Goal: Task Accomplishment & Management: Manage account settings

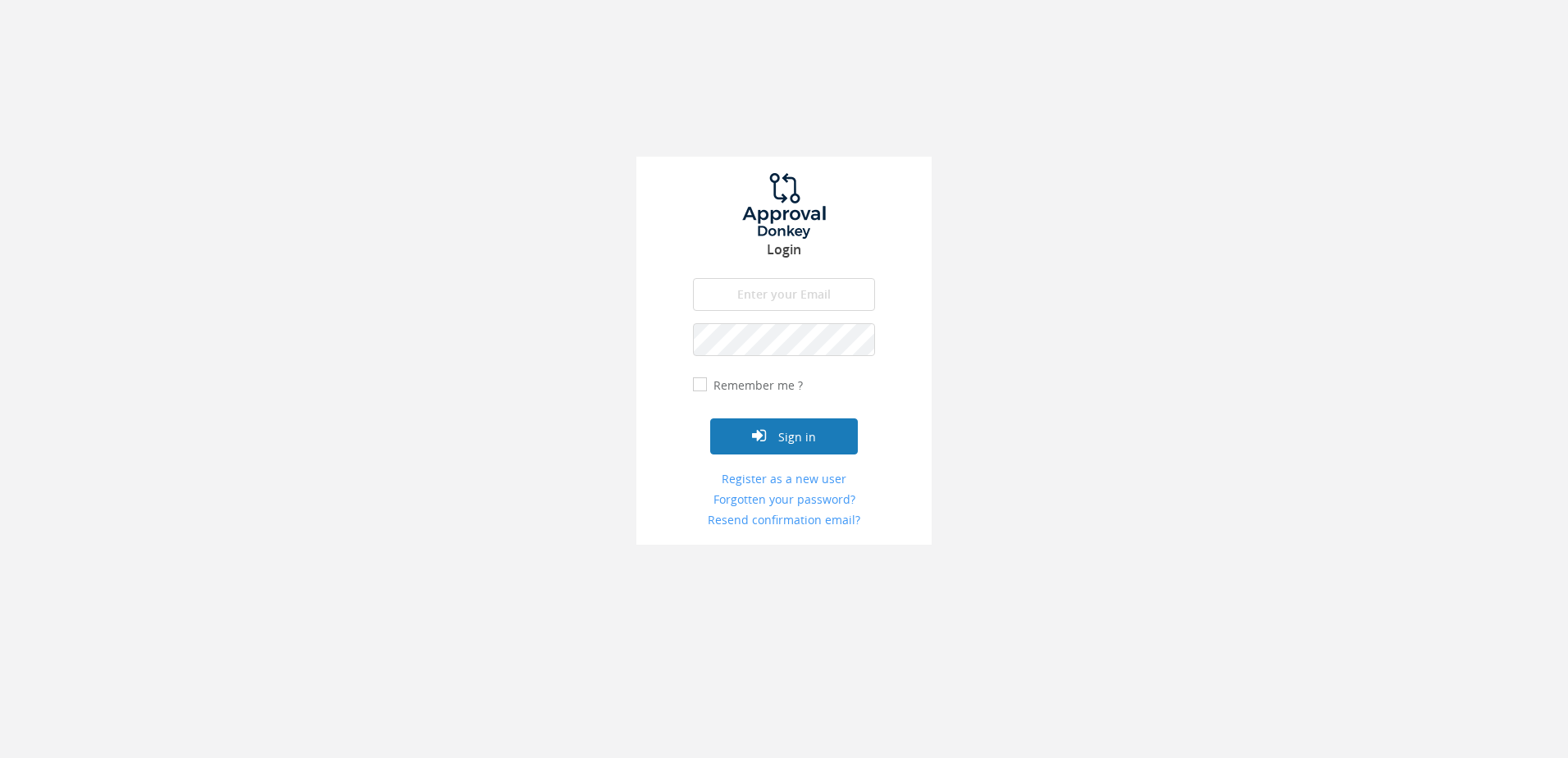
type input "[PERSON_NAME][EMAIL_ADDRESS][DOMAIN_NAME]"
click at [762, 447] on button "Sign in" at bounding box center [784, 436] width 147 height 36
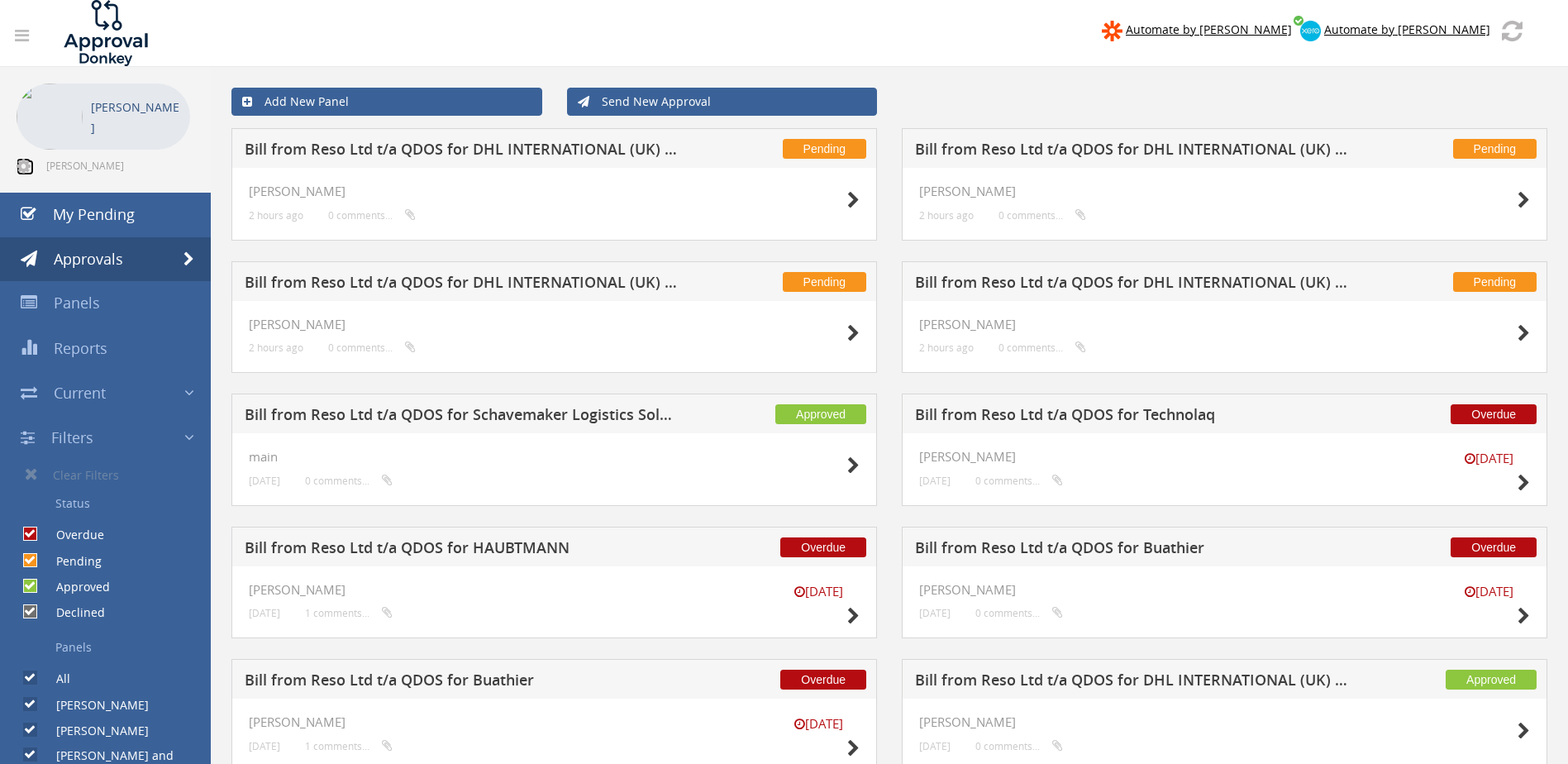
click at [24, 163] on icon at bounding box center [24, 166] width 14 height 16
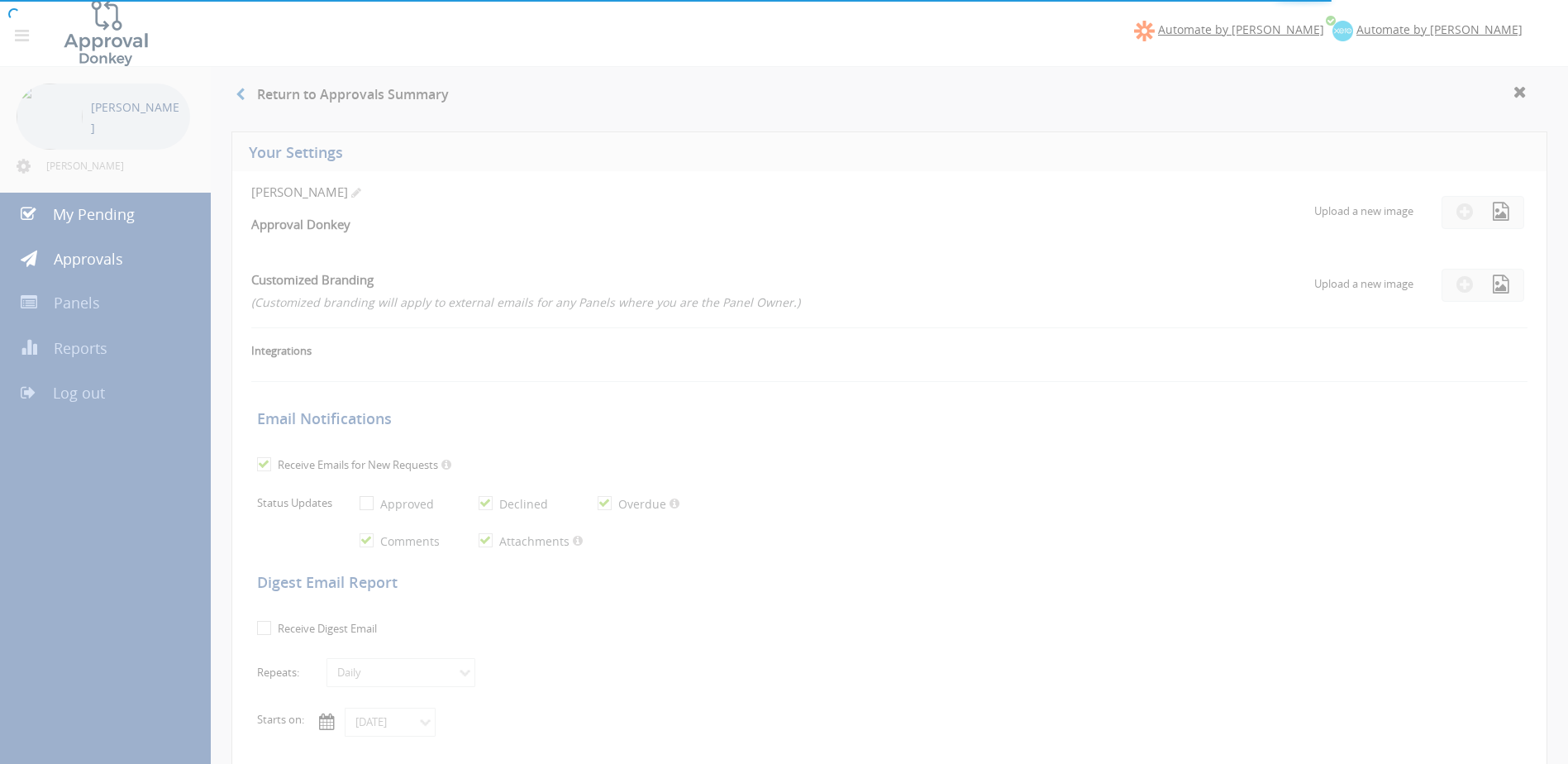
checkbox input "true"
select select "number:1"
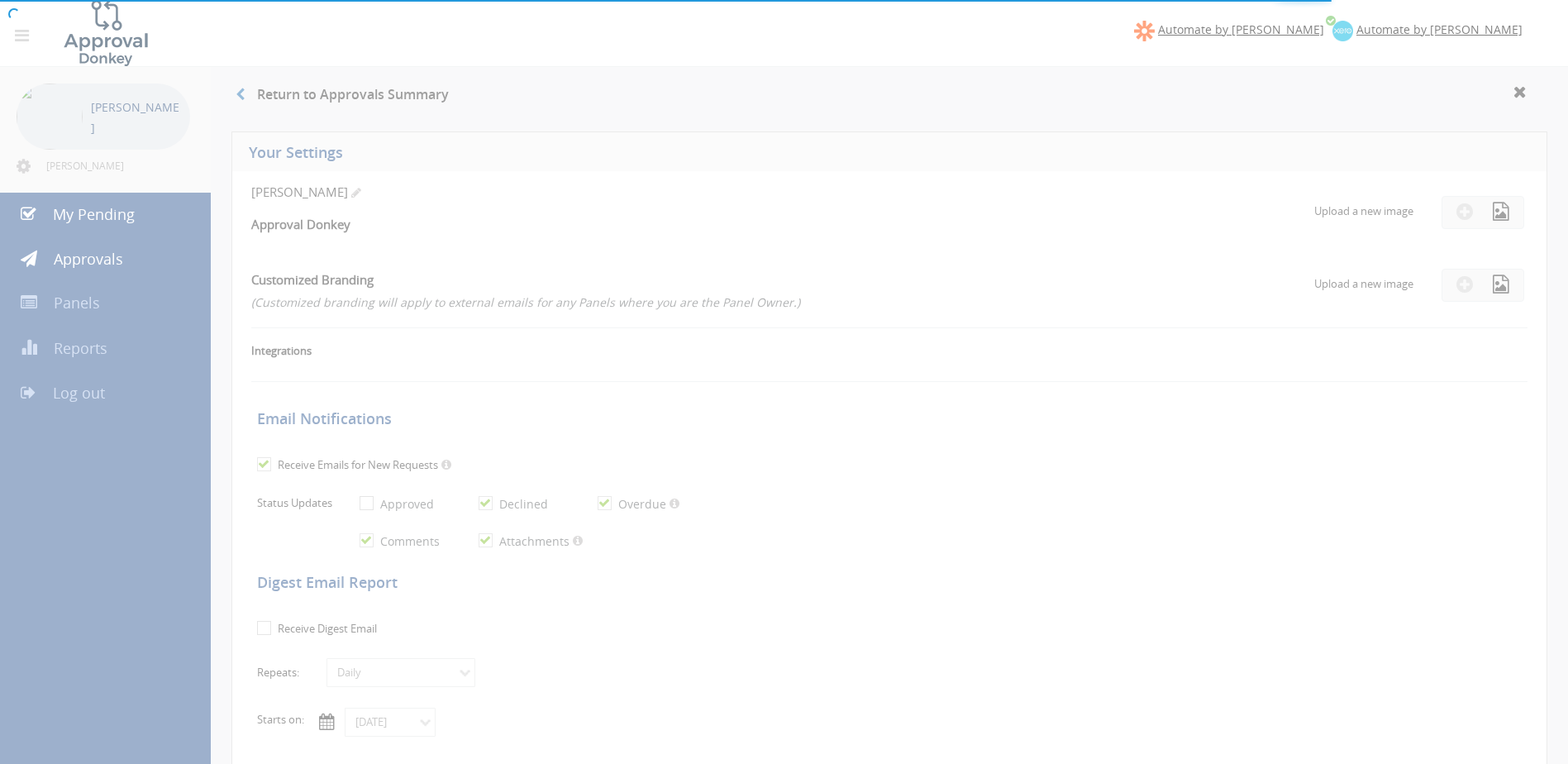
checkbox input "true"
type input "[DATE]"
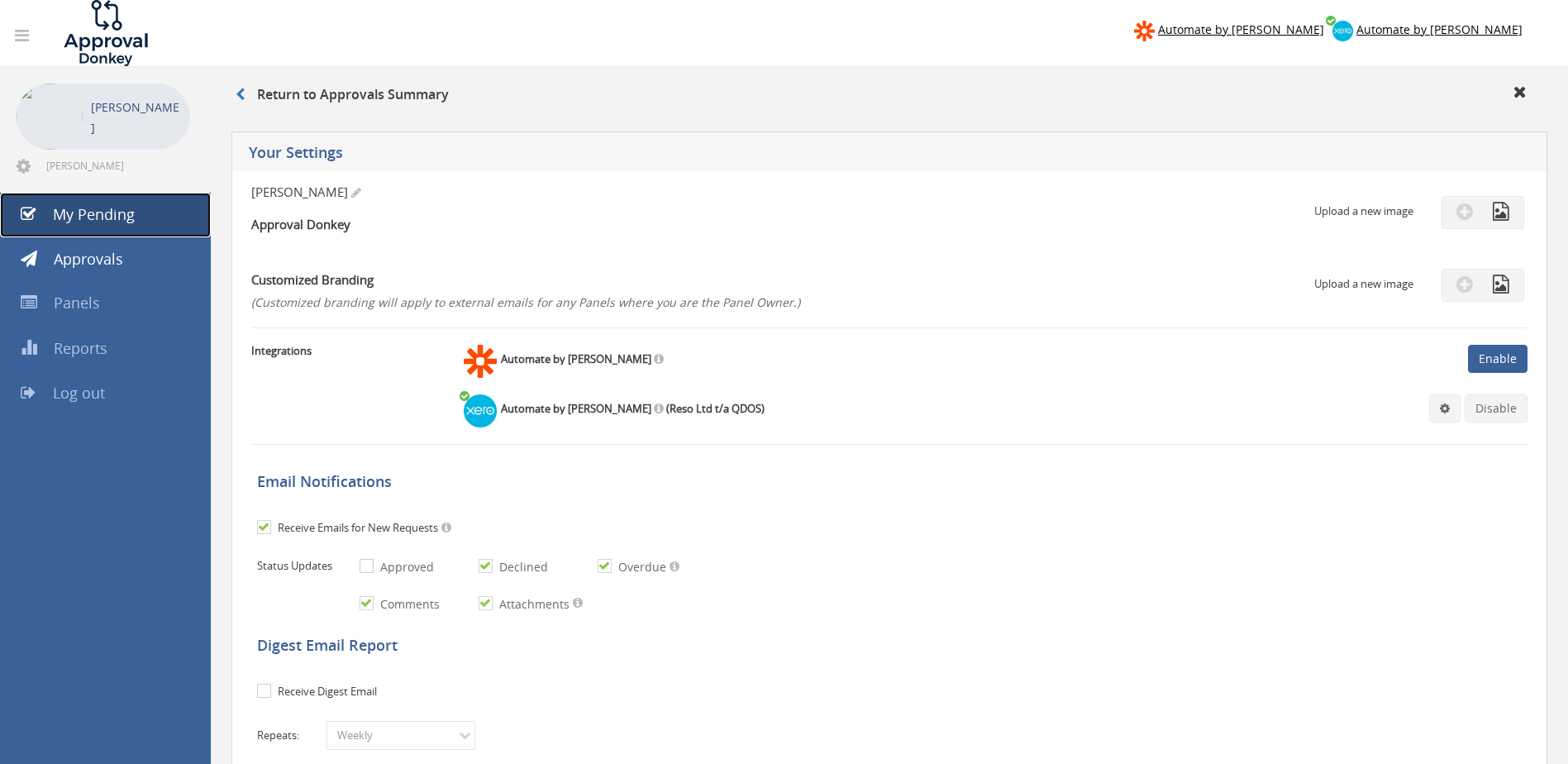
click at [99, 215] on span "My Pending" at bounding box center [93, 214] width 82 height 20
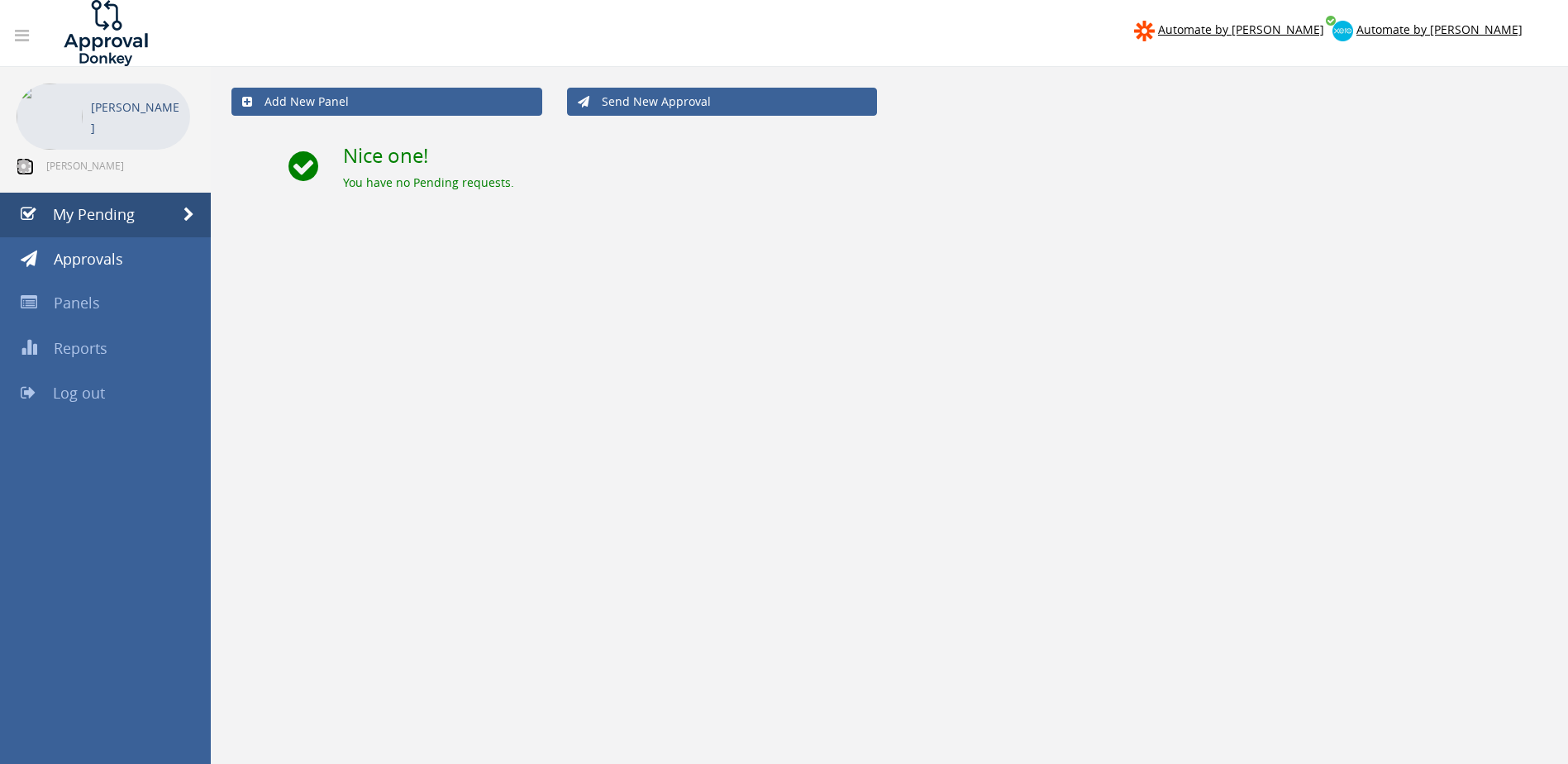
click at [23, 169] on icon at bounding box center [24, 166] width 14 height 16
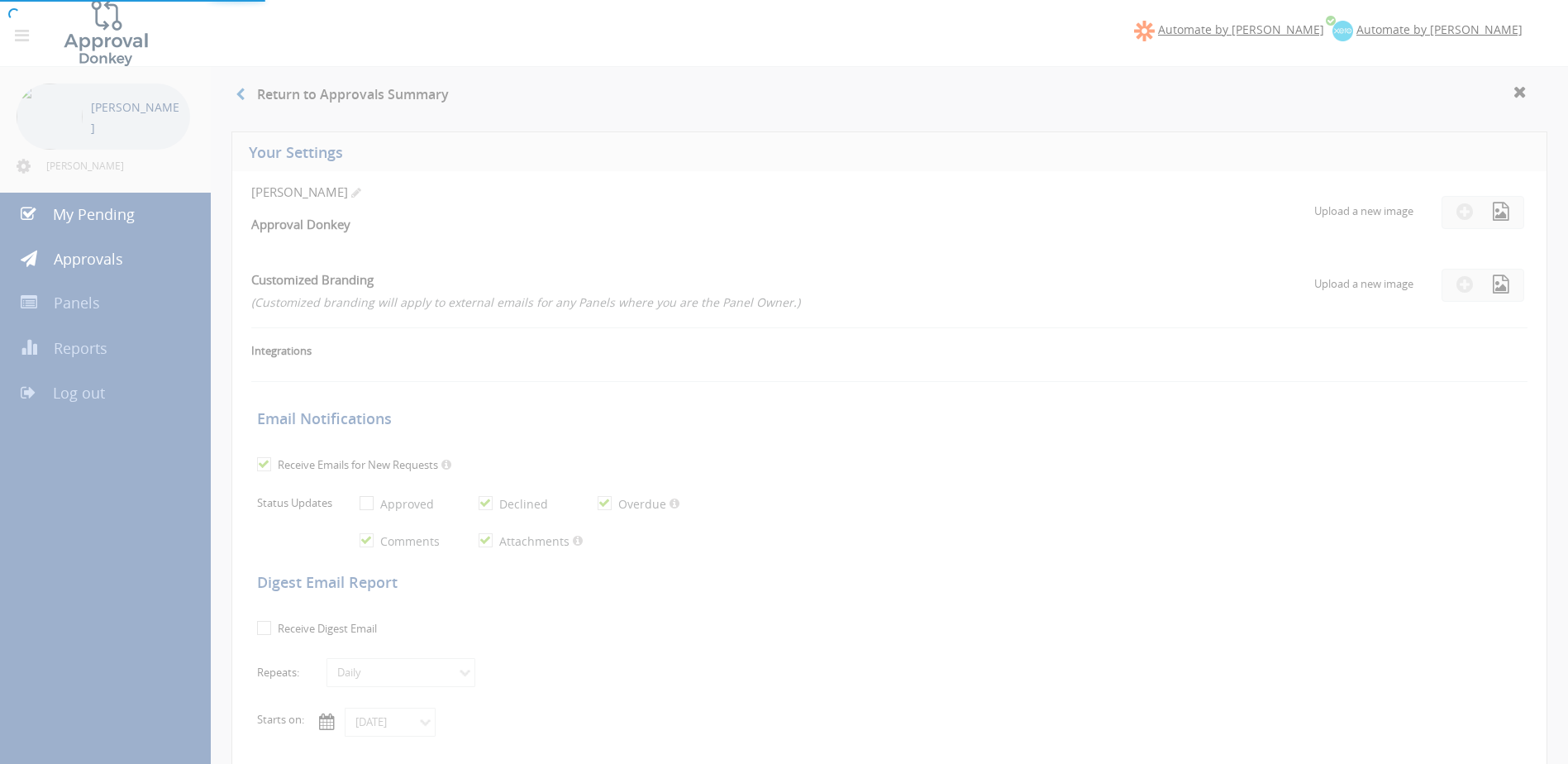
checkbox input "true"
select select "number:1"
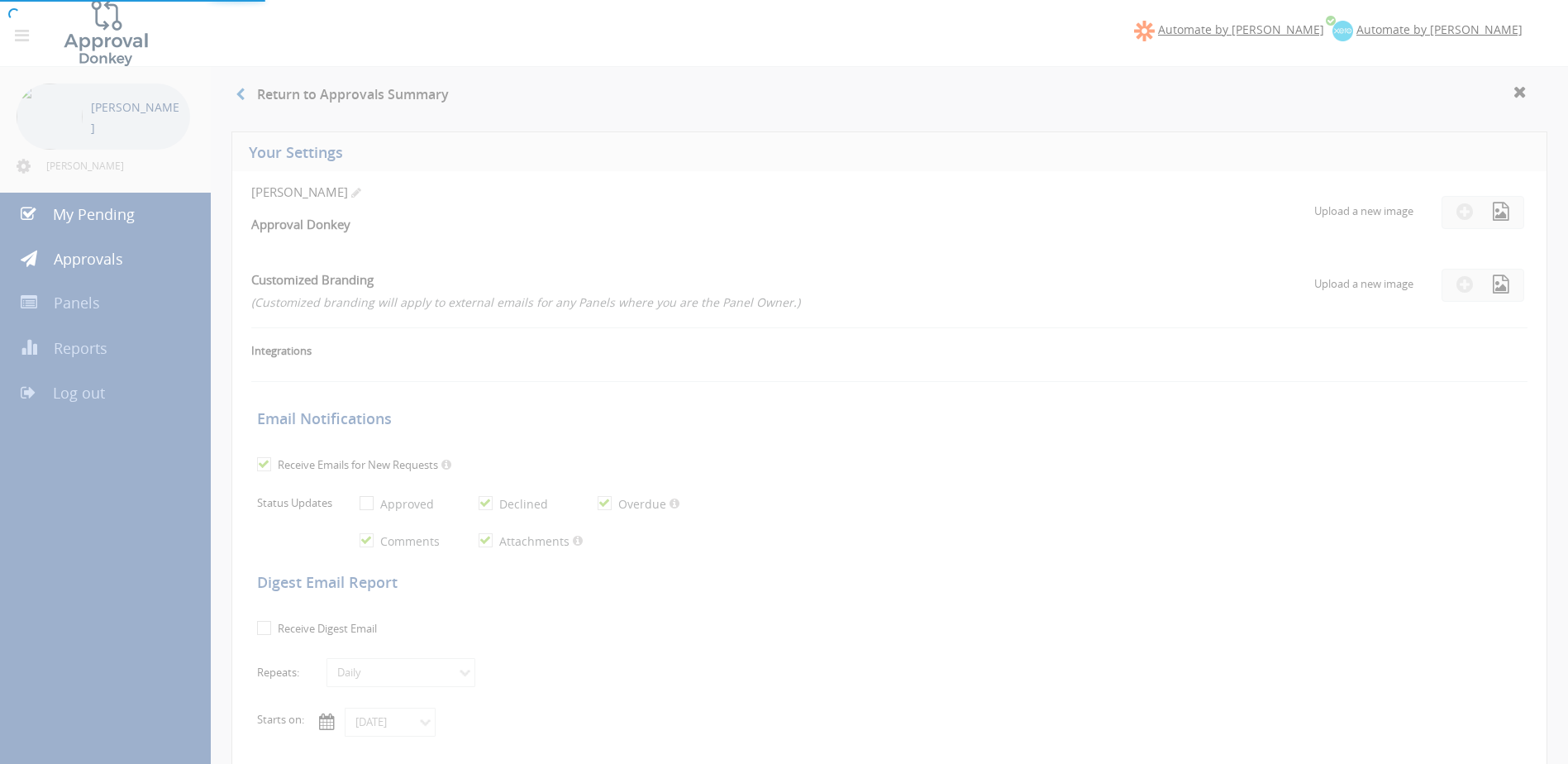
checkbox input "true"
type input "[DATE]"
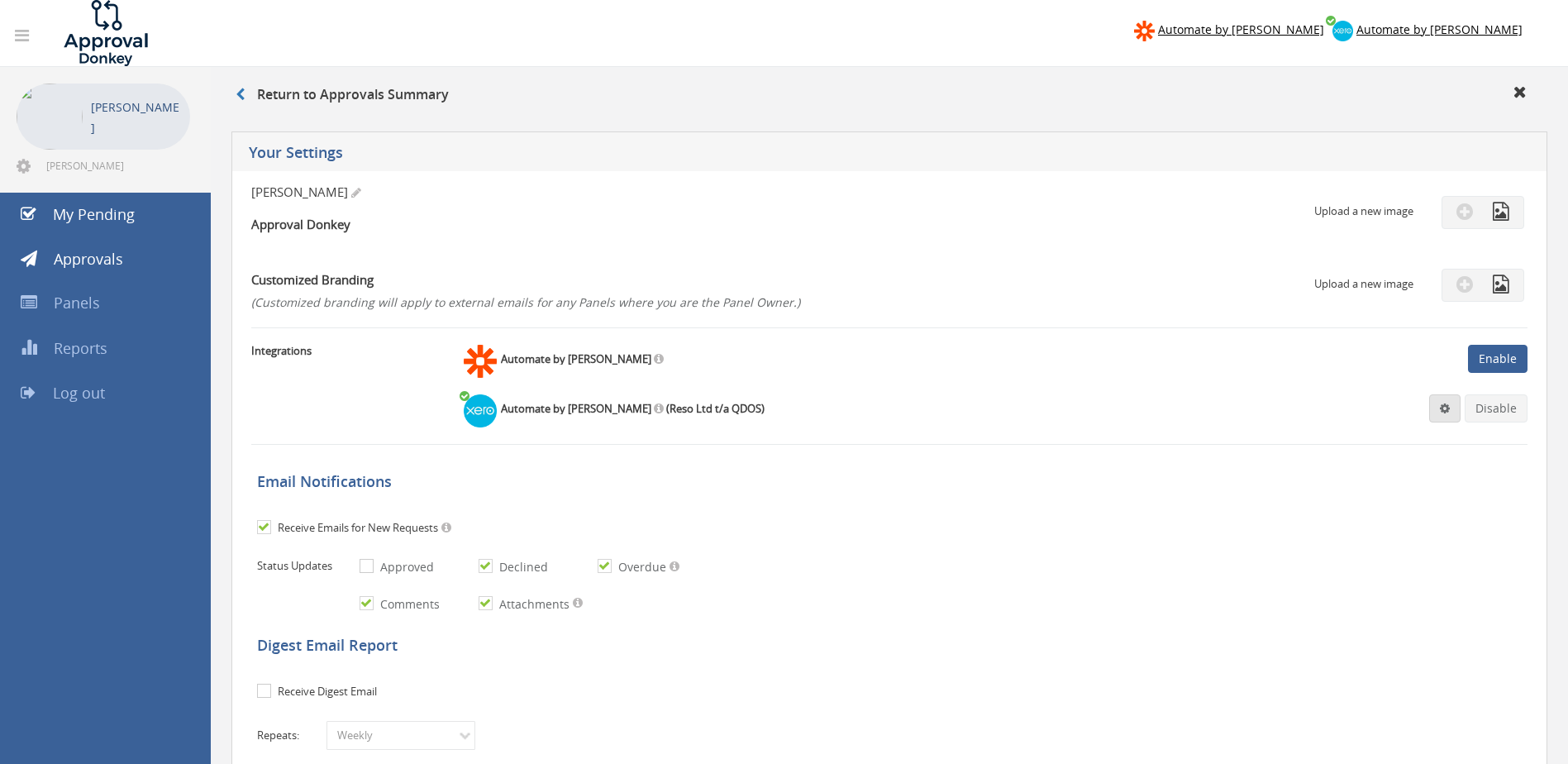
click at [1448, 411] on span at bounding box center [1444, 408] width 10 height 12
click at [1366, 440] on link "Settings" at bounding box center [1394, 440] width 126 height 25
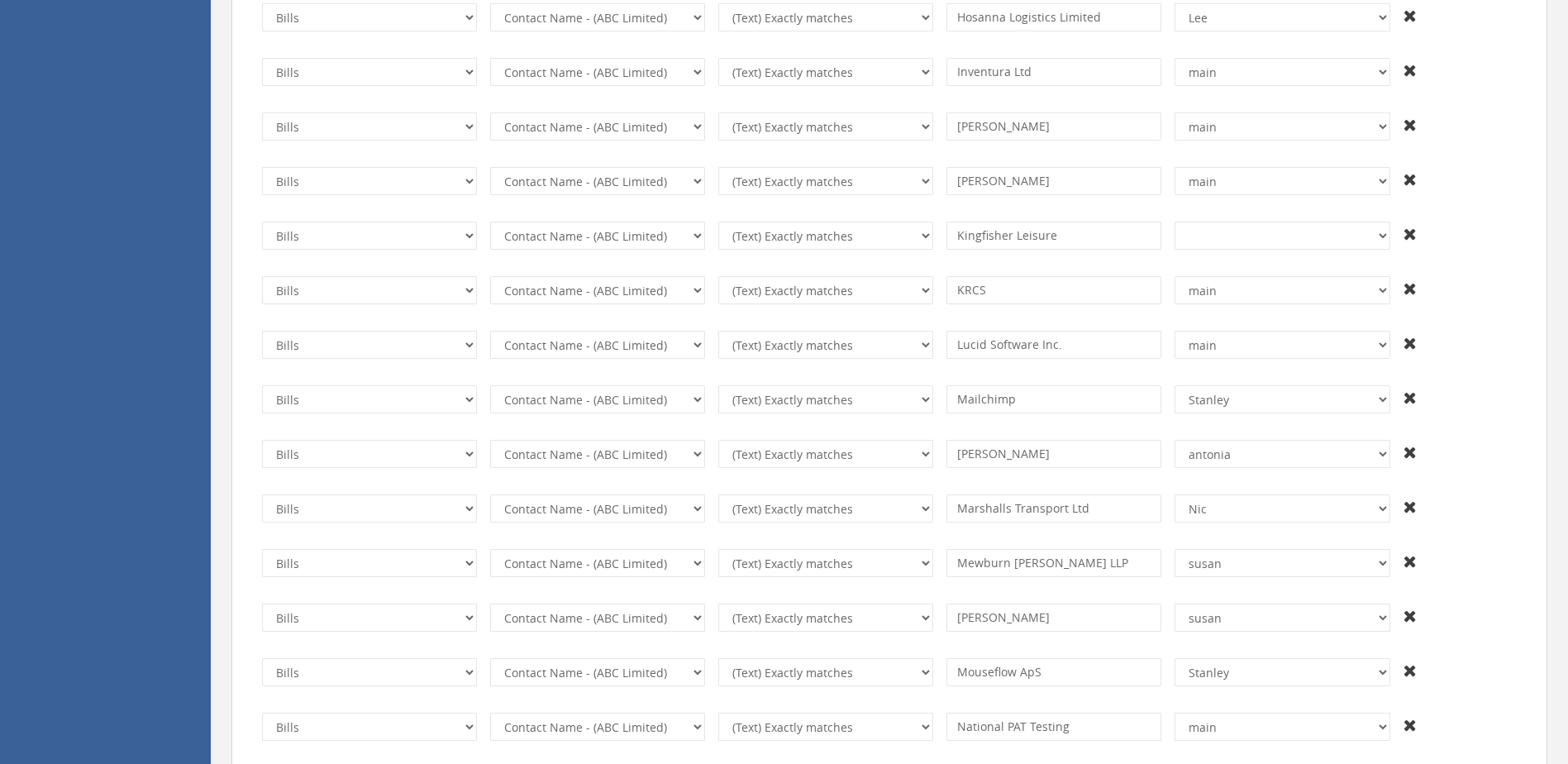
scroll to position [3803, 0]
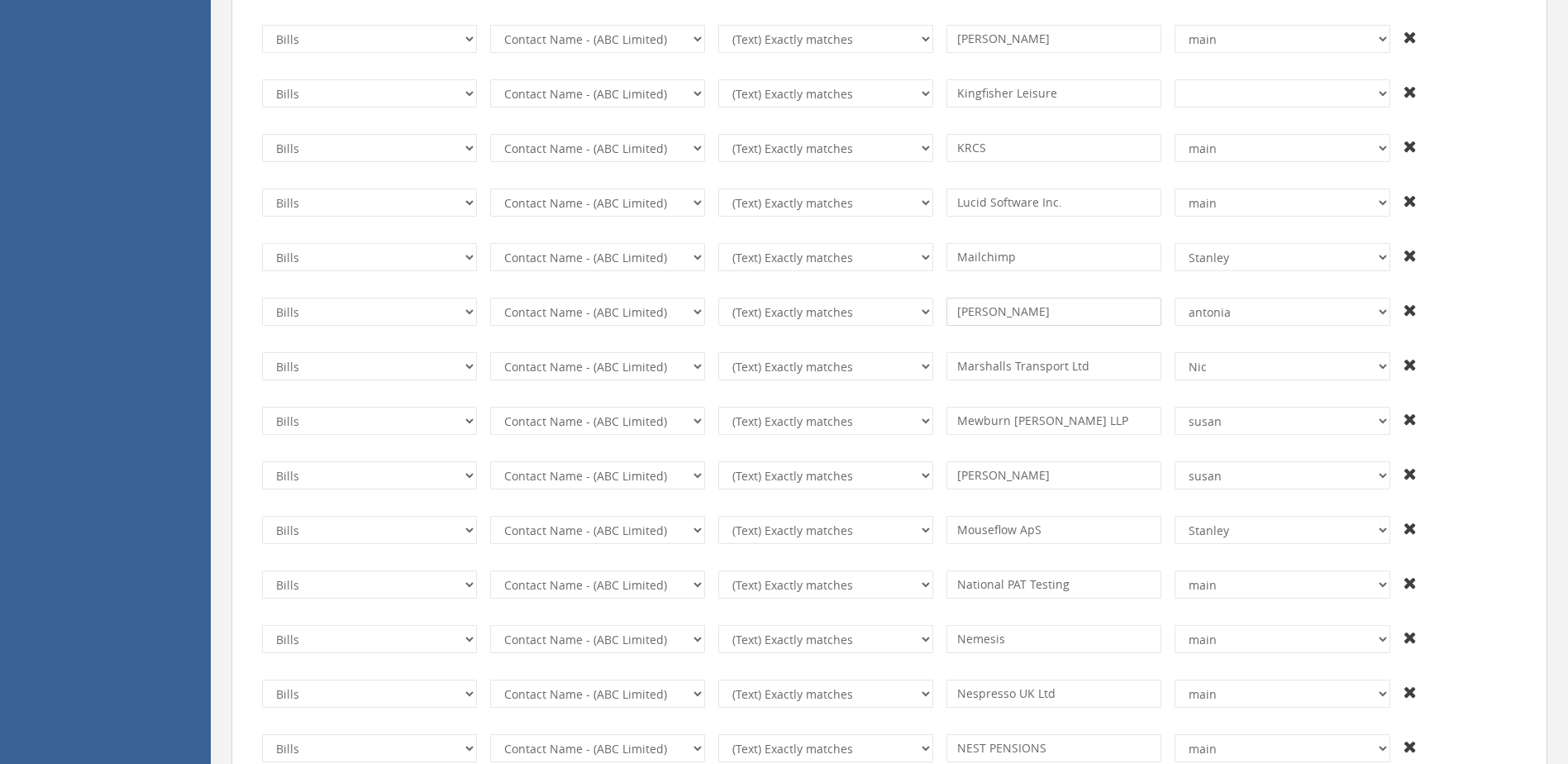
drag, startPoint x: 1068, startPoint y: 314, endPoint x: 902, endPoint y: 284, distance: 168.7
click at [928, 292] on tr "Invoices Bills Credit Notes Purchase Orders The transaction is required. Invoic…" at bounding box center [889, 312] width 1267 height 42
paste input "Photography"
type input "[PERSON_NAME] Photography"
click at [1381, 312] on select "+And [PERSON_NAME] [PERSON_NAME] and [PERSON_NAME] [PERSON_NAME] Shahd [PERSON_…" at bounding box center [1281, 311] width 215 height 28
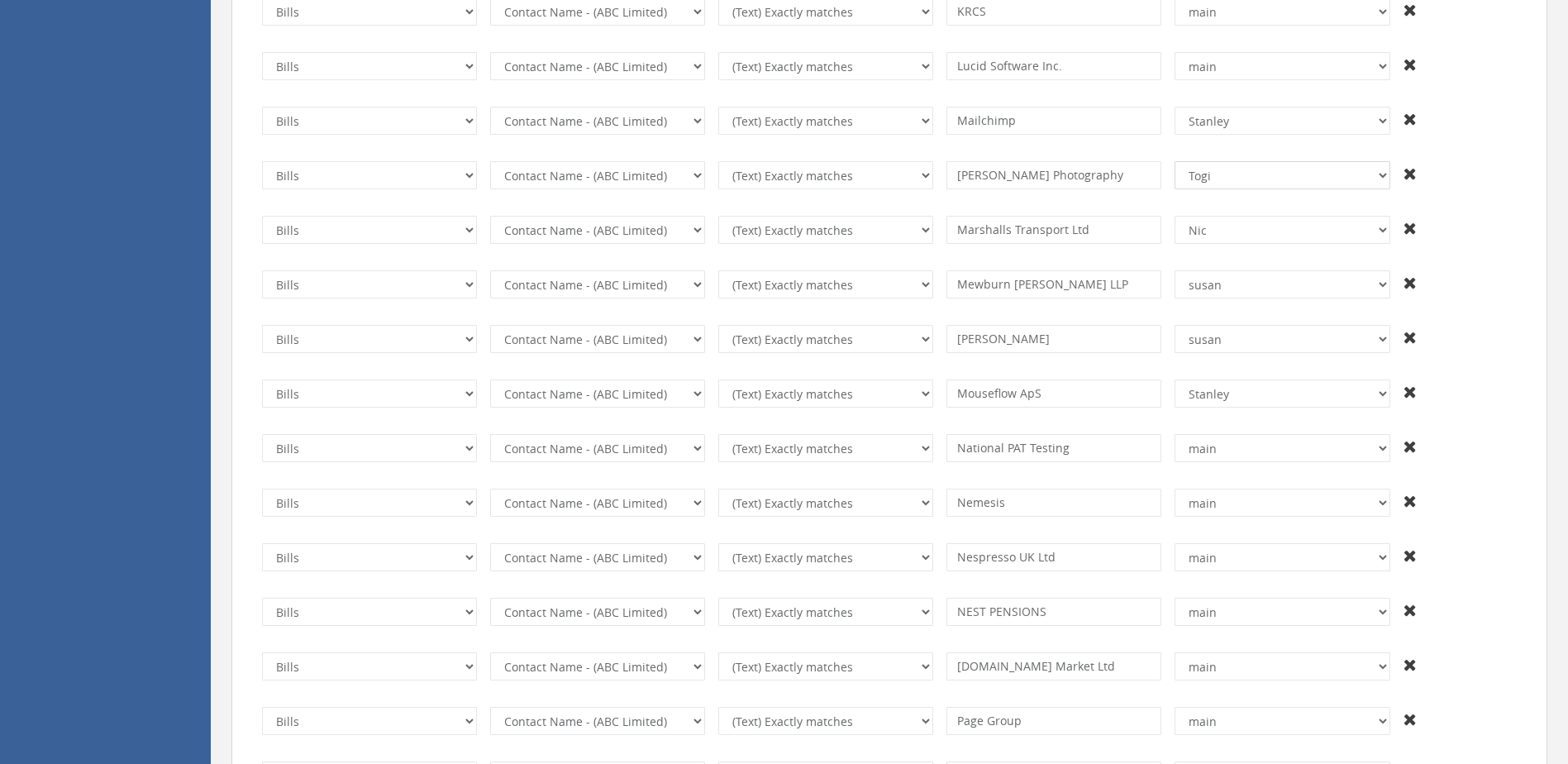
scroll to position [3969, 0]
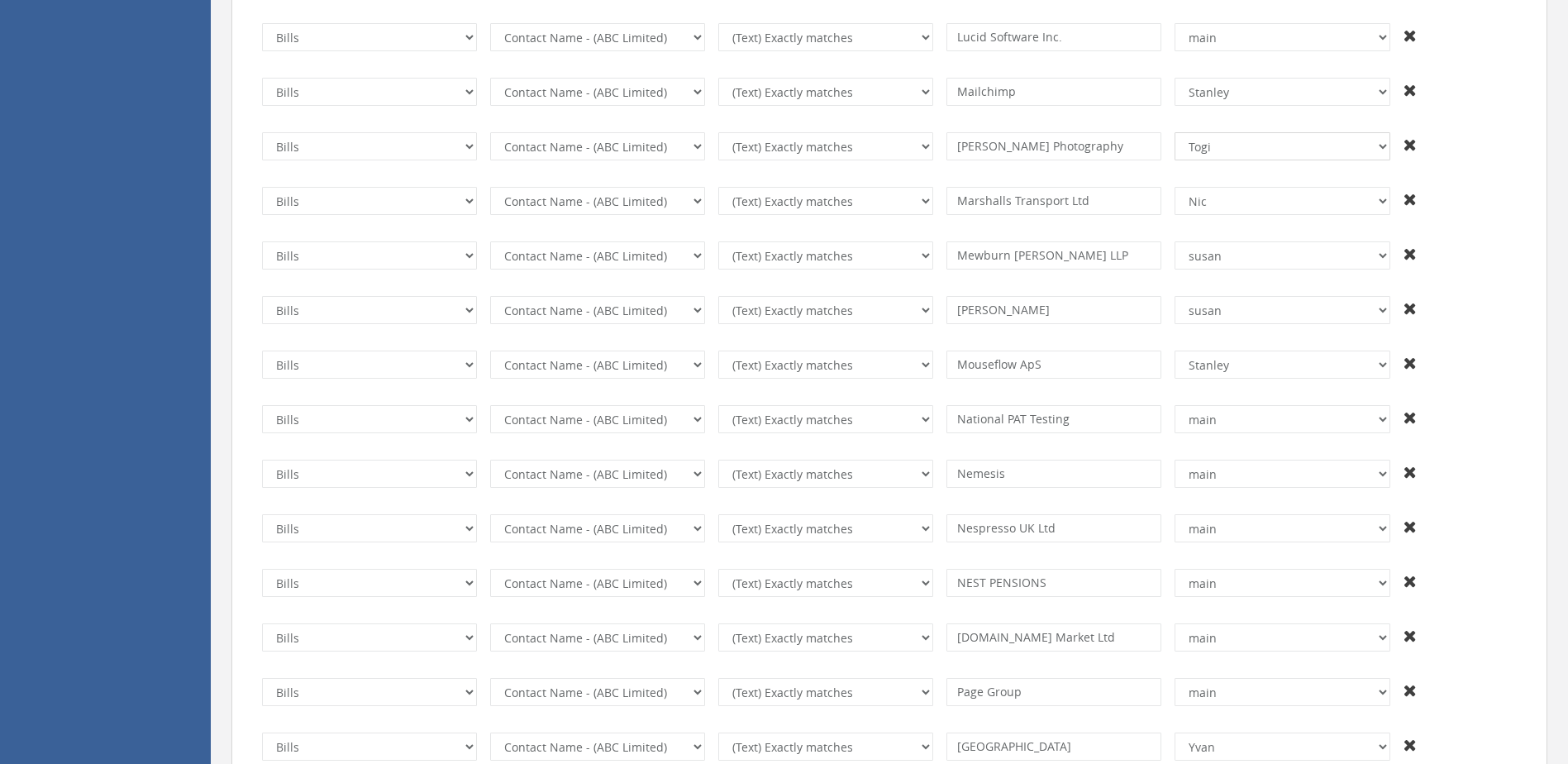
click at [1298, 152] on select "+And [PERSON_NAME] [PERSON_NAME] and [PERSON_NAME] [PERSON_NAME] Shahd [PERSON_…" at bounding box center [1281, 146] width 215 height 28
select select "number:0"
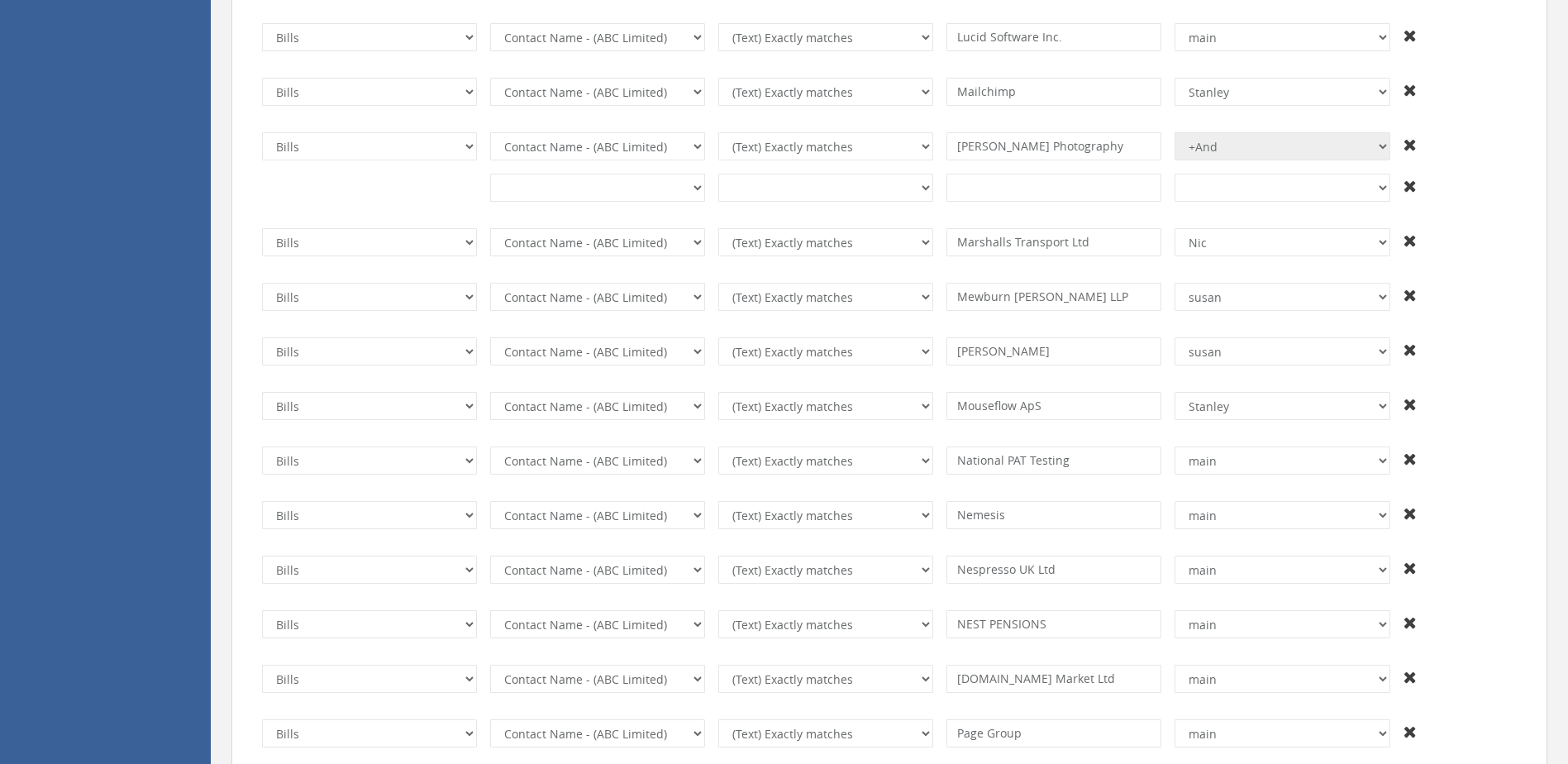
click at [1409, 185] on icon at bounding box center [1409, 186] width 14 height 16
type input "Marshalls Transport Ltd"
select select "number:13438"
type input "Mewburn [PERSON_NAME] LLP"
select select "number:13429"
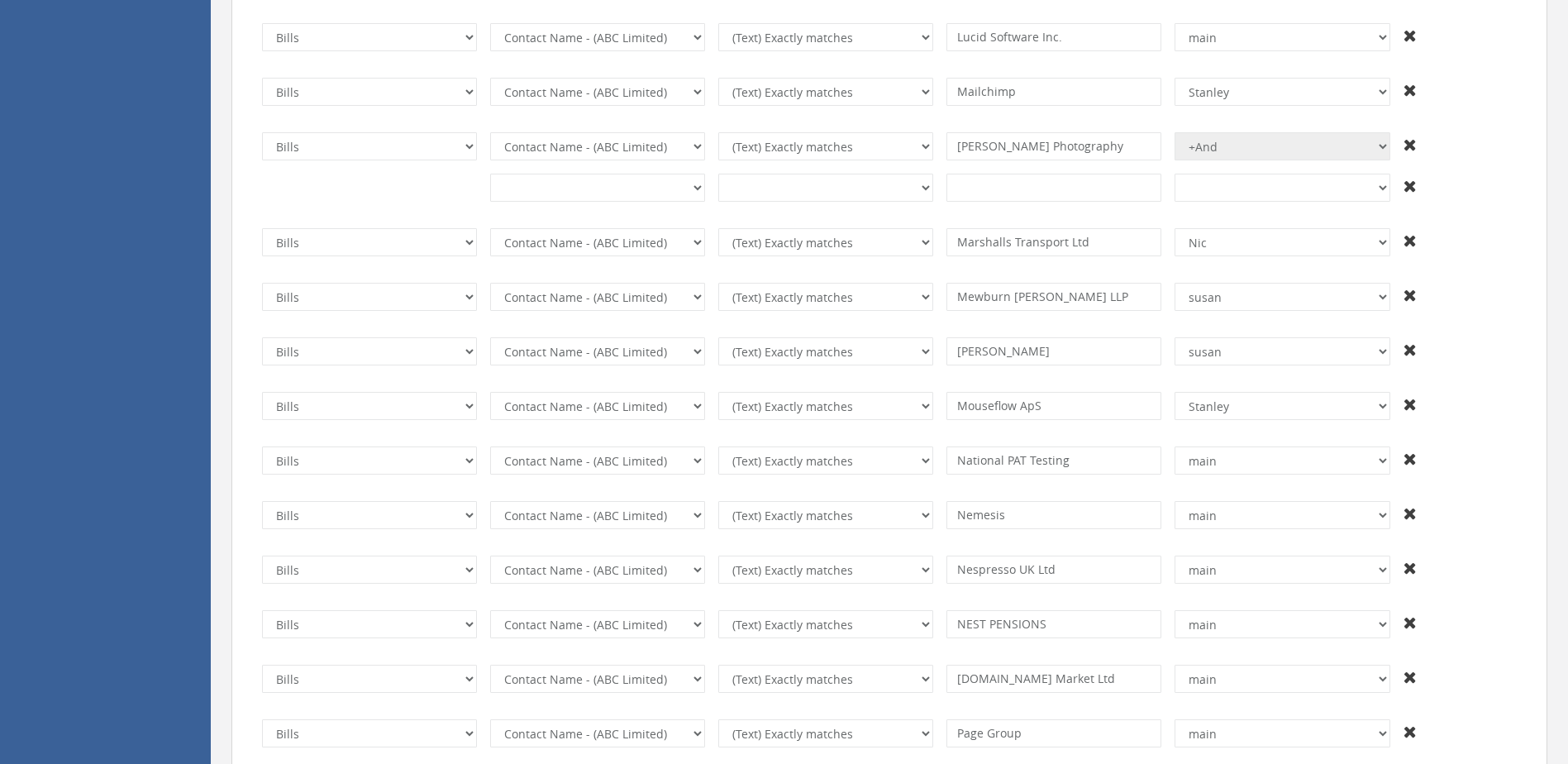
type input "[PERSON_NAME]"
type input "Mouseflow ApS"
select select "number:13435"
type input "National PAT Testing"
select select "number:13428"
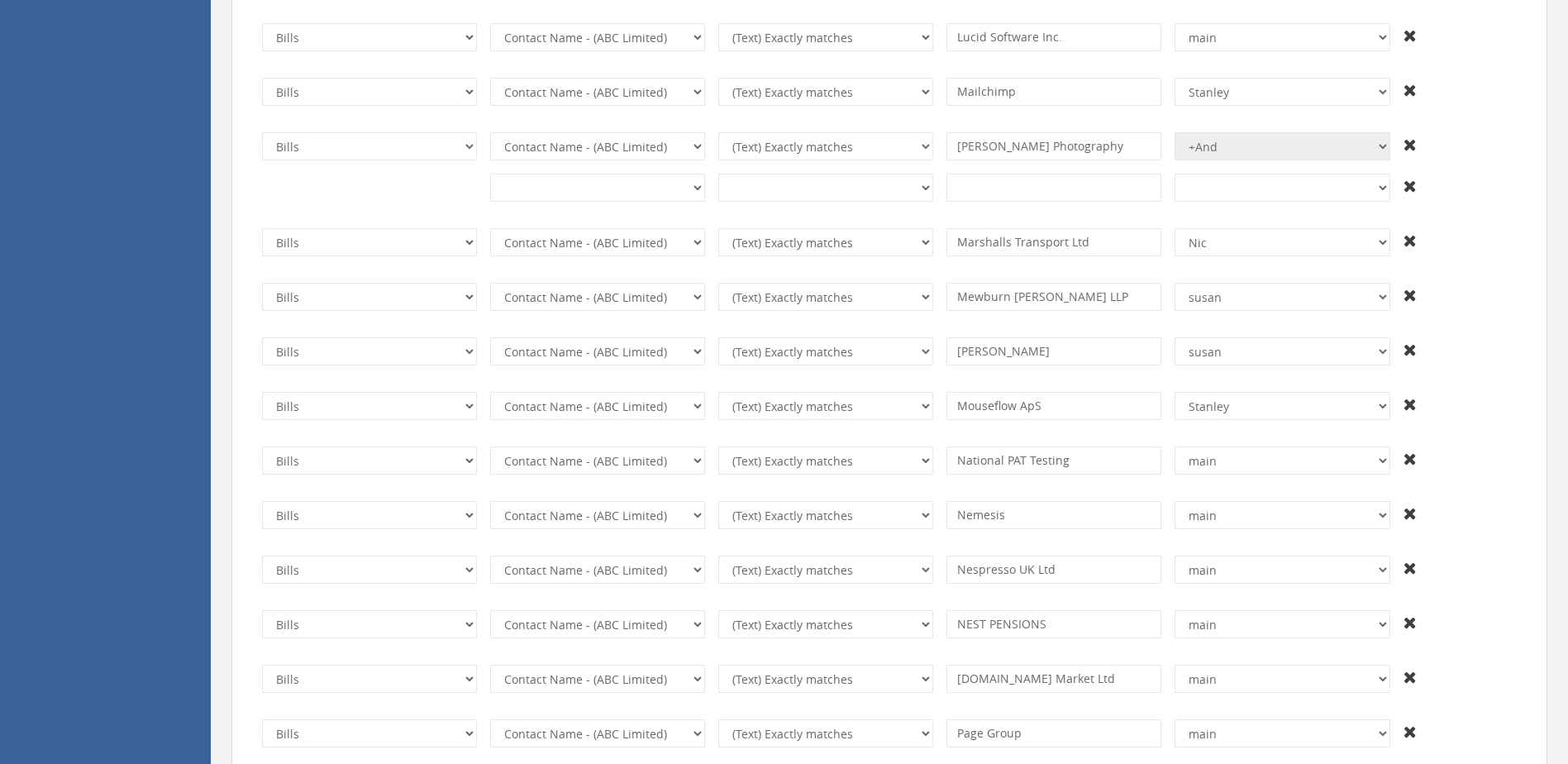
type input "Nemesis"
type input "Nespresso UK Ltd"
type input "NEST PENSIONS"
type input "[DOMAIN_NAME] Market Ltd"
type input "Page Group"
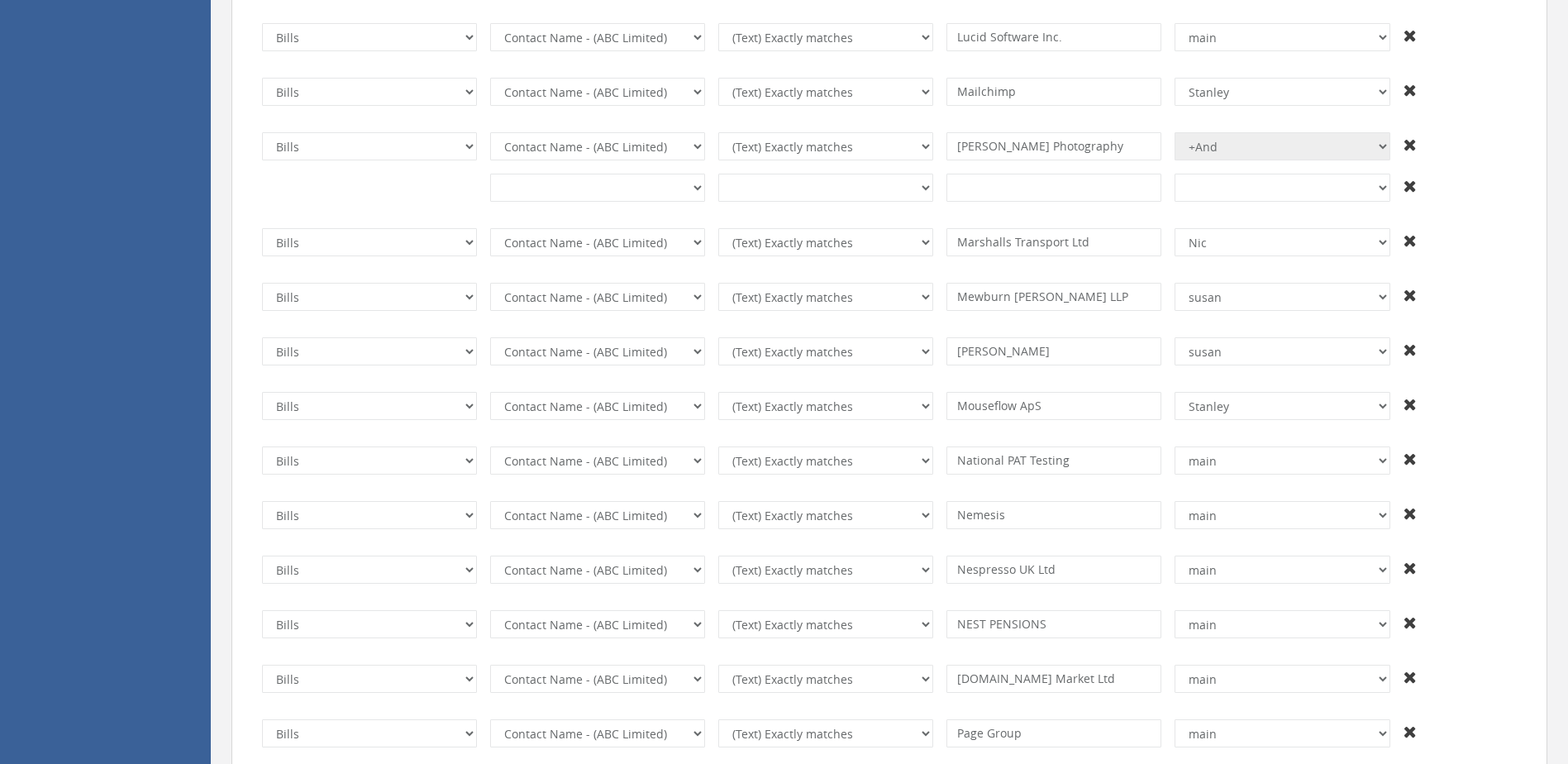
type input "[GEOGRAPHIC_DATA]"
select select "number:13439"
type input "PAYPAL PAYMENT"
select select "number:13435"
type input "[PERSON_NAME] ([PERSON_NAME])"
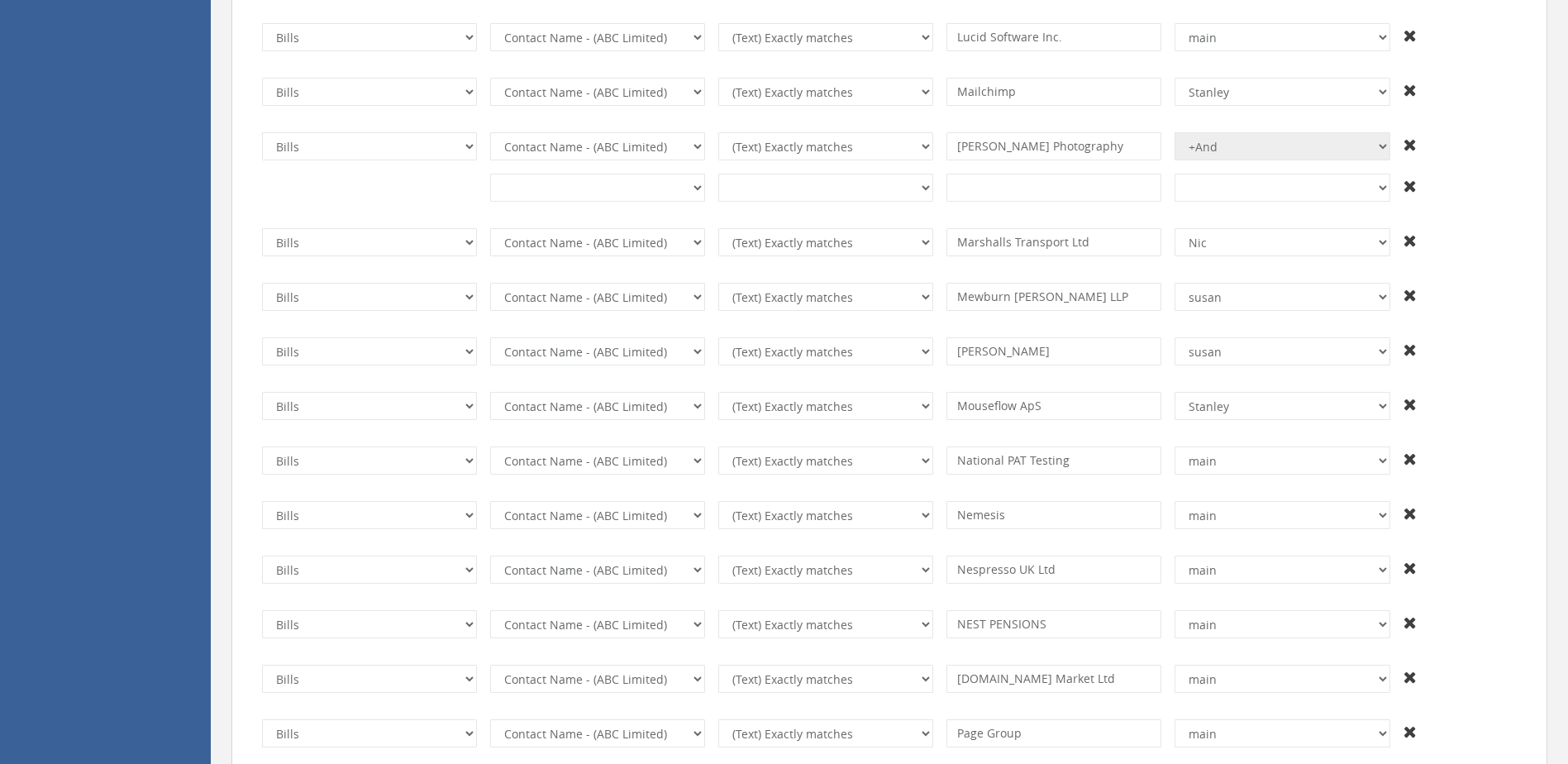
select select "number:13428"
type input "PPL PRS"
type input "Practical Technology"
type input "Pro-actions Business Coaching and Support Limited"
type input "Product IP BV of Rubensstraat"
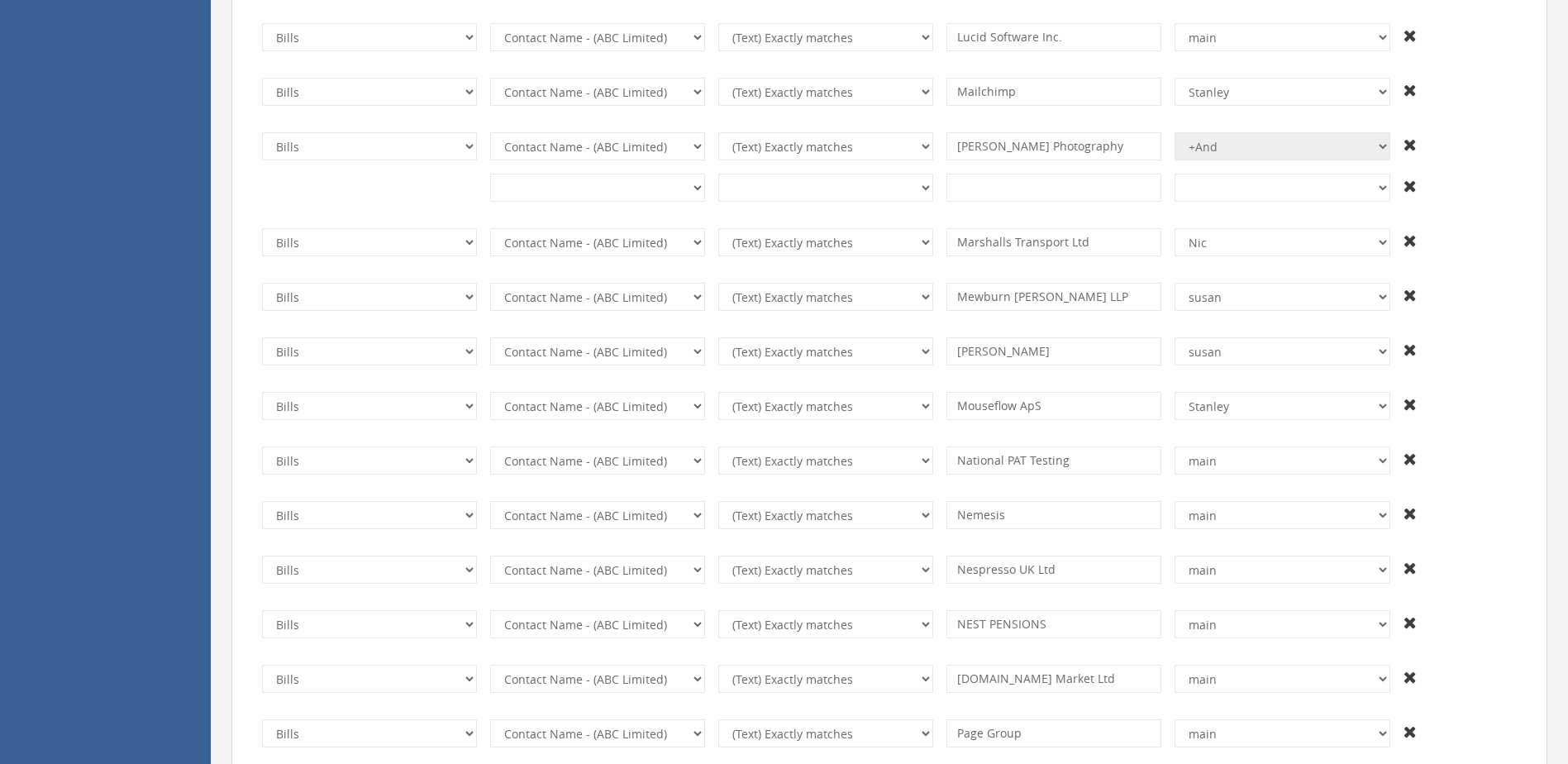
select select "number:13440"
type input "Q PARK"
select select "number:13428"
type input "Quad Solutions"
type input "Quilter Life"
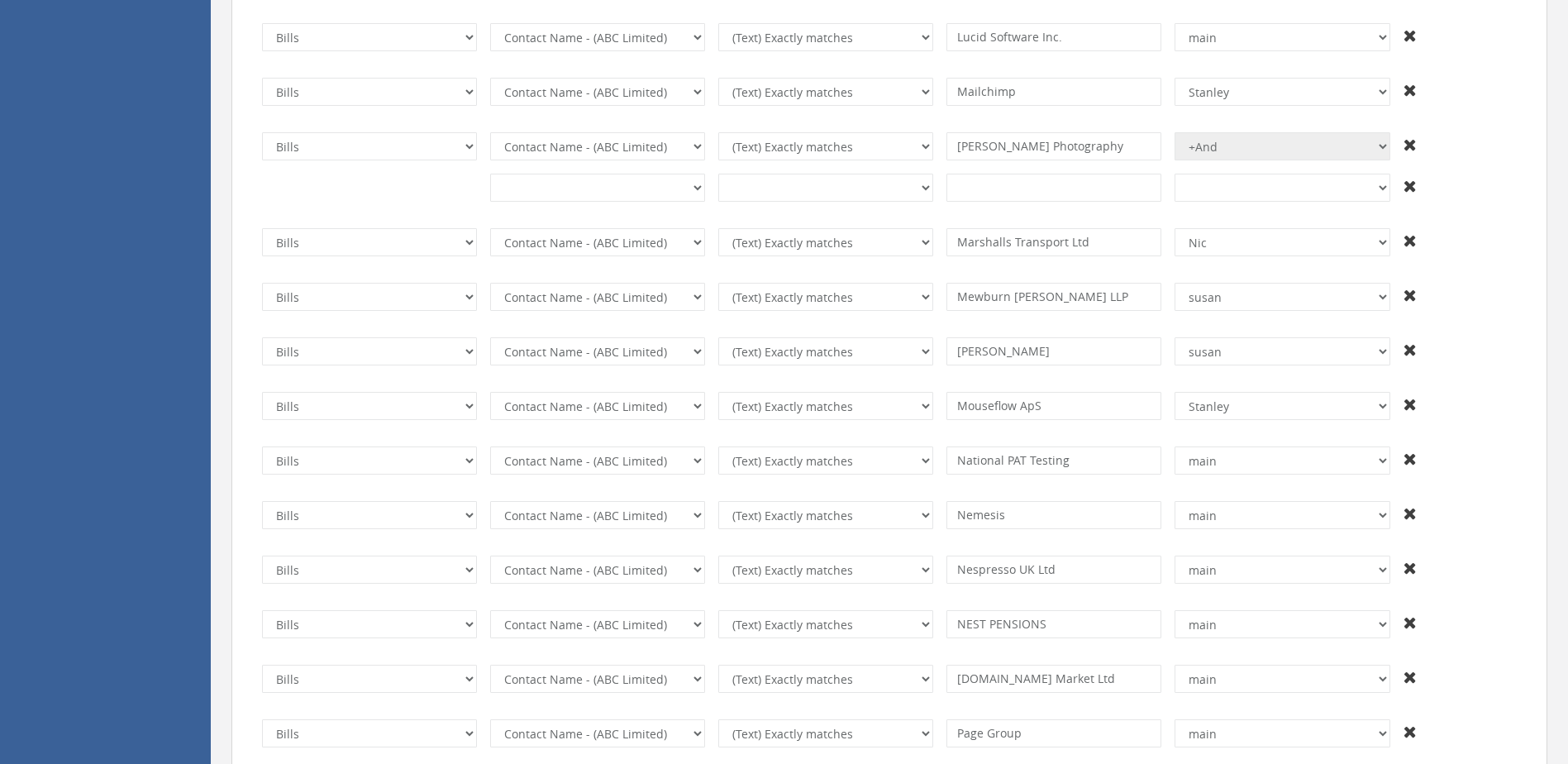
type input "R&A Fire Ltd"
type input "Registry Trust"
type input "[PERSON_NAME]"
type input "RJ & [PERSON_NAME]"
type input "Rocket Bags"
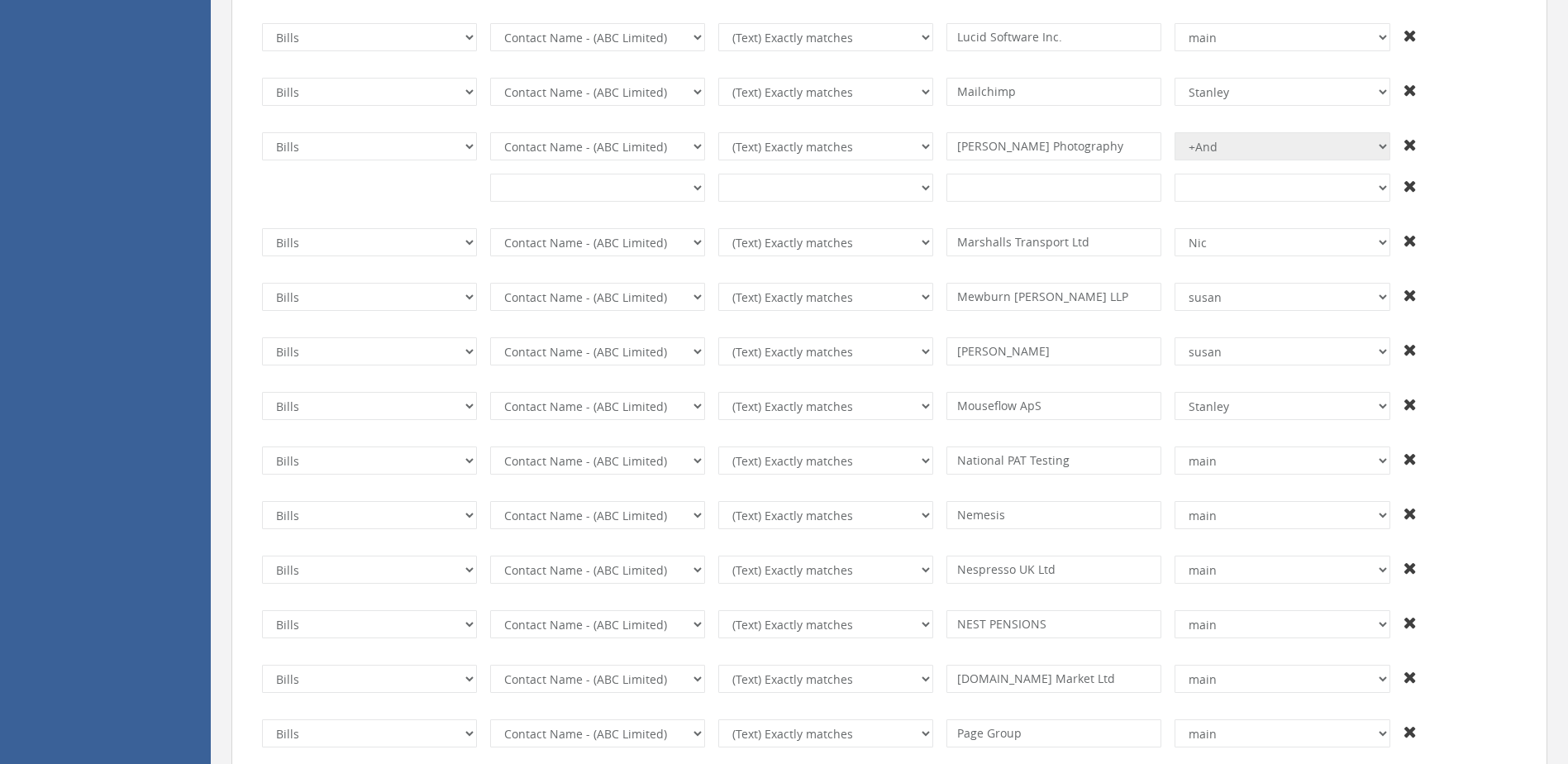
type input "[PERSON_NAME] ([PERSON_NAME])"
select select "number:13428"
type input "RXO"
select select "number:13574"
type input "SAB Power Ltd"
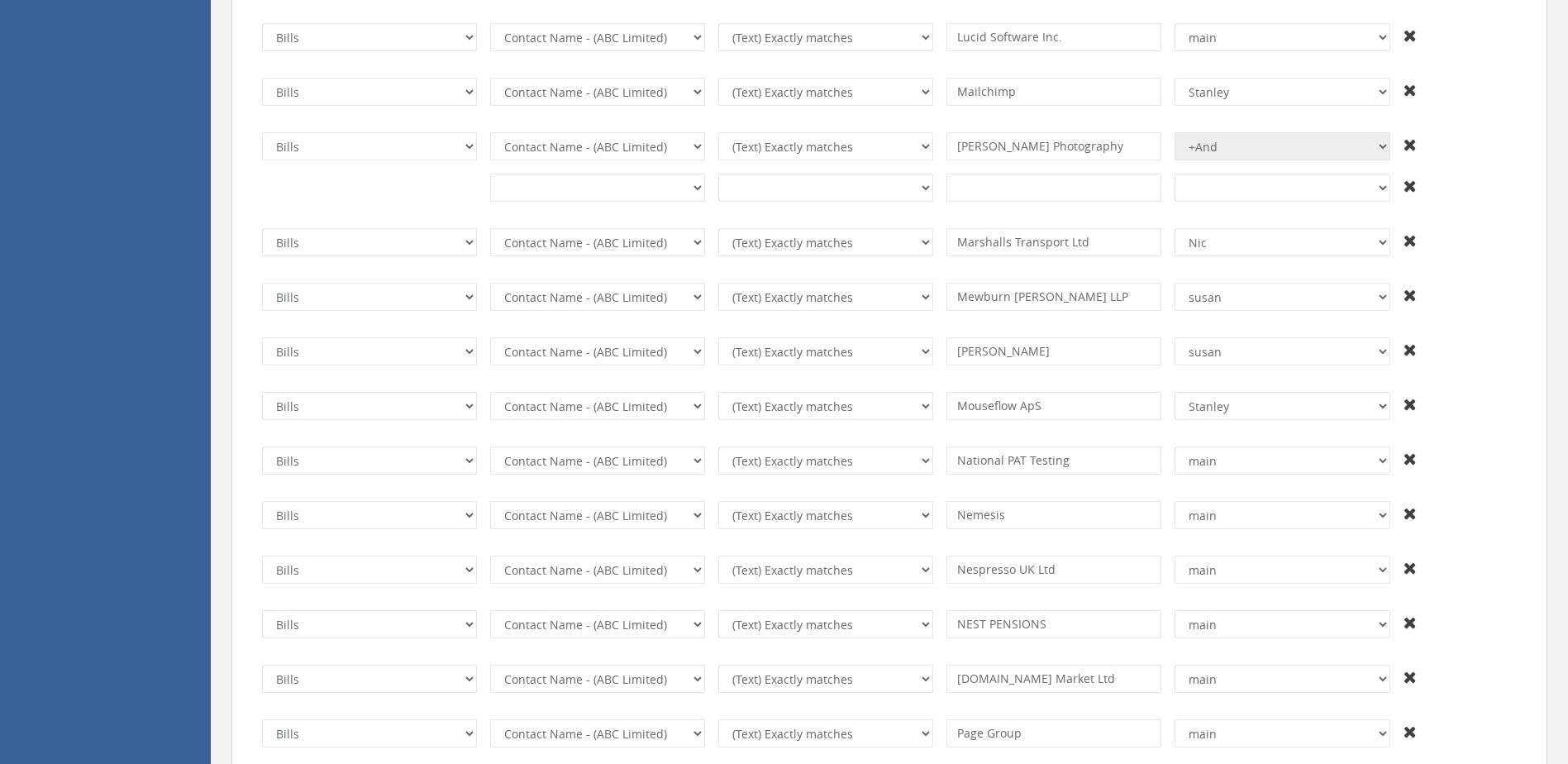
select select "number:13440"
type input "Schavemaker Logistics Solutions"
select select "number:13428"
type input "shopif"
select select "number:13435"
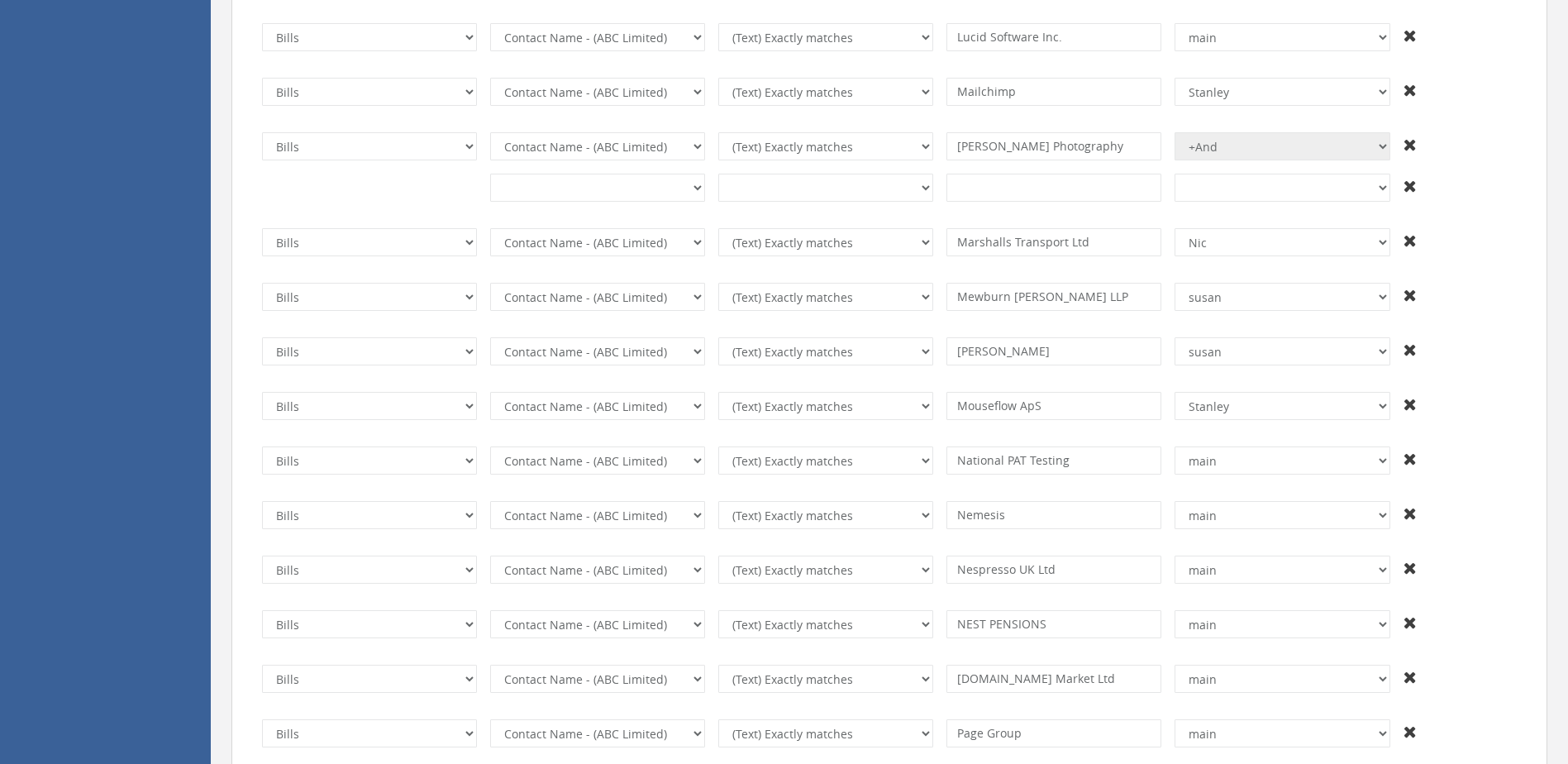
type input "Shopify International Limited"
type input "Shutterstock Ireland Ltd"
select select "number:13507"
type input "Ten Four Communications"
select select "number:13761"
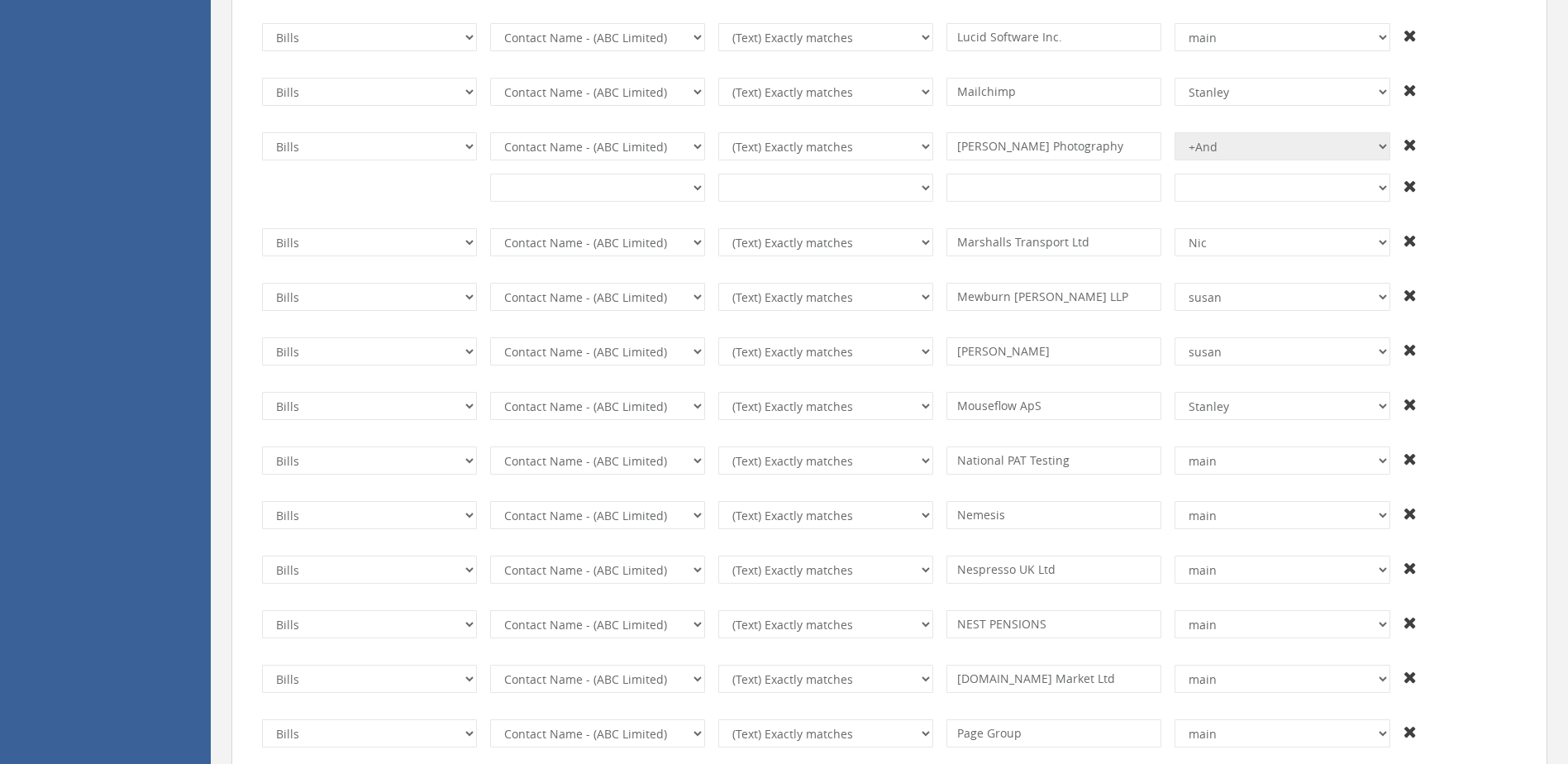
type input "TFL"
select select "number:13428"
type input "[MEDICAL_DATA][PERSON_NAME] Photography"
select select "number:13433"
type input "Toughgaard [GEOGRAPHIC_DATA]"
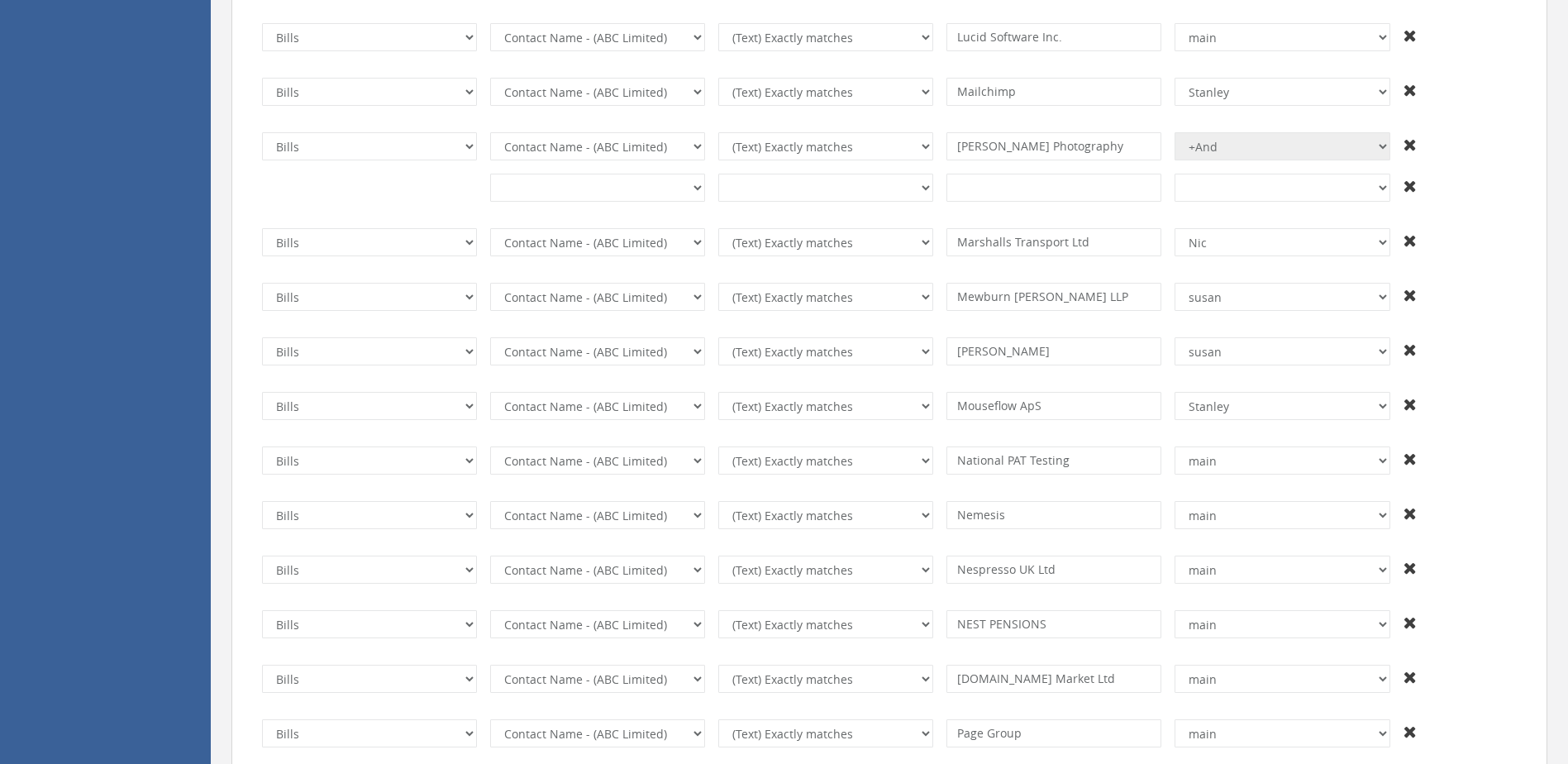
select select "number:13428"
type input "Town & Country Cleaning"
type input "TV Licence"
type input "UPS"
select select "number:13437"
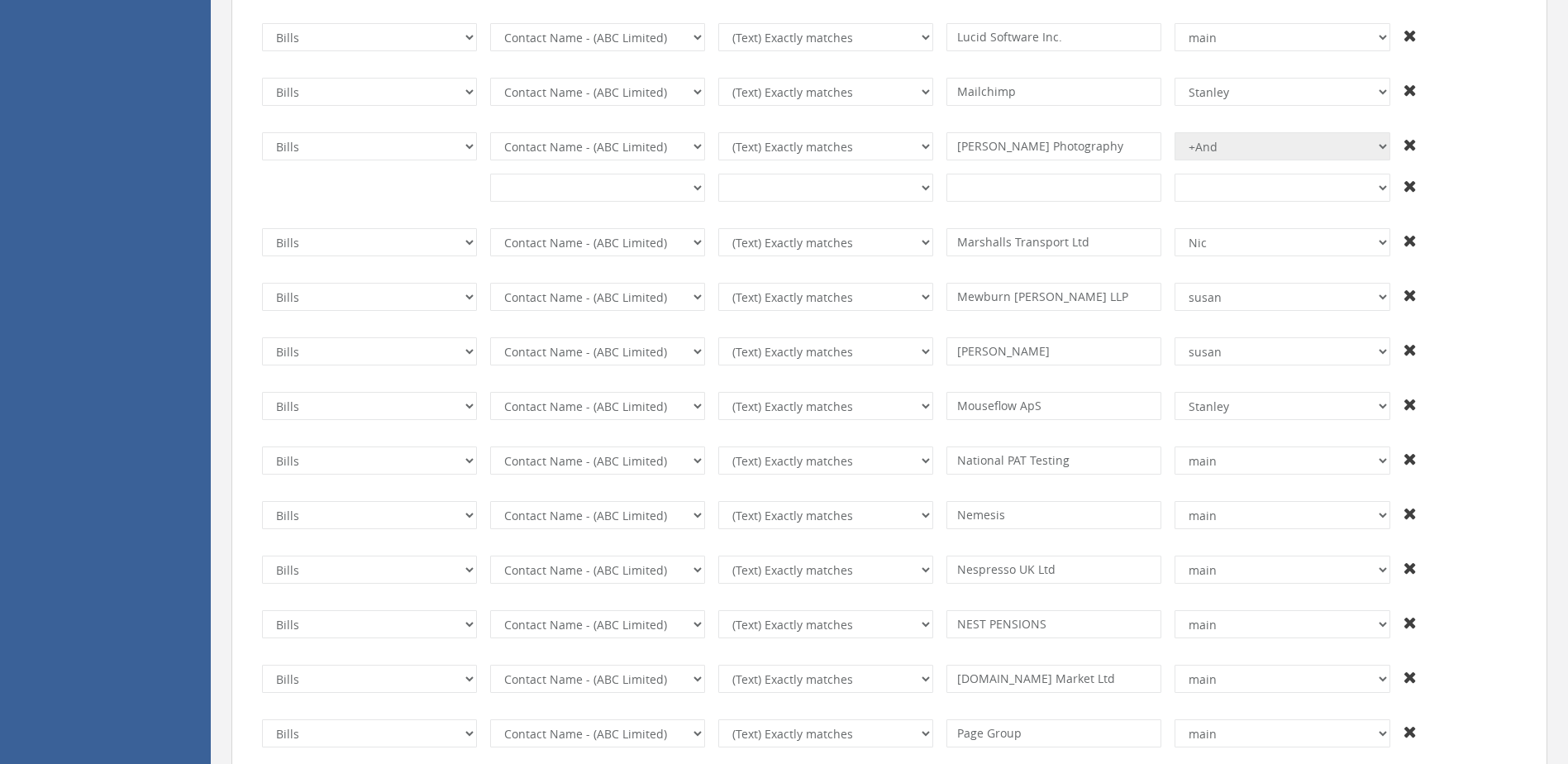
type input "VAT&More"
select select "number:13428"
type input "Veed"
select select "number:13435"
type input "Viking Direct"
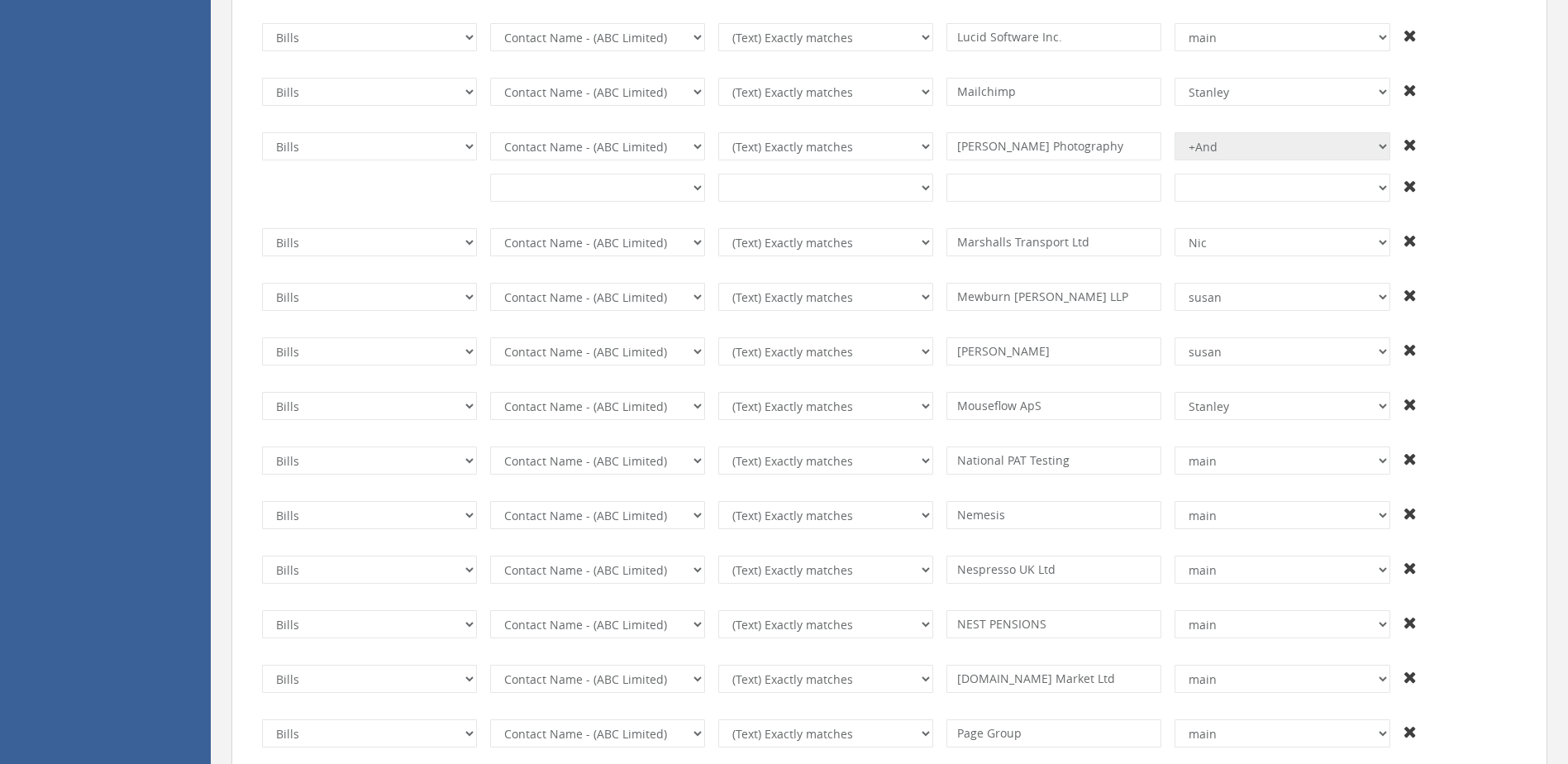
select select "number:13428"
type input "Vodafone Limited"
type input "Voip Unlimited"
type input "Vue Media"
type input "Who gives a crap"
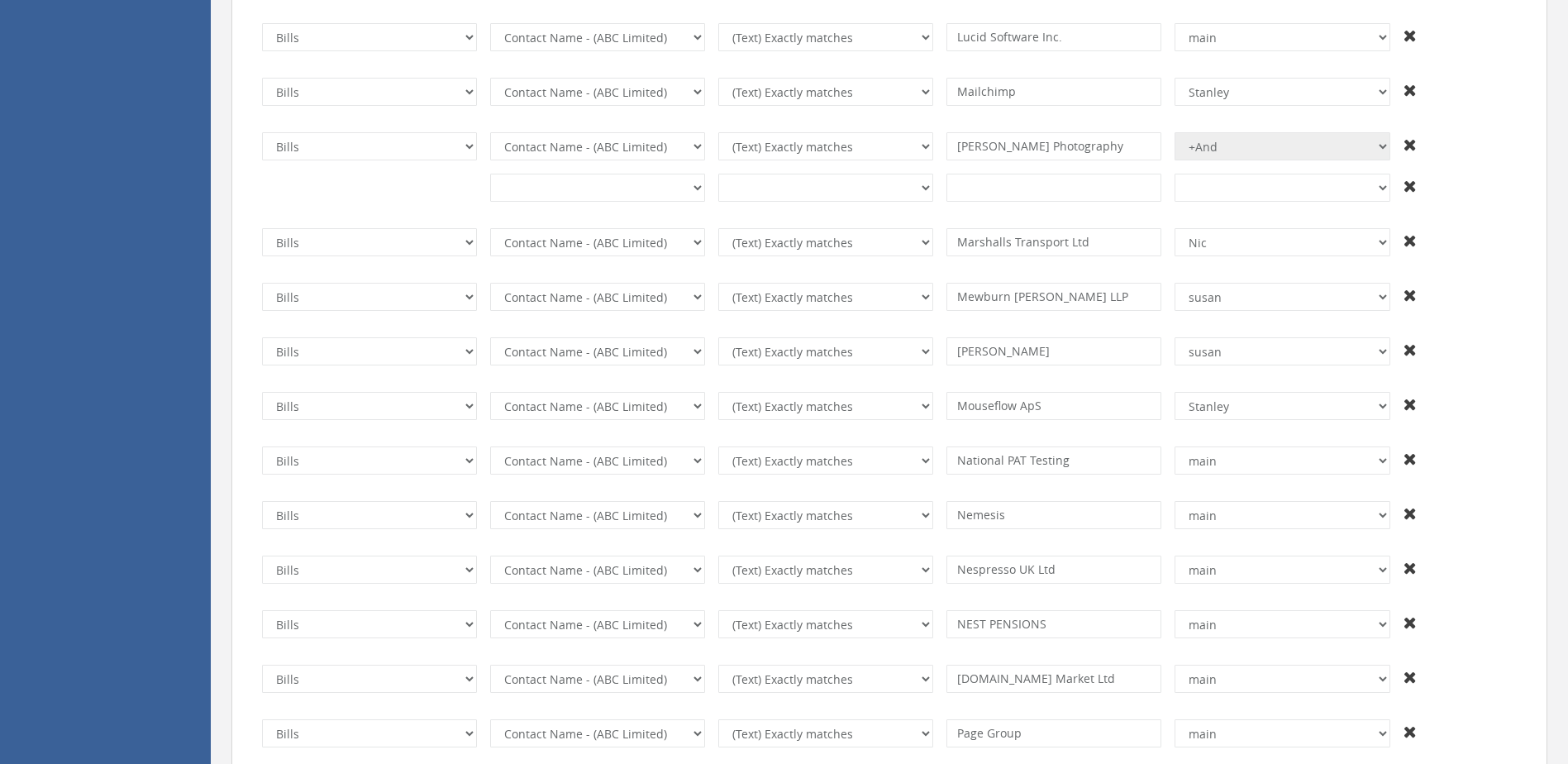
select select "number:13428"
type input "WINGOCEAN INTL LOGISTICS CO., LTD"
select select "number:13561"
type input "Wise HR Services Limited t/a The HR Dept Woking and [GEOGRAPHIC_DATA]"
select select "number:13428"
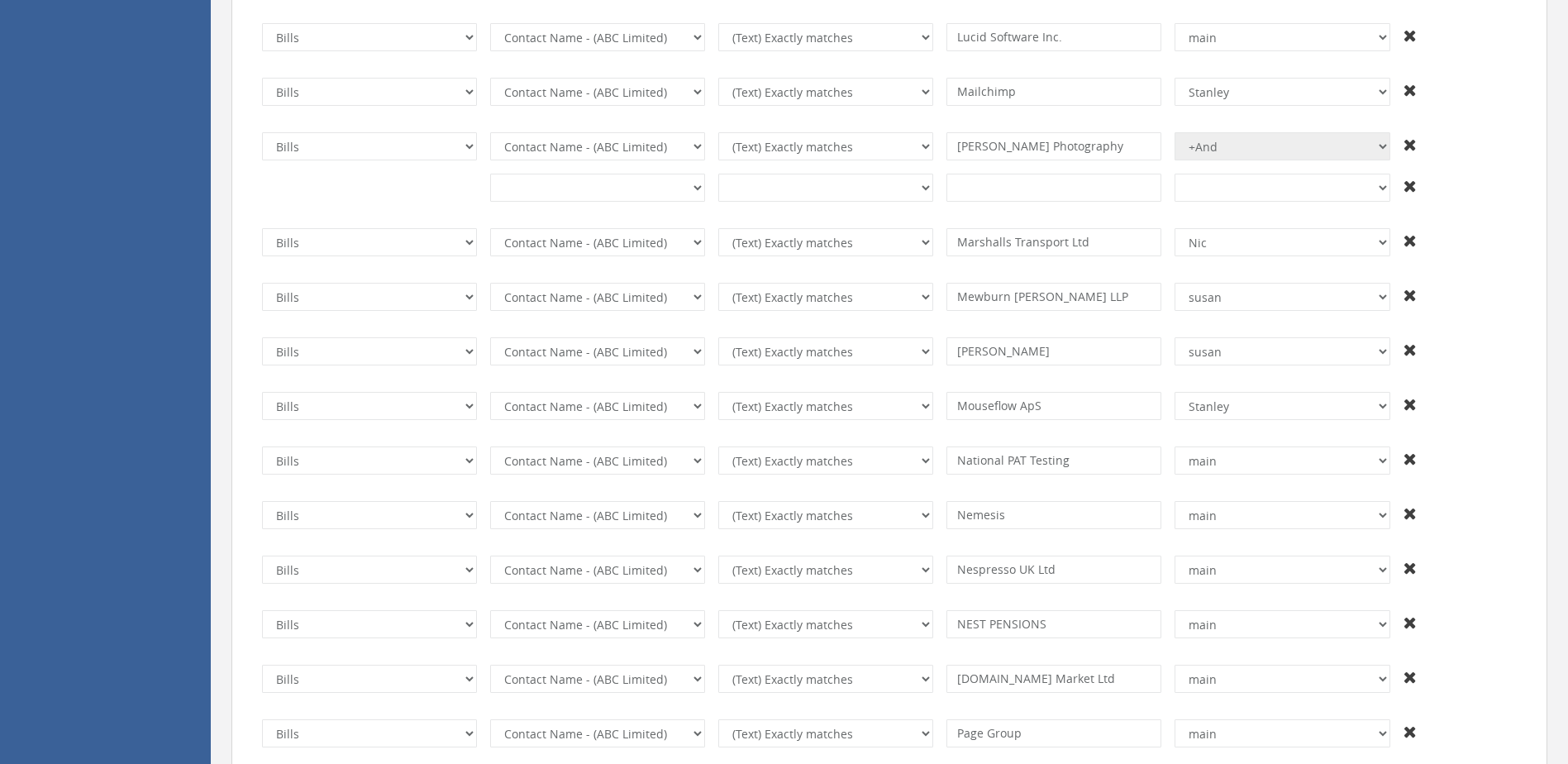
type input "Workable"
select select "number:13429"
type input "Xero (UK) Ltd"
select select "number:13428"
select select "number:1"
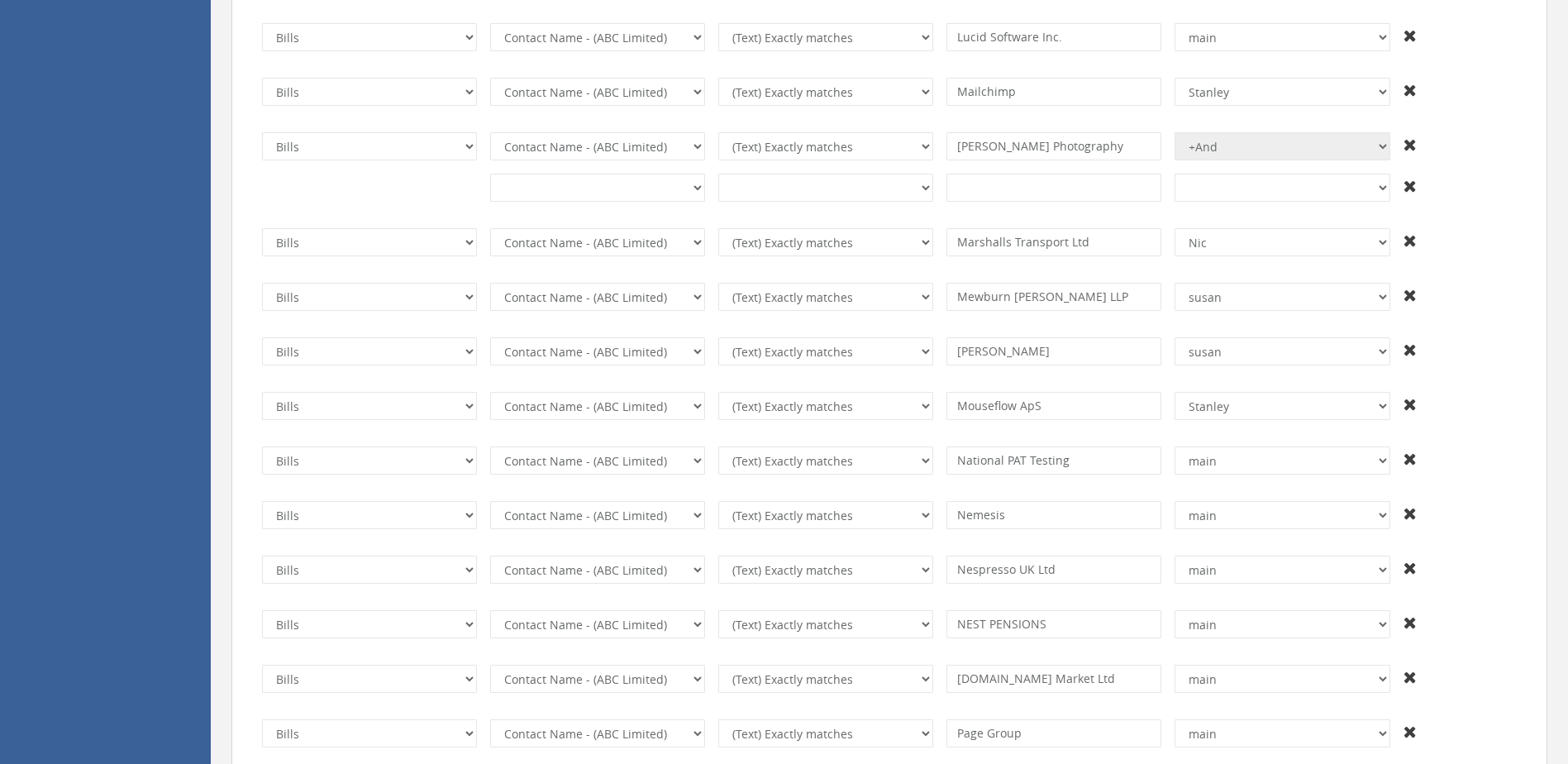
type input "XPO"
select select "number:13574"
select select "number:3"
type input "Spire Technology"
select select "number:13440"
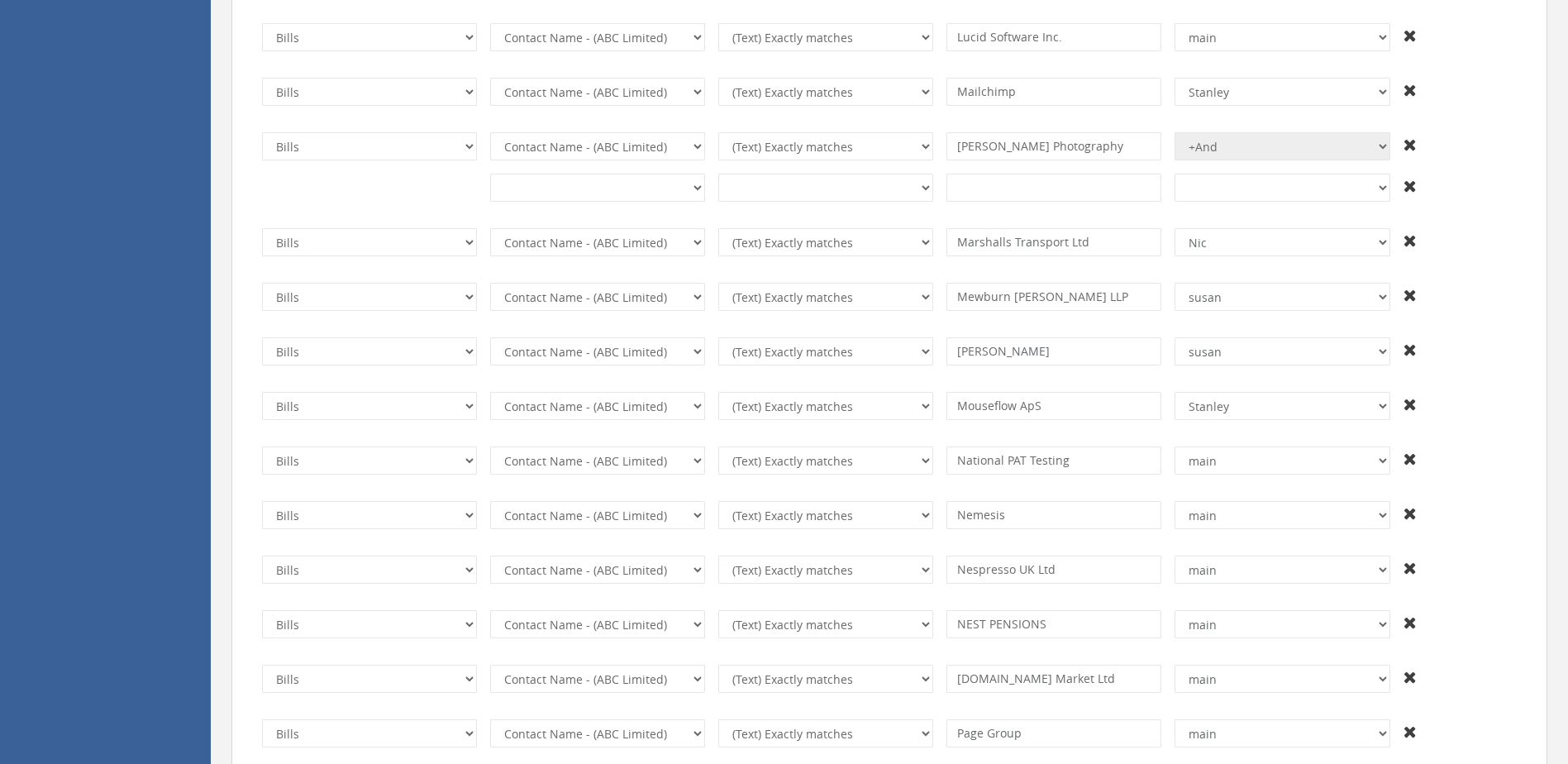
select select "number:7"
type input "Amfori"
select select "number:13433"
select select "number:1"
type input "Traction"
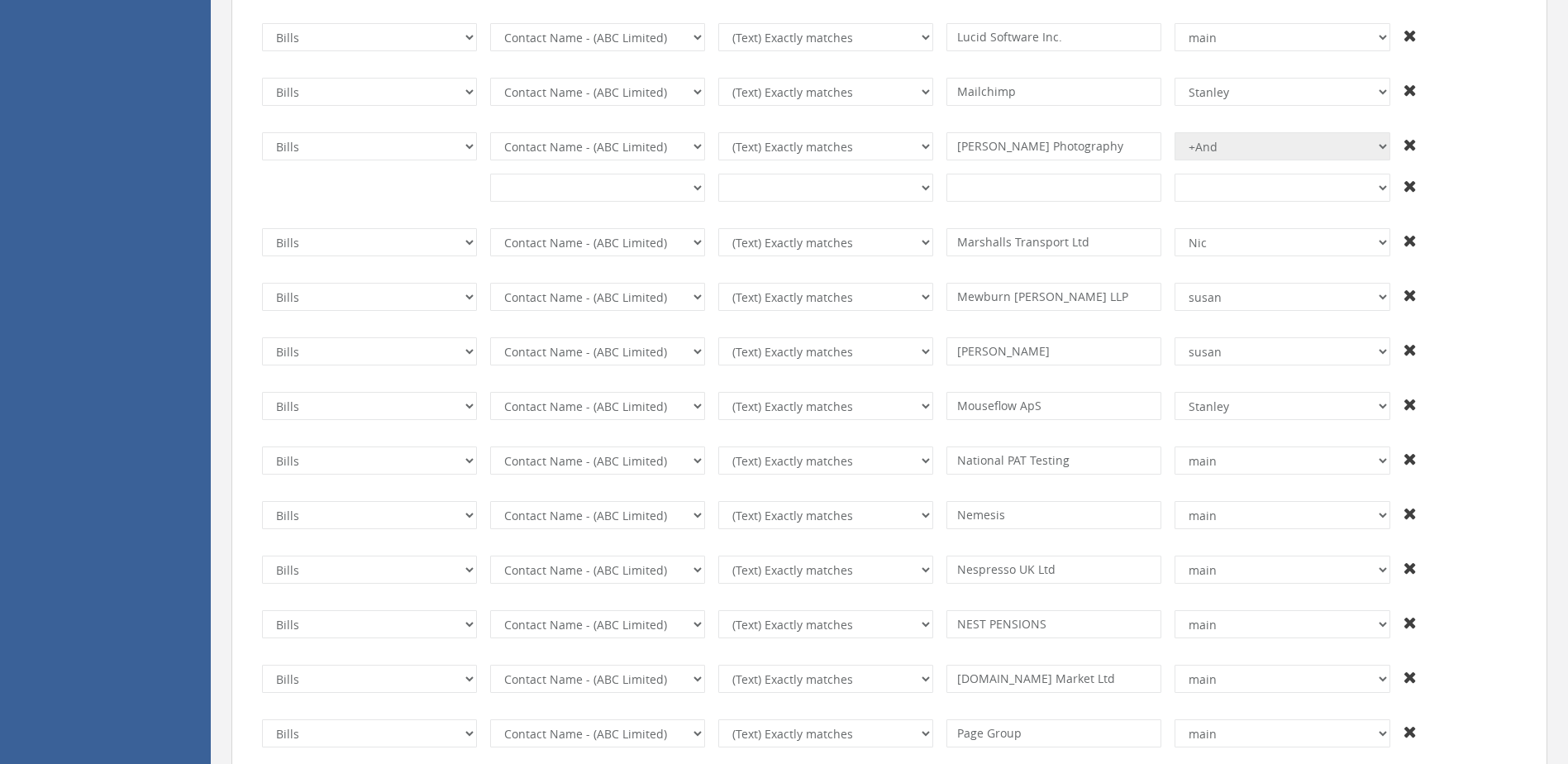
select select "number:13439"
type input "CKY"
select select "number:13440"
type input "flashbay"
select select "number:13433"
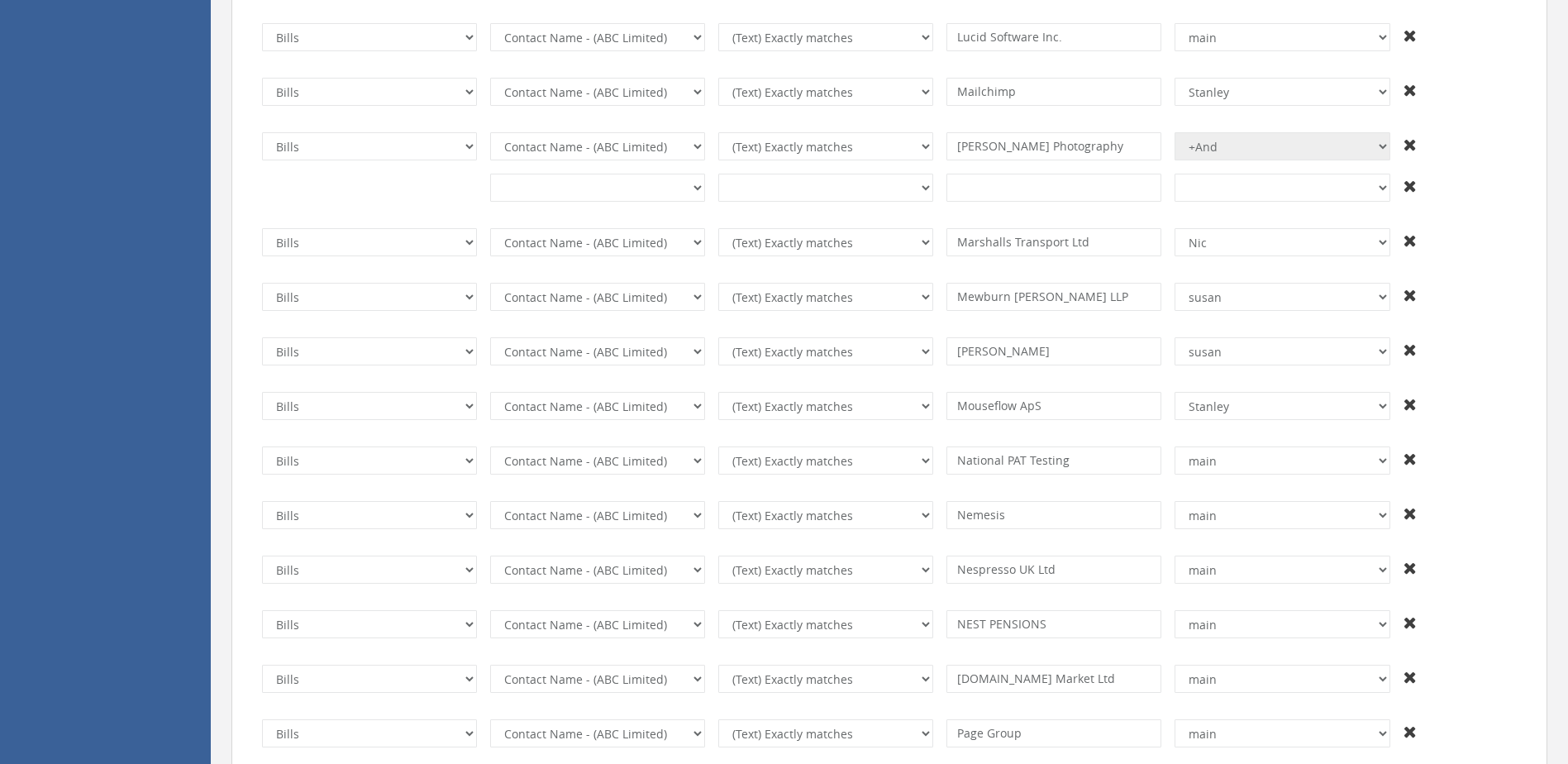
select select "number:3"
select select "number:102"
select select "number:2"
type input "!"
select select "number:13428"
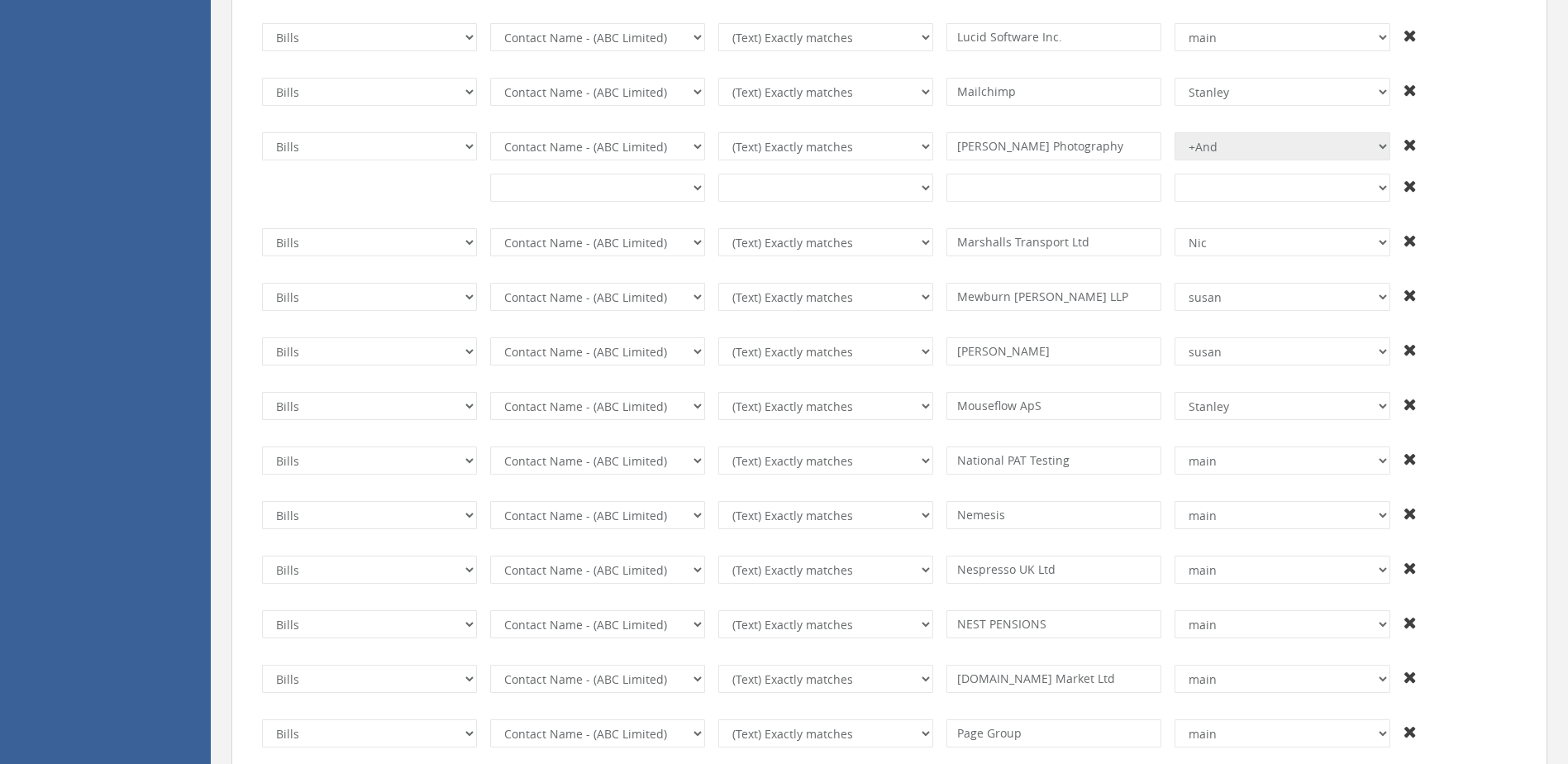
select select "number:2"
select select "number:7"
type input "Shenzhen [PERSON_NAME] Star"
select select "number:13440"
type input "Shenzhen Yuanxin"
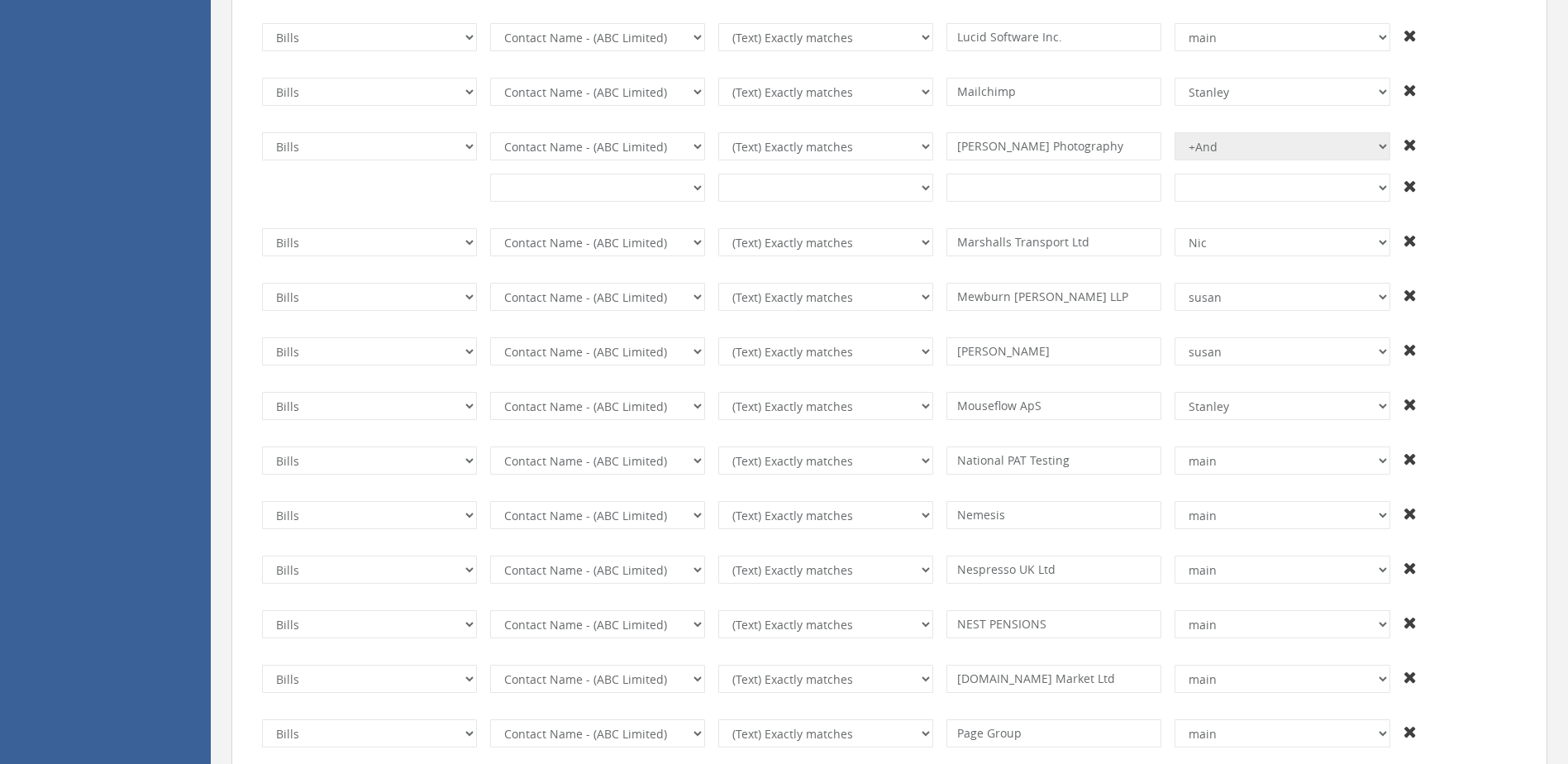
select select "number:1"
select select "number:36"
select select "number:12"
type input "1"
select select "number:13428"
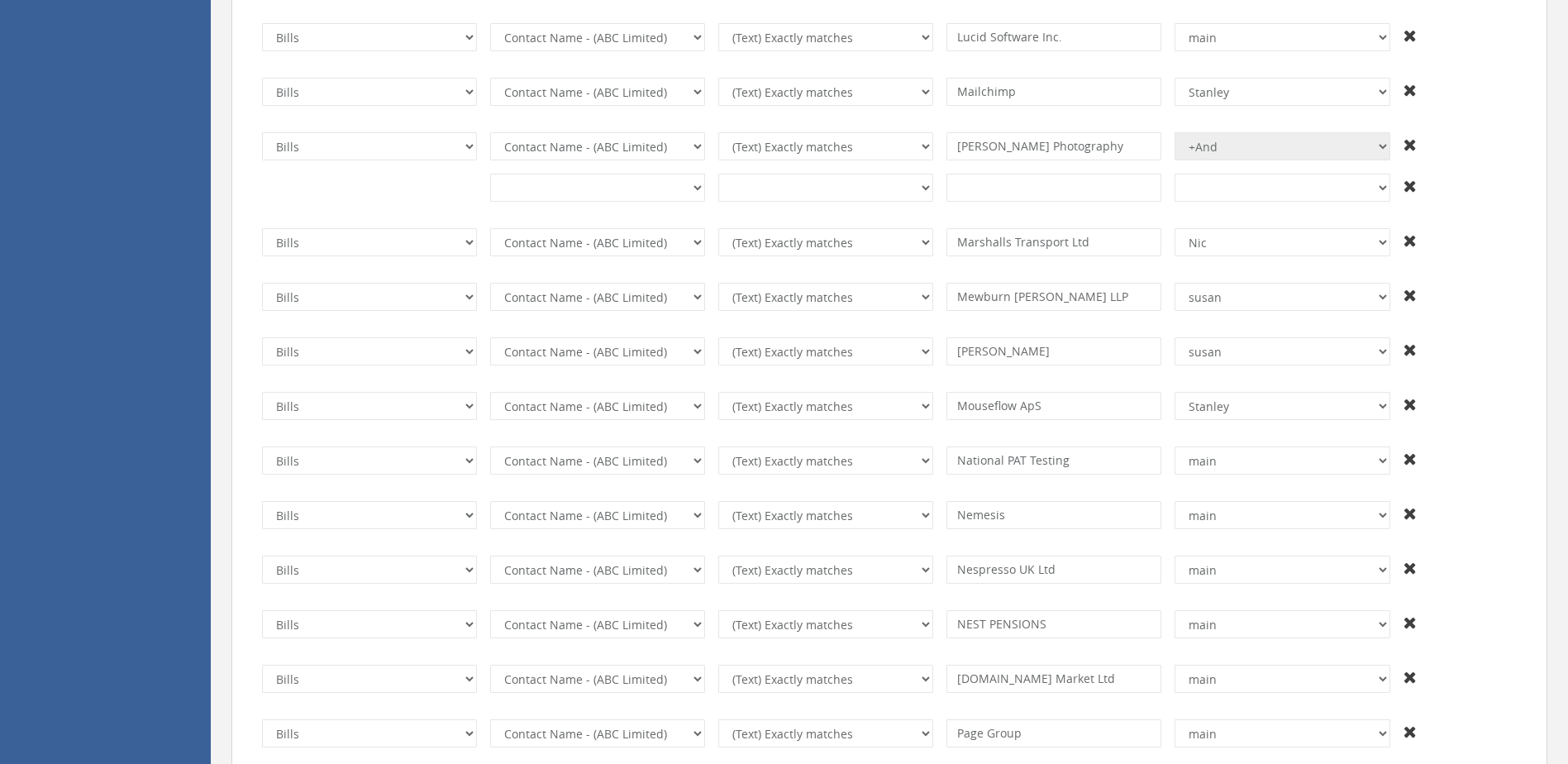
select select "number:2"
select select "number:55"
select select "number:7"
type input "DongGuan [PERSON_NAME] Photoelectric Technology"
select select "number:13701"
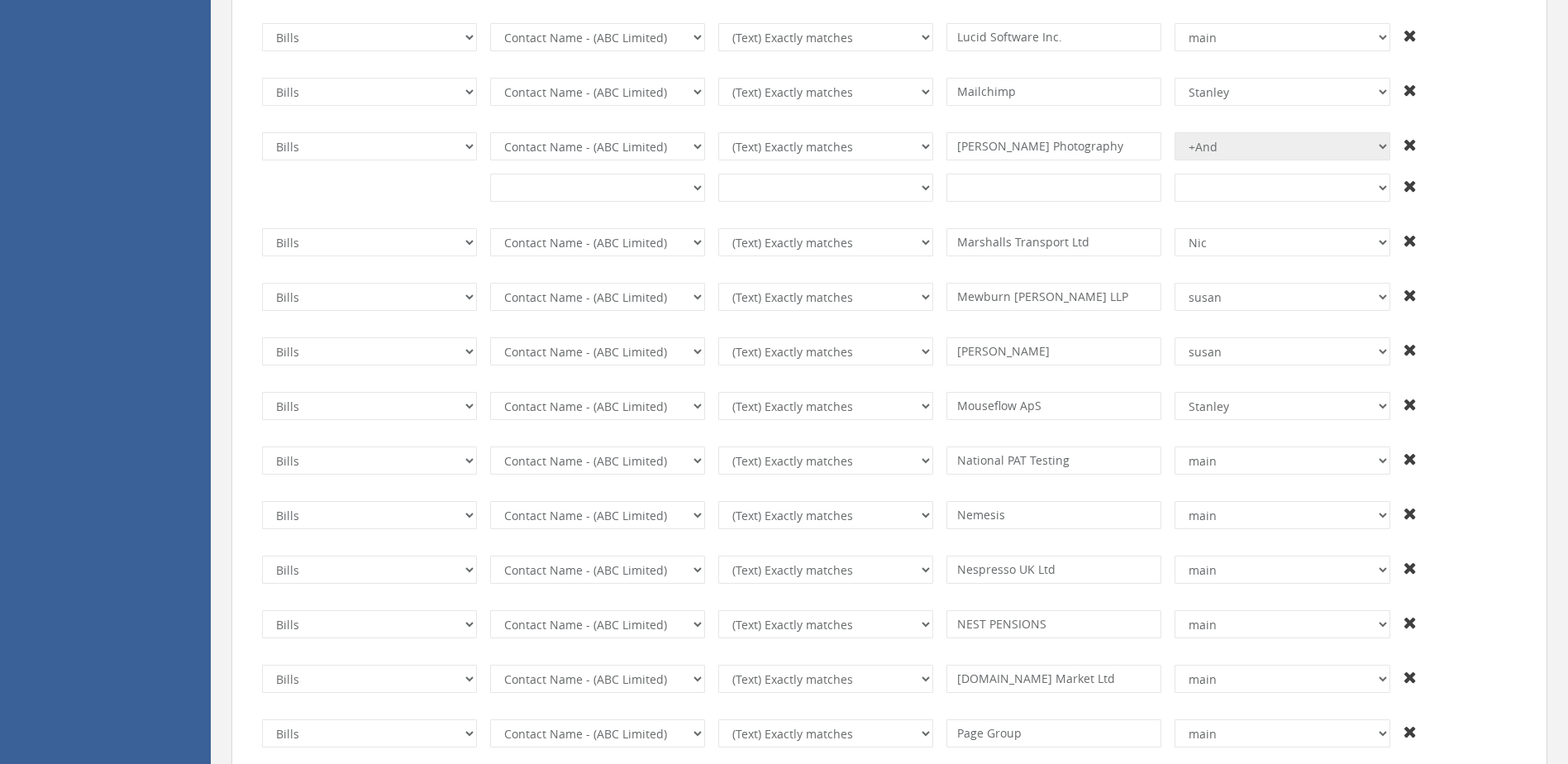
type input "OCCALIFE LIMITED"
type input "Plus-One International Electr"
type input "Beelan Technology Co Ltd"
select select "number:13433"
type input "VINA INTERNATIONAL HOLDINGS LTD"
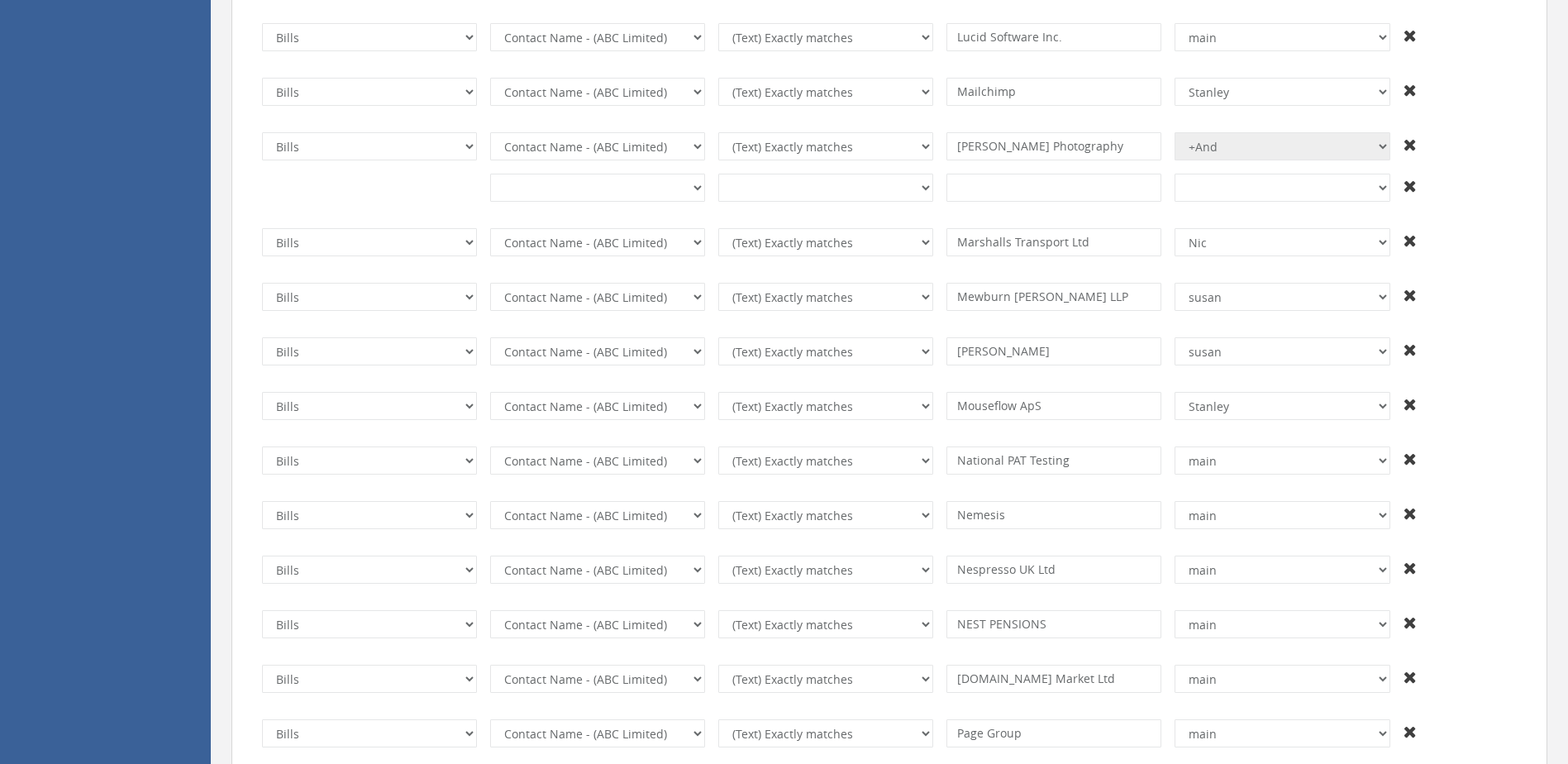
select select "number:13440"
type input "HAUBTMANN"
select select "number:13703"
type input "Technolaq"
type input "Bobitech"
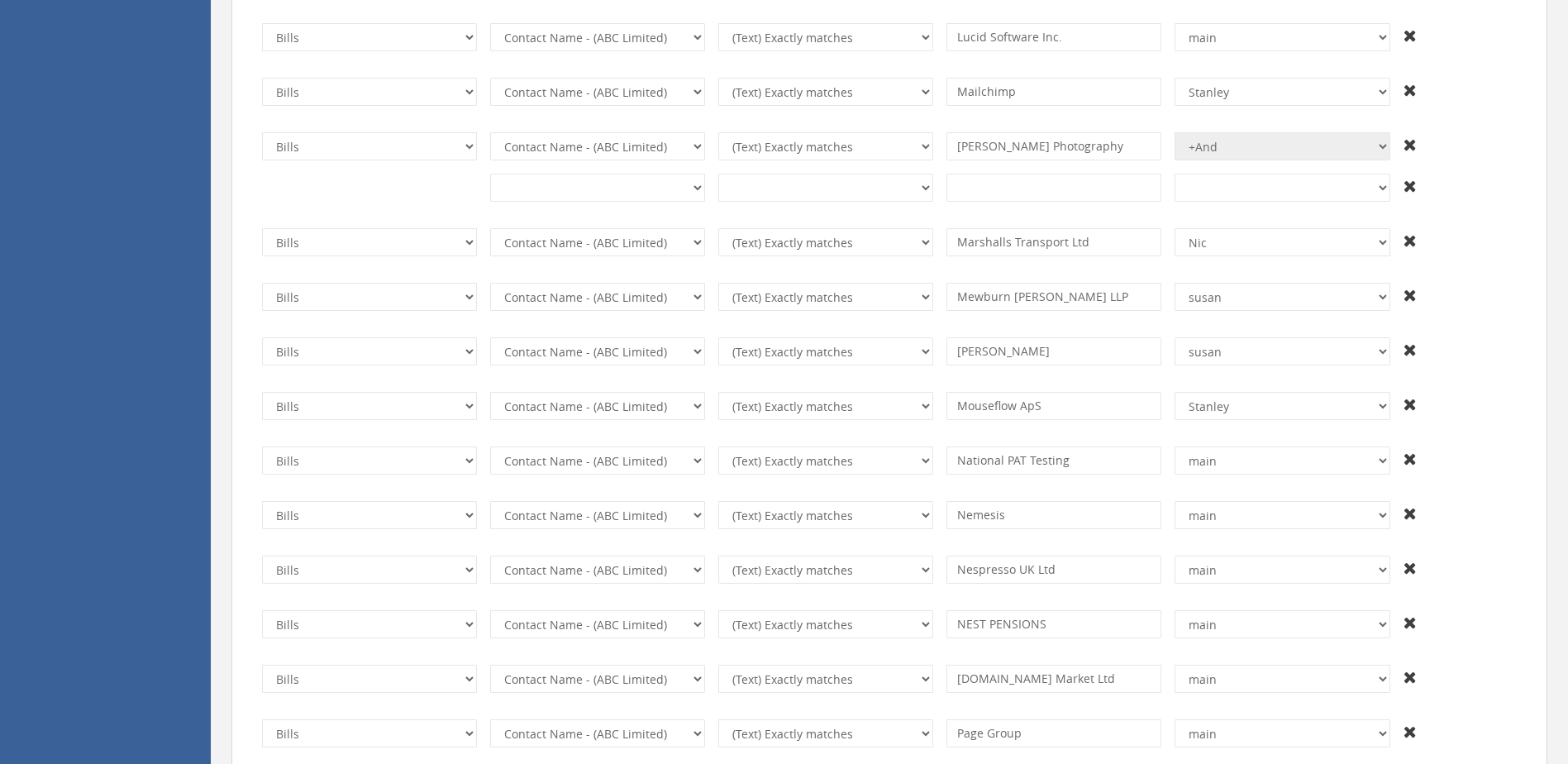
select select "number:1"
type input "krcs"
select select "number:13779"
select select "number:3"
select select "number:102"
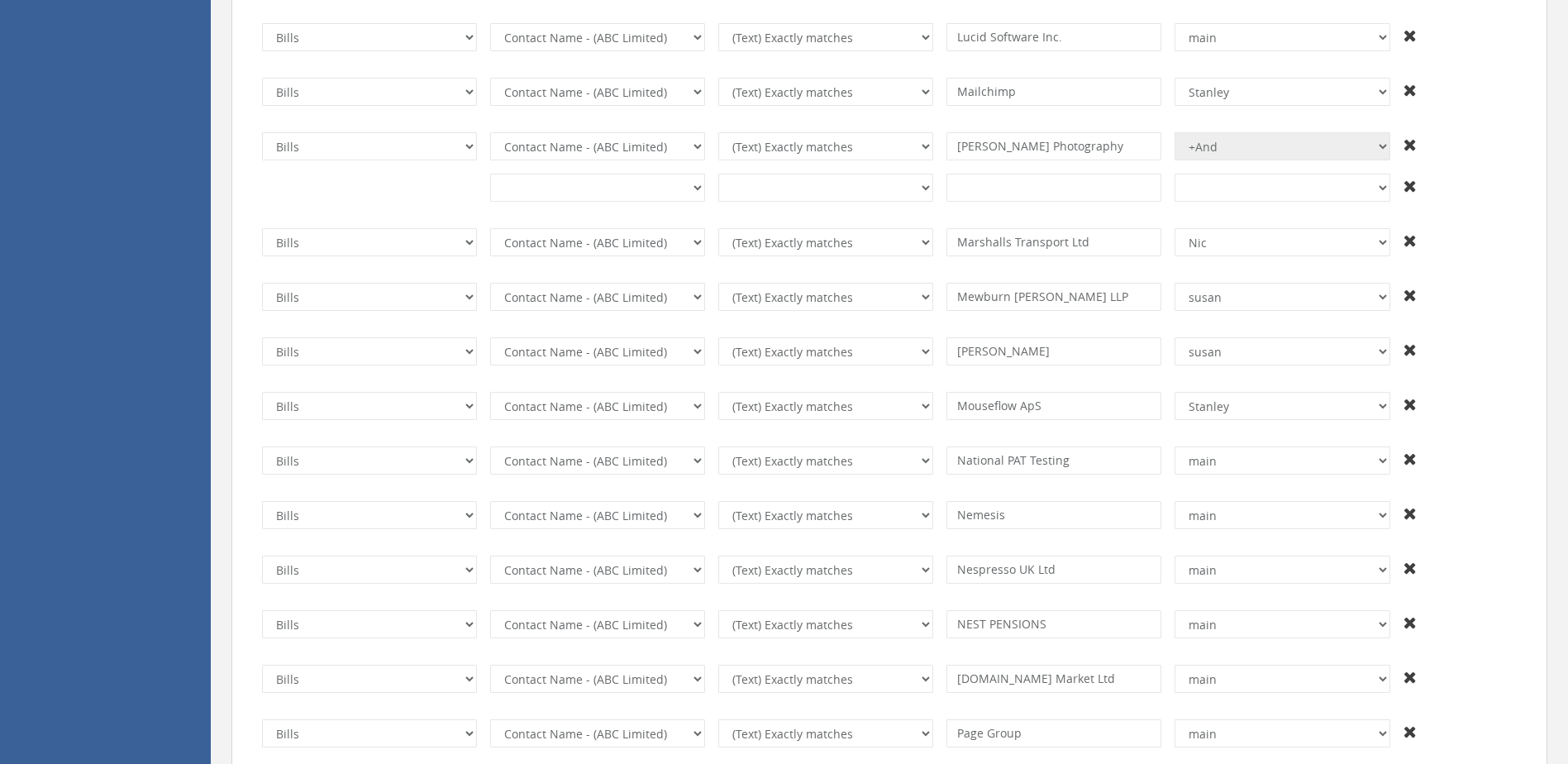
select select "number:11"
type input "1"
select select "number:13428"
select select "number:2"
select select "number:7"
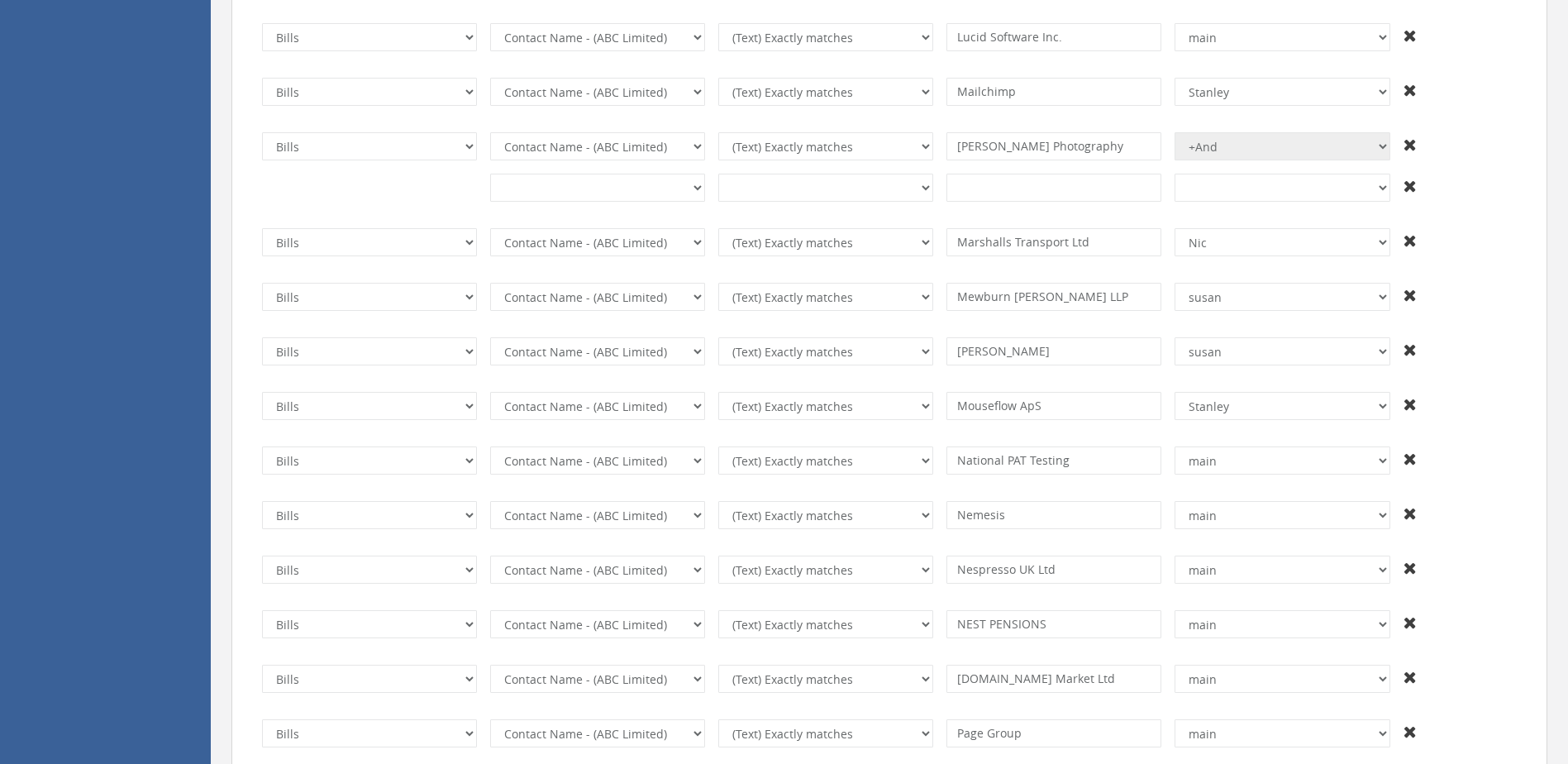
type input "[PERSON_NAME]"
select select "number:13433"
type input "kueh"
select select "number:13428"
select select "number:1"
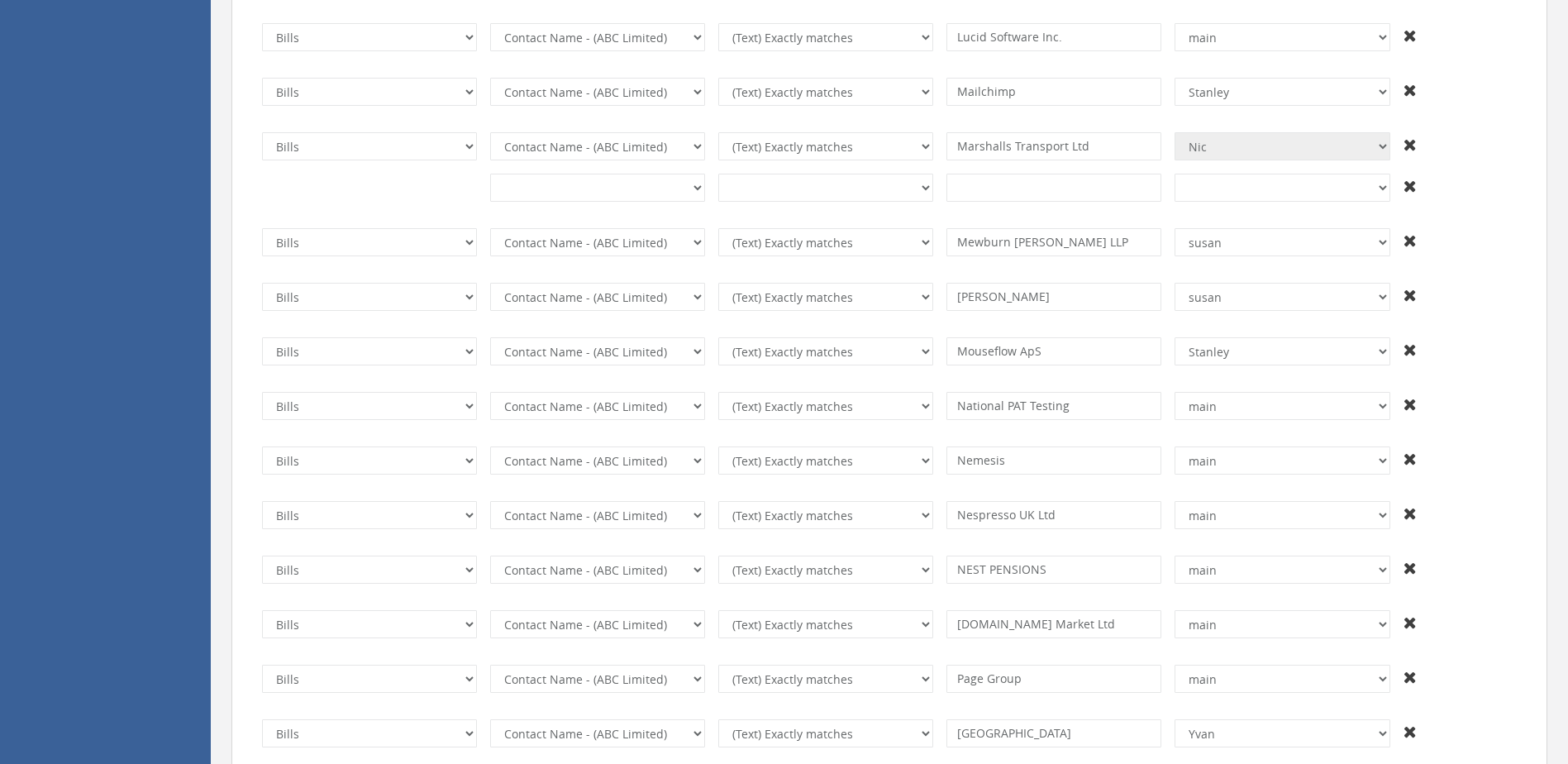
type input "virgin"
select select "number:7"
type input "[PERSON_NAME]"
type input "QDOS"
type input "L'Atelier"
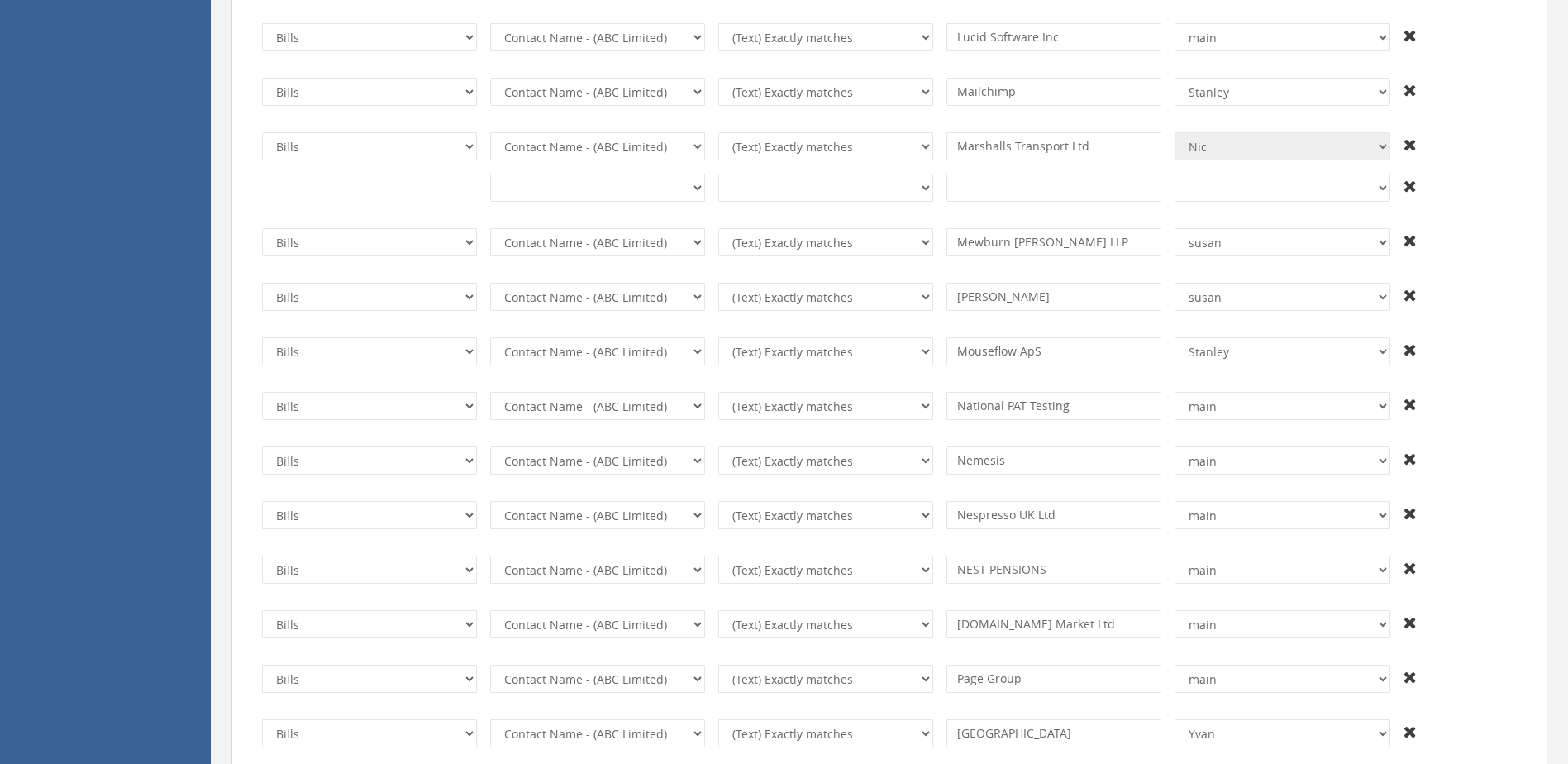
select select "number:13703"
type input "[PERSON_NAME]"
select select "number:13428"
type input "FH"
type input "axis"
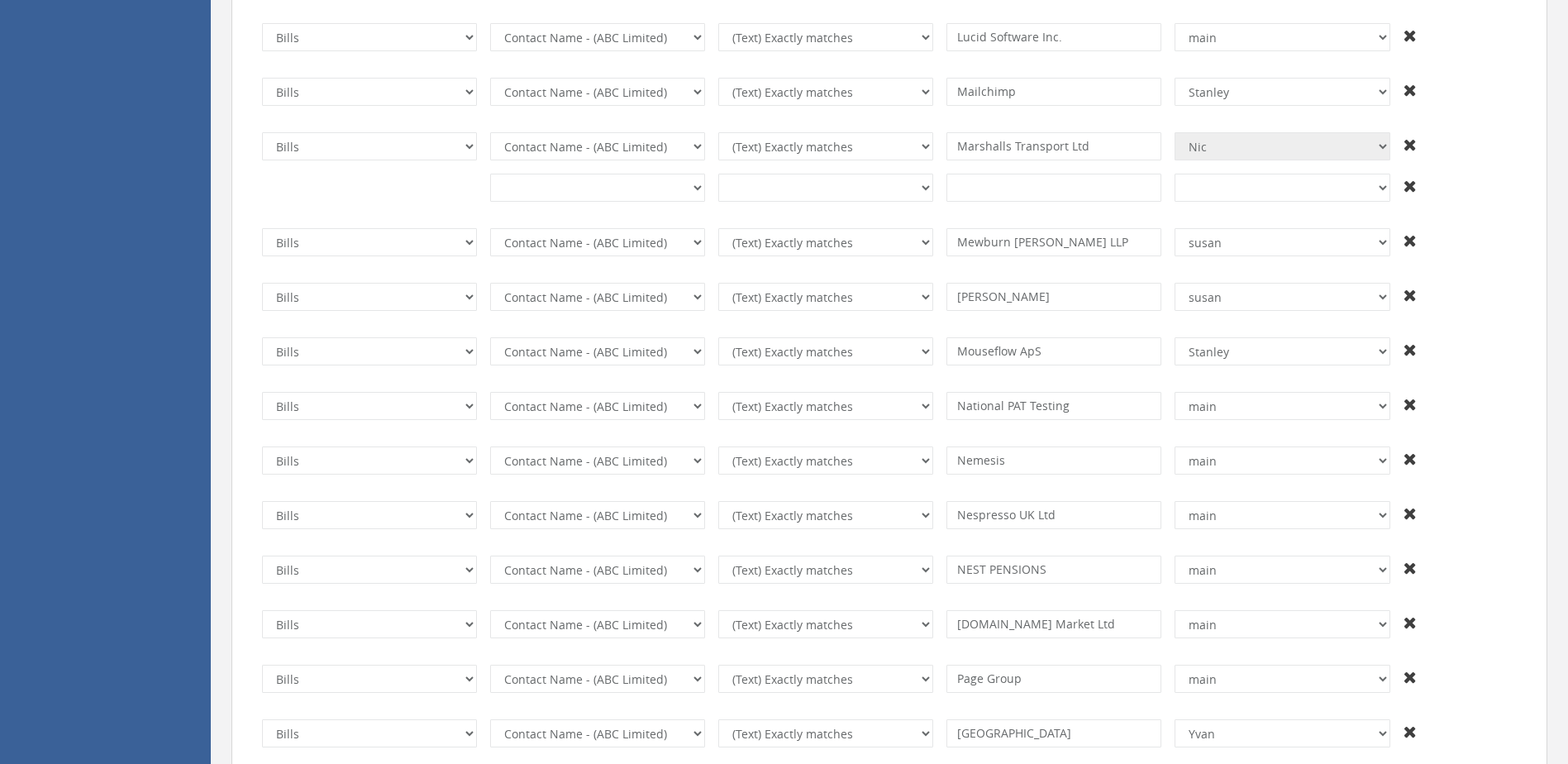
select select "number:13438"
type input "slt"
select select "number:1"
type input "bureau"
select select "number:13703"
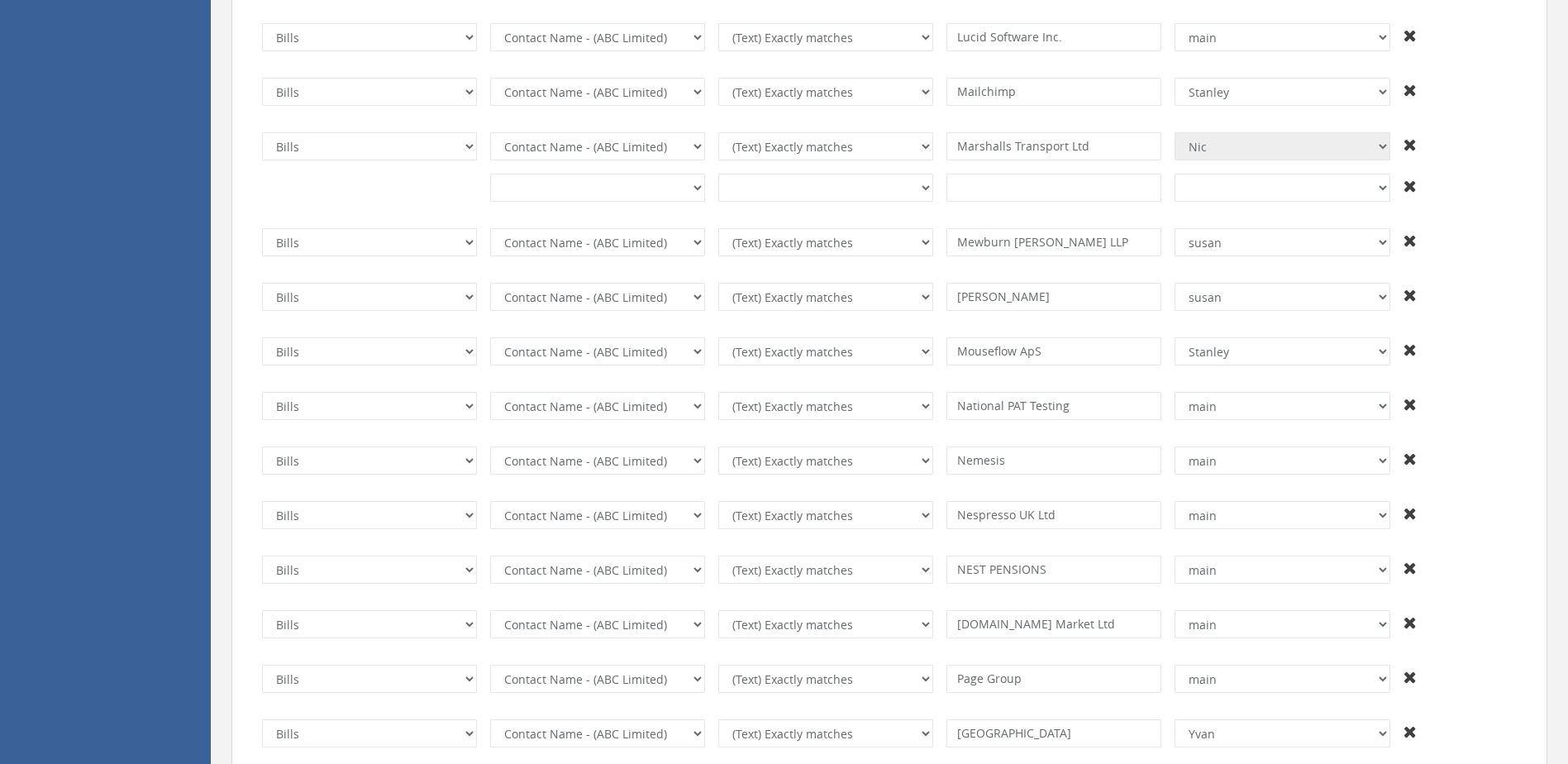
type input "[PERSON_NAME]"
select select "number:13428"
type input "buat"
select select "number:13703"
select select "?"
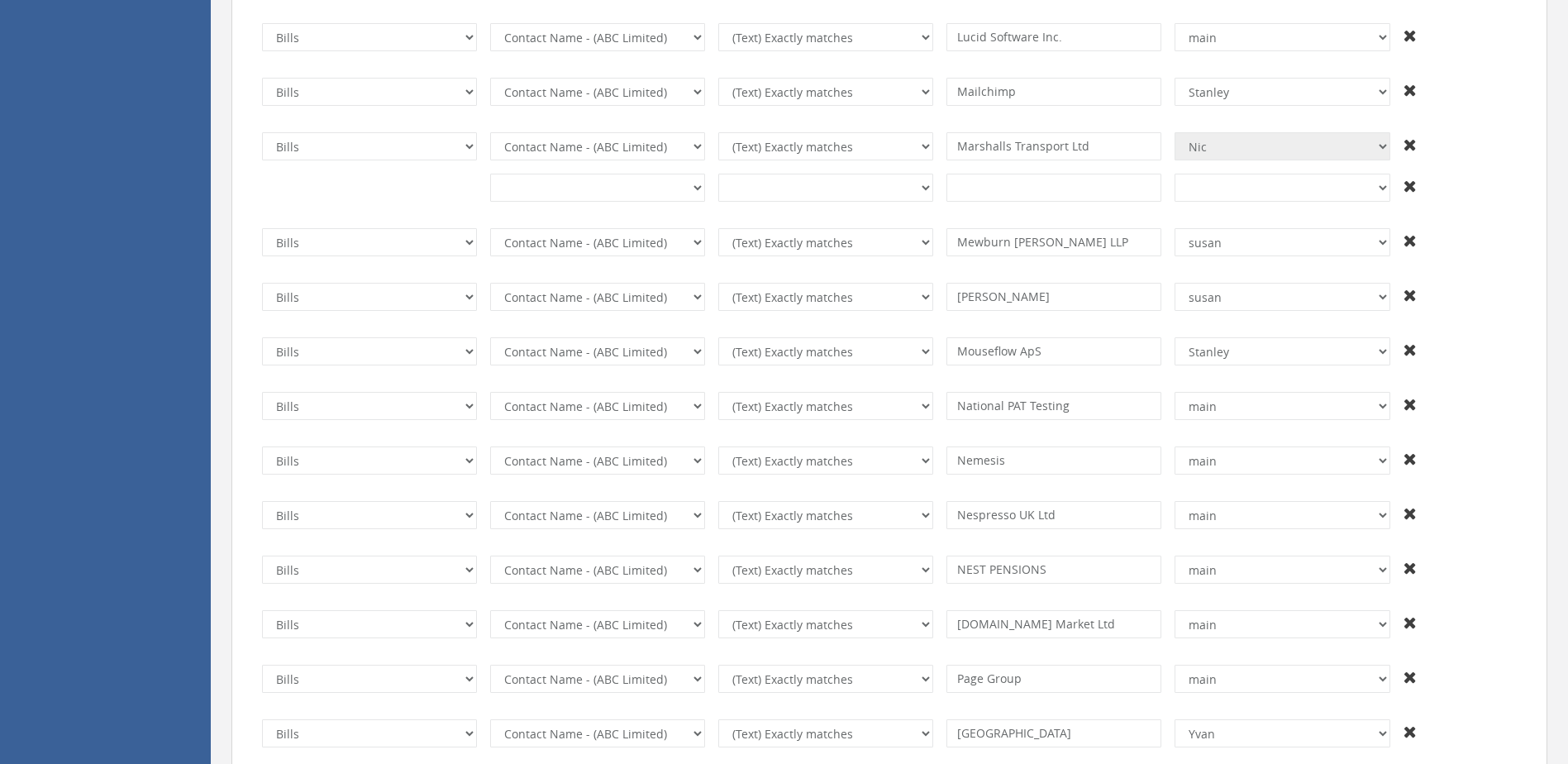
select select "?"
select select "number:55"
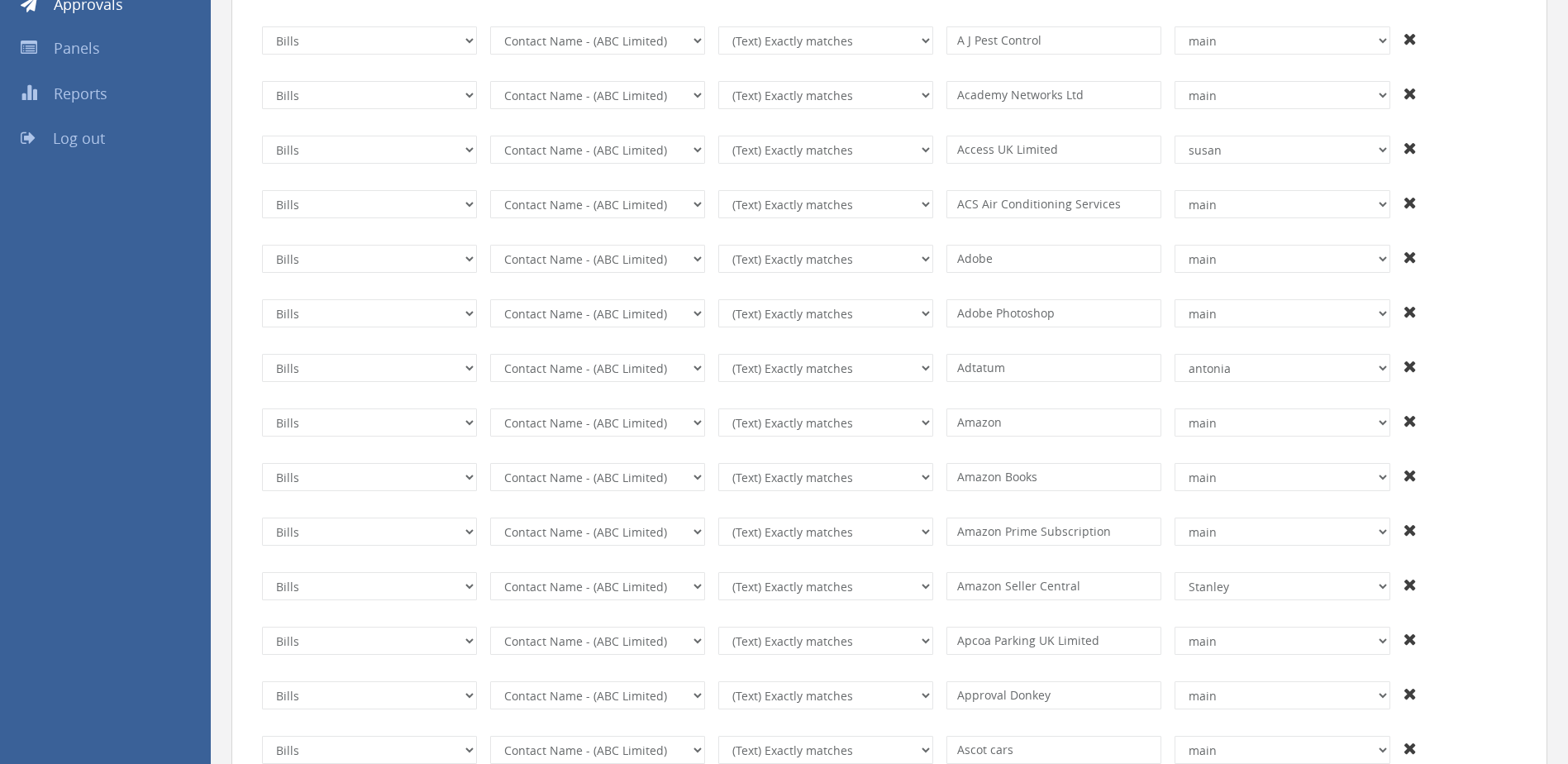
scroll to position [0, 0]
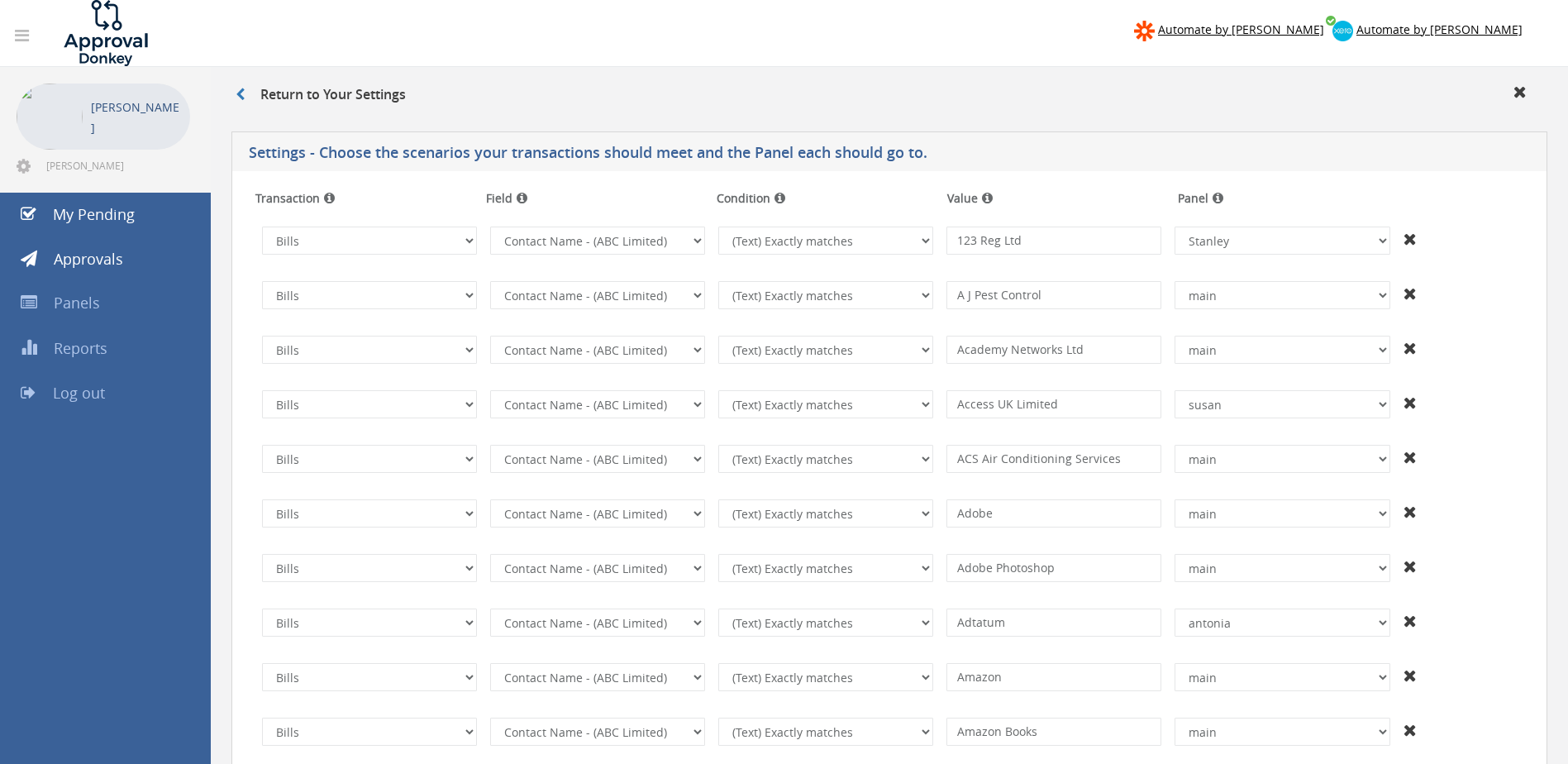
click at [532, 256] on td "InvoiceID - (92f08561-bd65-469b-93fb-65dd1552c678) InvoiceNumber - (null) Conta…" at bounding box center [598, 241] width 228 height 42
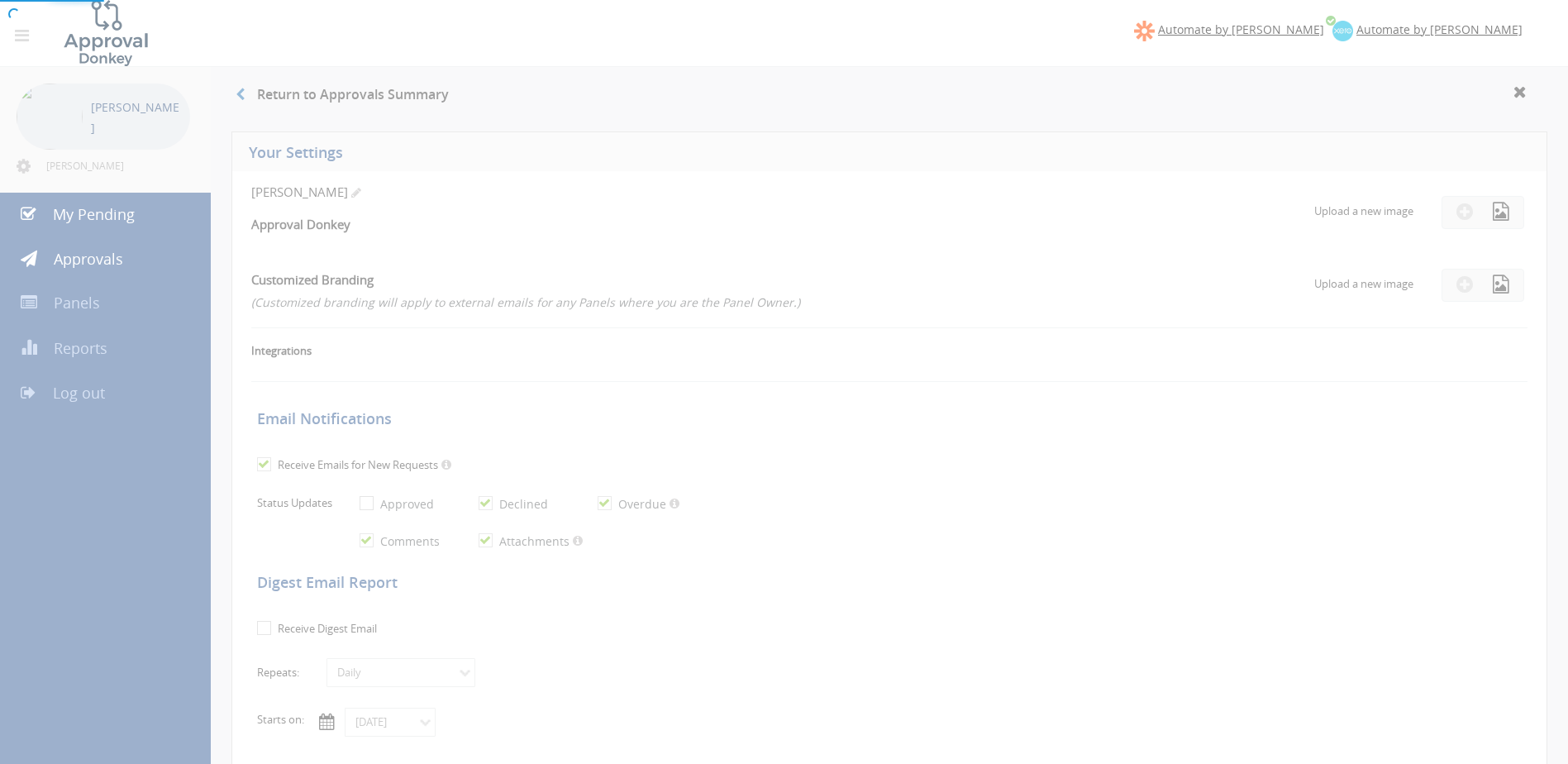
checkbox input "true"
select select "number:1"
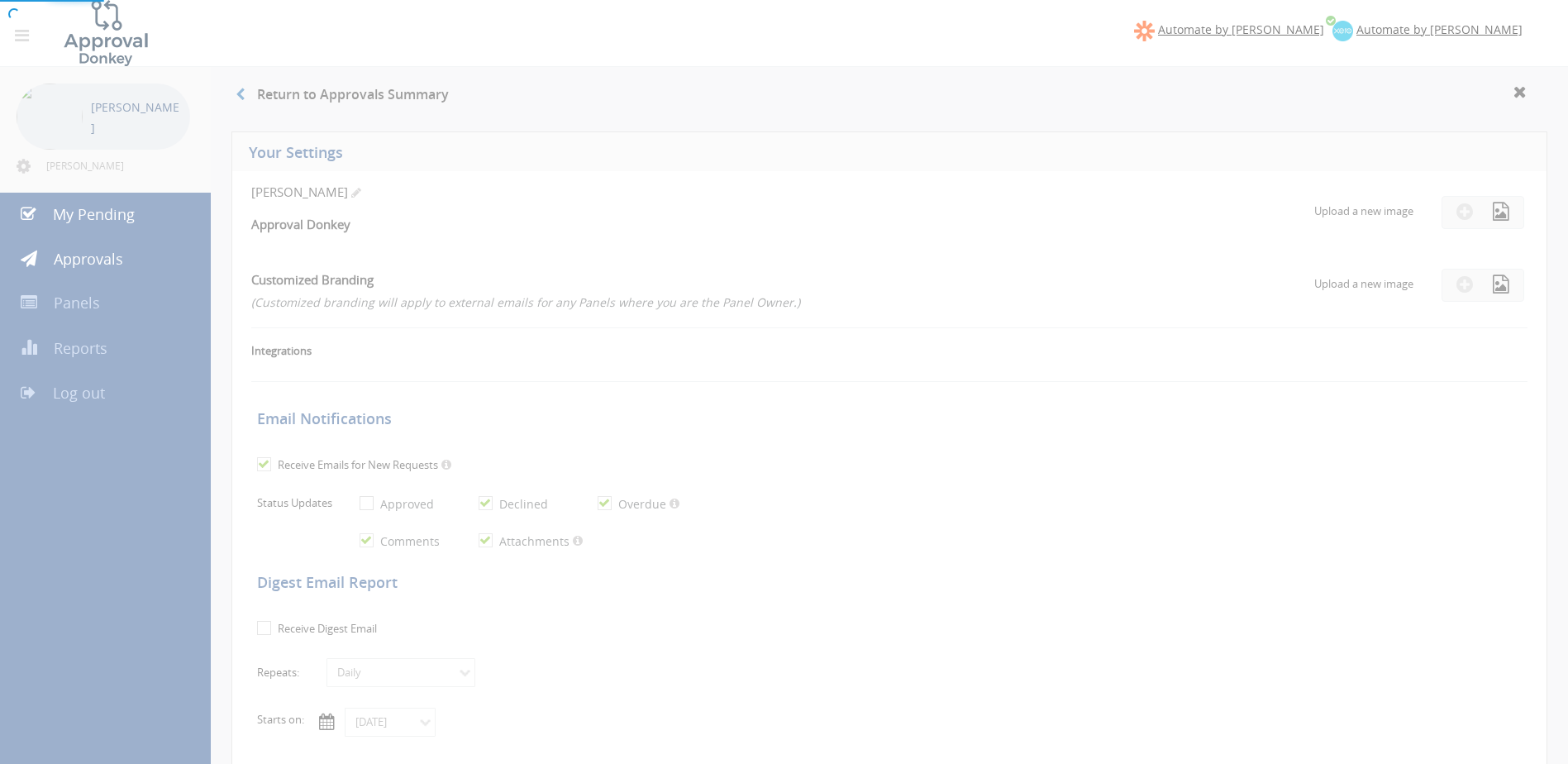
checkbox input "true"
type input "[DATE]"
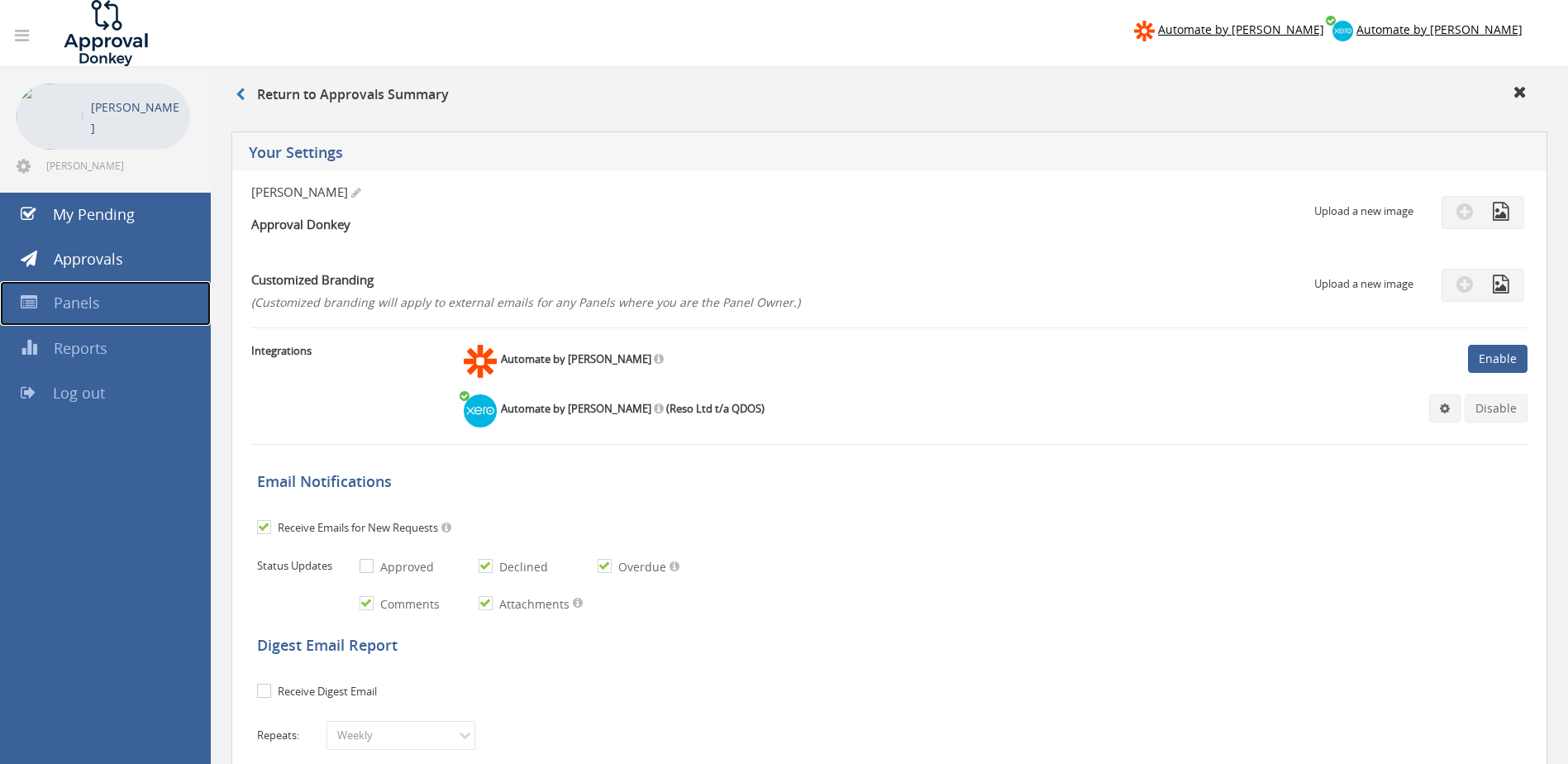
click at [50, 305] on link "Panels" at bounding box center [105, 303] width 211 height 44
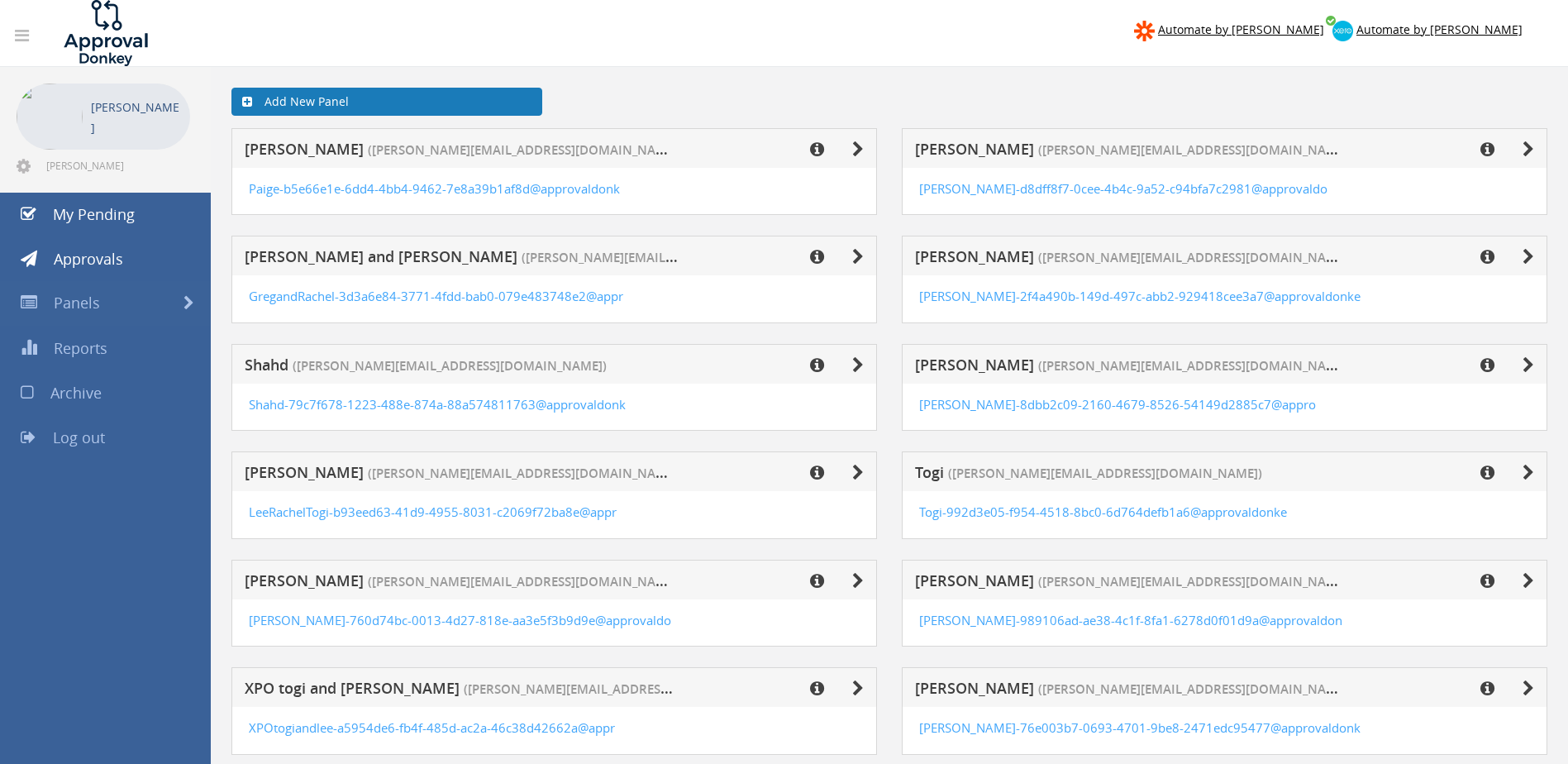
click at [317, 108] on link "Add New Panel" at bounding box center [386, 102] width 311 height 28
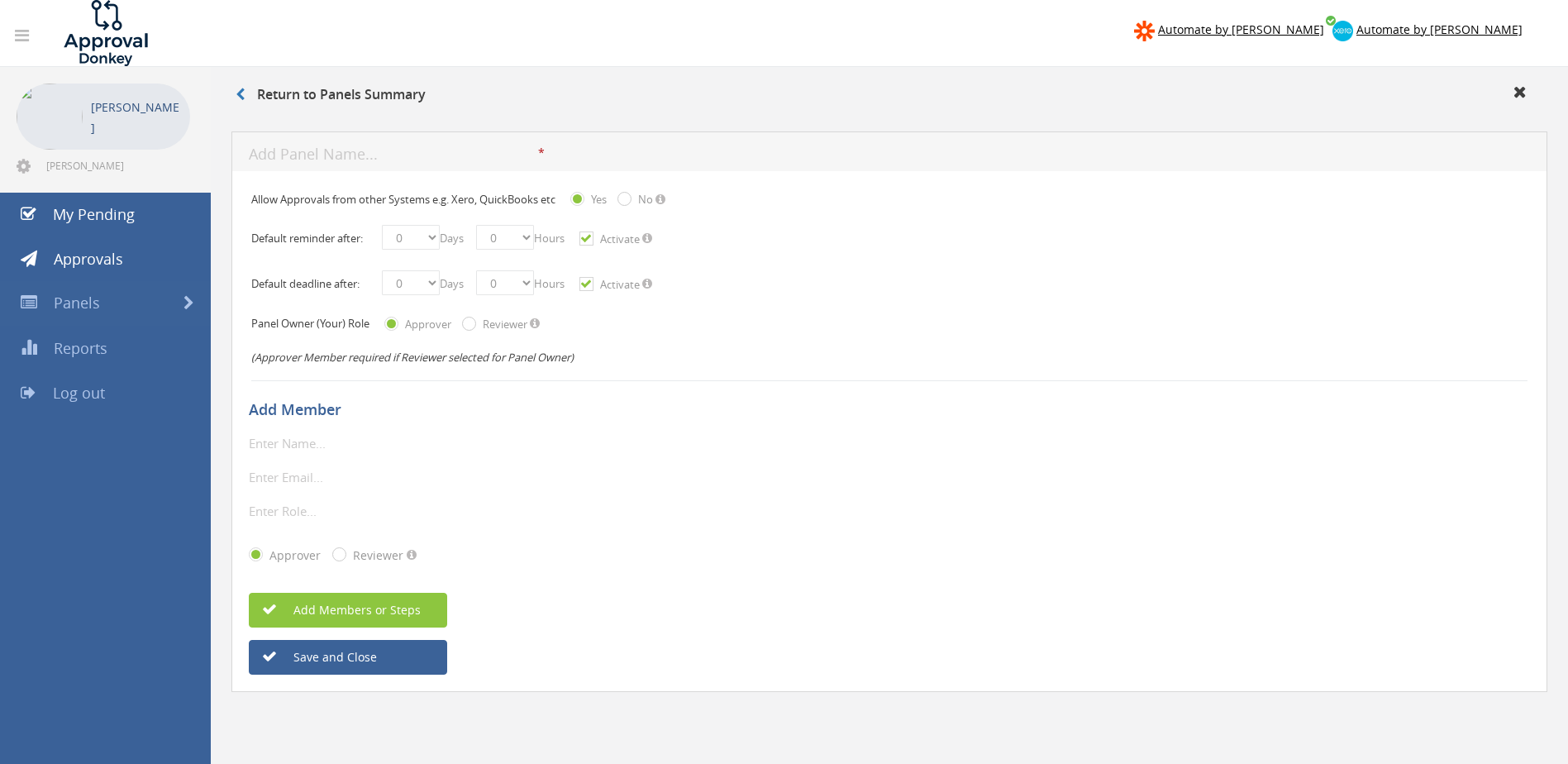
click at [283, 441] on input "text" at bounding box center [344, 443] width 190 height 22
click at [278, 441] on input "text" at bounding box center [344, 443] width 190 height 22
paste input "[PERSON_NAME] <[PERSON_NAME][EMAIL_ADDRESS][DOMAIN_NAME]>"
drag, startPoint x: 448, startPoint y: 442, endPoint x: 267, endPoint y: 445, distance: 181.0
click at [267, 445] on div "[PERSON_NAME] <[PERSON_NAME][EMAIL_ADDRESS][DOMAIN_NAME]> * The display name is…" at bounding box center [890, 443] width 1281 height 22
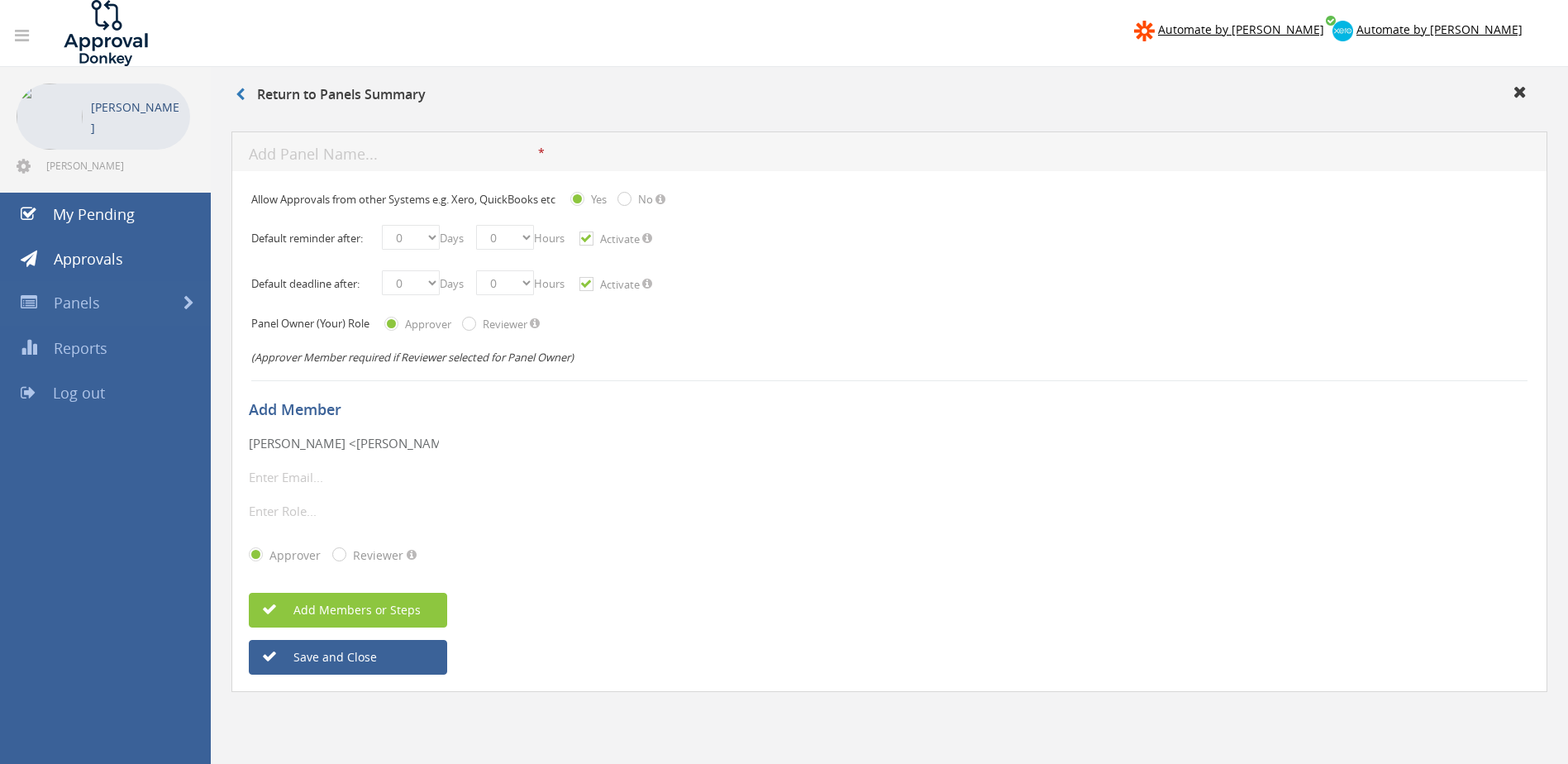
scroll to position [0, 72]
drag, startPoint x: 345, startPoint y: 444, endPoint x: 509, endPoint y: 449, distance: 164.1
click at [514, 450] on div "[PERSON_NAME] <[PERSON_NAME][EMAIL_ADDRESS][DOMAIN_NAME]> * The display name is…" at bounding box center [890, 443] width 1281 height 22
type input "[PERSON_NAME]"
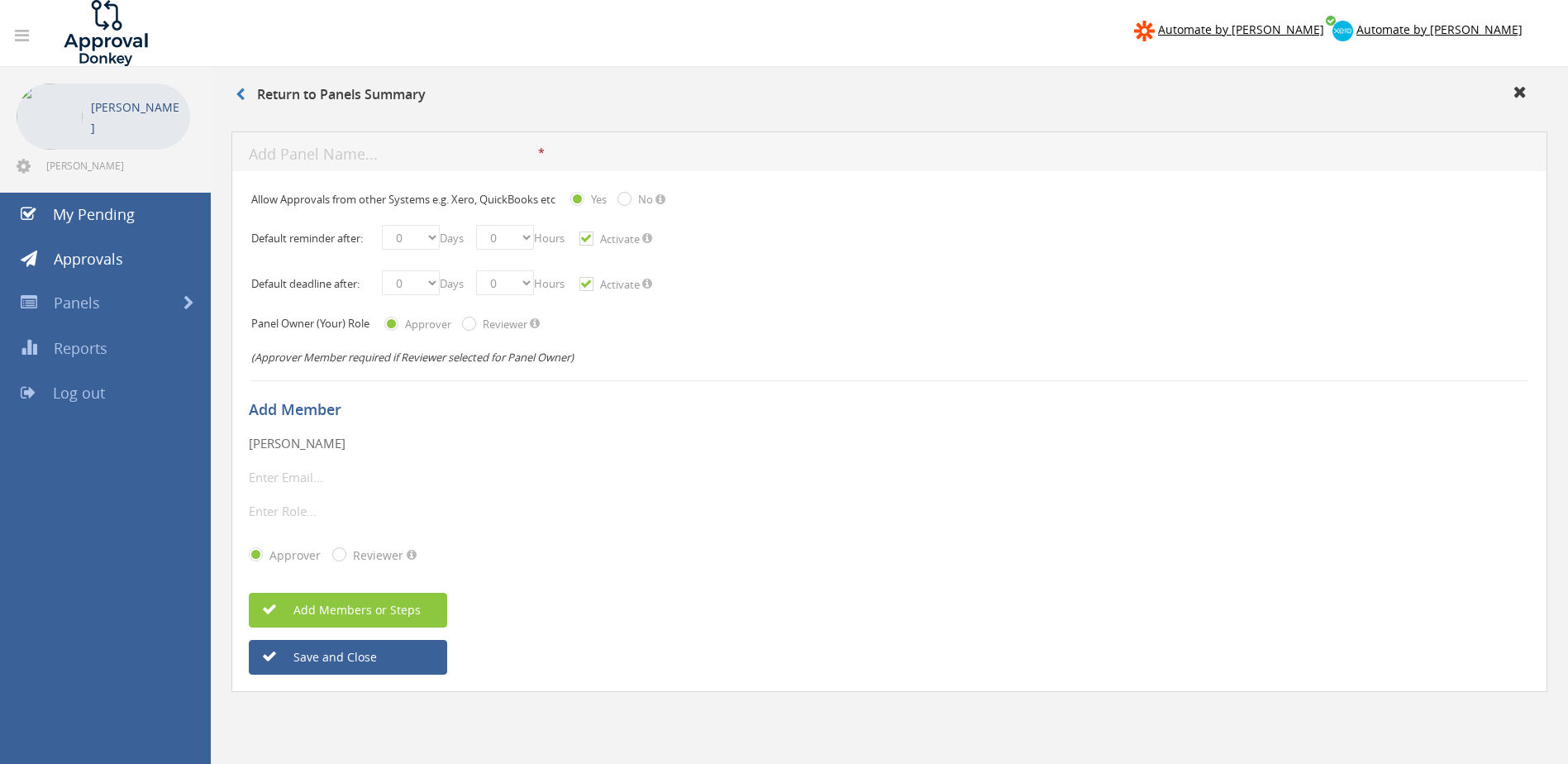
click at [290, 486] on input "email" at bounding box center [344, 478] width 190 height 22
click at [294, 477] on input "email" at bounding box center [344, 478] width 190 height 22
paste input "[PERSON_NAME][EMAIL_ADDRESS][DOMAIN_NAME]"
type input "[PERSON_NAME][EMAIL_ADDRESS][DOMAIN_NAME]"
drag, startPoint x: 125, startPoint y: 529, endPoint x: 73, endPoint y: 526, distance: 52.1
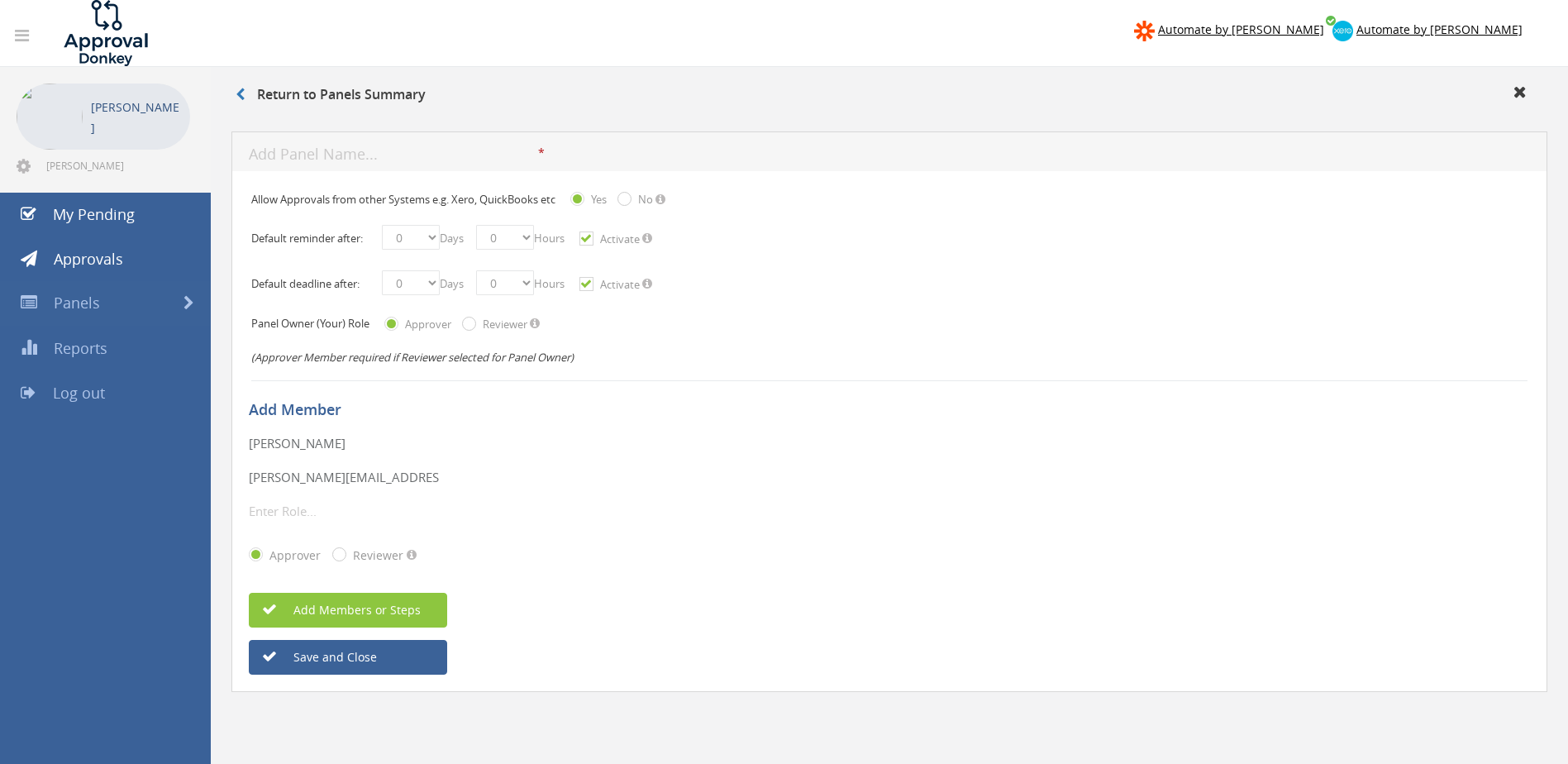
click at [124, 529] on div "Automate by [PERSON_NAME] Automate by [PERSON_NAME] [PERSON_NAME] [PERSON_NAME]…" at bounding box center [784, 415] width 1568 height 831
click at [293, 503] on input "text" at bounding box center [344, 511] width 190 height 22
paste input "Channel Marketing Manager"
type input "Channel Marketing Manager"
click at [514, 452] on div "[PERSON_NAME] * The display name is required. Only alphanumeric\underline\horiz…" at bounding box center [890, 443] width 1281 height 22
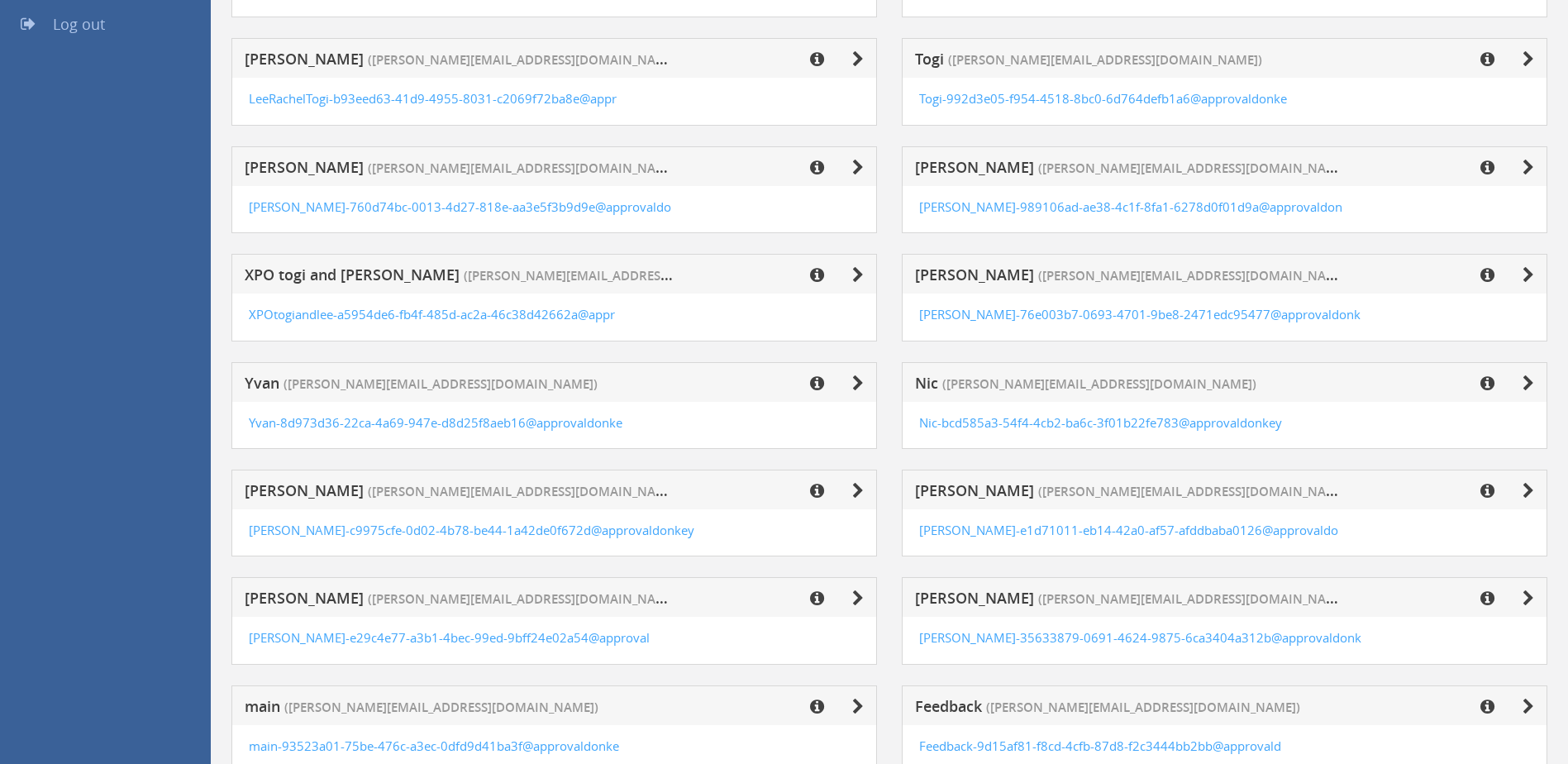
scroll to position [476, 0]
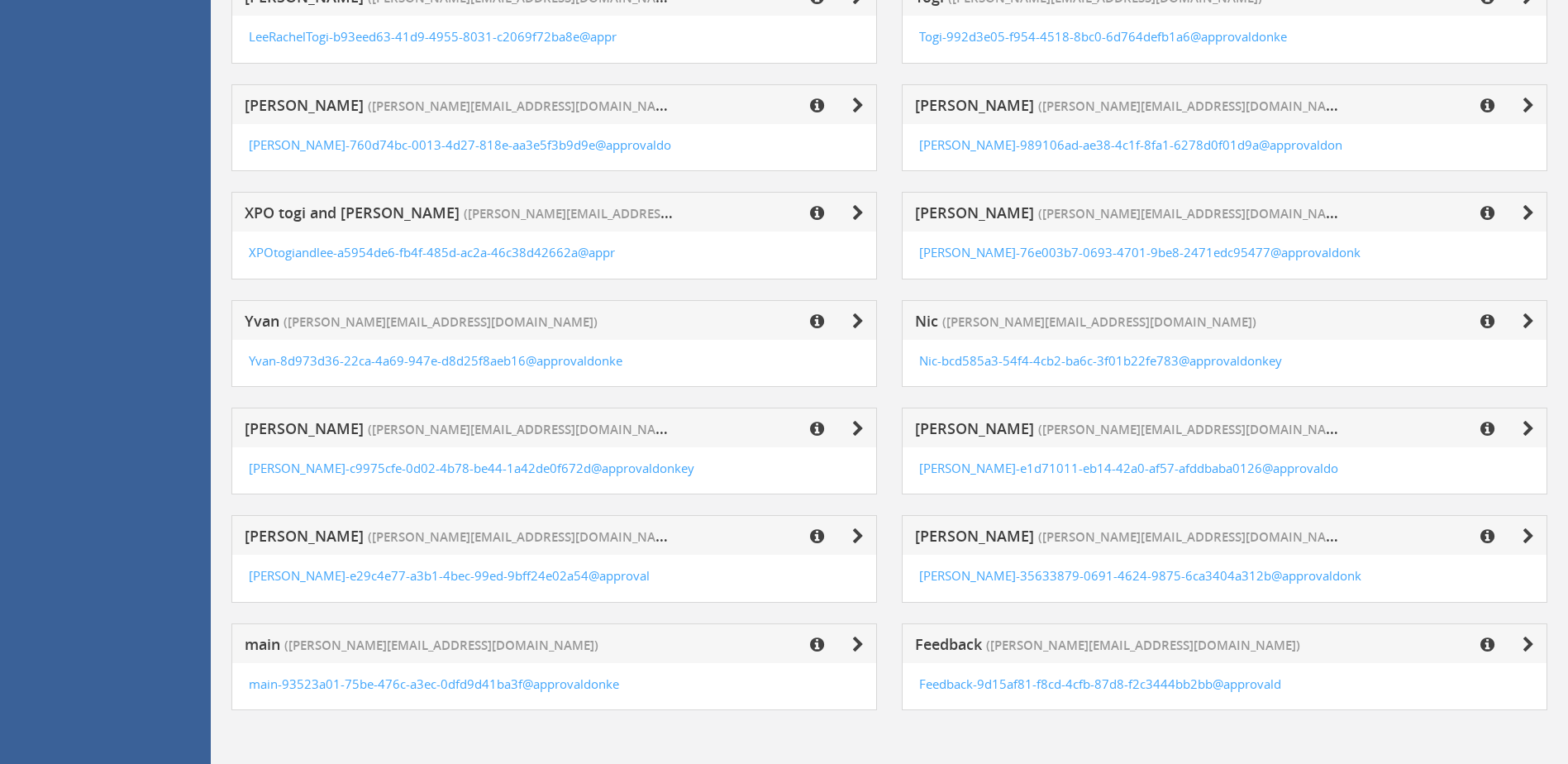
drag, startPoint x: 447, startPoint y: 541, endPoint x: 463, endPoint y: 541, distance: 16.0
click at [452, 541] on span "([PERSON_NAME][EMAIL_ADDRESS][DOMAIN_NAME])" at bounding box center [524, 536] width 314 height 20
click at [856, 535] on icon at bounding box center [858, 537] width 12 height 16
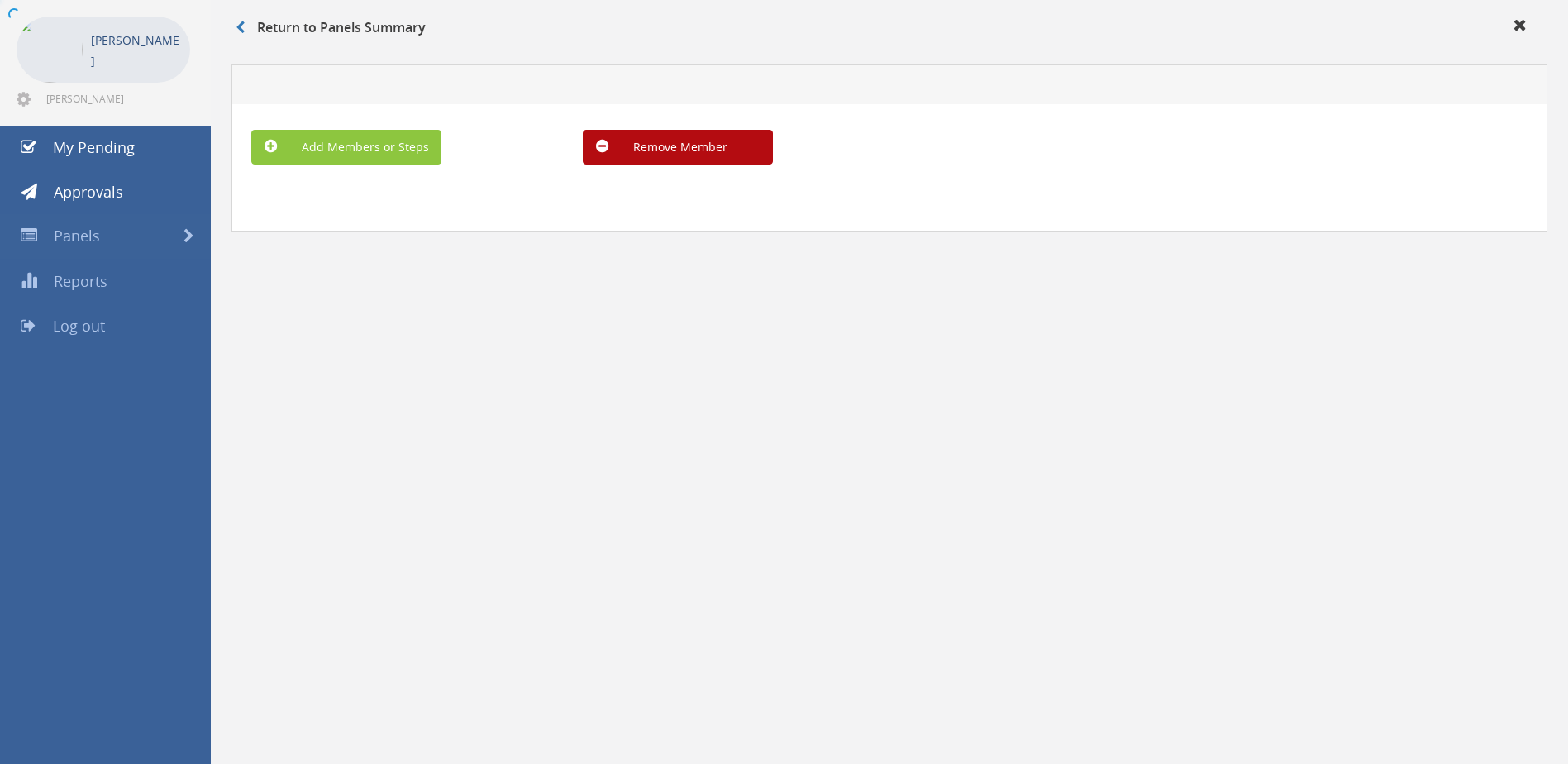
scroll to position [67, 0]
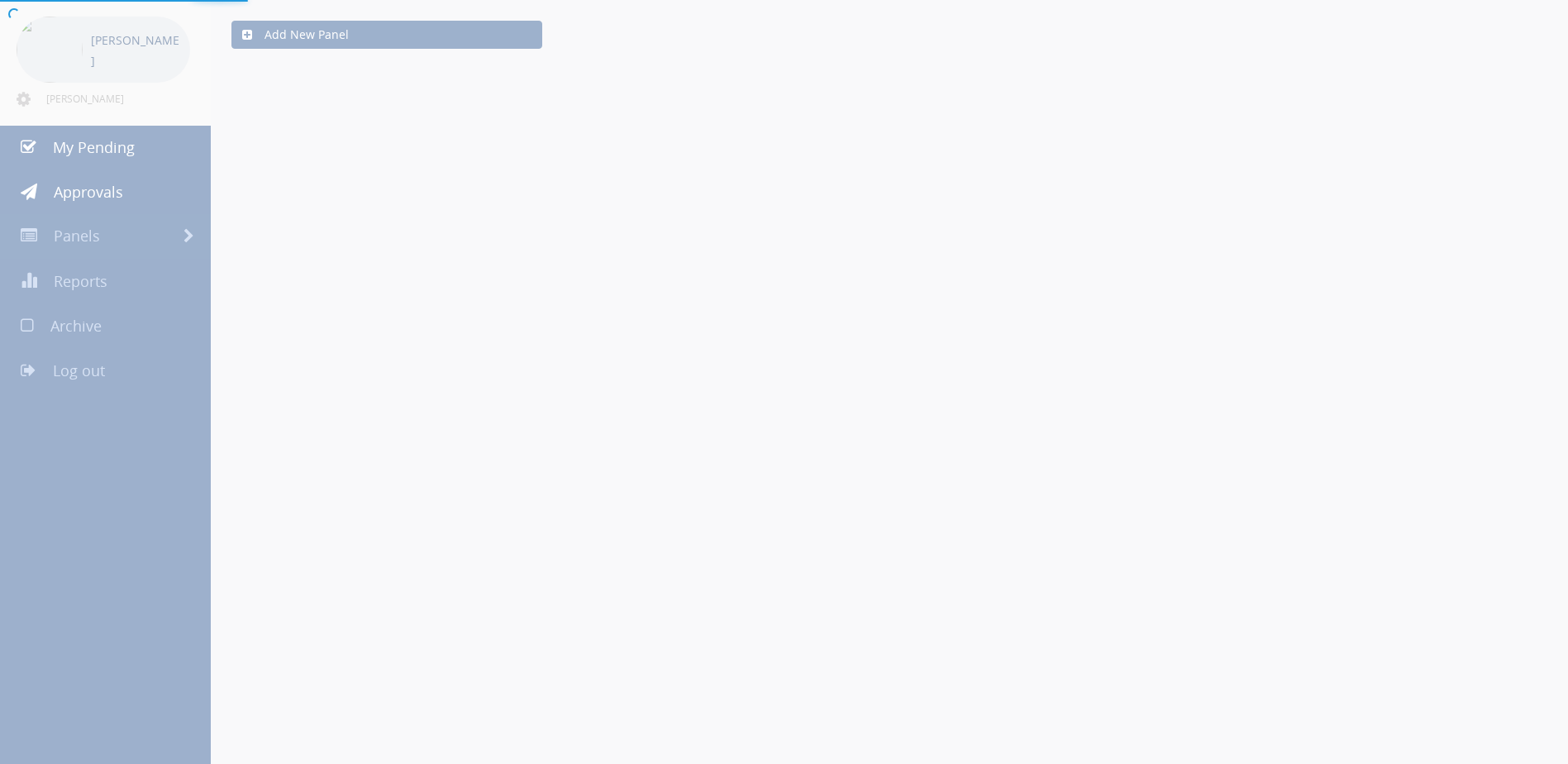
scroll to position [476, 0]
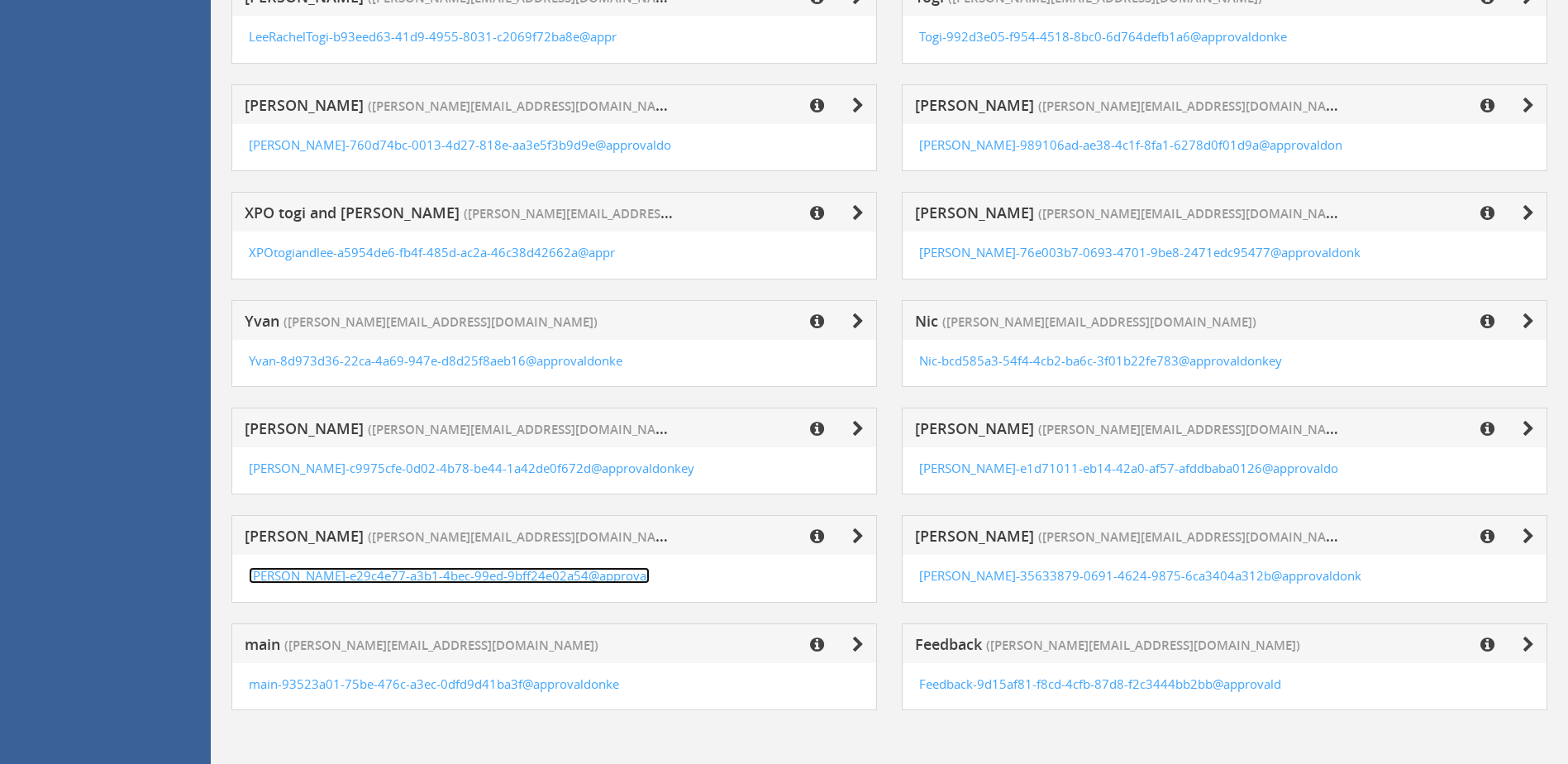
click at [467, 570] on link "[PERSON_NAME]-e29c4e77-a3b1-4bec-99ed-9bff24e02a54@approval" at bounding box center [449, 575] width 400 height 16
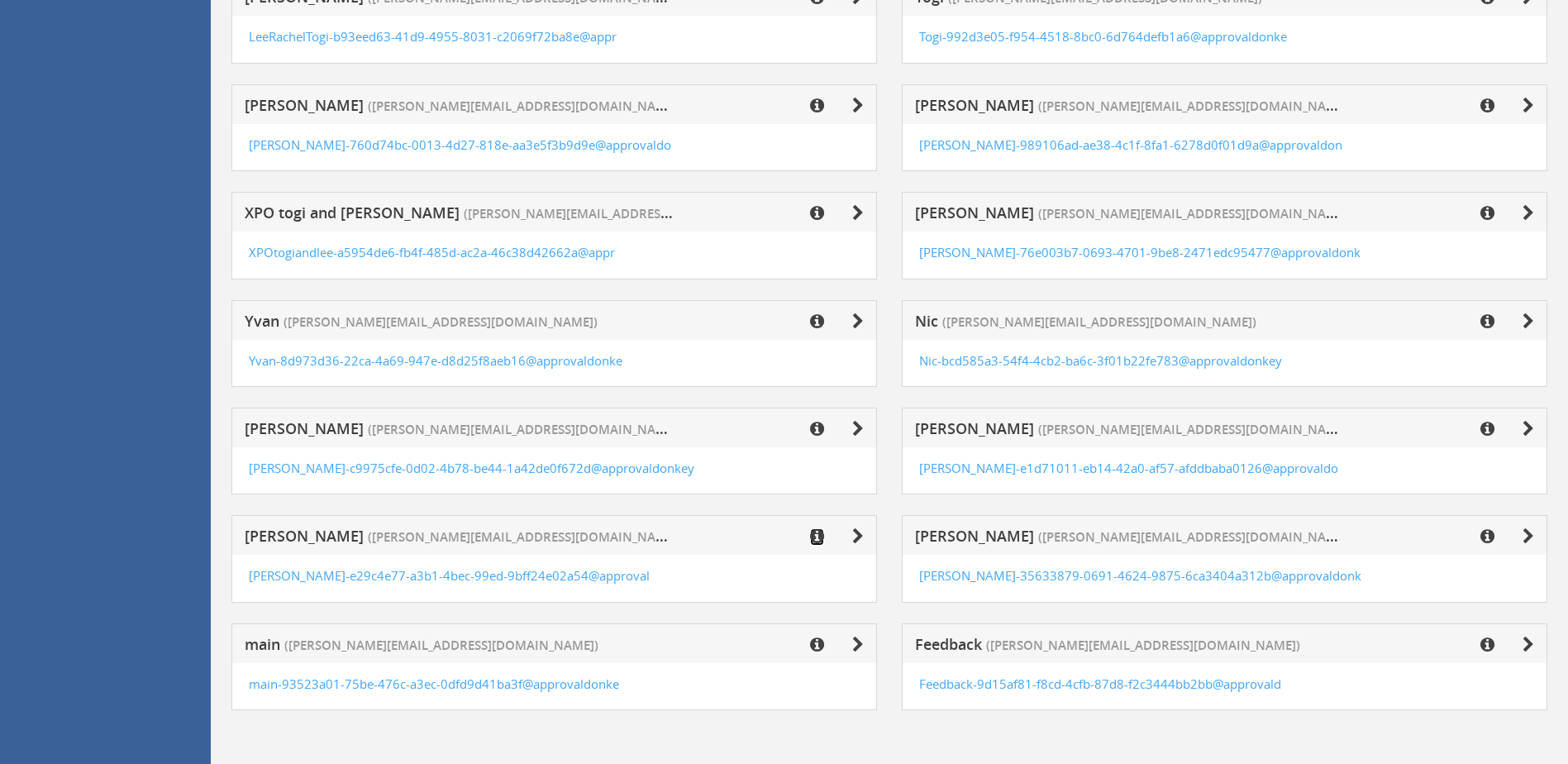
click at [814, 537] on icon at bounding box center [817, 537] width 14 height 16
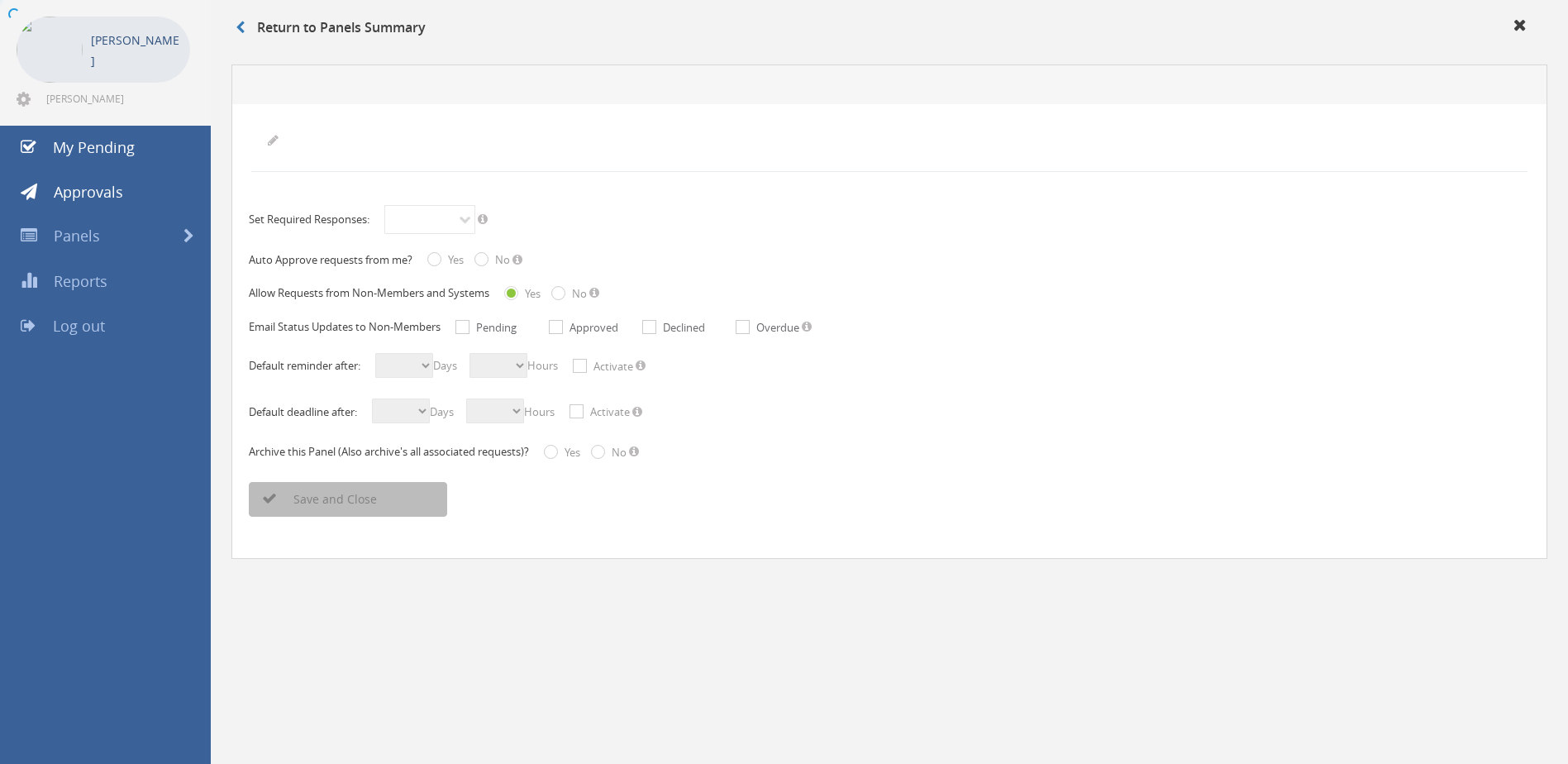
scroll to position [67, 0]
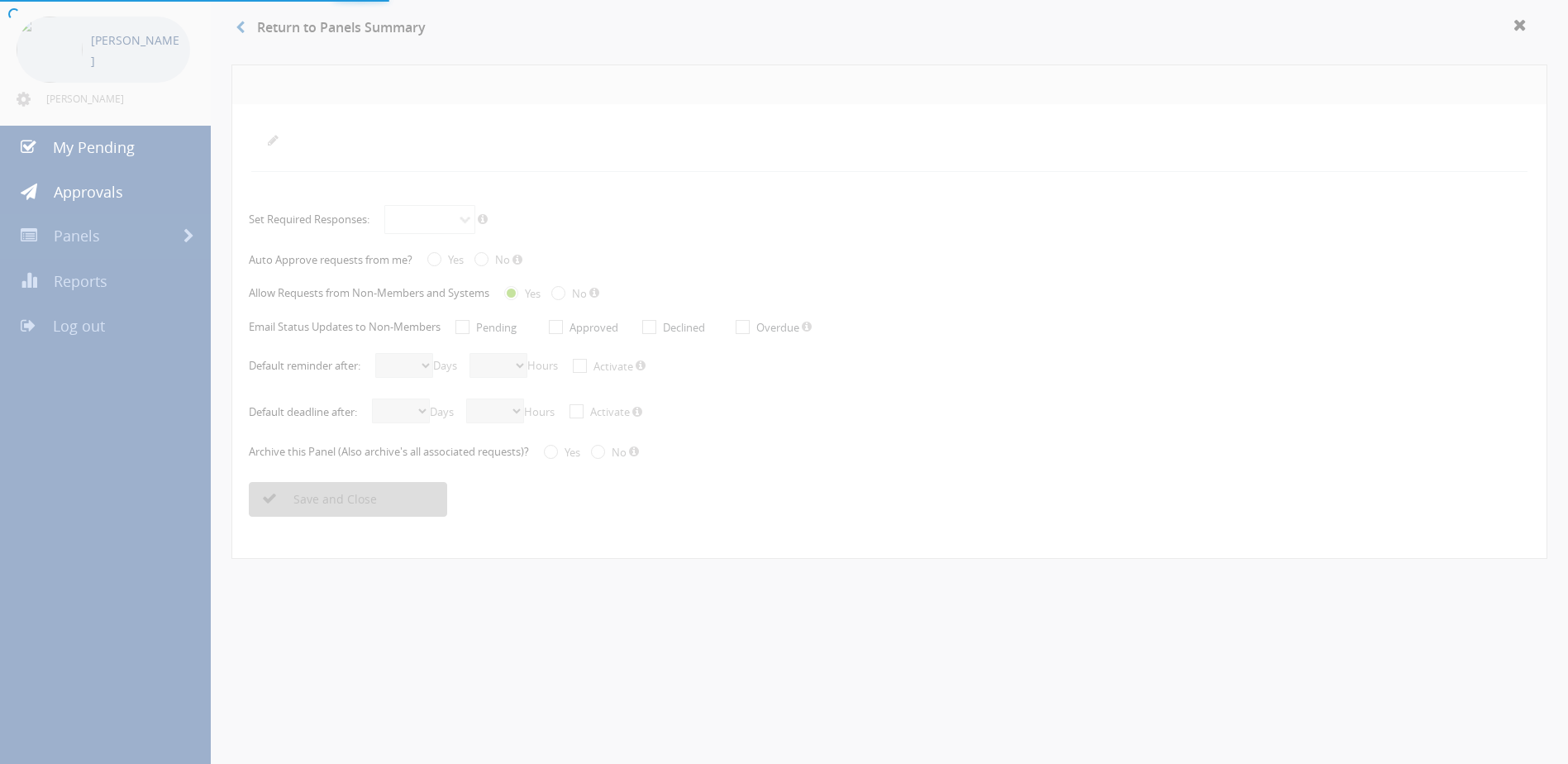
radio input "true"
select select "number:1"
select select "number:0"
select select "number:1"
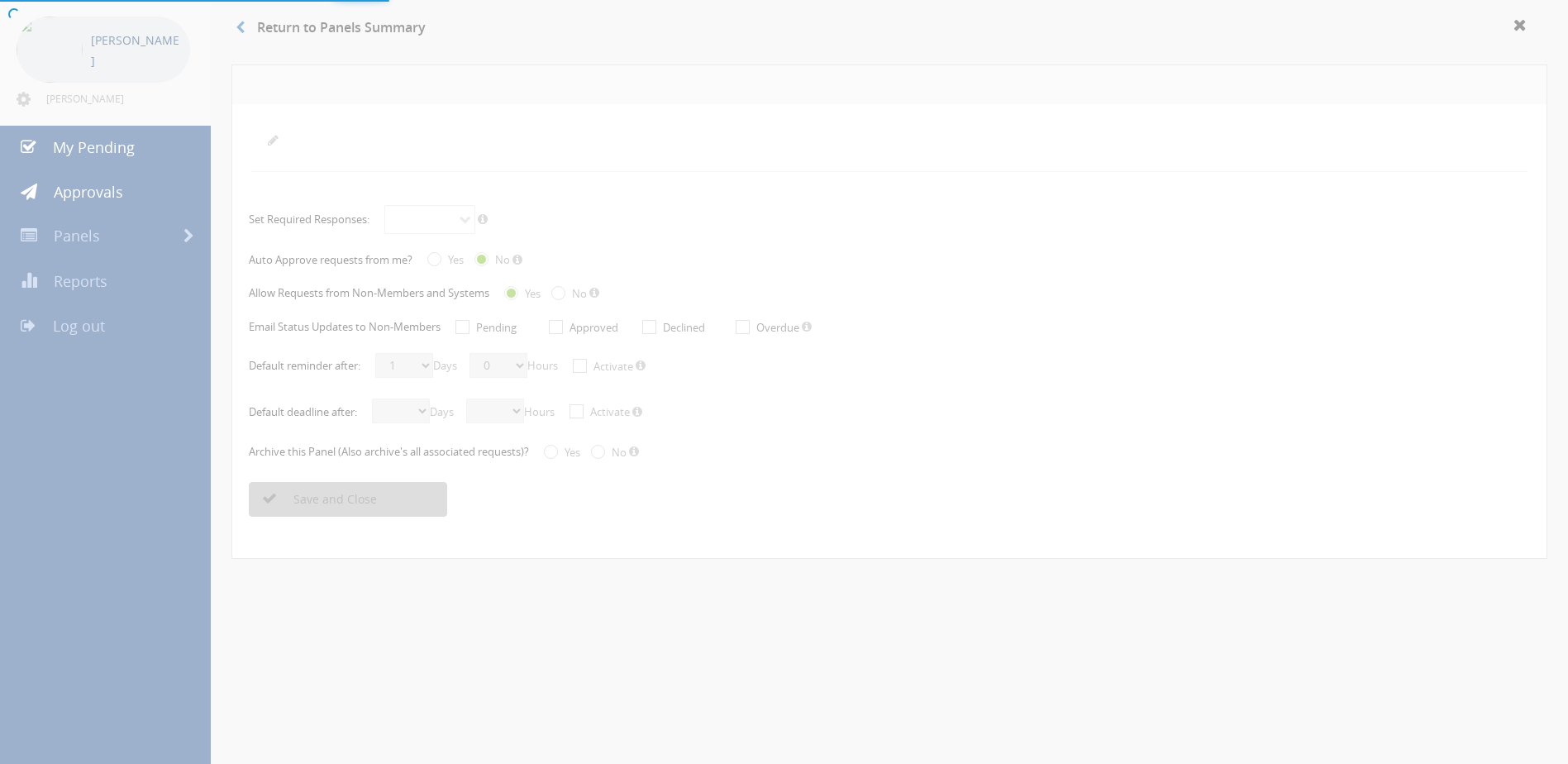
select select "number:0"
radio input "true"
select select "number:0"
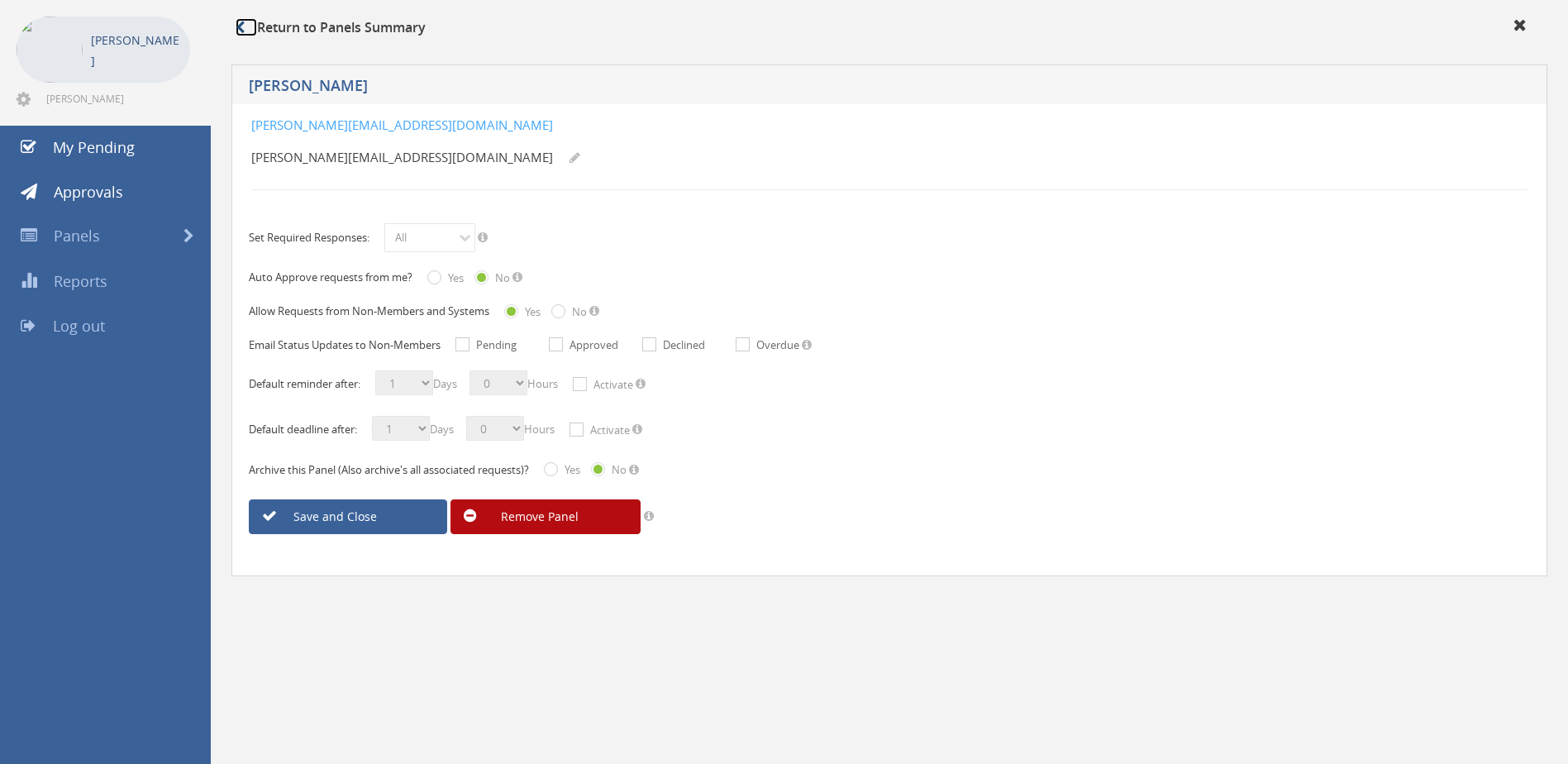
click at [239, 33] on icon at bounding box center [240, 27] width 9 height 14
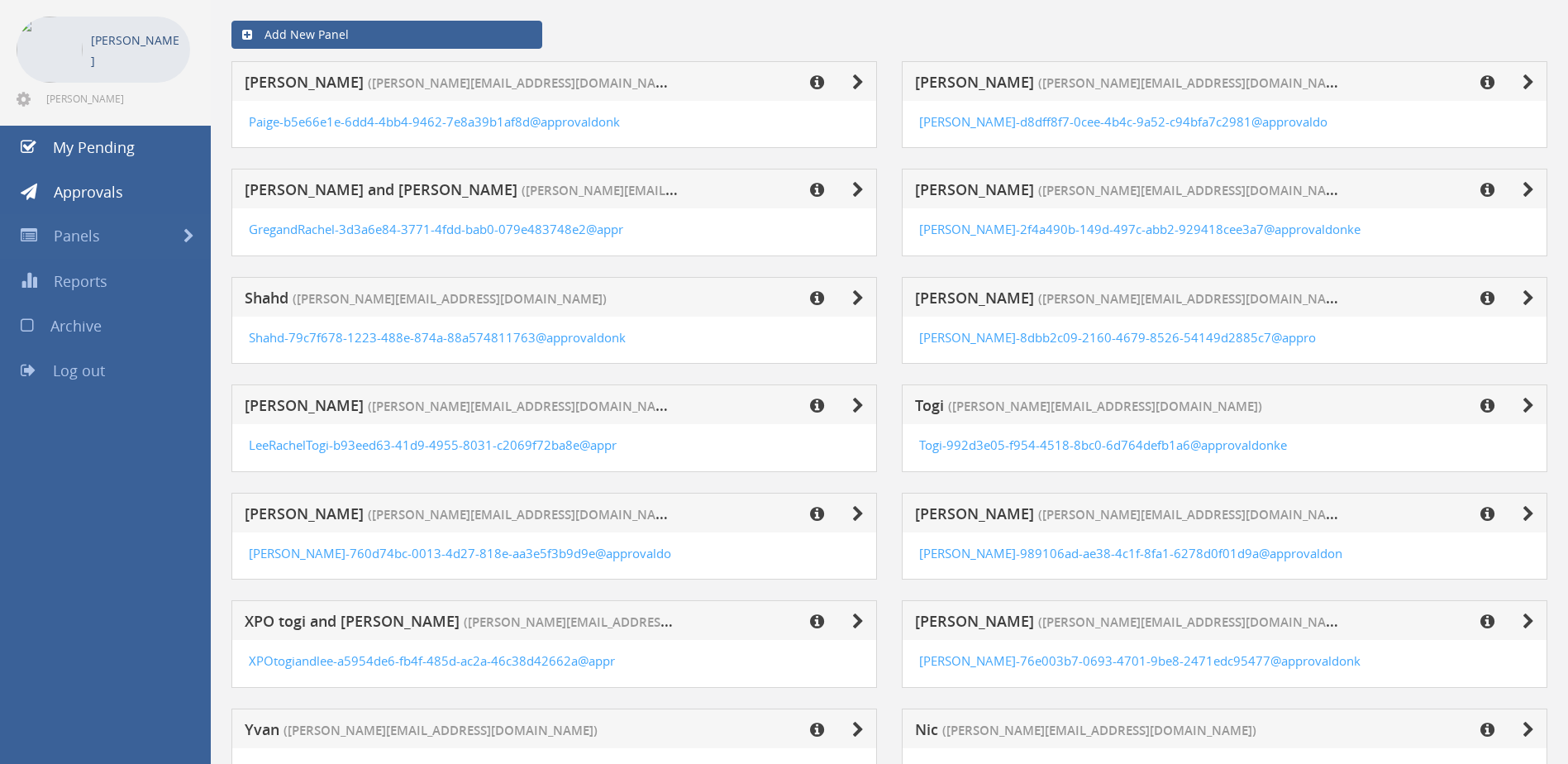
click at [317, 53] on div "Add New Panel" at bounding box center [890, 34] width 1341 height 53
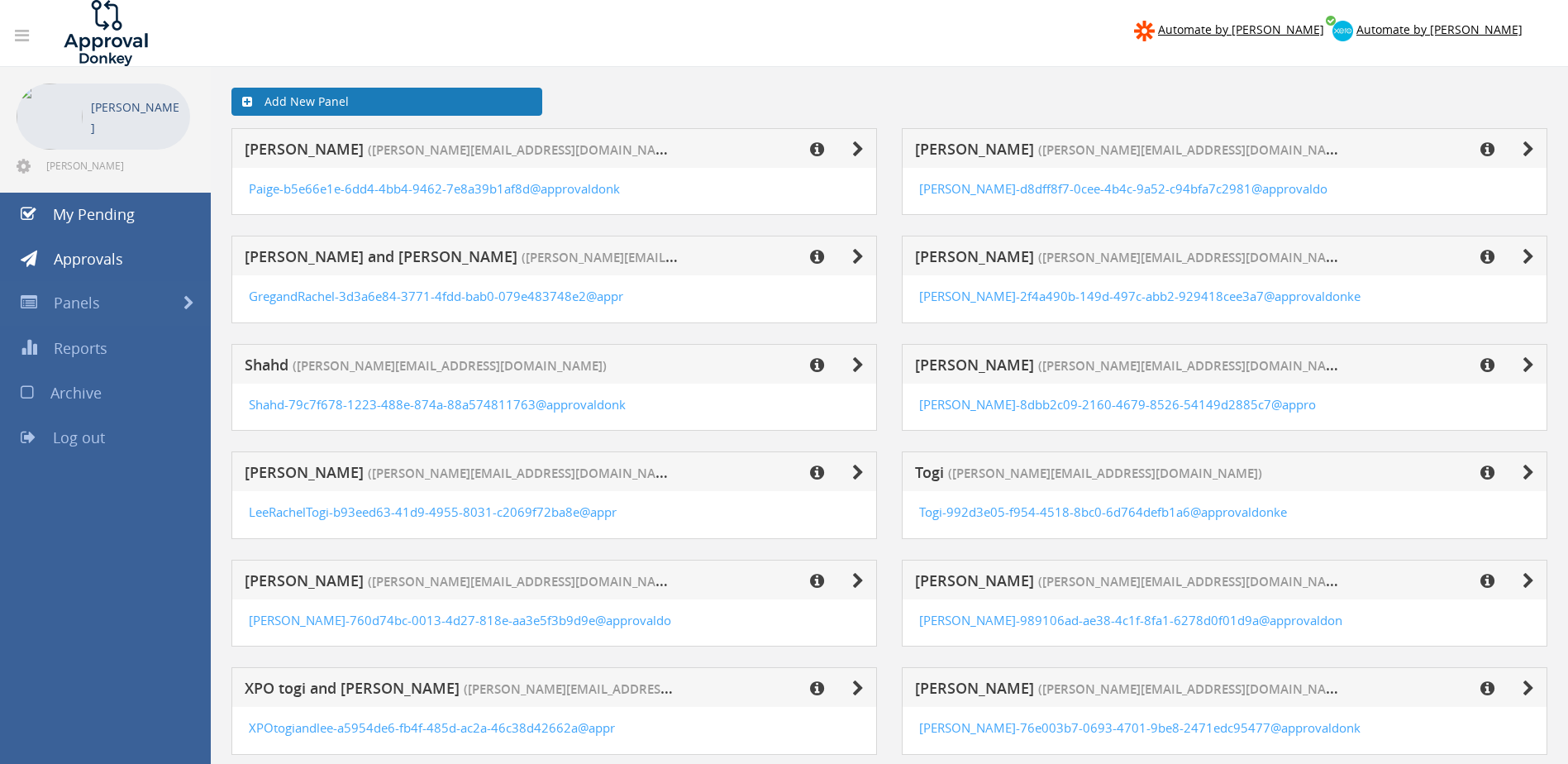
click at [278, 103] on link "Add New Panel" at bounding box center [386, 102] width 311 height 28
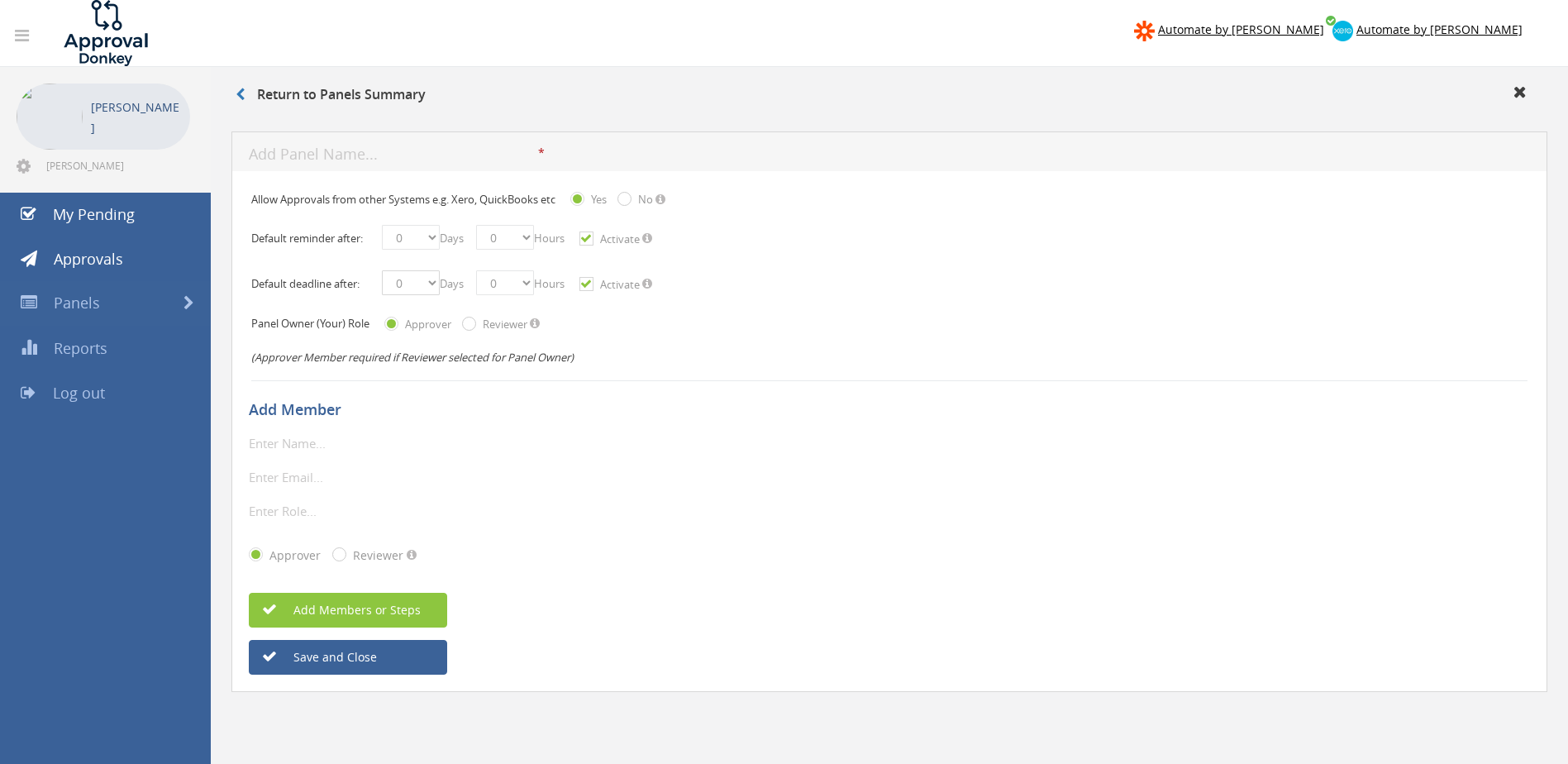
click at [435, 286] on select "0 1 2 3 4 5 6 7 8 9 10 11 12 13 14 15 16 17 18 19 20 21 22 23 24 25 26 27 28 29…" at bounding box center [410, 282] width 58 height 24
select select "number:1"
click at [381, 270] on select "0 1 2 3 4 5 6 7 8 9 10 11 12 13 14 15 16 17 18 19 20 21 22 23 24 25 26 27 28 29…" at bounding box center [410, 282] width 58 height 24
click at [408, 282] on select "0 1 2 3 4 5 6 7 8 9 10 11 12 13 14 15 16 17 18 19 20 21 22 23 24 25 26 27 28 29…" at bounding box center [410, 282] width 58 height 24
click at [403, 235] on select "0 1 2 3 4 5 6 7 8 9 10 11 12 13 14 15 16 17 18 19 20 21 22 23 24 25 26 27 28 29…" at bounding box center [410, 237] width 58 height 24
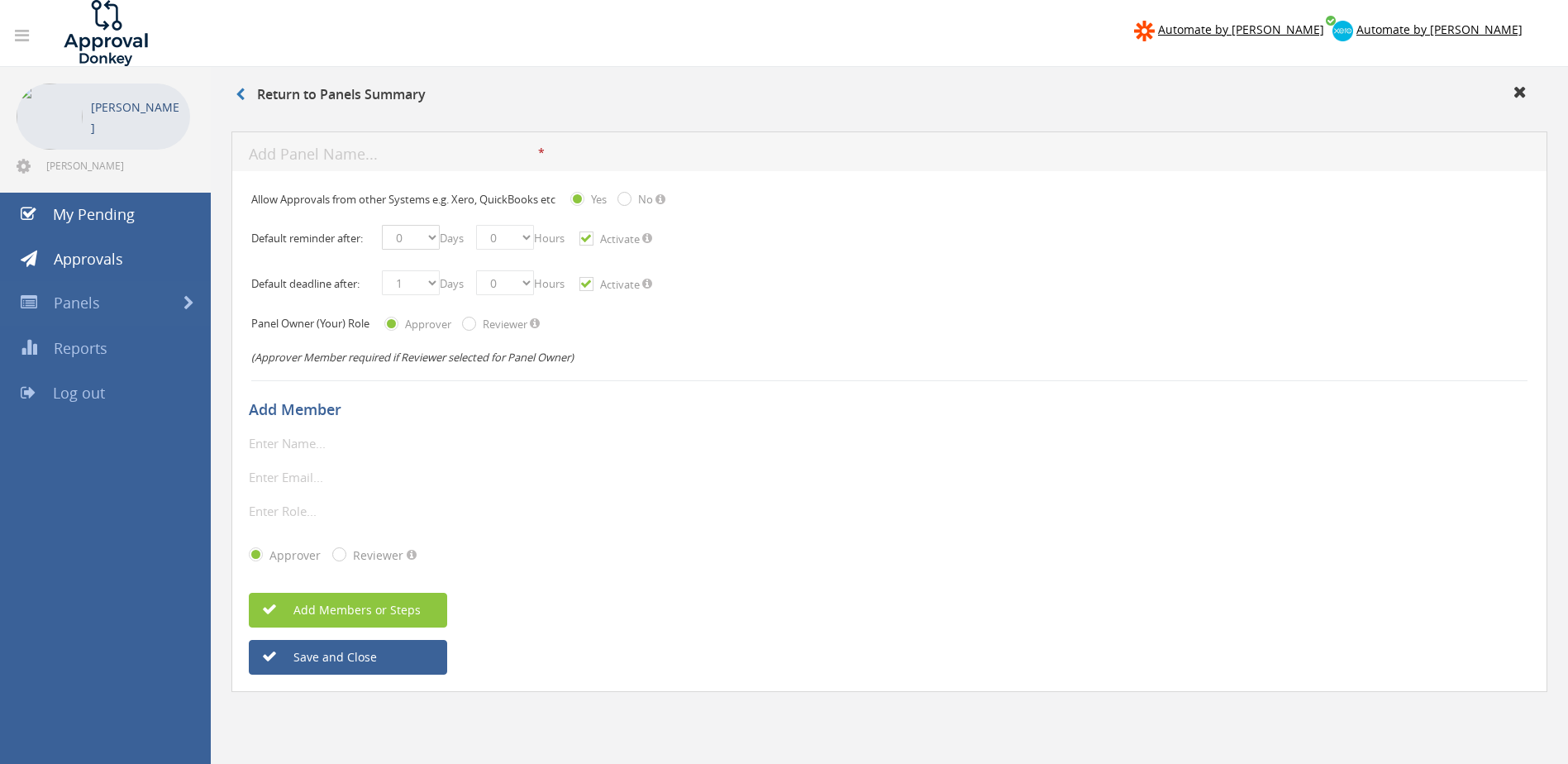
select select "number:1"
click at [381, 225] on select "0 1 2 3 4 5 6 7 8 9 10 11 12 13 14 15 16 17 18 19 20 21 22 23 24 25 26 27 28 29…" at bounding box center [410, 237] width 58 height 24
click at [360, 604] on span "Add Members or Steps" at bounding box center [340, 609] width 163 height 15
click at [307, 445] on input "text" at bounding box center [344, 443] width 190 height 22
click at [274, 452] on input "text" at bounding box center [344, 443] width 190 height 22
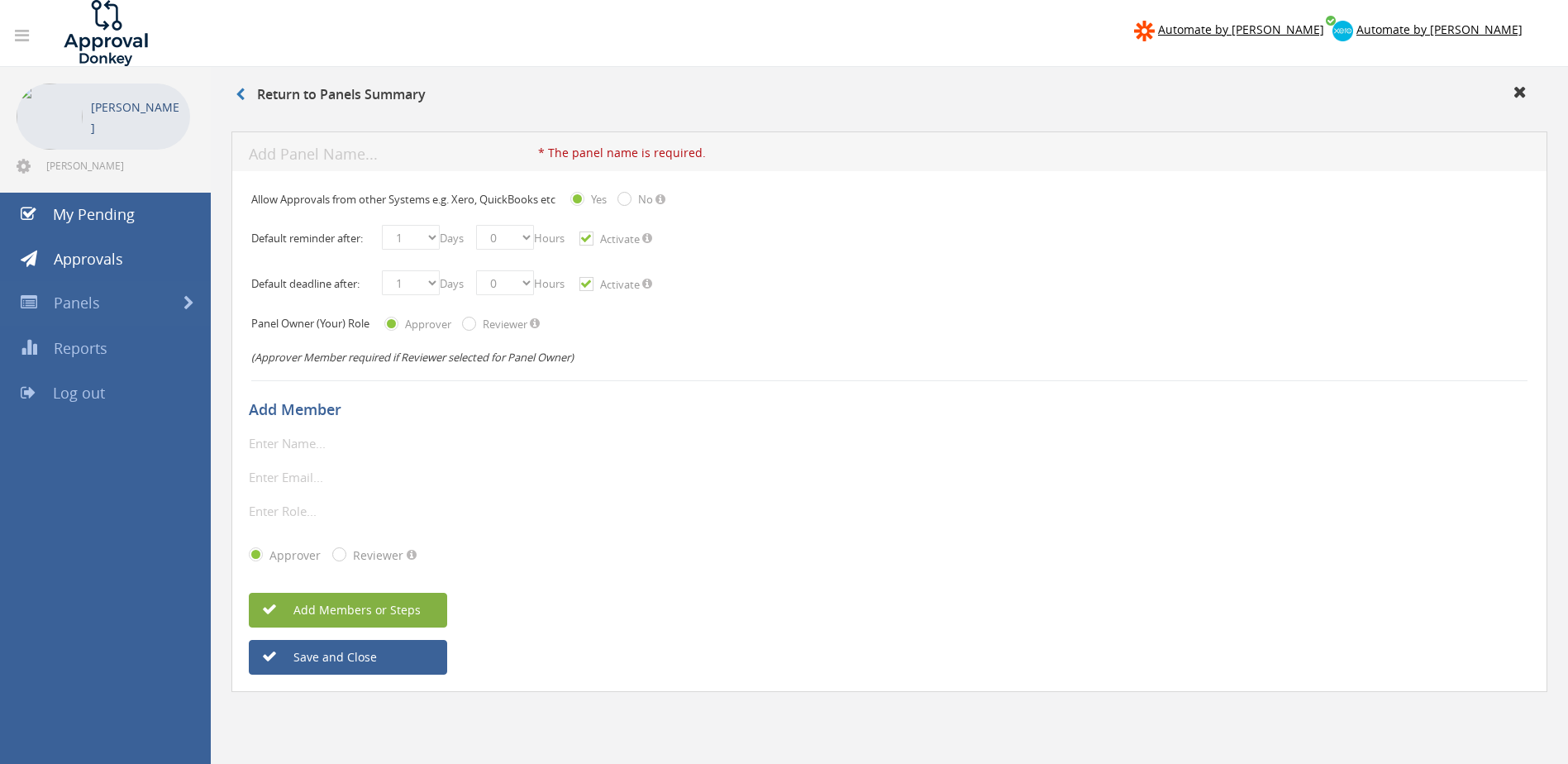
paste input "[PERSON_NAME]"
type input "[PERSON_NAME]"
click at [274, 473] on input "email" at bounding box center [344, 478] width 190 height 22
click at [304, 478] on input "email" at bounding box center [344, 478] width 190 height 22
paste input "[PERSON_NAME]"
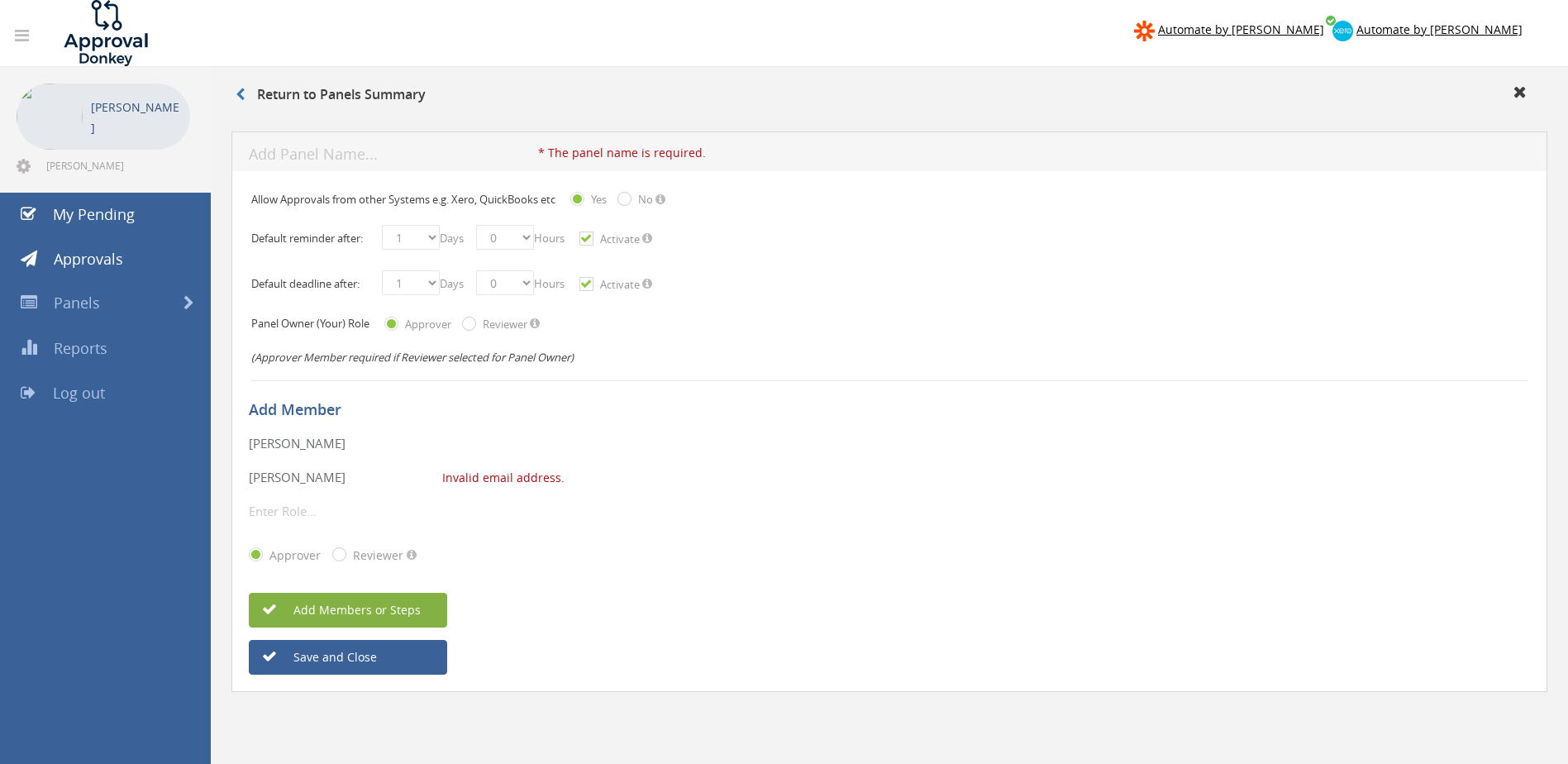
drag, startPoint x: 336, startPoint y: 480, endPoint x: 198, endPoint y: 459, distance: 139.6
click at [203, 461] on div "Automate by [PERSON_NAME] Automate by [PERSON_NAME] [PERSON_NAME] [PERSON_NAME]…" at bounding box center [784, 415] width 1568 height 831
click at [281, 477] on input "email" at bounding box center [344, 478] width 190 height 22
paste input "[EMAIL_ADDRESS][DOMAIN_NAME]"
click at [271, 514] on input "text" at bounding box center [344, 511] width 190 height 22
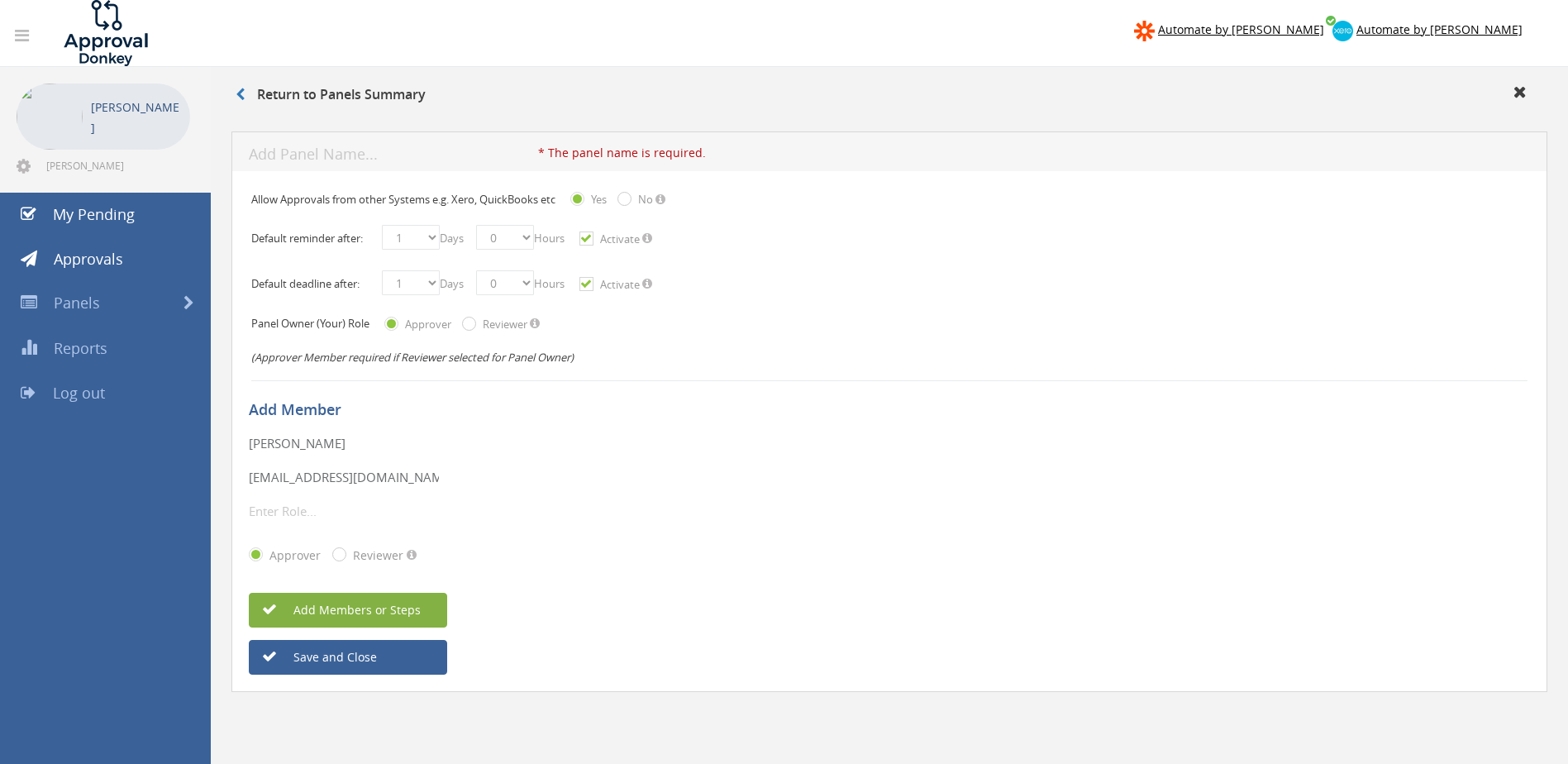
paste input "Product Marketing Executive"
click at [372, 621] on button "Add Members or Steps" at bounding box center [348, 610] width 198 height 34
click at [358, 156] on input "text" at bounding box center [393, 155] width 289 height 21
drag, startPoint x: 334, startPoint y: 444, endPoint x: 240, endPoint y: 428, distance: 95.4
click at [240, 428] on div "Allow Approvals from other Systems e.g. Xero, QuickBooks etc Yes No Default rem…" at bounding box center [889, 432] width 1315 height 522
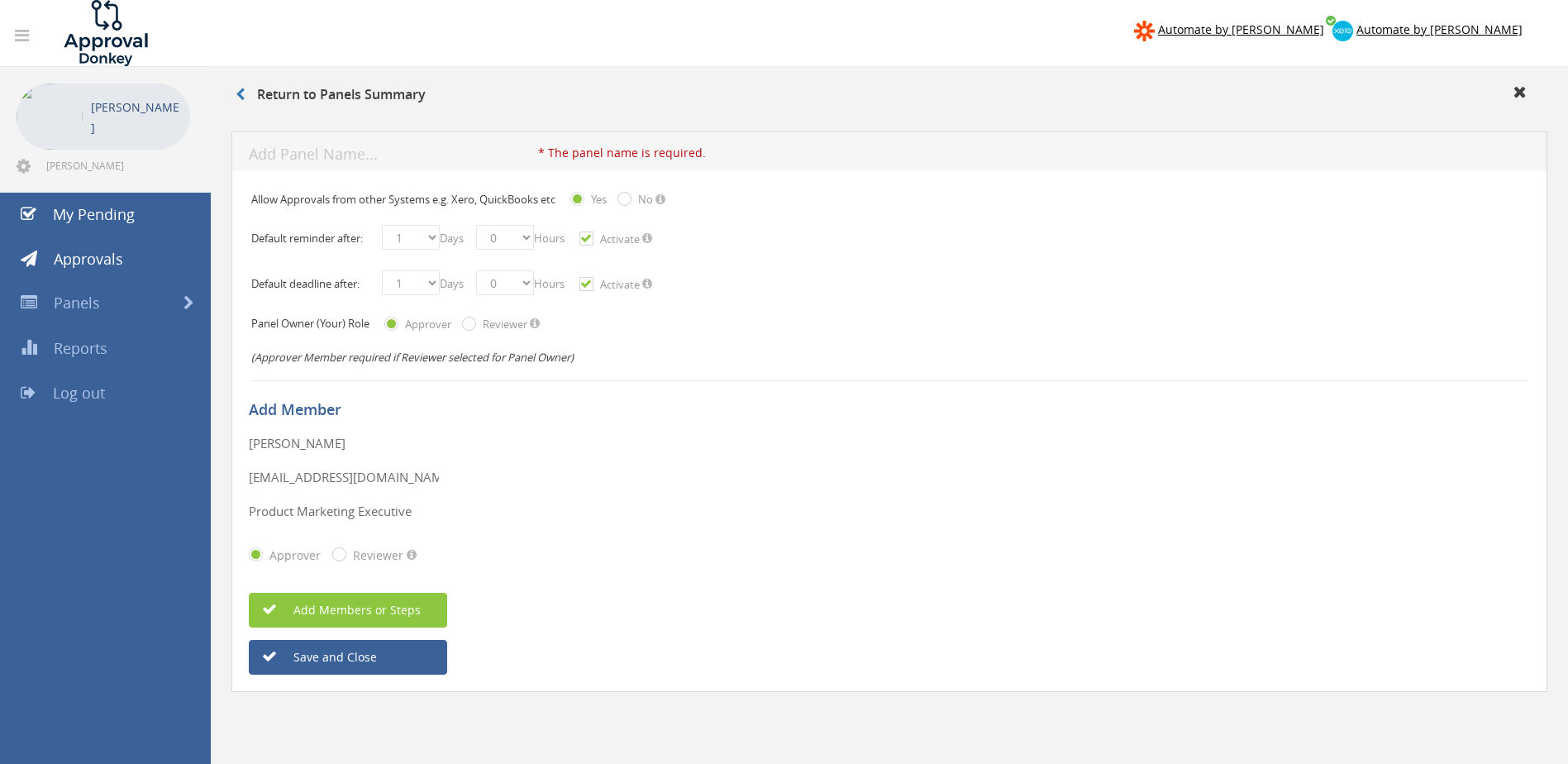
click at [364, 158] on input "text" at bounding box center [393, 155] width 289 height 21
paste input "[PERSON_NAME]"
click at [361, 617] on span "Add Members or Steps" at bounding box center [340, 609] width 163 height 15
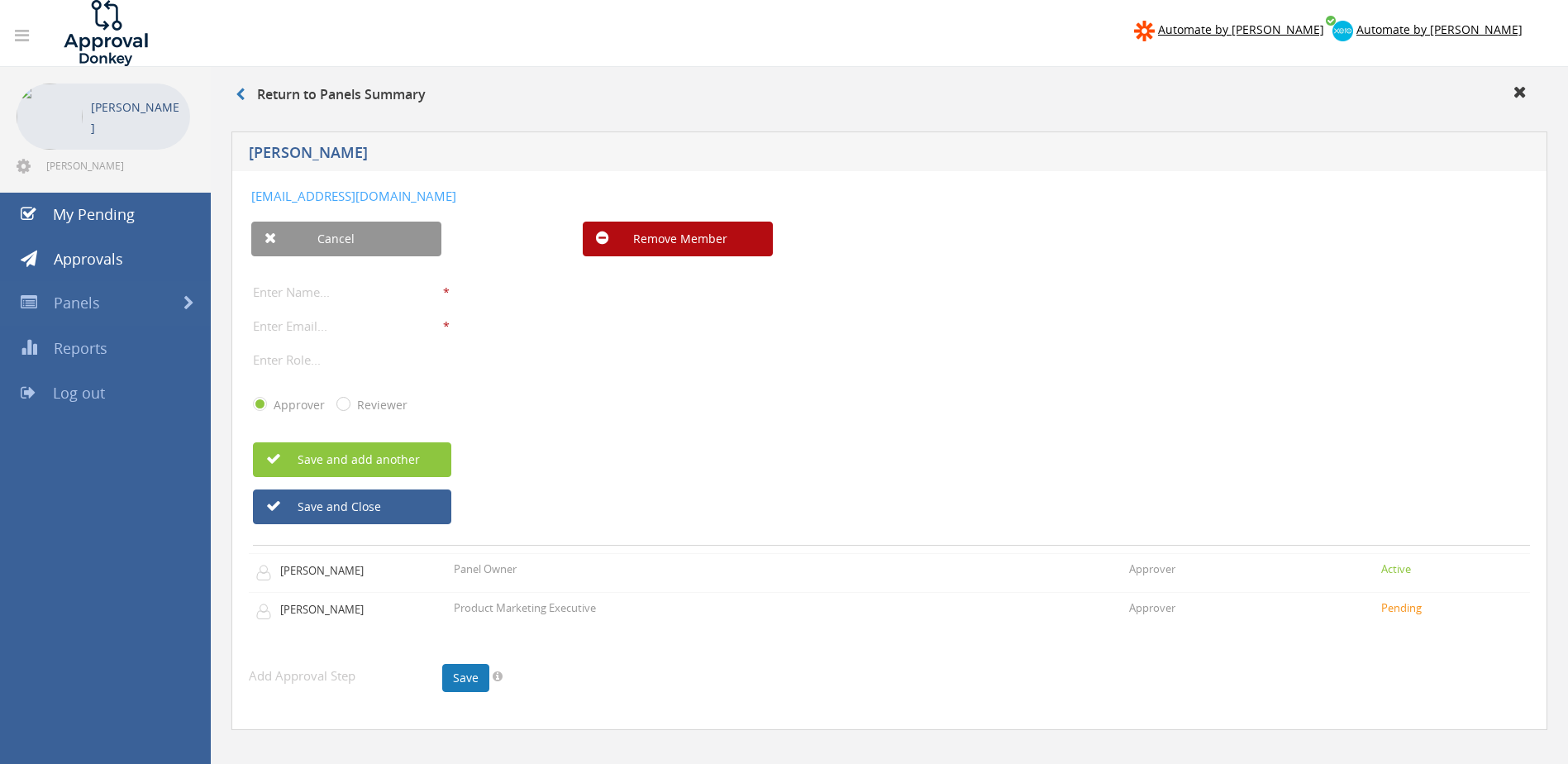
click at [466, 675] on link "Save" at bounding box center [466, 678] width 47 height 28
click at [349, 514] on button "Save and Close" at bounding box center [351, 507] width 198 height 34
click at [312, 300] on input "text" at bounding box center [348, 292] width 190 height 22
click at [325, 334] on input "email" at bounding box center [348, 326] width 190 height 22
drag, startPoint x: 947, startPoint y: 429, endPoint x: 900, endPoint y: 404, distance: 53.2
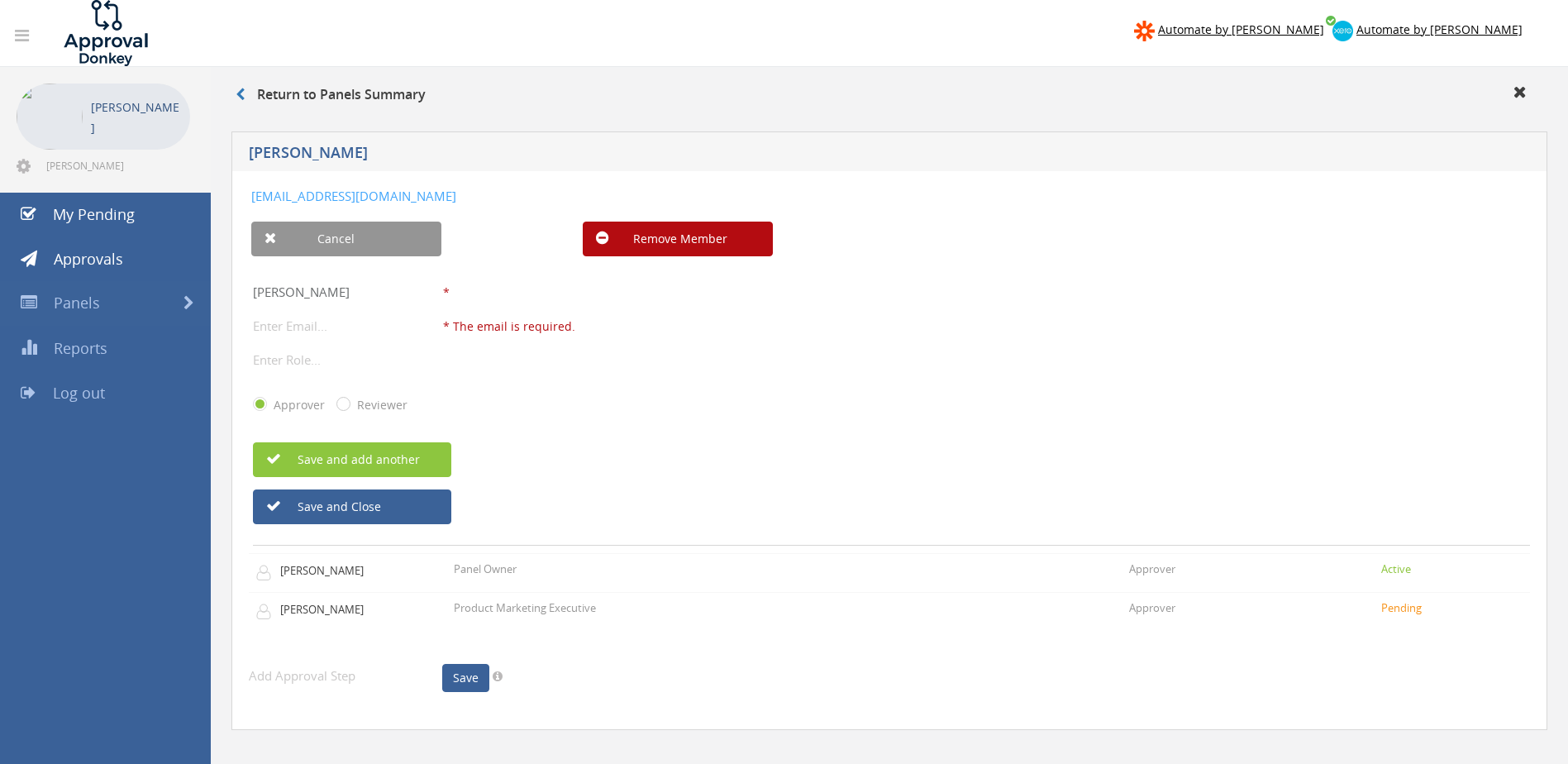
click at [946, 428] on div "[PERSON_NAME] * The display name is required. The display name should be maximu…" at bounding box center [890, 353] width 1276 height 161
click at [320, 501] on button "Save and Close" at bounding box center [351, 507] width 198 height 34
click at [333, 517] on button "Save and Close" at bounding box center [351, 507] width 198 height 34
click at [282, 230] on link "Cancel" at bounding box center [346, 238] width 190 height 34
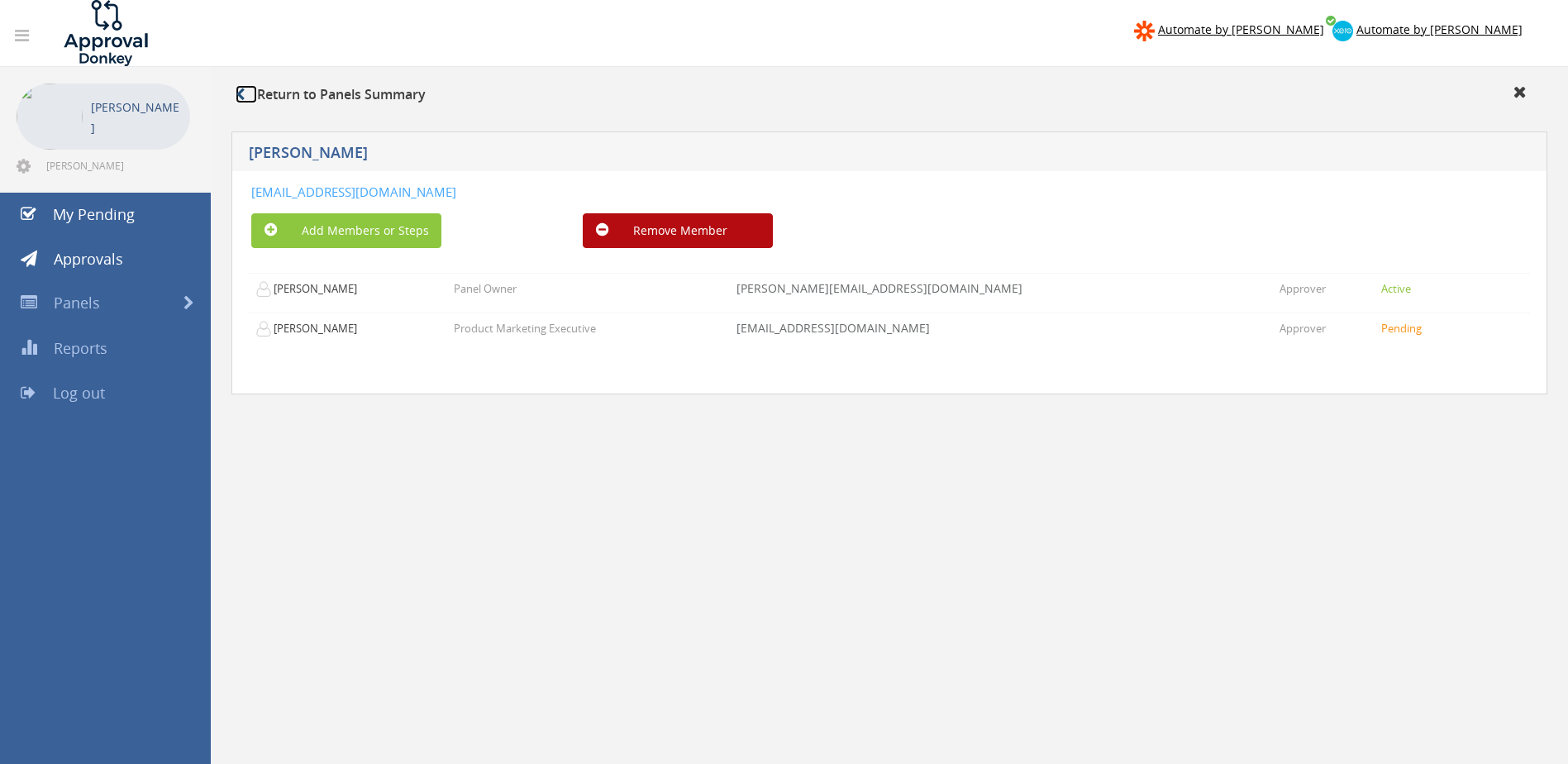
click at [251, 94] on link at bounding box center [246, 94] width 22 height 18
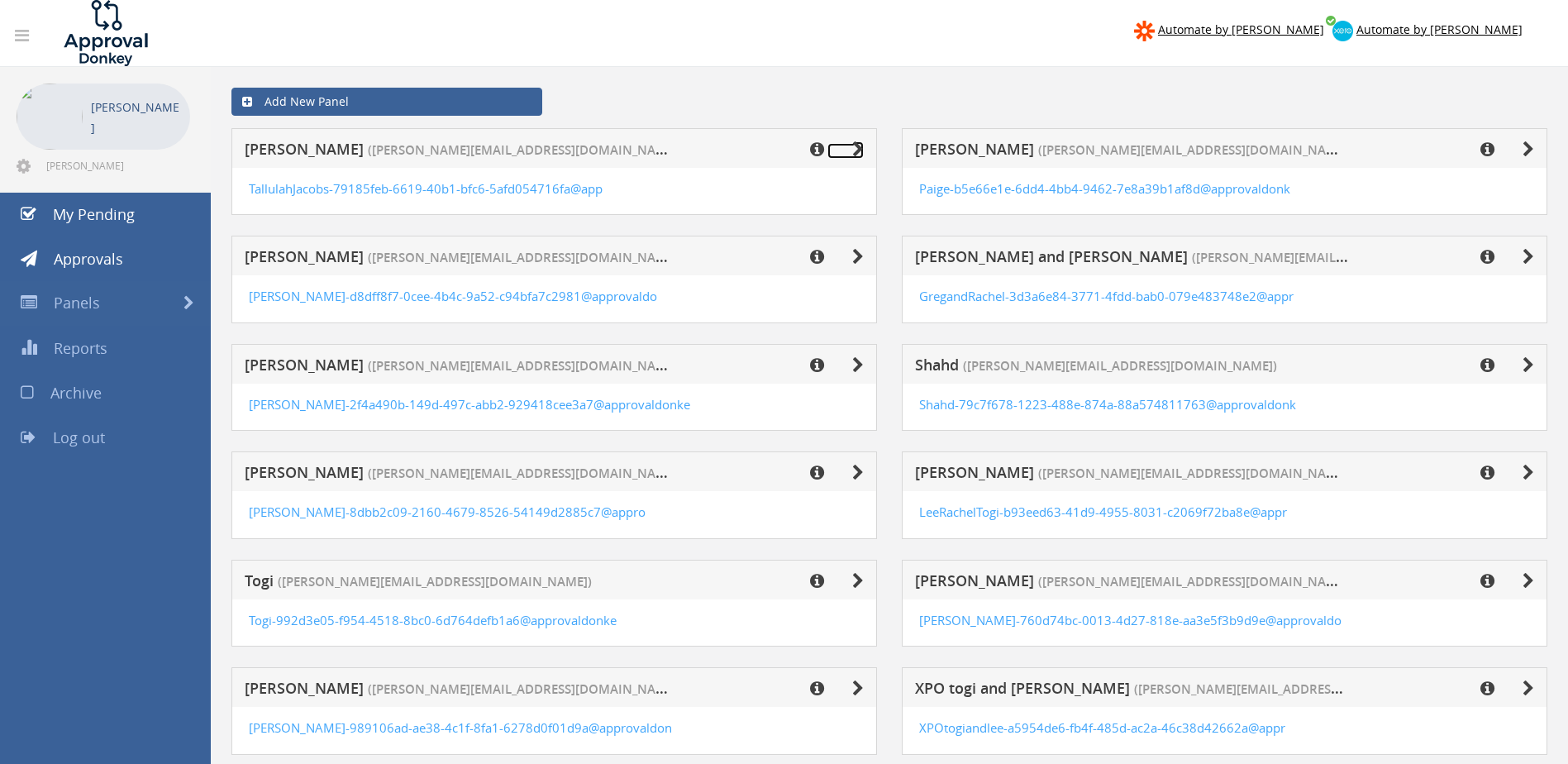
click at [857, 150] on icon at bounding box center [858, 150] width 12 height 16
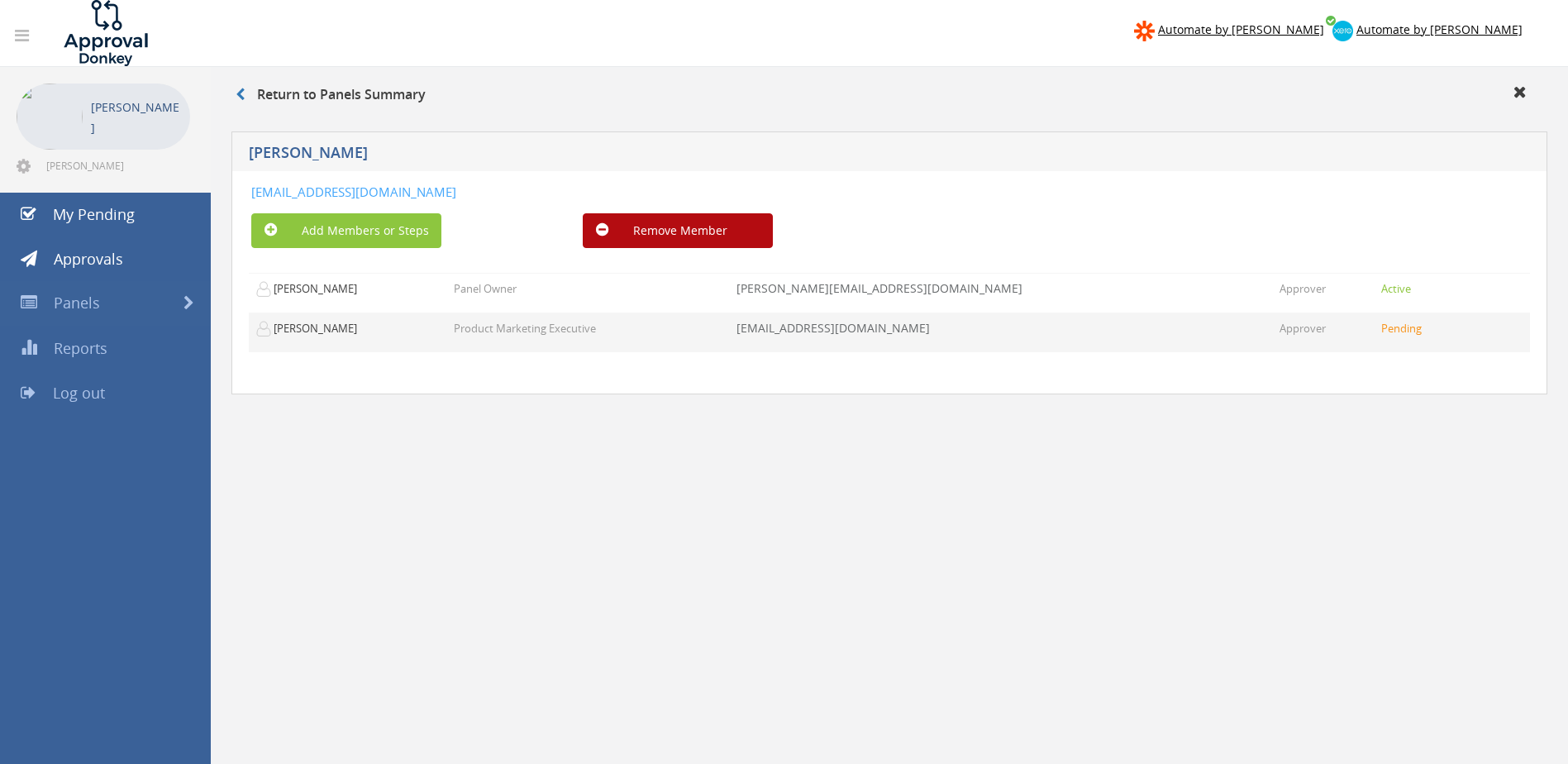
click at [1406, 327] on small "Pending" at bounding box center [1400, 328] width 41 height 15
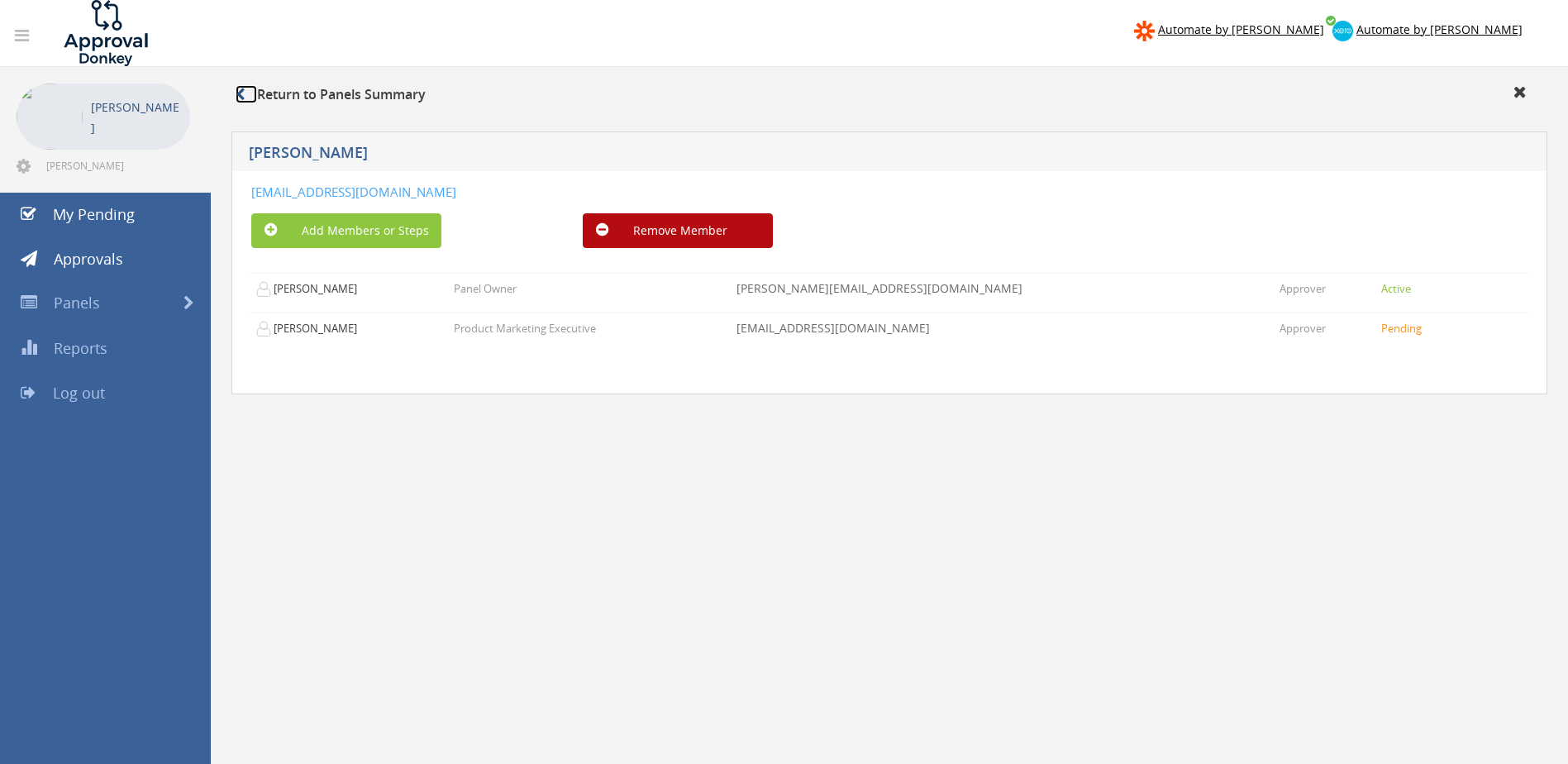
click at [236, 90] on icon at bounding box center [240, 94] width 9 height 14
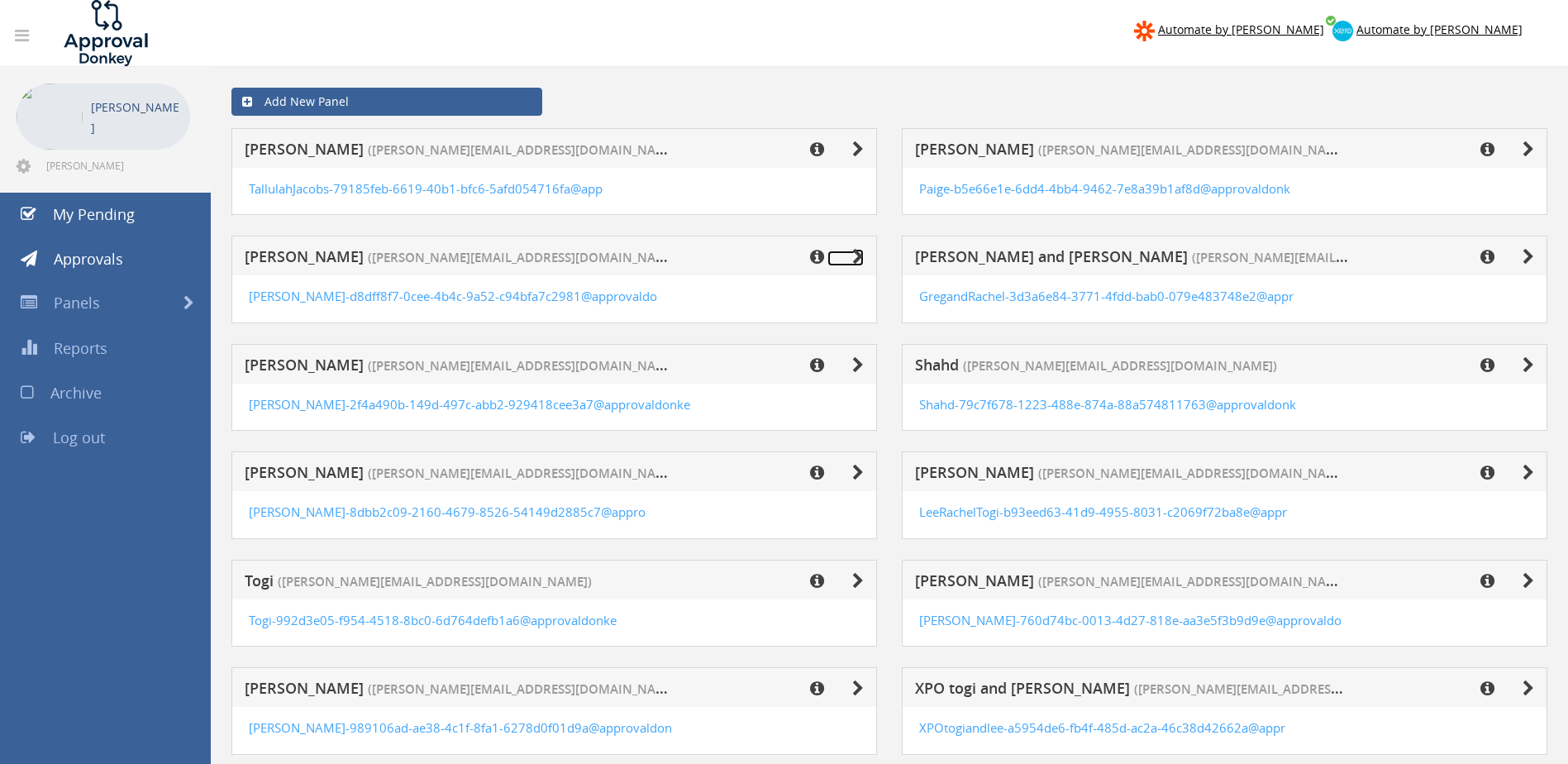
click at [857, 264] on icon at bounding box center [858, 257] width 12 height 16
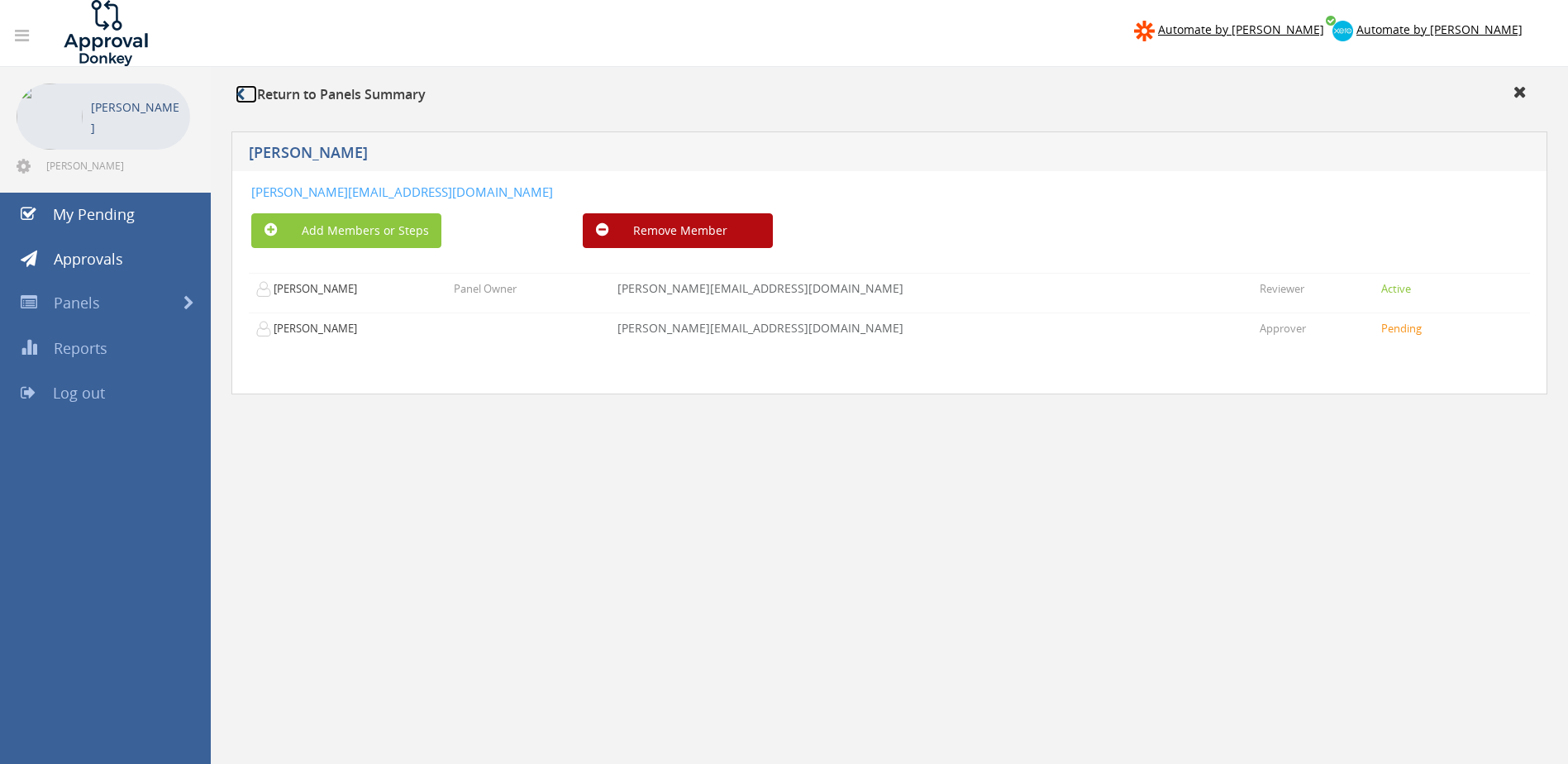
click at [244, 94] on icon at bounding box center [240, 94] width 9 height 14
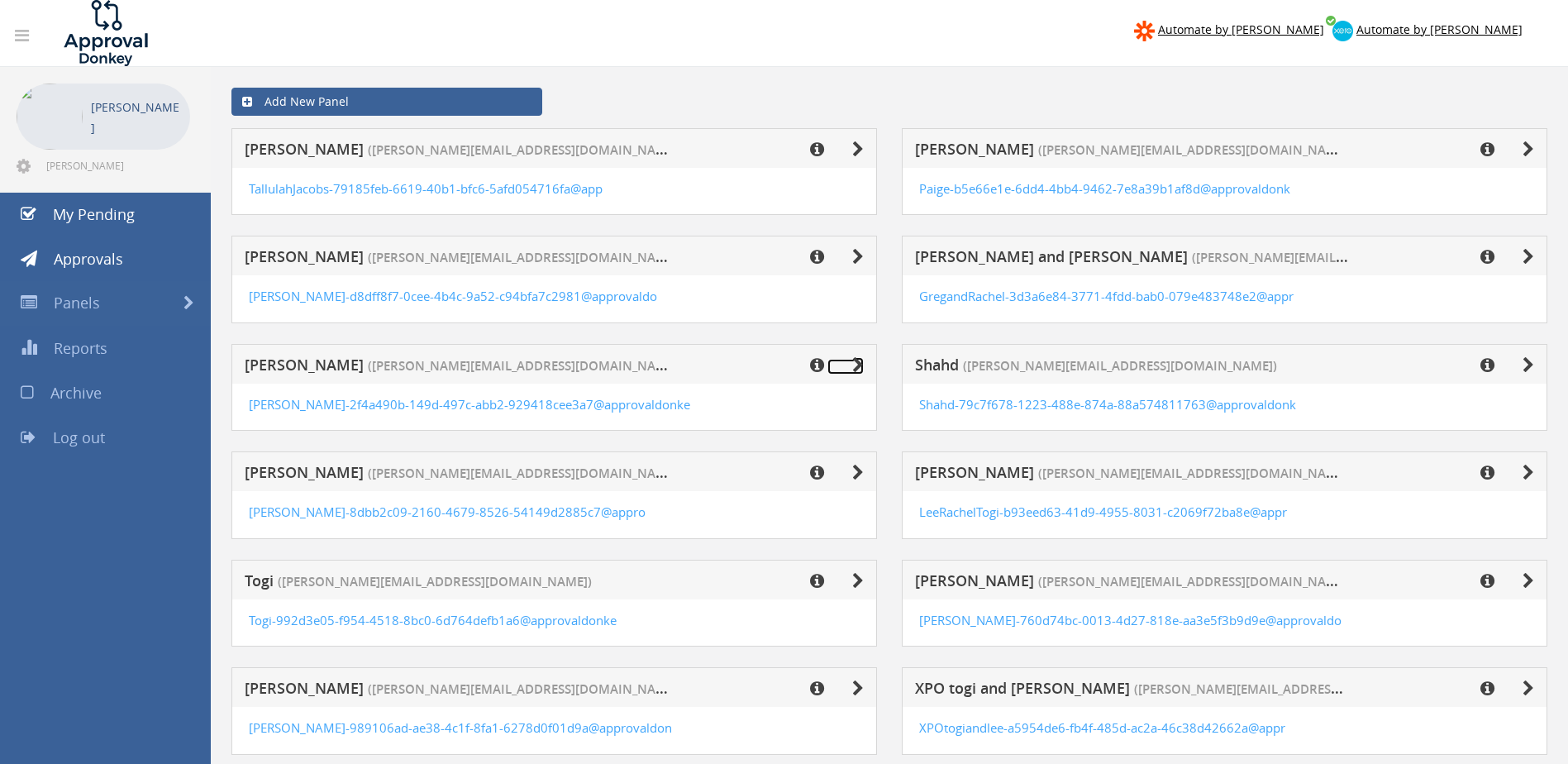
click at [851, 365] on link at bounding box center [845, 366] width 36 height 15
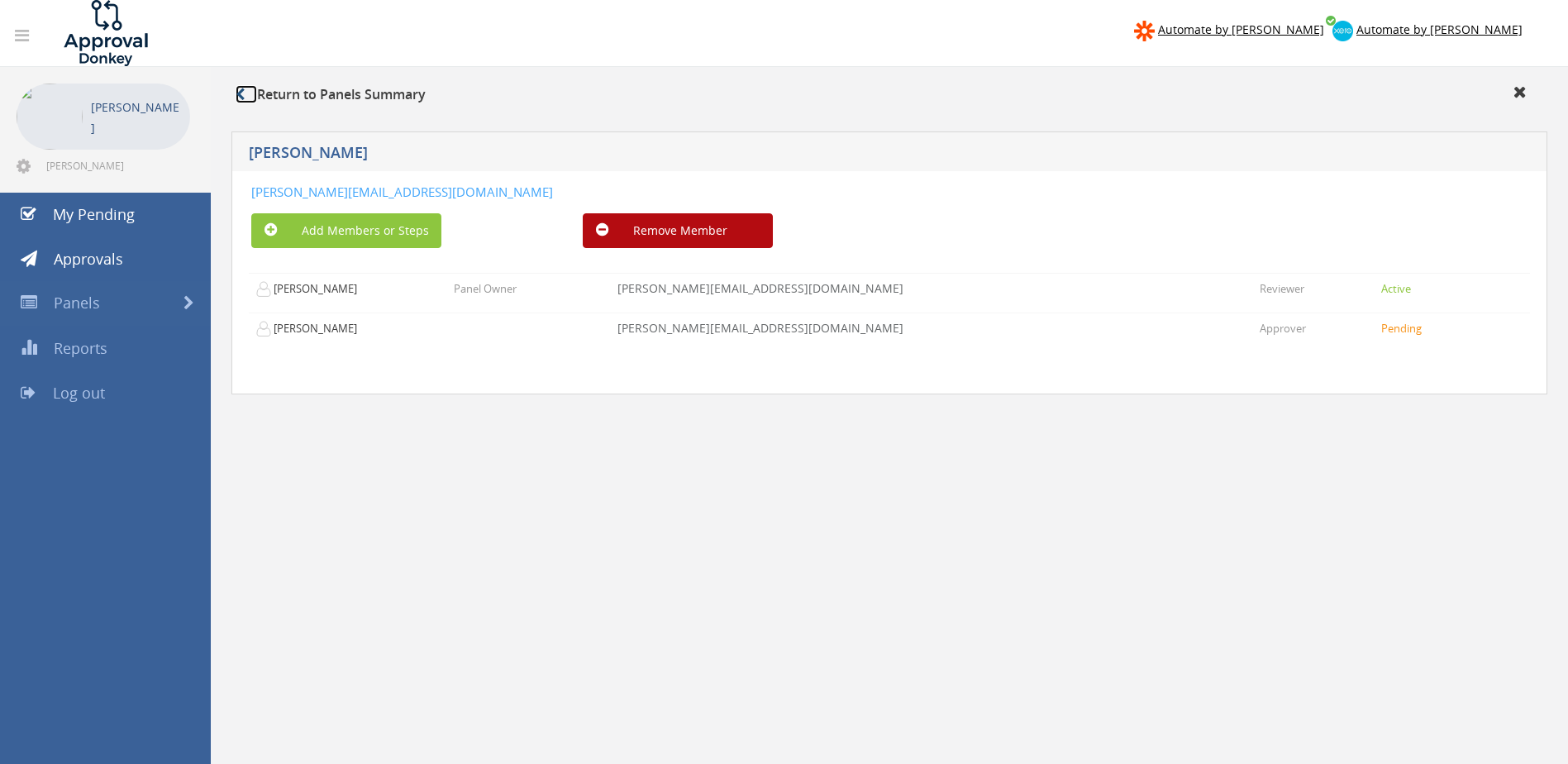
click at [247, 97] on link at bounding box center [246, 94] width 22 height 18
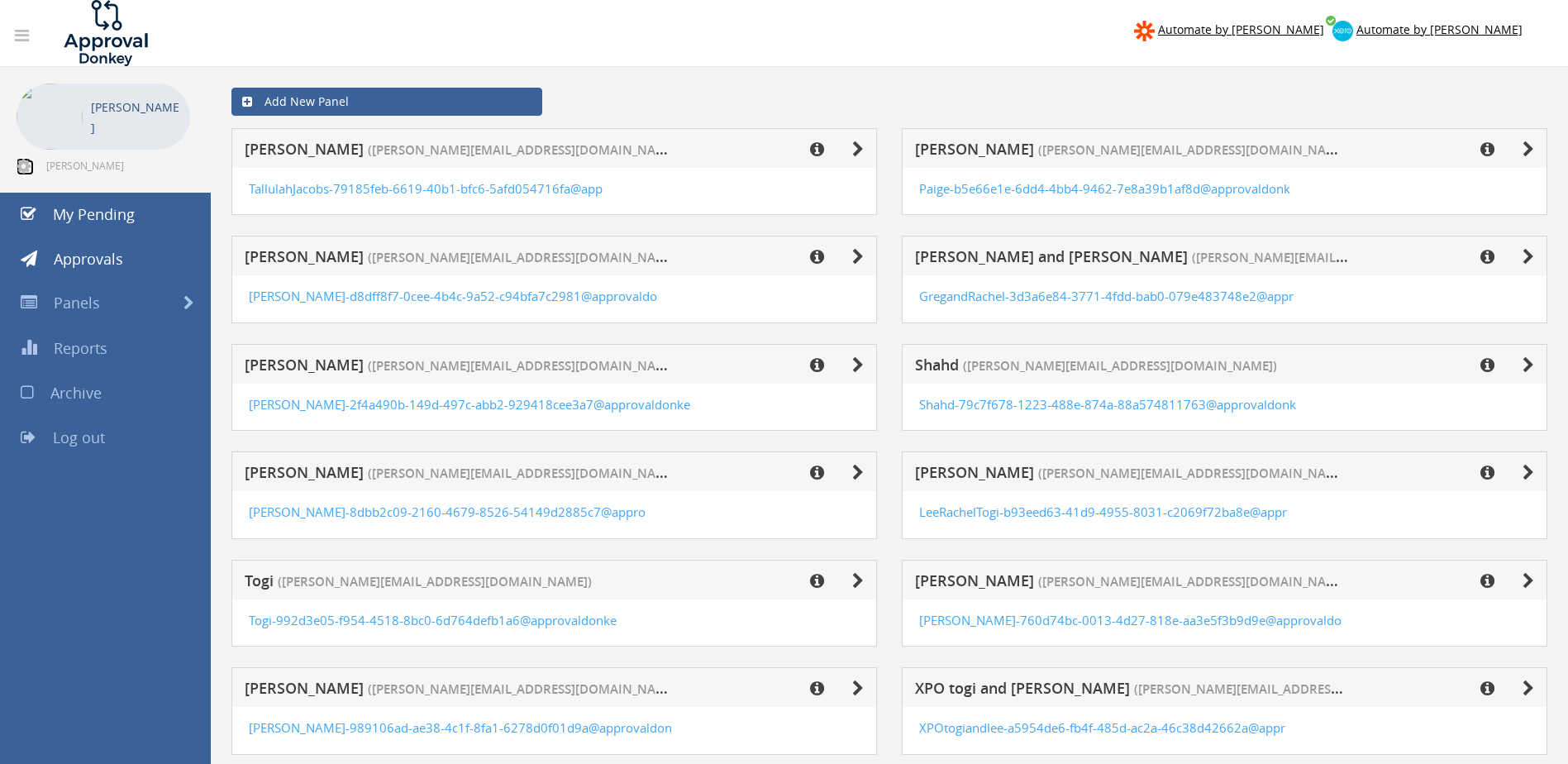
click at [28, 165] on icon at bounding box center [24, 166] width 14 height 16
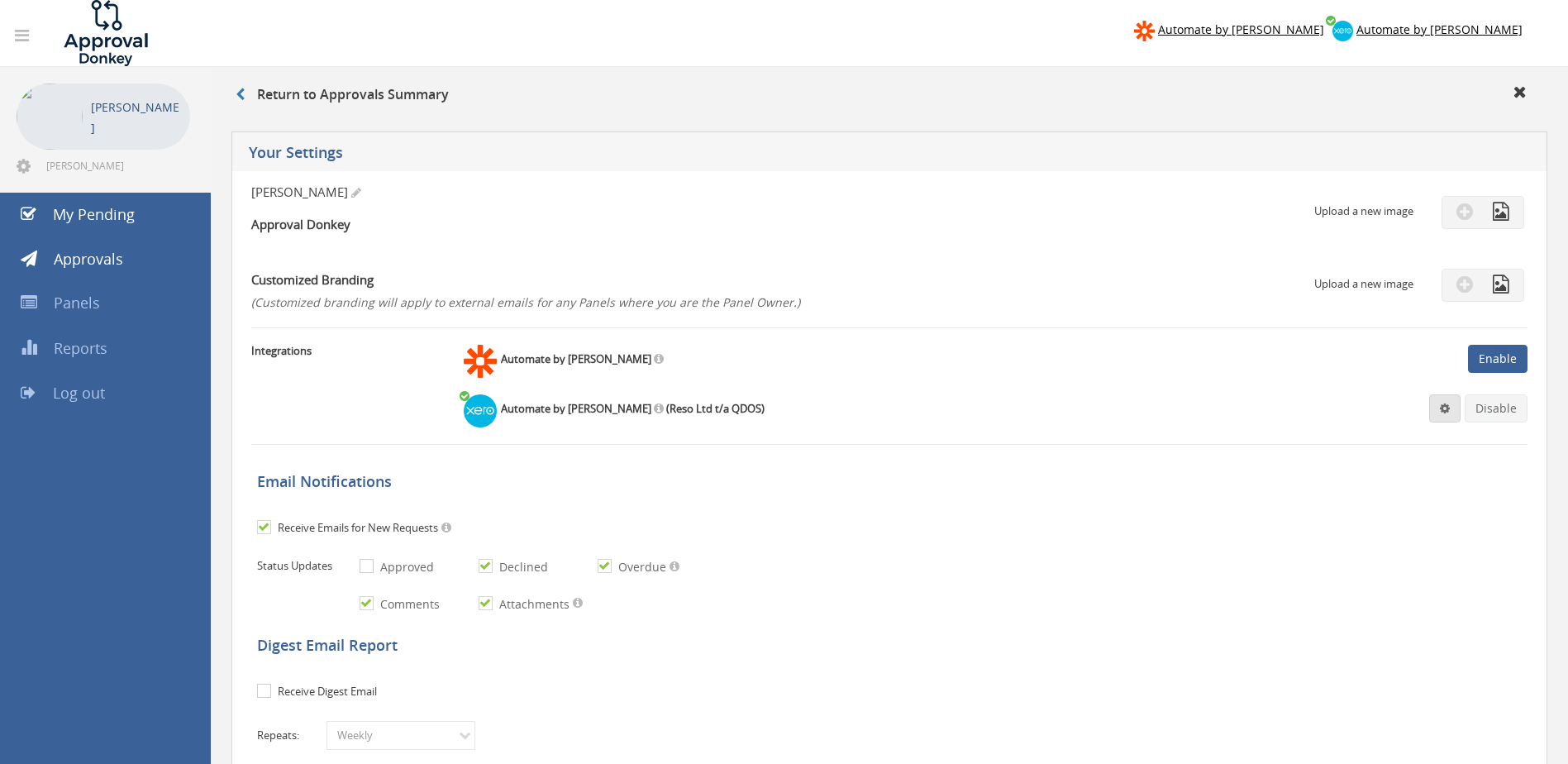
click at [1446, 420] on link at bounding box center [1444, 408] width 32 height 28
click at [1399, 442] on link "Settings" at bounding box center [1394, 440] width 126 height 25
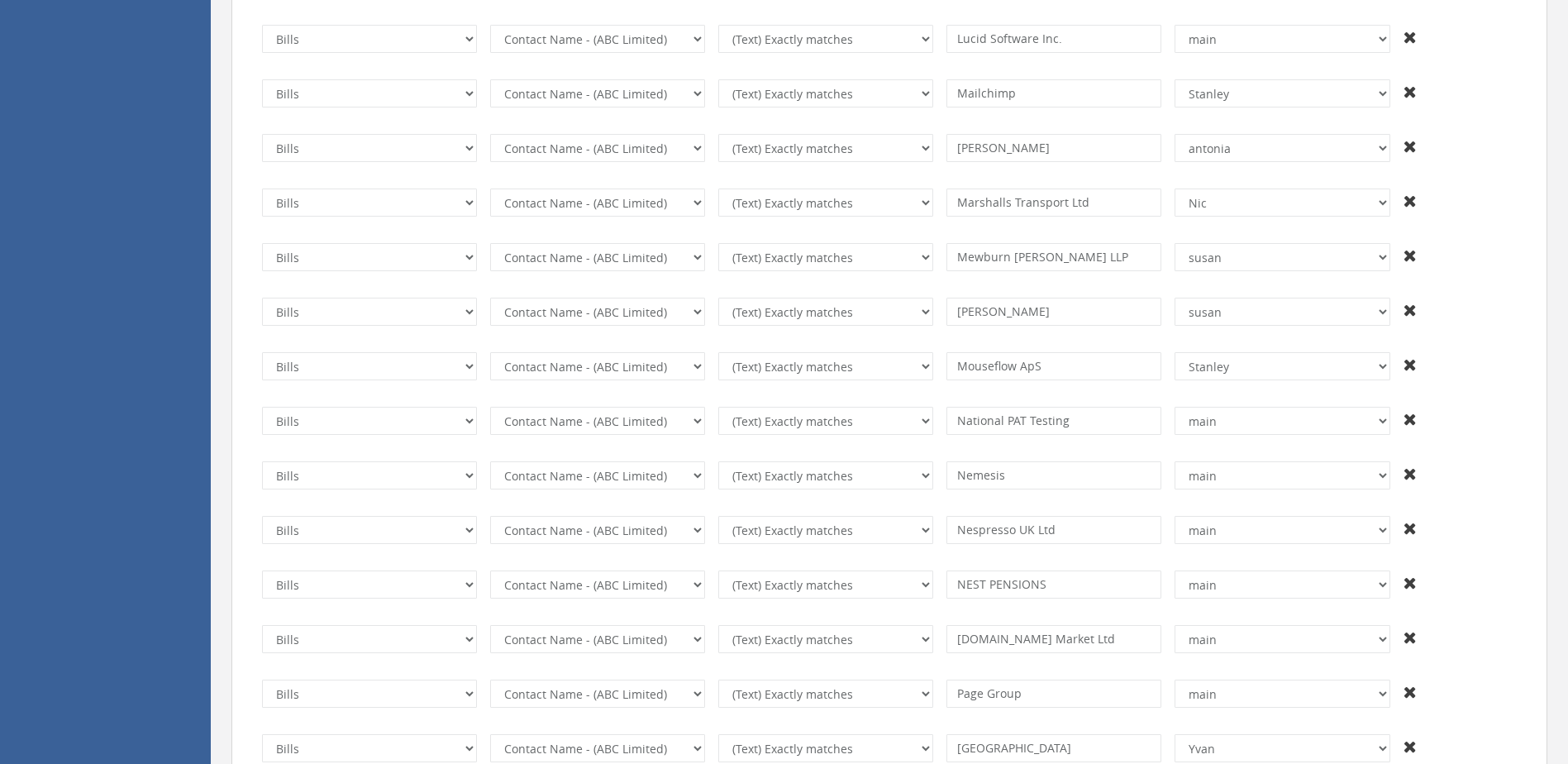
scroll to position [3969, 0]
click at [1046, 152] on input "[PERSON_NAME]" at bounding box center [1053, 146] width 215 height 28
drag, startPoint x: 1013, startPoint y: 152, endPoint x: 941, endPoint y: 127, distance: 76.2
click at [941, 127] on td "[PERSON_NAME]" at bounding box center [1053, 147] width 228 height 42
paste input "Photography"
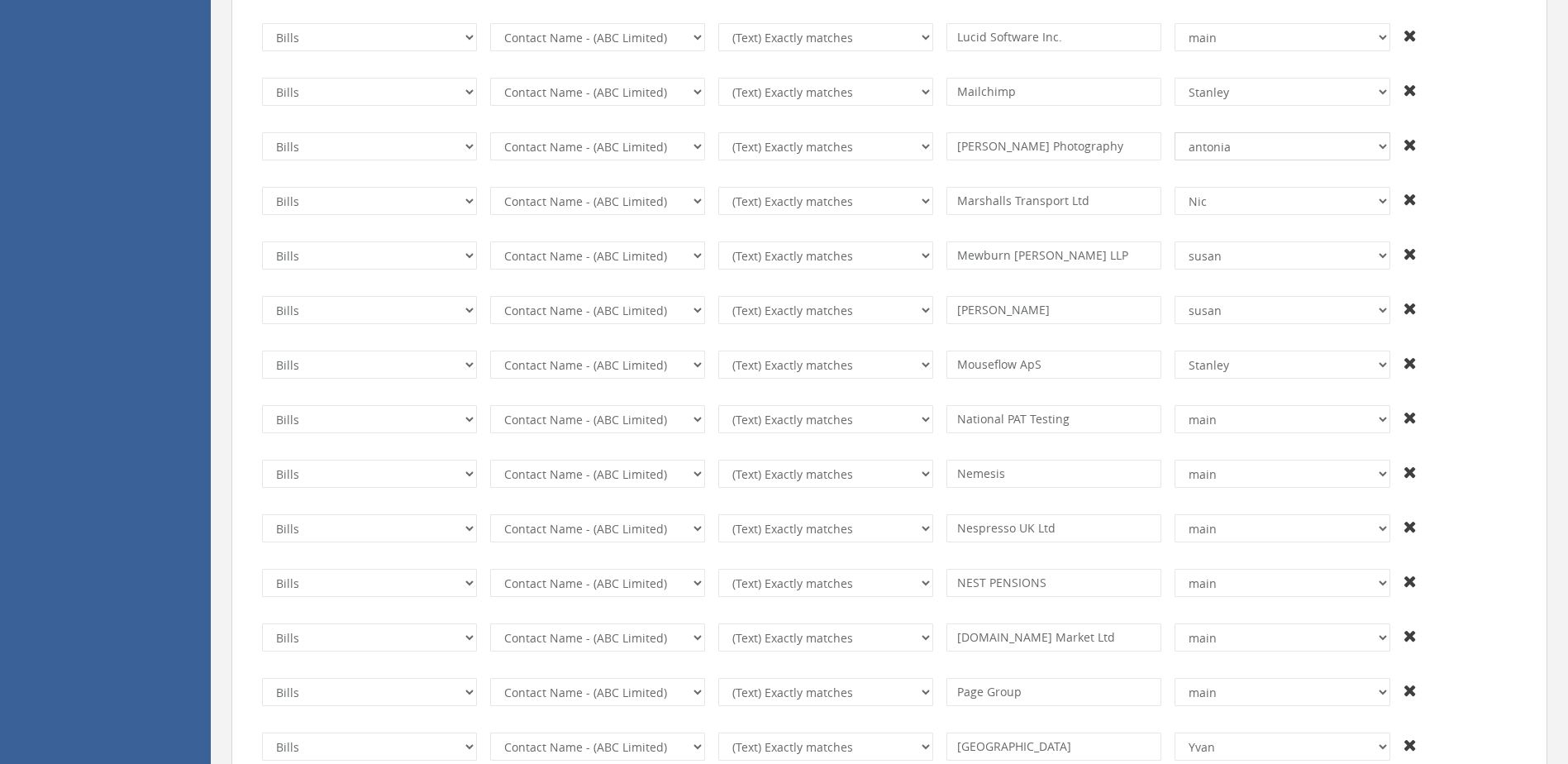
click at [1229, 150] on select "+And [PERSON_NAME] [PERSON_NAME] [PERSON_NAME] and [PERSON_NAME] [PERSON_NAME] …" at bounding box center [1281, 146] width 215 height 28
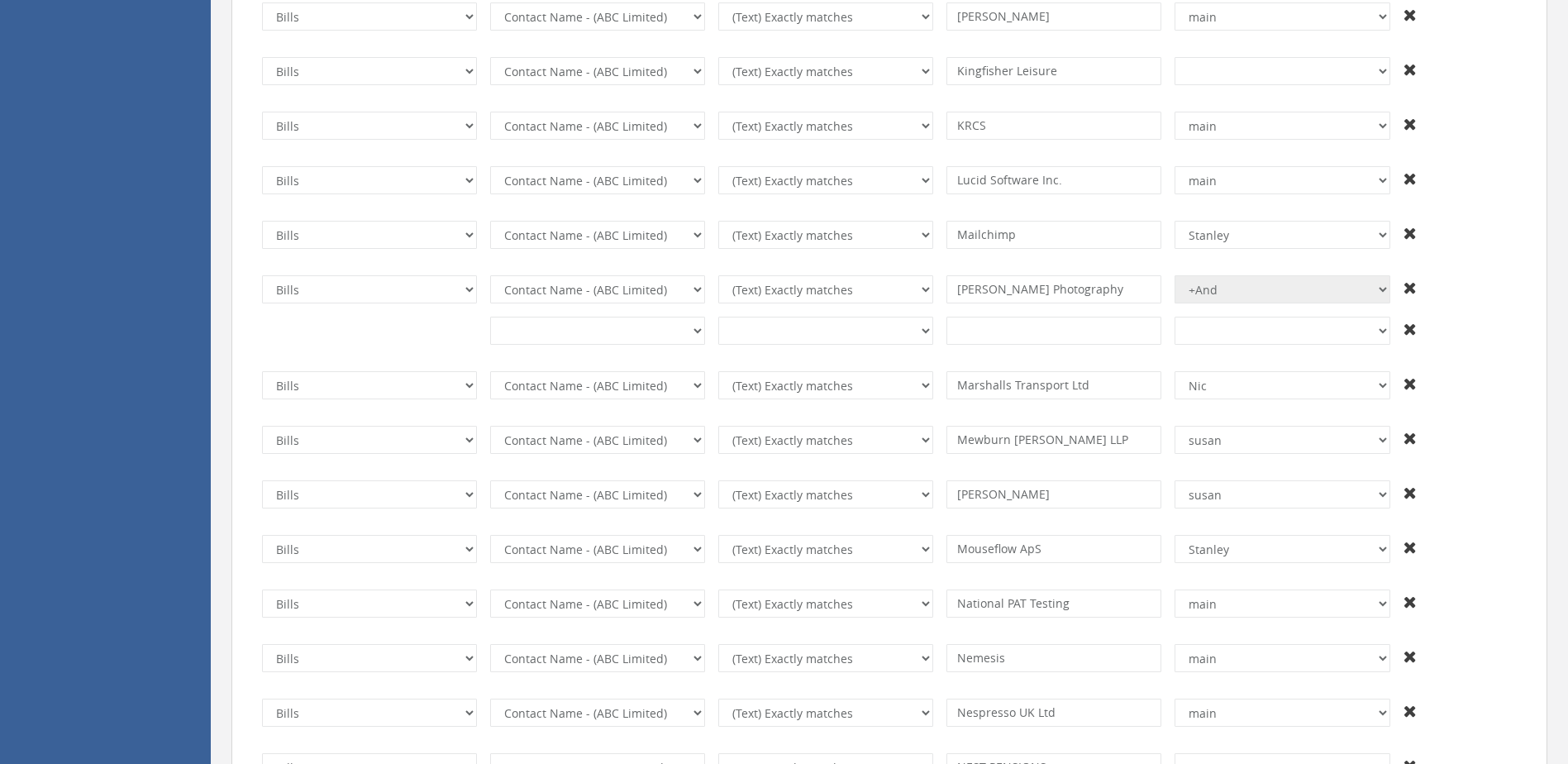
scroll to position [3803, 0]
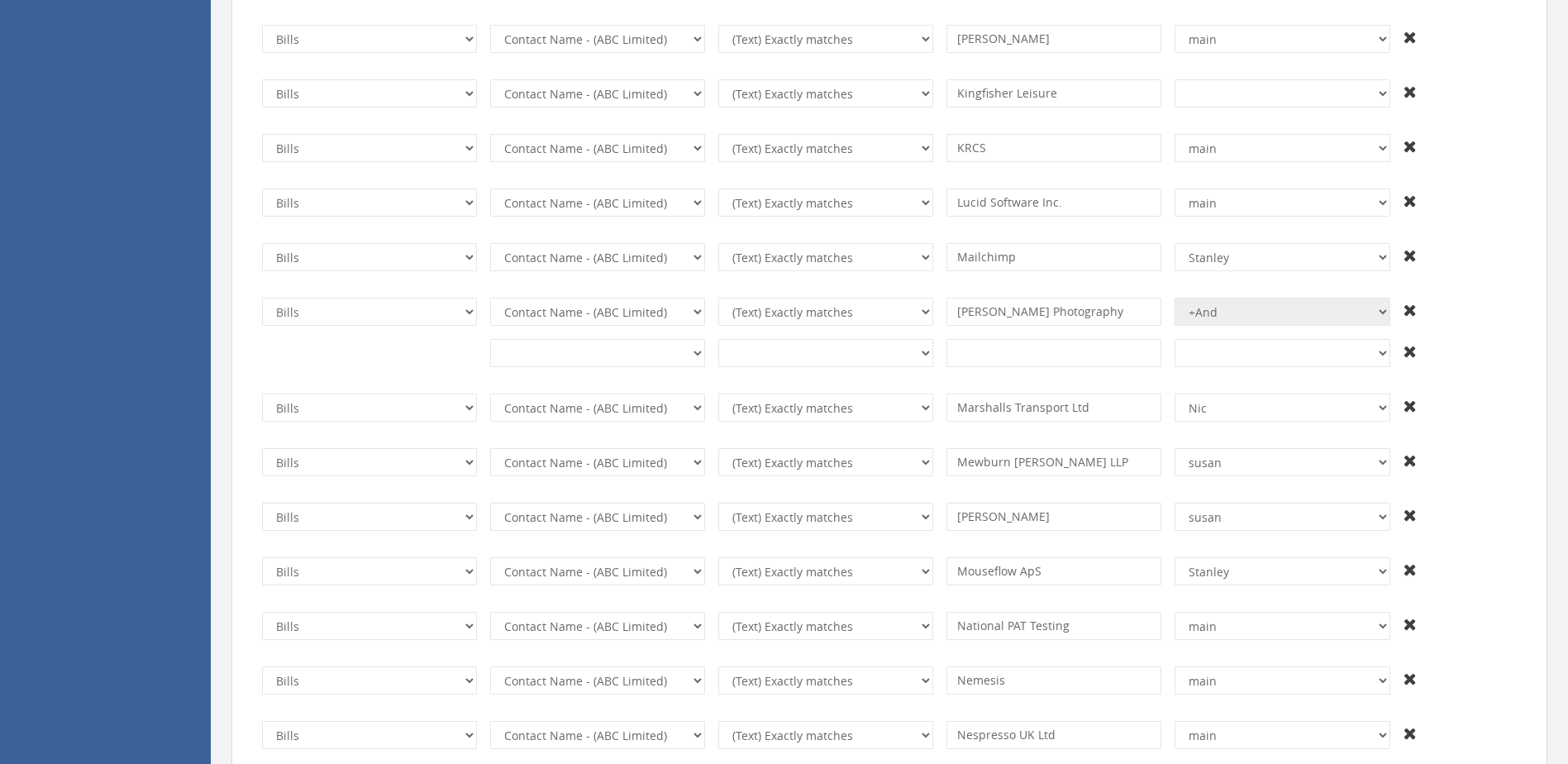
click at [715, 350] on td "(Text) Contains (Text) Does not contain (Text) Exactly matches (Text) Does not …" at bounding box center [825, 353] width 228 height 42
click at [1409, 355] on icon at bounding box center [1409, 352] width 14 height 16
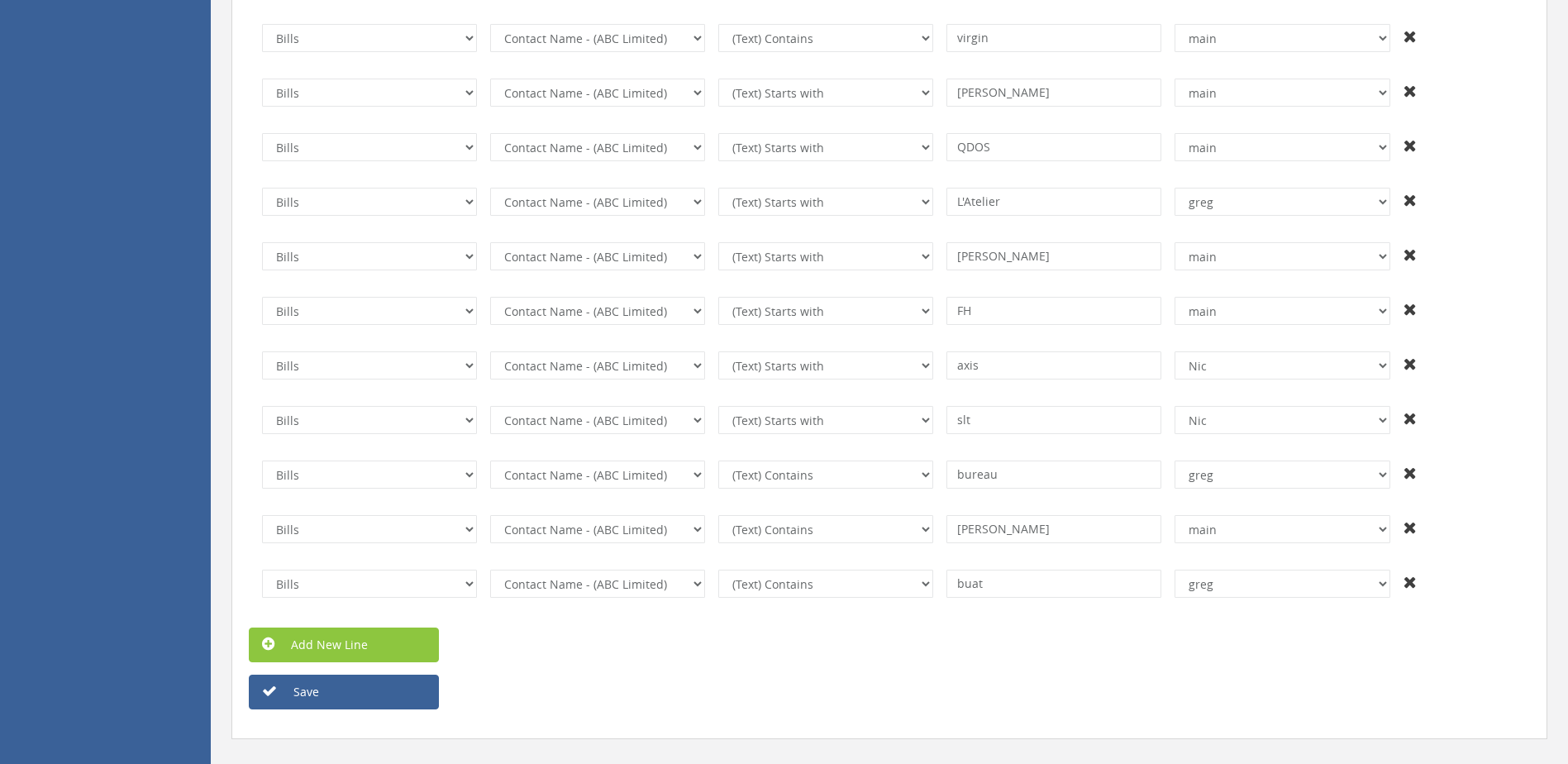
scroll to position [8034, 0]
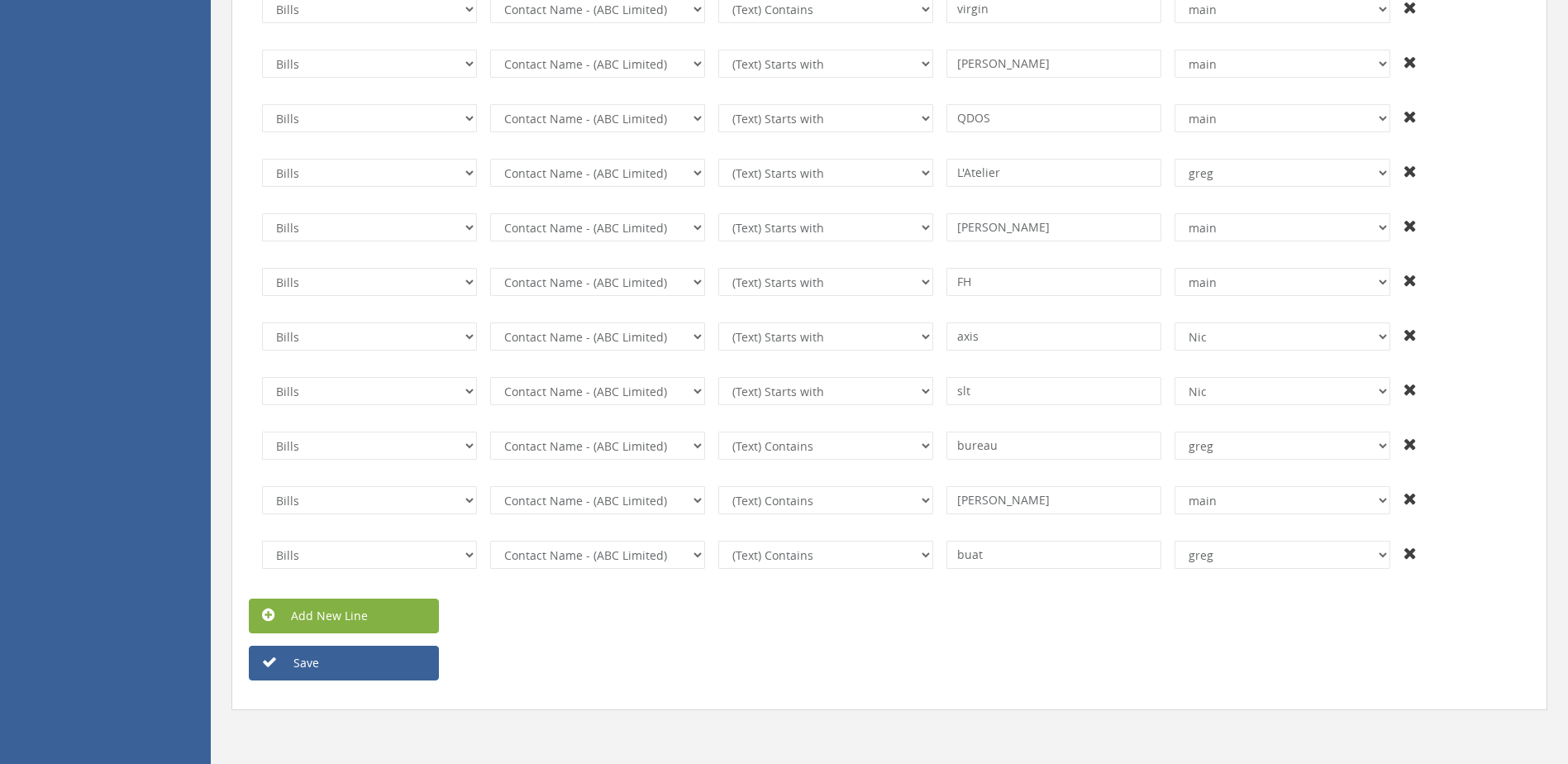
click at [362, 615] on link "Add New Line" at bounding box center [344, 615] width 190 height 34
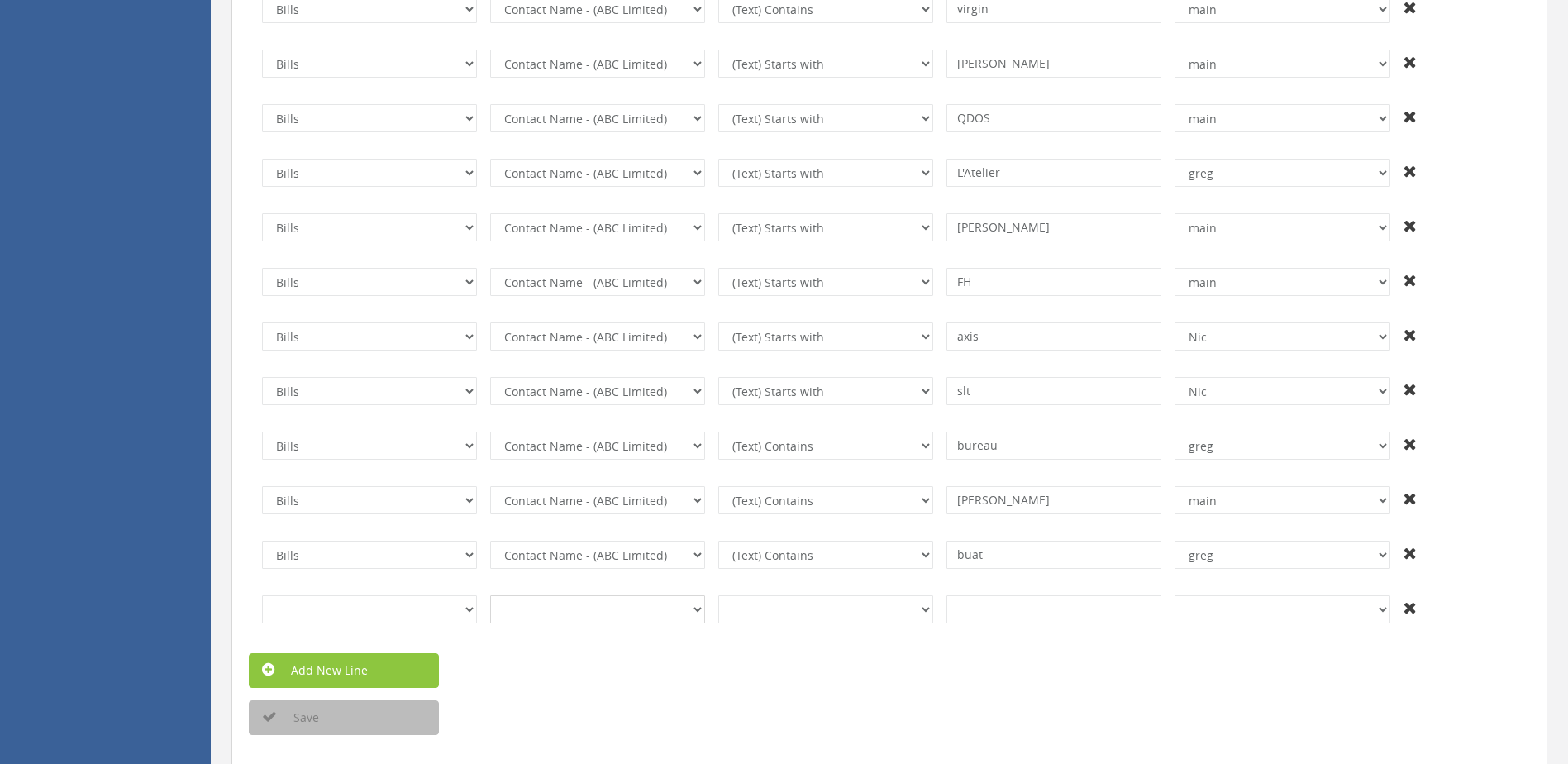
click at [586, 614] on select at bounding box center [597, 609] width 215 height 28
click at [696, 614] on select at bounding box center [597, 609] width 215 height 28
click at [696, 614] on select at bounding box center [597, 609] width 215 height 28
click at [627, 606] on select at bounding box center [597, 609] width 215 height 28
drag, startPoint x: 600, startPoint y: 608, endPoint x: 522, endPoint y: 614, distance: 78.2
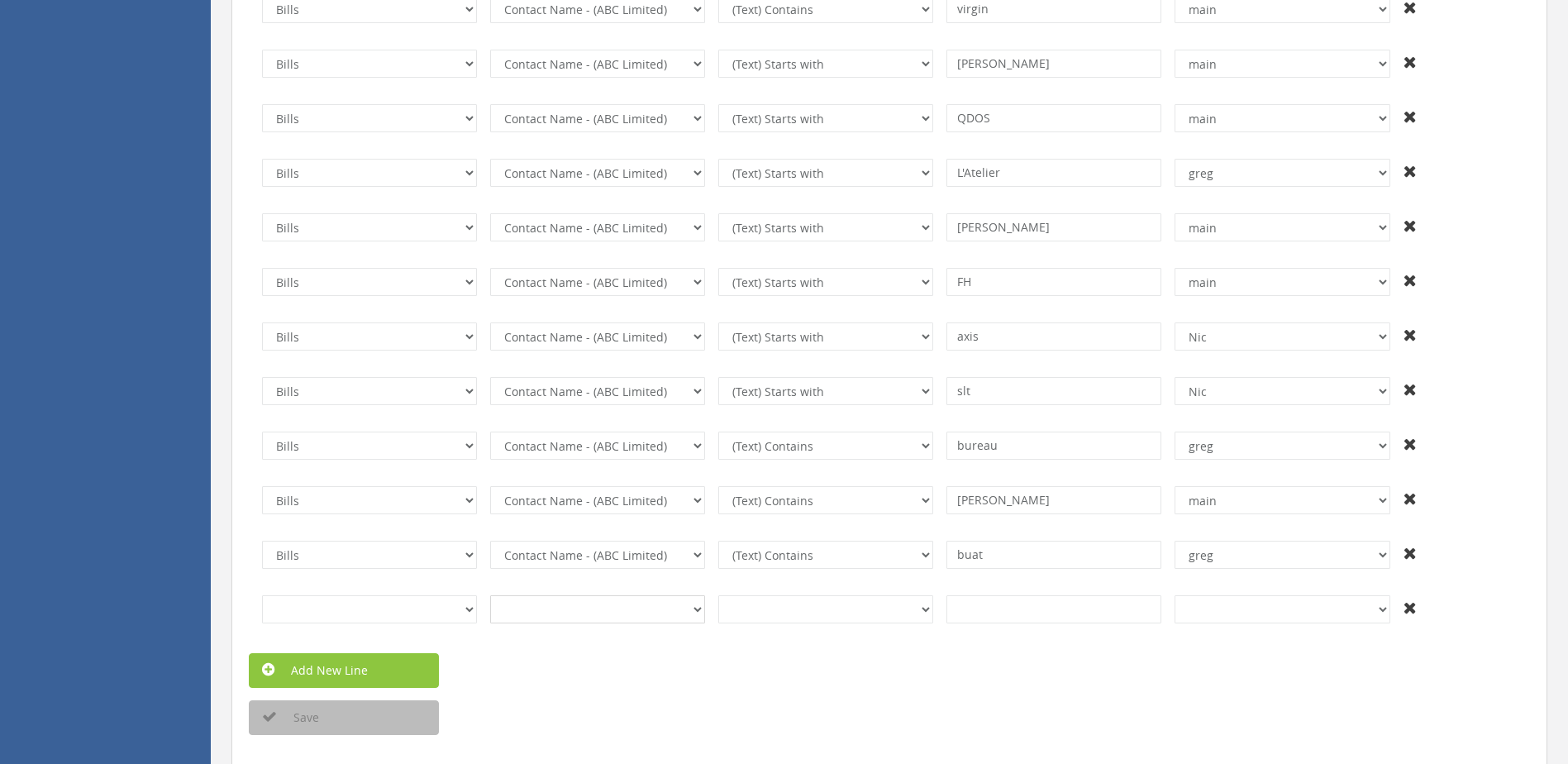
click at [597, 609] on select at bounding box center [597, 609] width 215 height 28
click at [522, 612] on select at bounding box center [597, 609] width 215 height 28
click at [410, 611] on select "Invoices Bills Credit Notes Purchase Orders" at bounding box center [369, 609] width 215 height 28
click at [262, 595] on select "Invoices Bills Credit Notes Purchase Orders" at bounding box center [369, 609] width 215 height 28
click at [550, 609] on select "InvoiceID - (92f08561-bd65-469b-93fb-65dd1552c678) InvoiceNumber - (null) Conta…" at bounding box center [597, 609] width 215 height 28
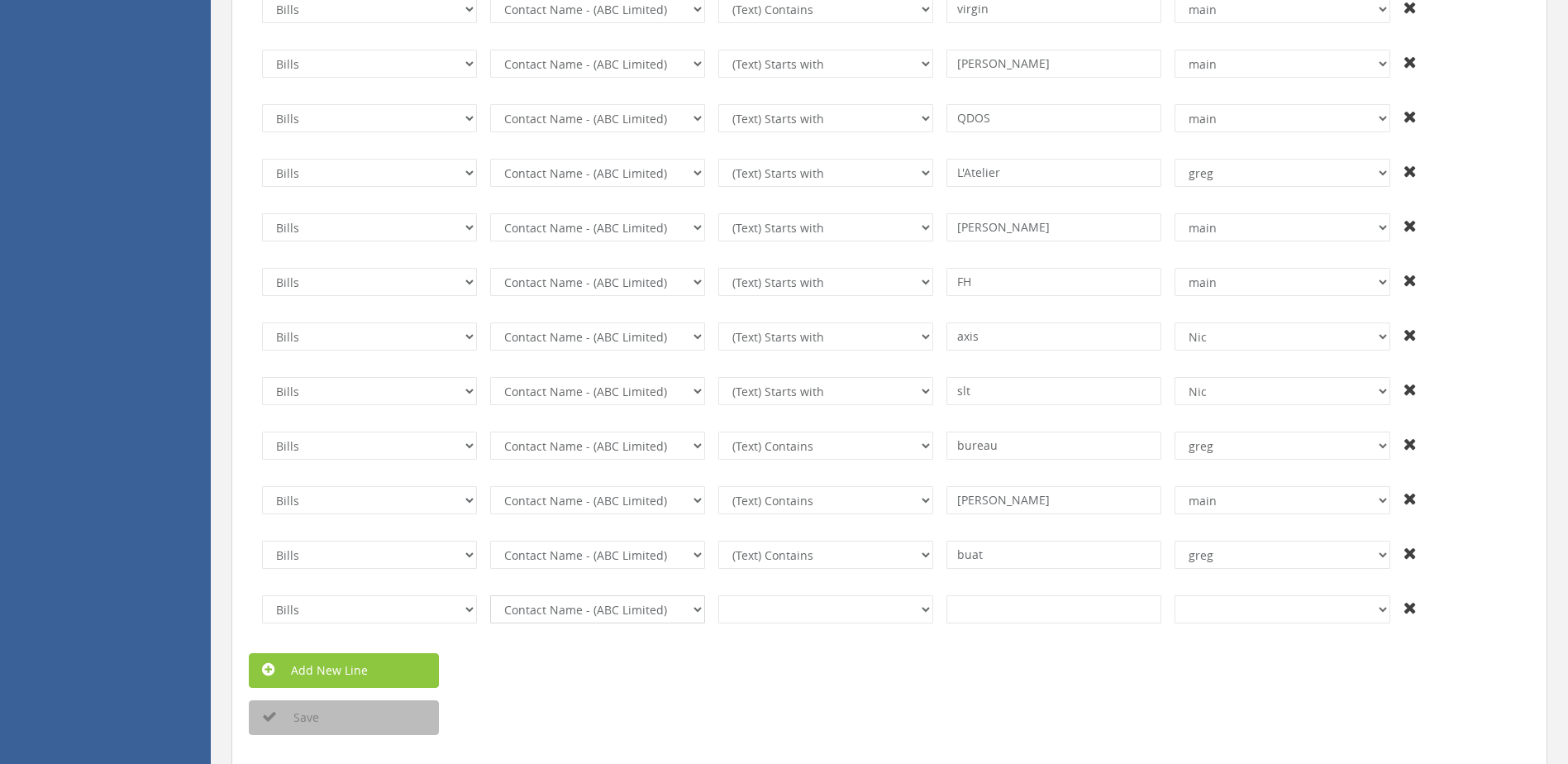
click at [490, 595] on select "InvoiceID - (92f08561-bd65-469b-93fb-65dd1552c678) InvoiceNumber - (null) Conta…" at bounding box center [597, 609] width 215 height 28
click at [786, 612] on select "(Text) Contains (Text) Does not contain (Text) Exactly matches (Text) Does not …" at bounding box center [825, 609] width 215 height 28
click at [823, 658] on div "Add New Line" at bounding box center [889, 671] width 1305 height 34
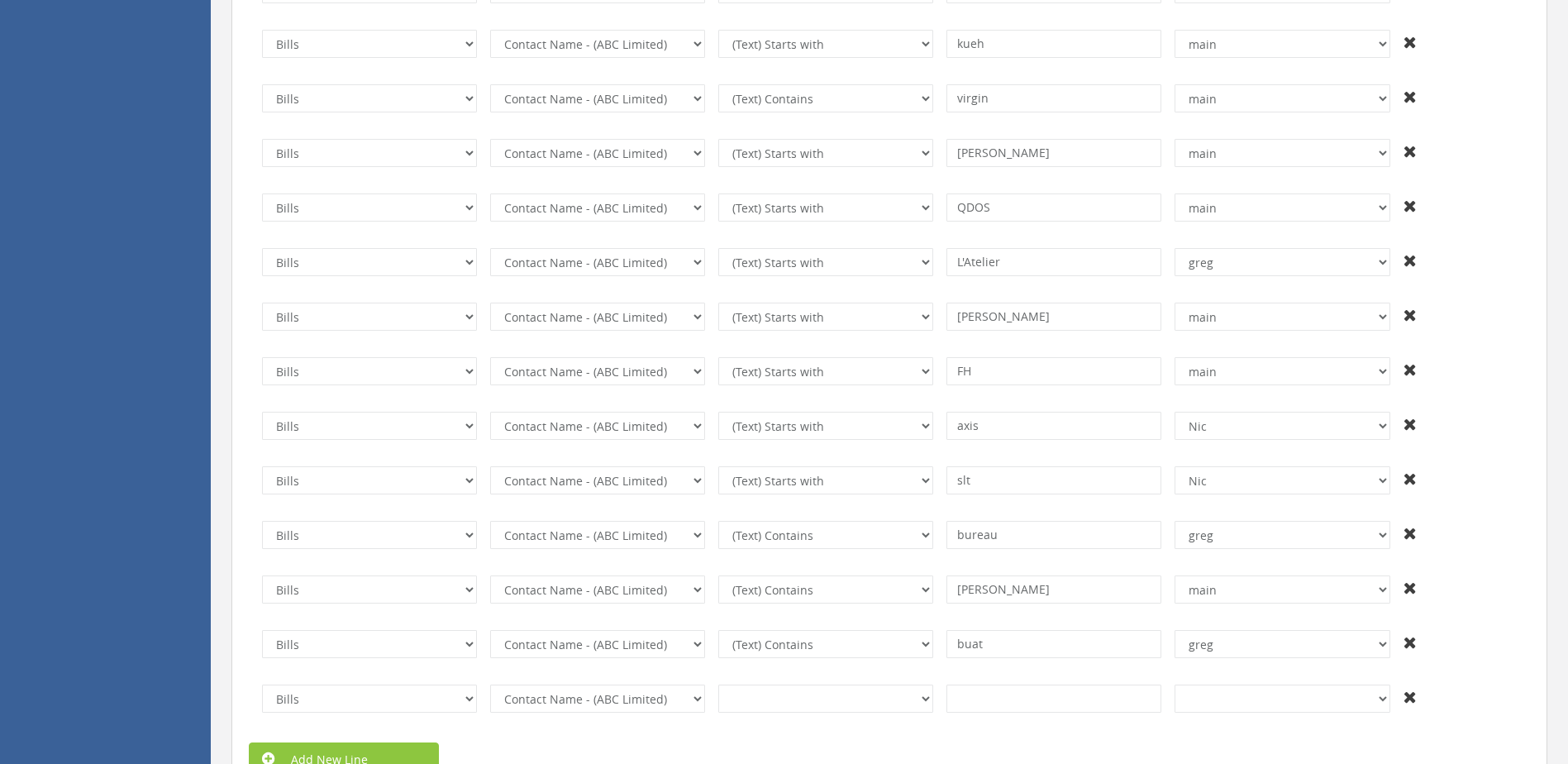
scroll to position [8090, 0]
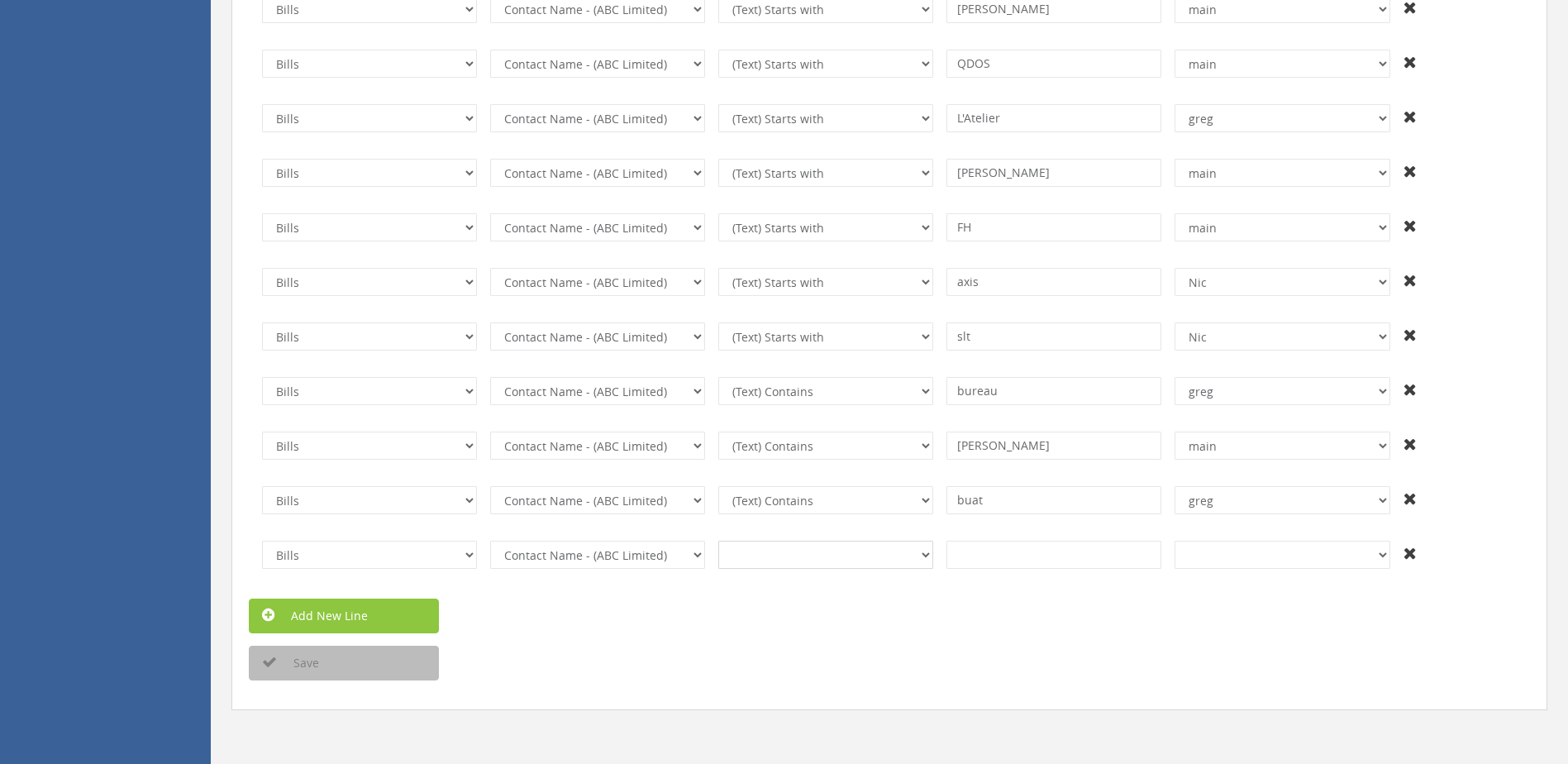
click at [890, 563] on select "(Text) Contains (Text) Does not contain (Text) Exactly matches (Text) Does not …" at bounding box center [825, 555] width 215 height 28
click at [825, 558] on select "(Text) Contains (Text) Does not contain (Text) Exactly matches (Text) Does not …" at bounding box center [825, 555] width 215 height 28
click at [718, 541] on select "(Text) Contains (Text) Does not contain (Text) Exactly matches (Text) Does not …" at bounding box center [825, 555] width 215 height 28
drag, startPoint x: 988, startPoint y: 557, endPoint x: 996, endPoint y: 561, distance: 8.9
click at [988, 558] on input at bounding box center [1053, 555] width 215 height 28
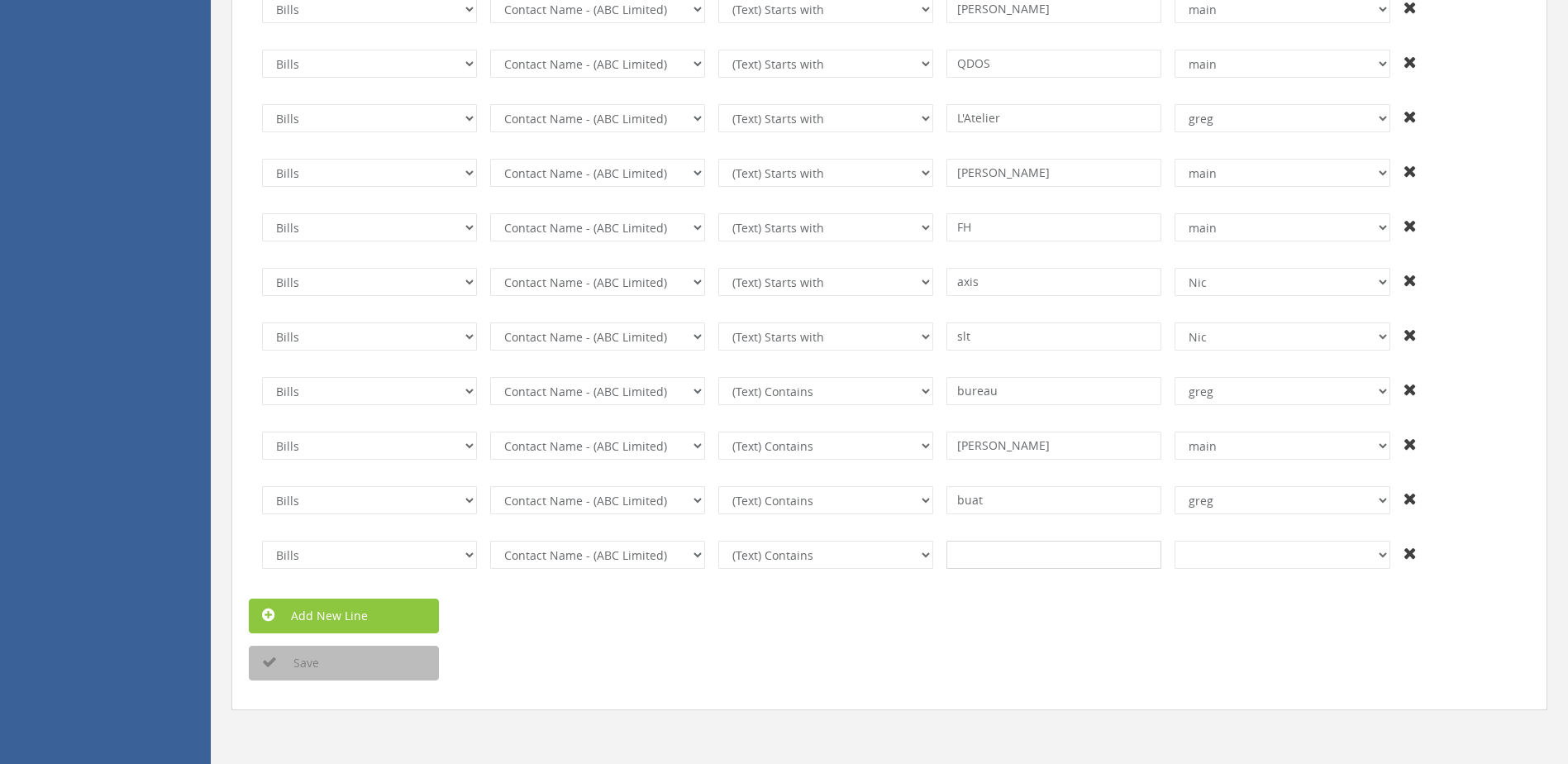
paste input "Langridge"
click at [1115, 655] on div "Save" at bounding box center [889, 662] width 1305 height 34
click at [1053, 564] on input "Langridge" at bounding box center [1053, 555] width 215 height 28
click at [1257, 563] on select "+And [PERSON_NAME] [PERSON_NAME] [PERSON_NAME] and [PERSON_NAME] [PERSON_NAME] …" at bounding box center [1281, 555] width 215 height 28
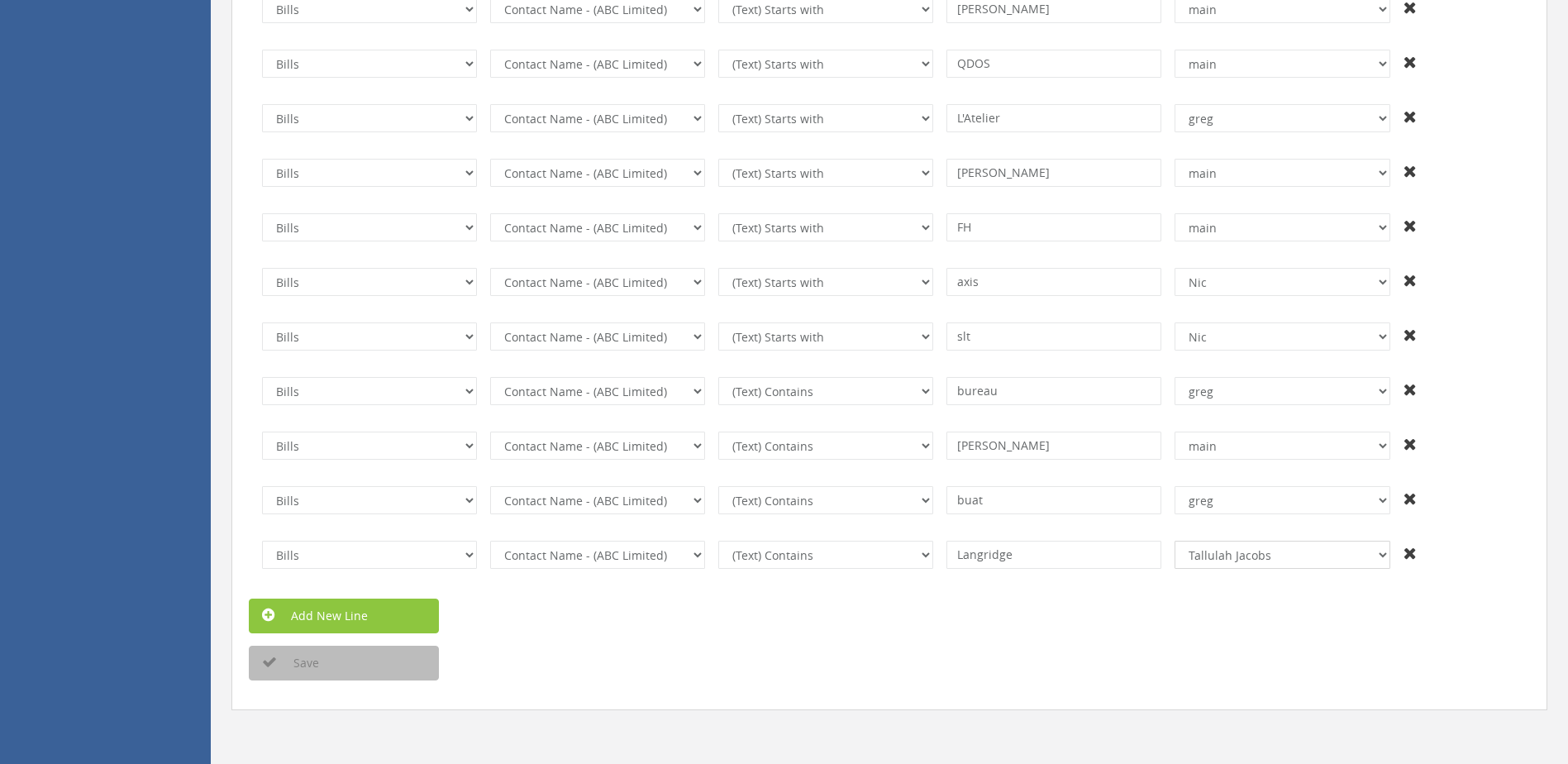
click at [1174, 541] on select "+And [PERSON_NAME] [PERSON_NAME] [PERSON_NAME] and [PERSON_NAME] [PERSON_NAME] …" at bounding box center [1281, 555] width 215 height 28
click at [837, 671] on div "Save" at bounding box center [889, 662] width 1305 height 34
click at [372, 674] on button "Save" at bounding box center [344, 662] width 190 height 34
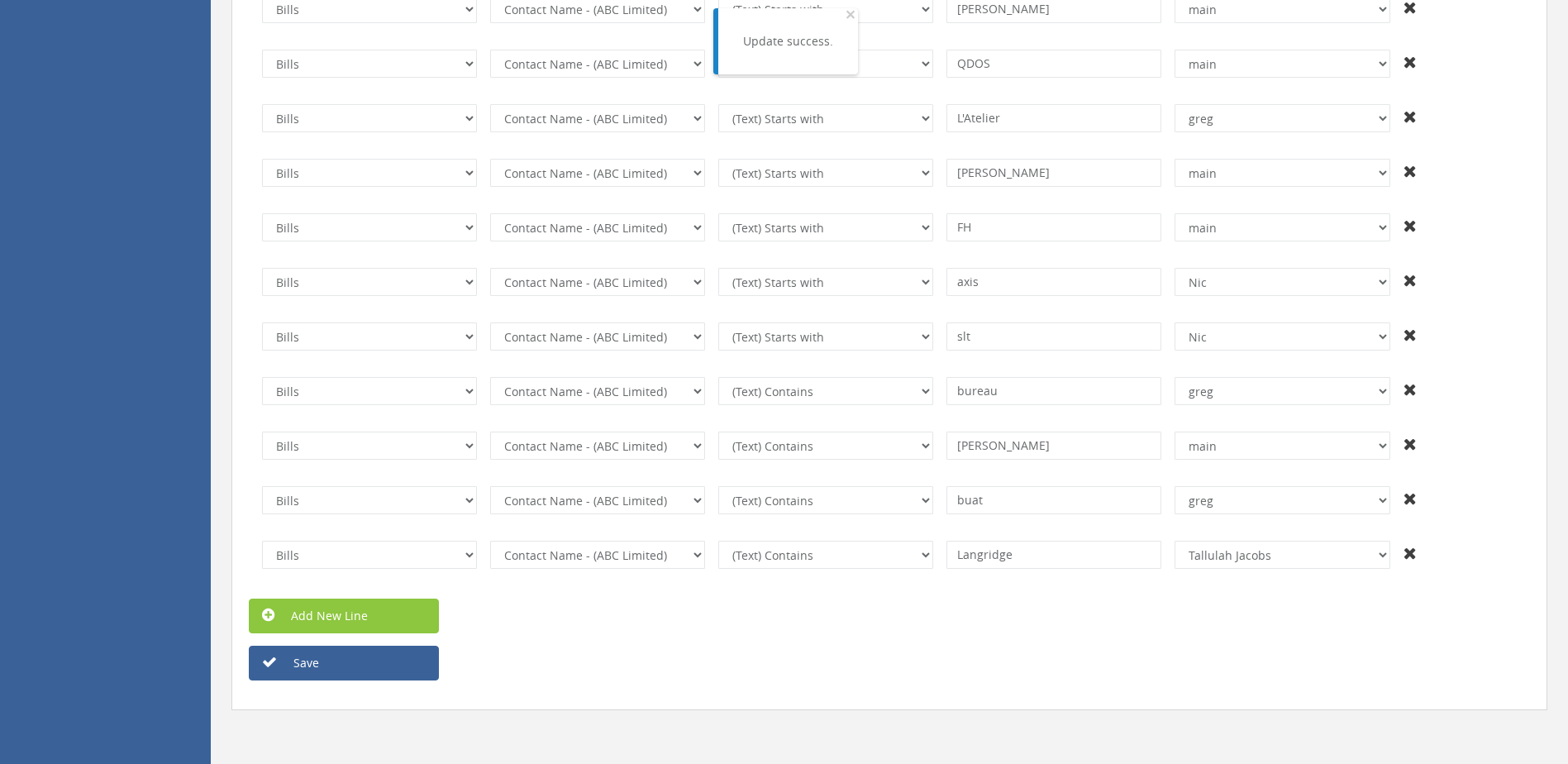
click at [961, 670] on div "Save" at bounding box center [889, 662] width 1305 height 34
drag, startPoint x: 839, startPoint y: 636, endPoint x: 817, endPoint y: 643, distance: 23.1
click at [391, 677] on button "Save" at bounding box center [344, 662] width 190 height 34
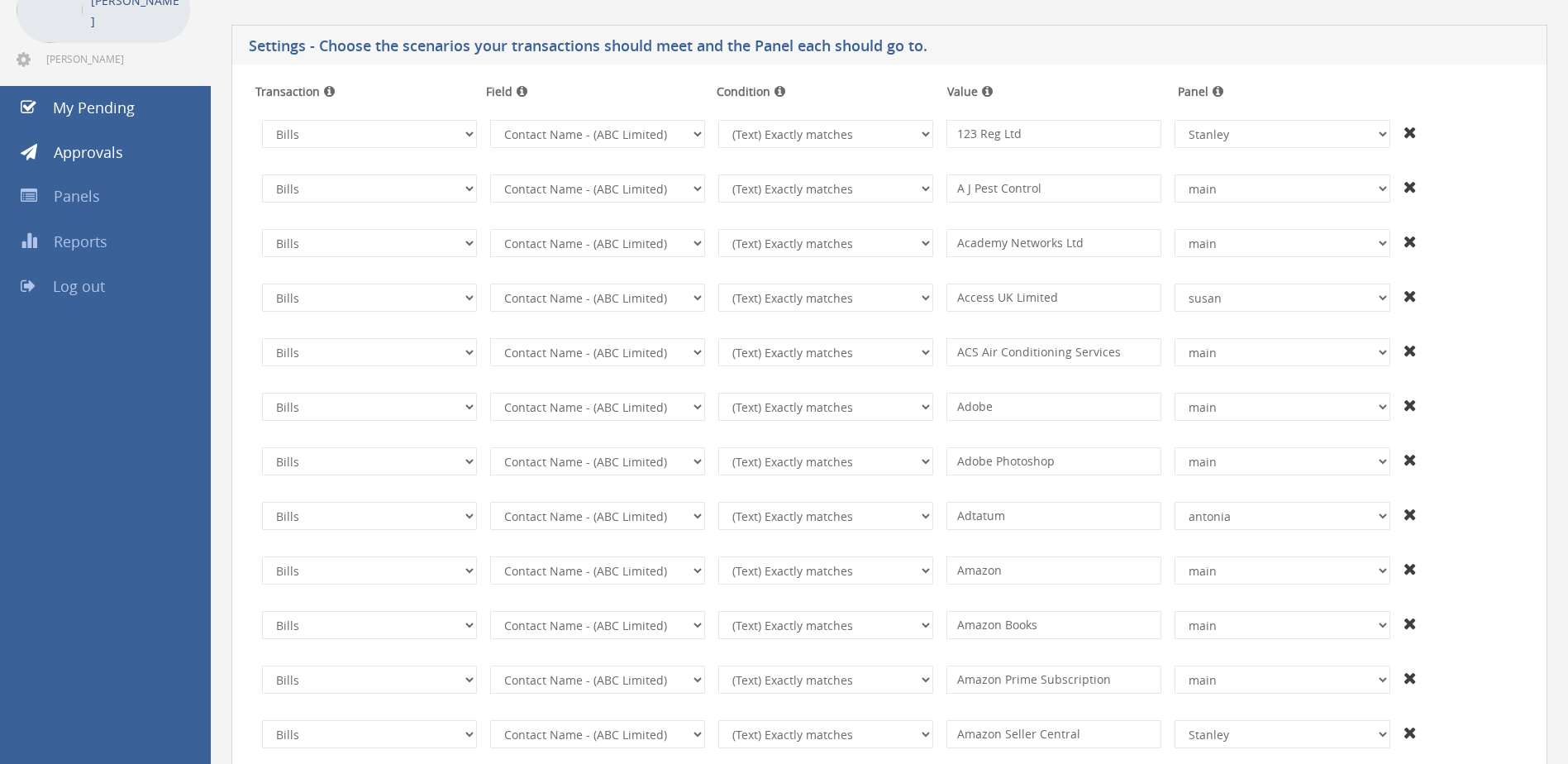
scroll to position [0, 0]
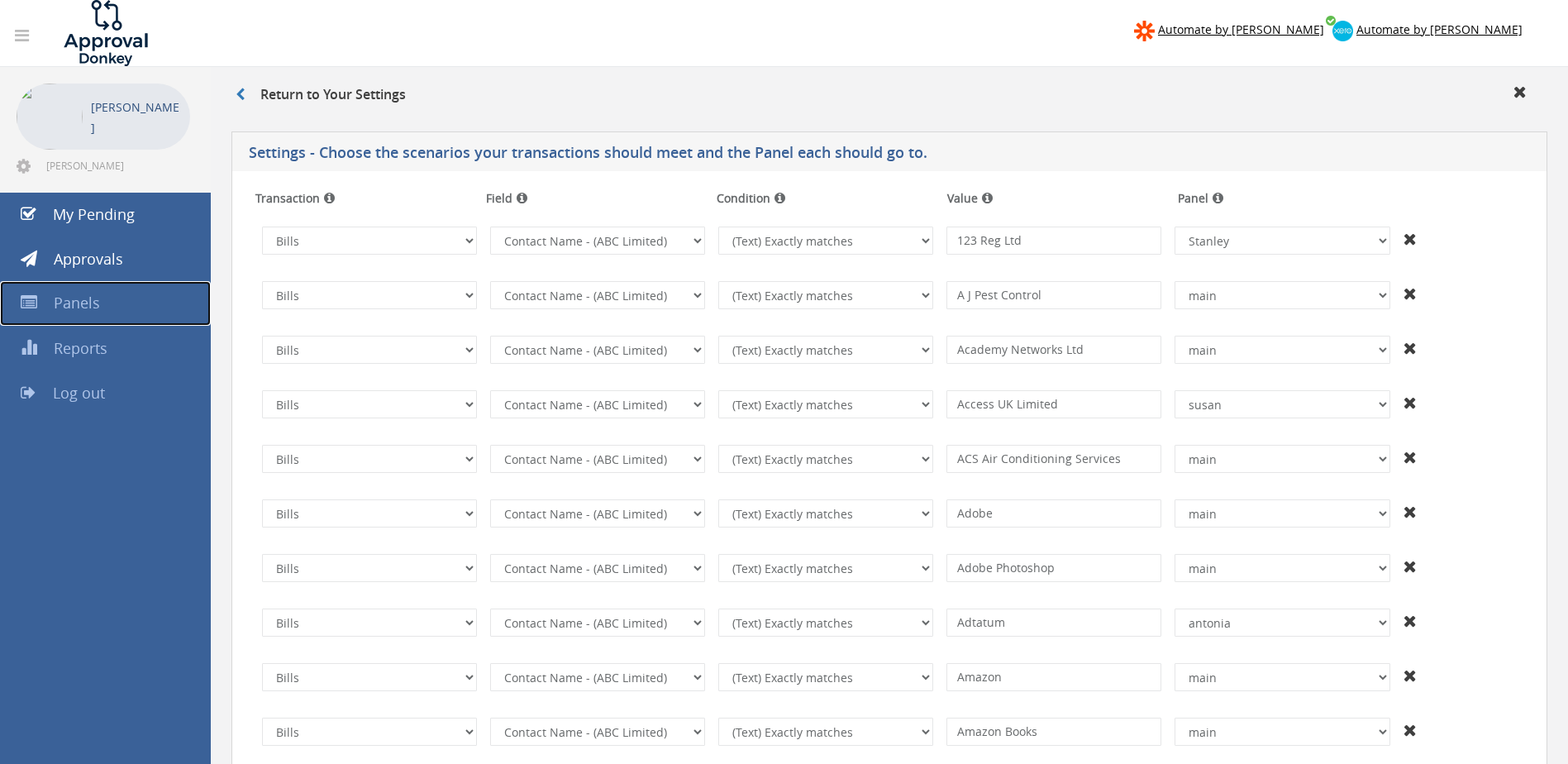
click at [65, 305] on span "Panels" at bounding box center [76, 303] width 46 height 20
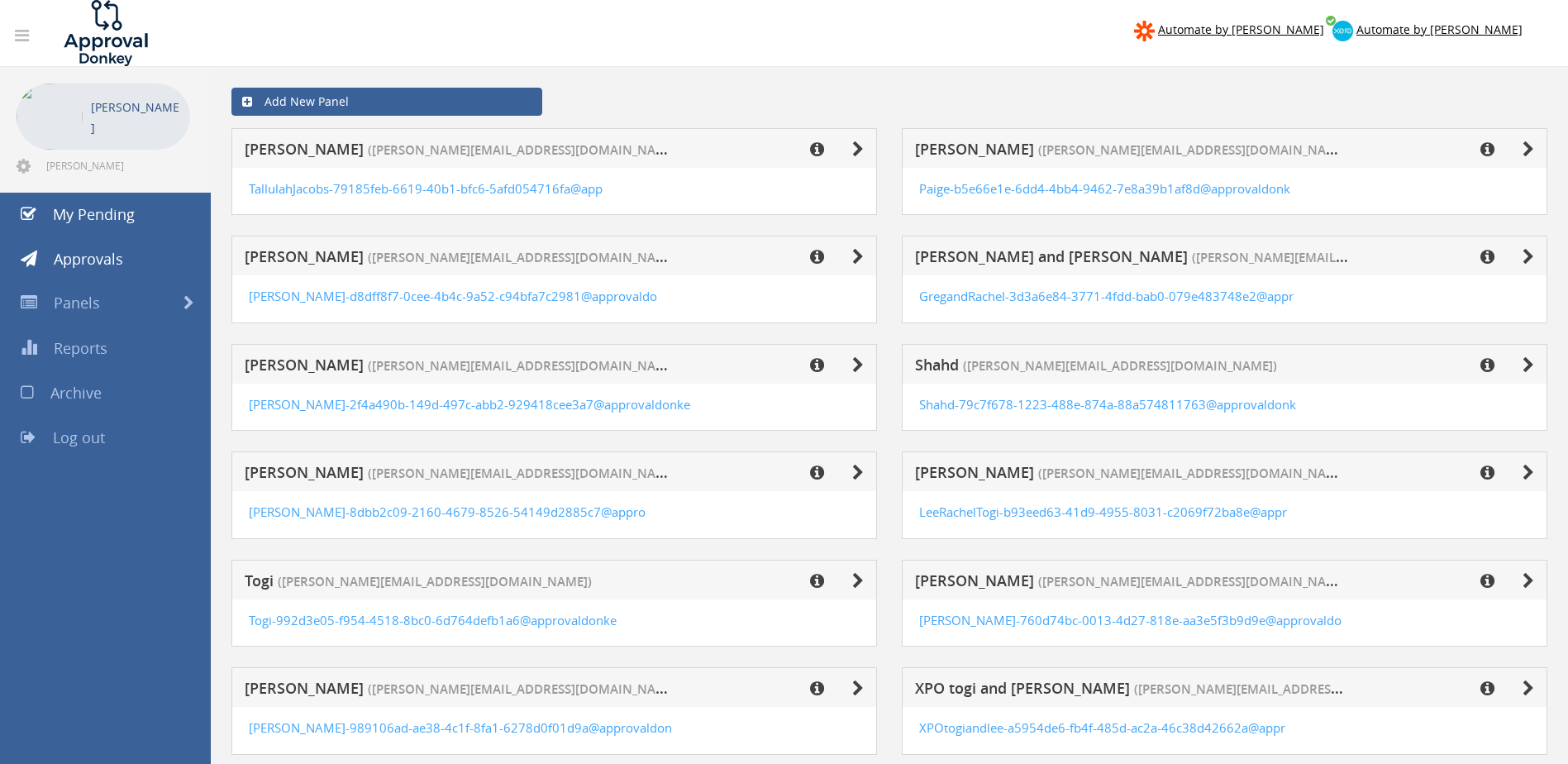
click at [285, 255] on span "[PERSON_NAME]" at bounding box center [303, 256] width 119 height 20
click at [857, 256] on icon at bounding box center [858, 257] width 12 height 16
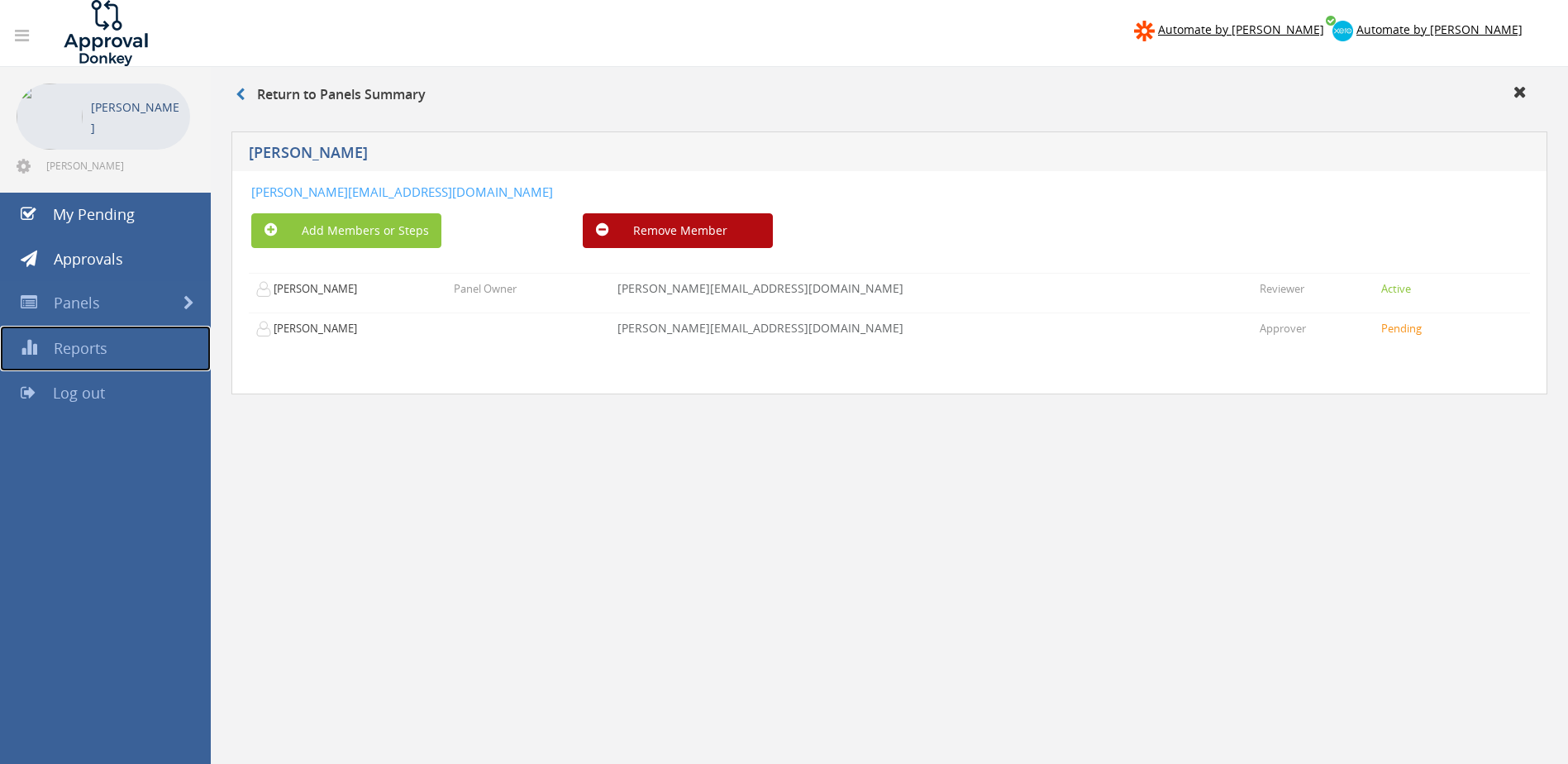
click at [105, 355] on span "Reports" at bounding box center [80, 348] width 53 height 20
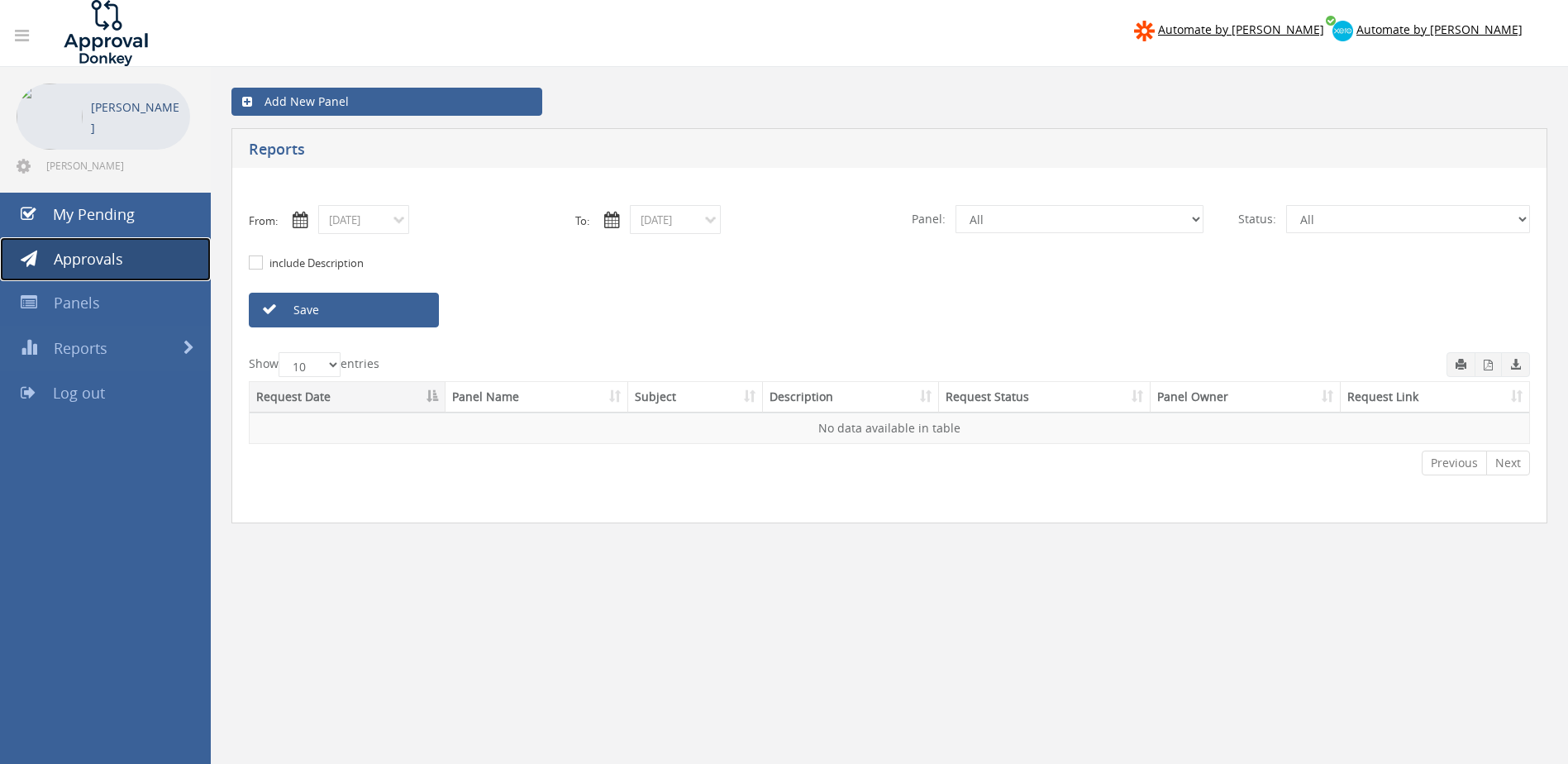
click at [95, 255] on span "Approvals" at bounding box center [88, 259] width 70 height 20
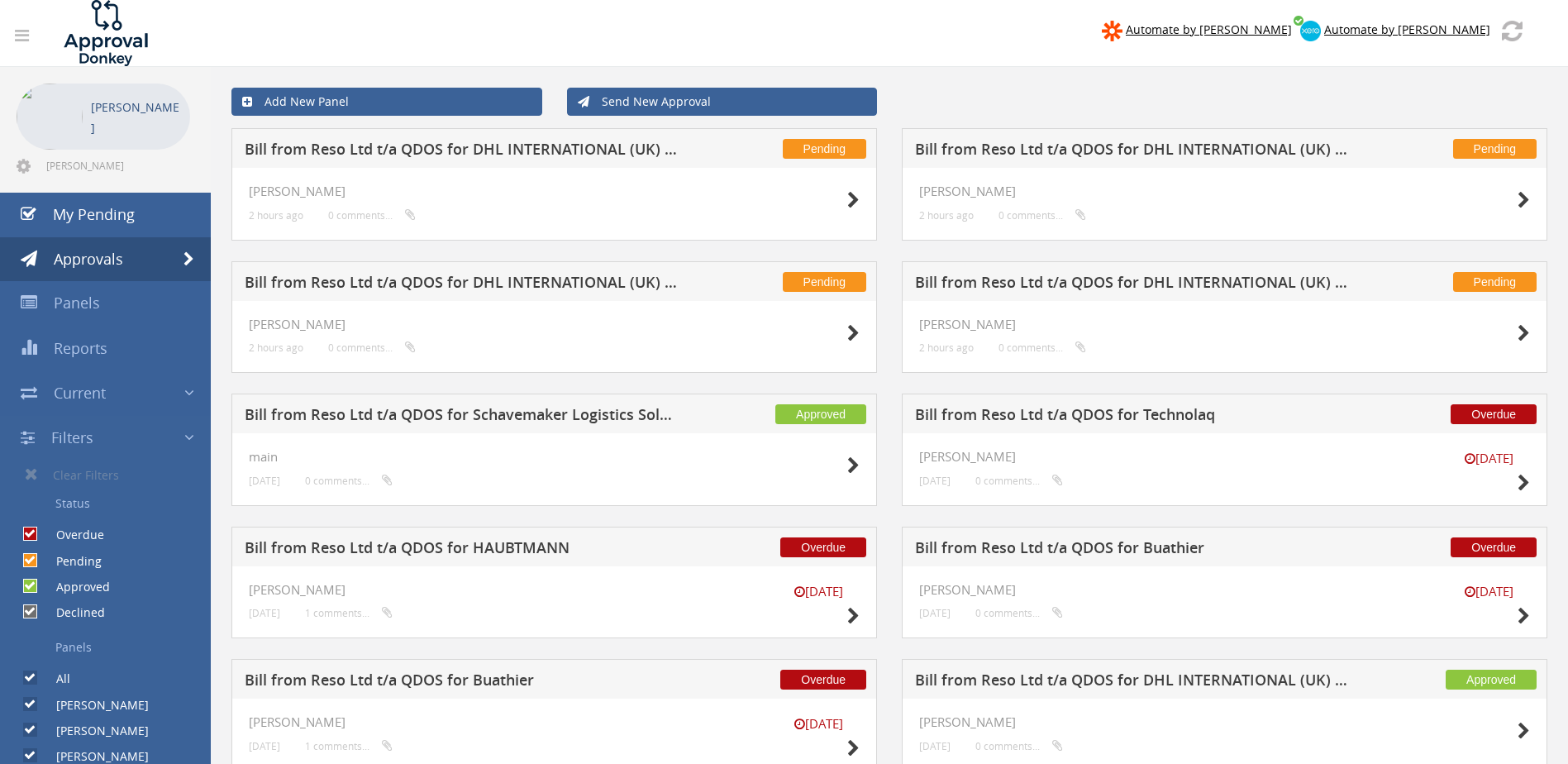
click at [40, 533] on label "Overdue" at bounding box center [72, 535] width 64 height 16
click at [34, 533] on input "Overdue" at bounding box center [29, 535] width 11 height 11
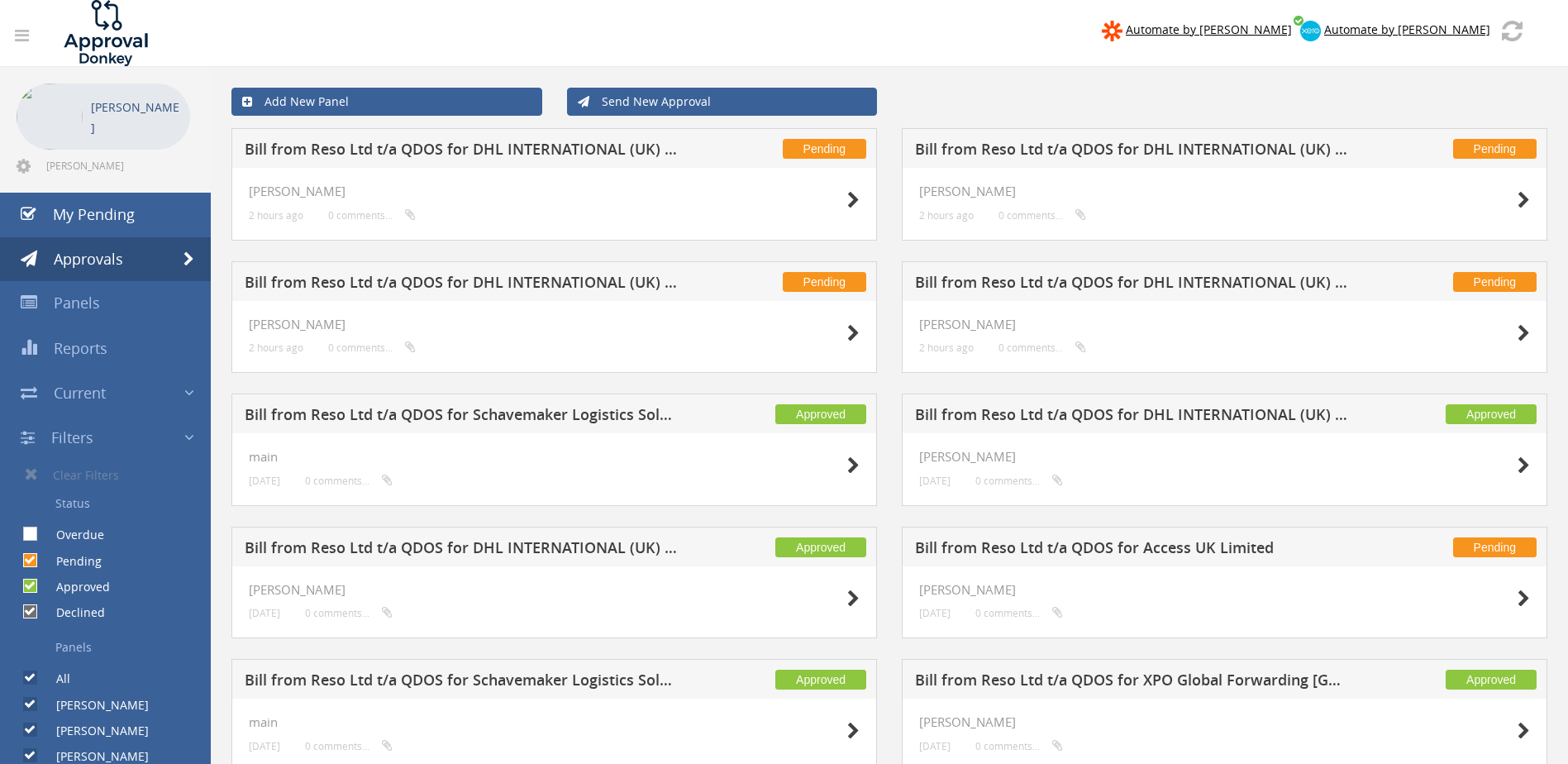
click at [31, 560] on input "Pending" at bounding box center [29, 560] width 11 height 11
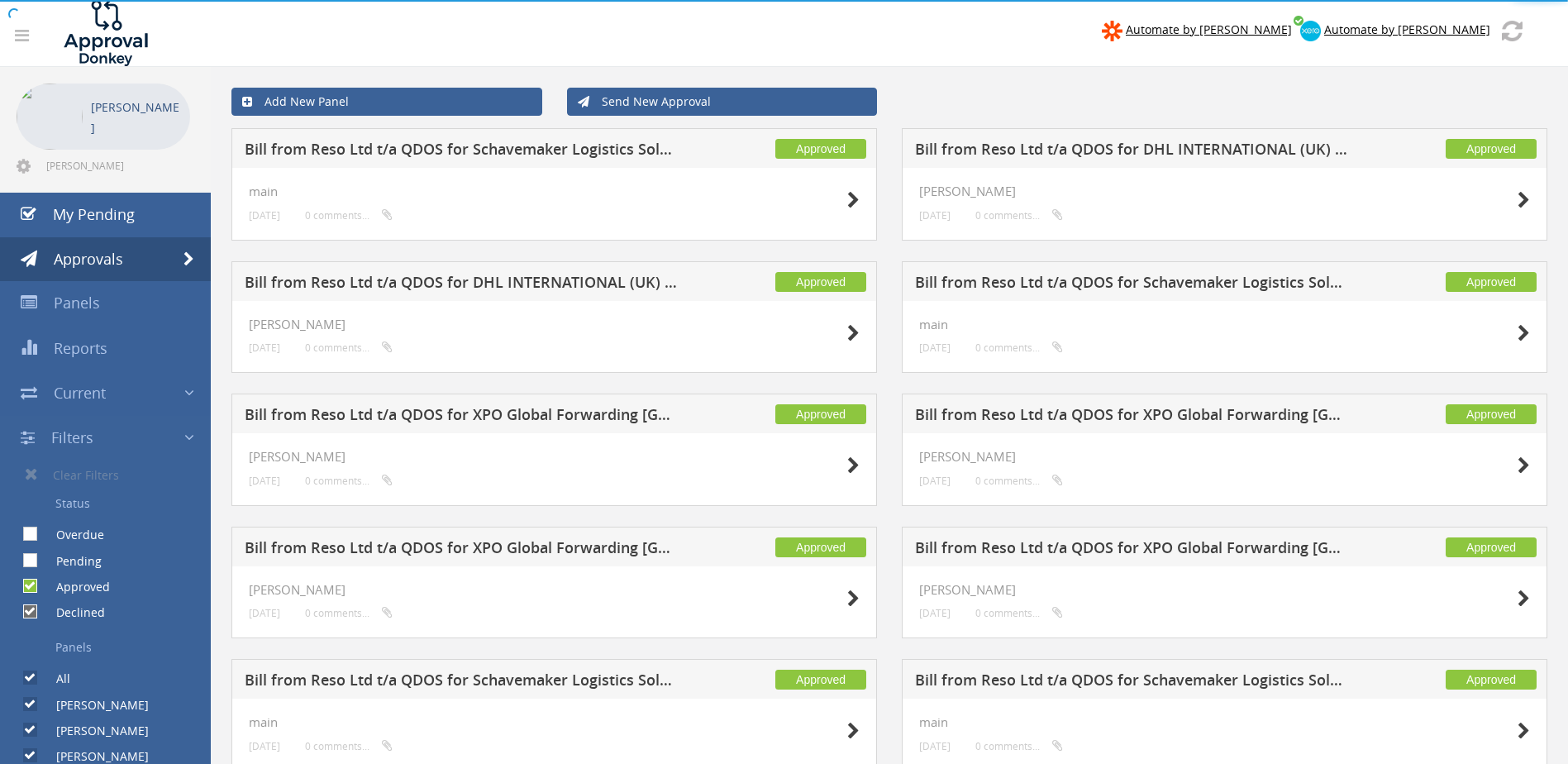
click at [33, 585] on body "Automate by [PERSON_NAME] Automate by [PERSON_NAME] [PERSON_NAME] [PERSON_NAME]…" at bounding box center [784, 382] width 1568 height 764
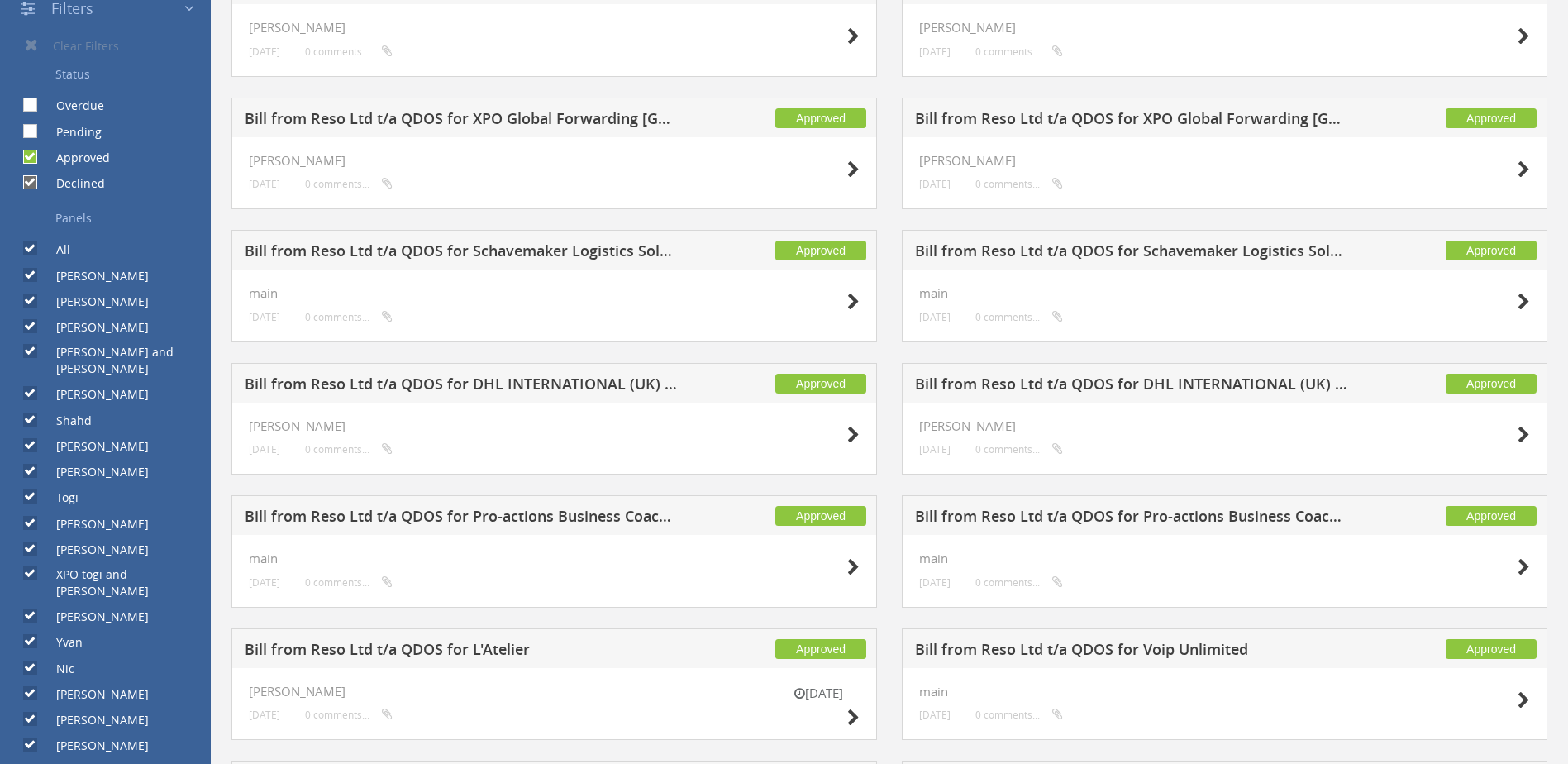
scroll to position [296, 0]
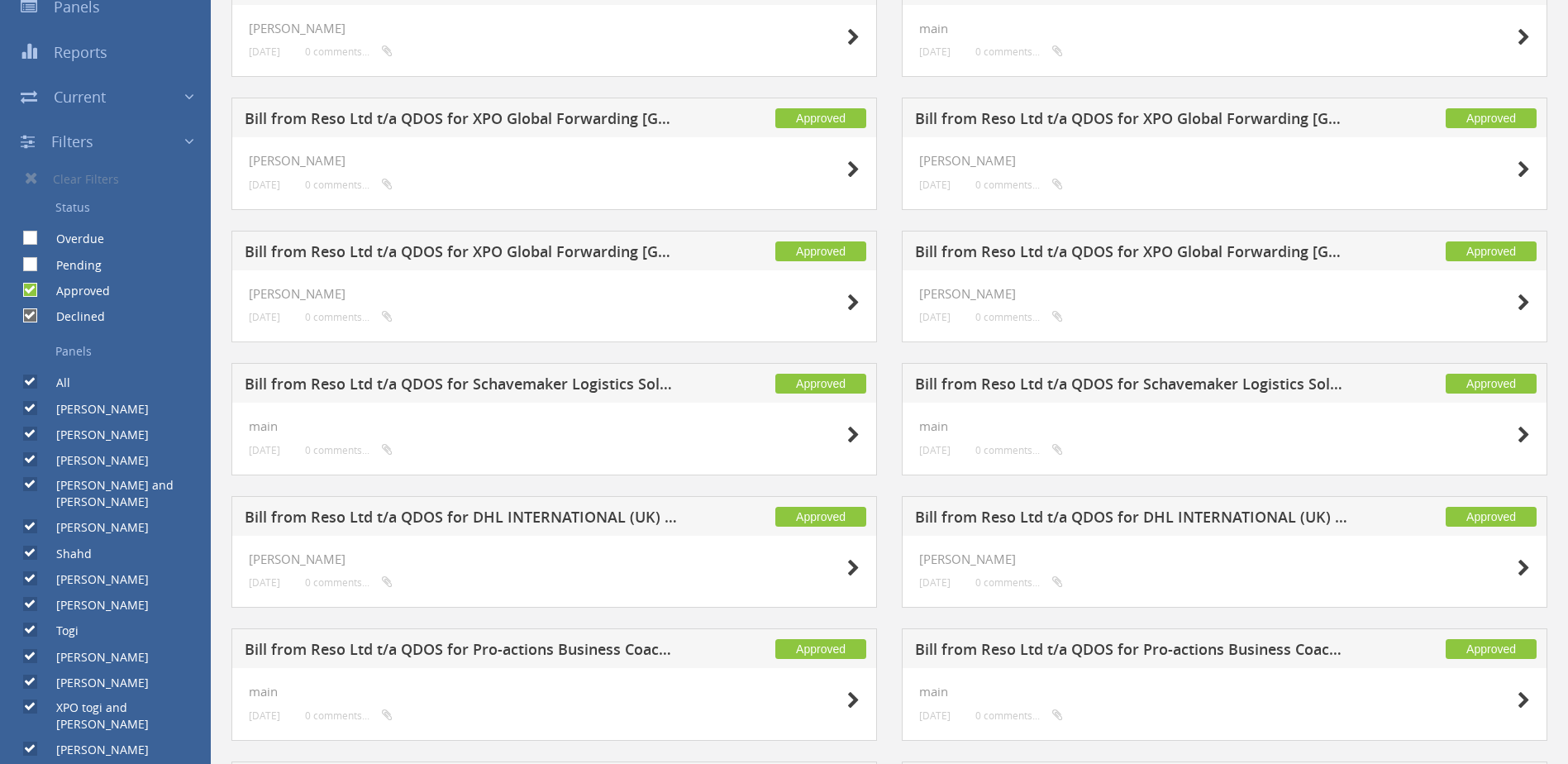
click at [32, 385] on input "All" at bounding box center [29, 382] width 11 height 11
click at [33, 388] on input "All" at bounding box center [29, 382] width 11 height 11
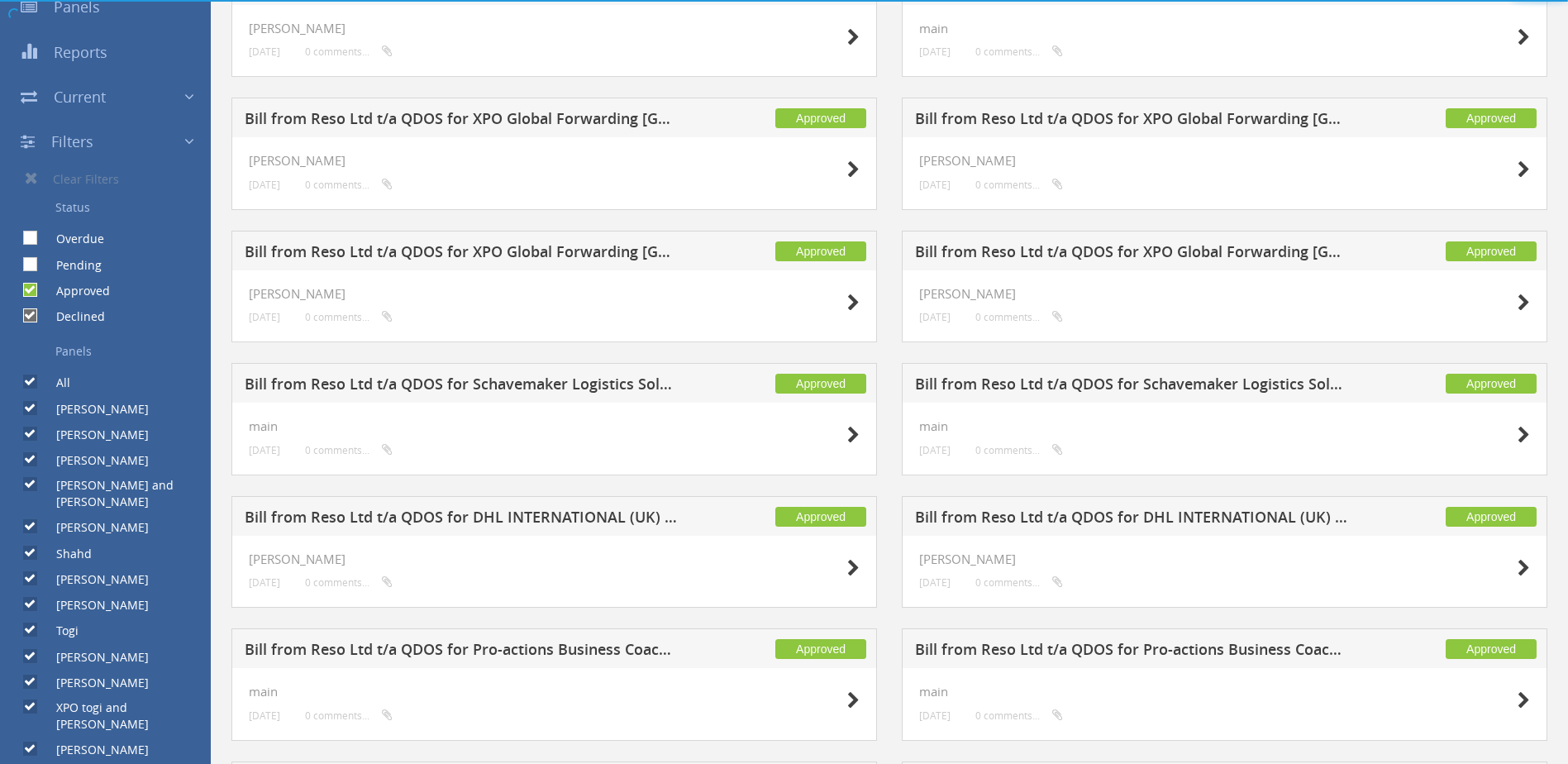
click at [31, 382] on input "All" at bounding box center [29, 382] width 11 height 11
click at [28, 405] on input "[PERSON_NAME]" at bounding box center [29, 408] width 11 height 11
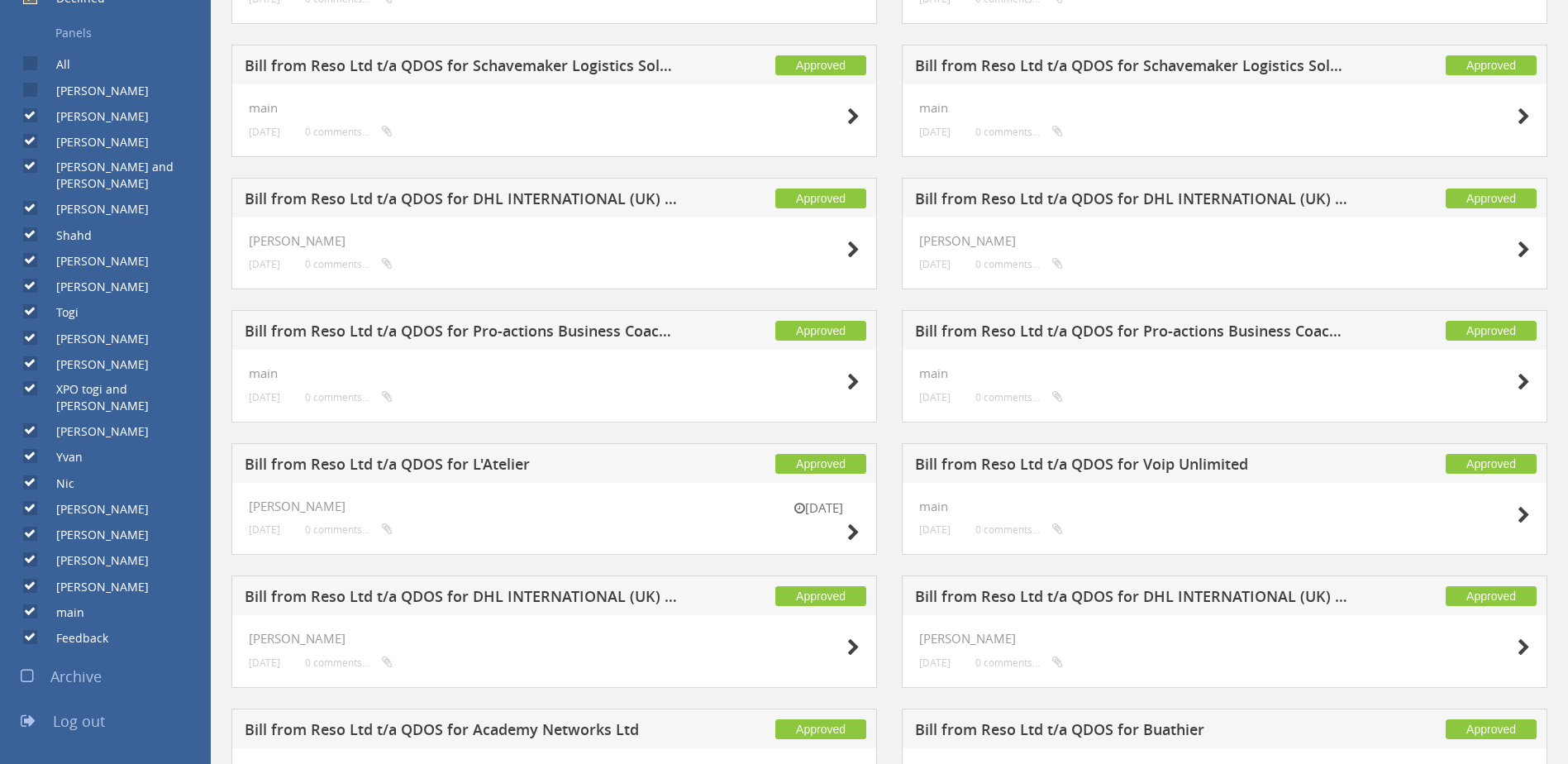
scroll to position [875, 0]
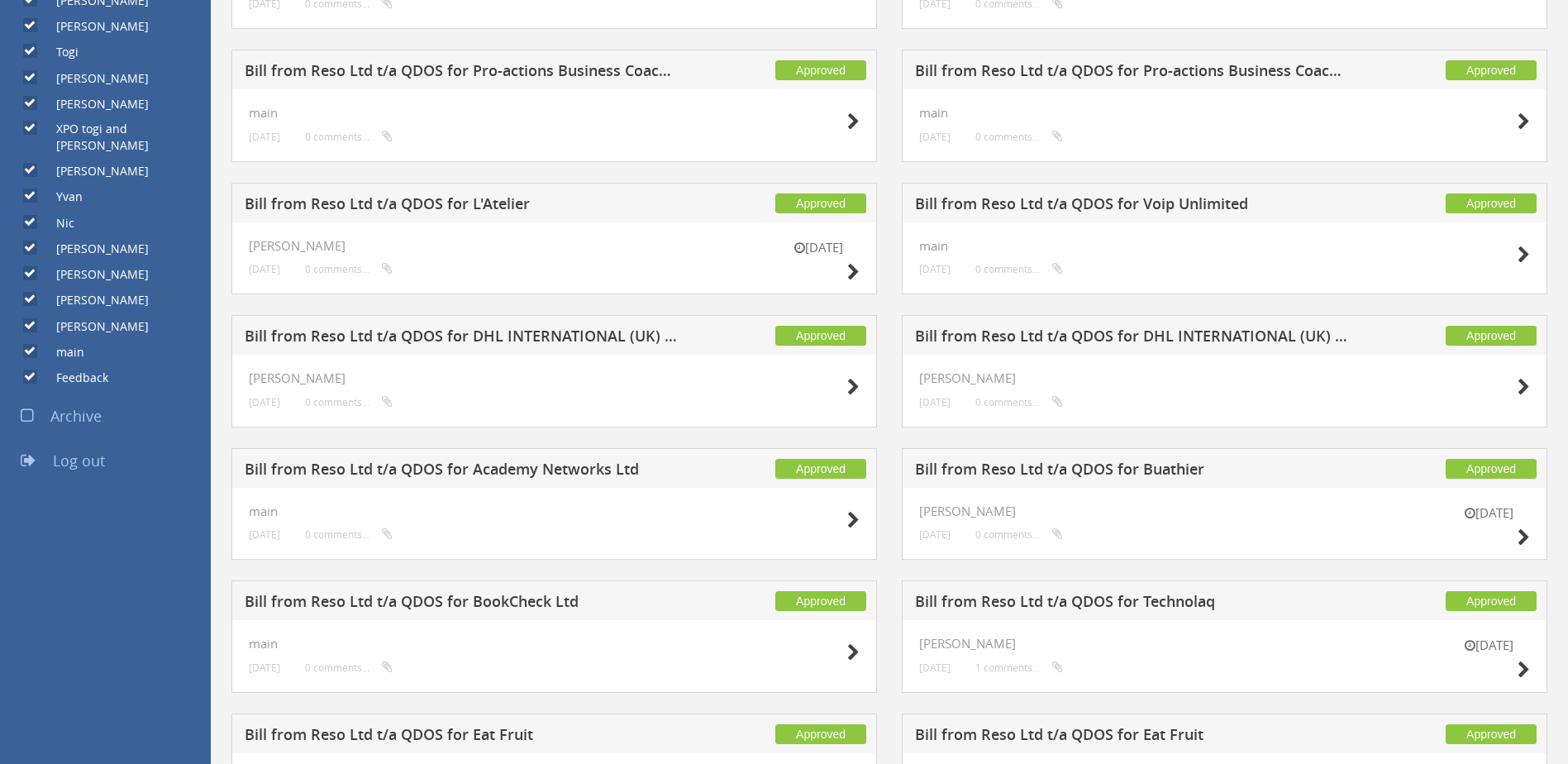
click at [30, 372] on input "Feedback" at bounding box center [29, 378] width 11 height 11
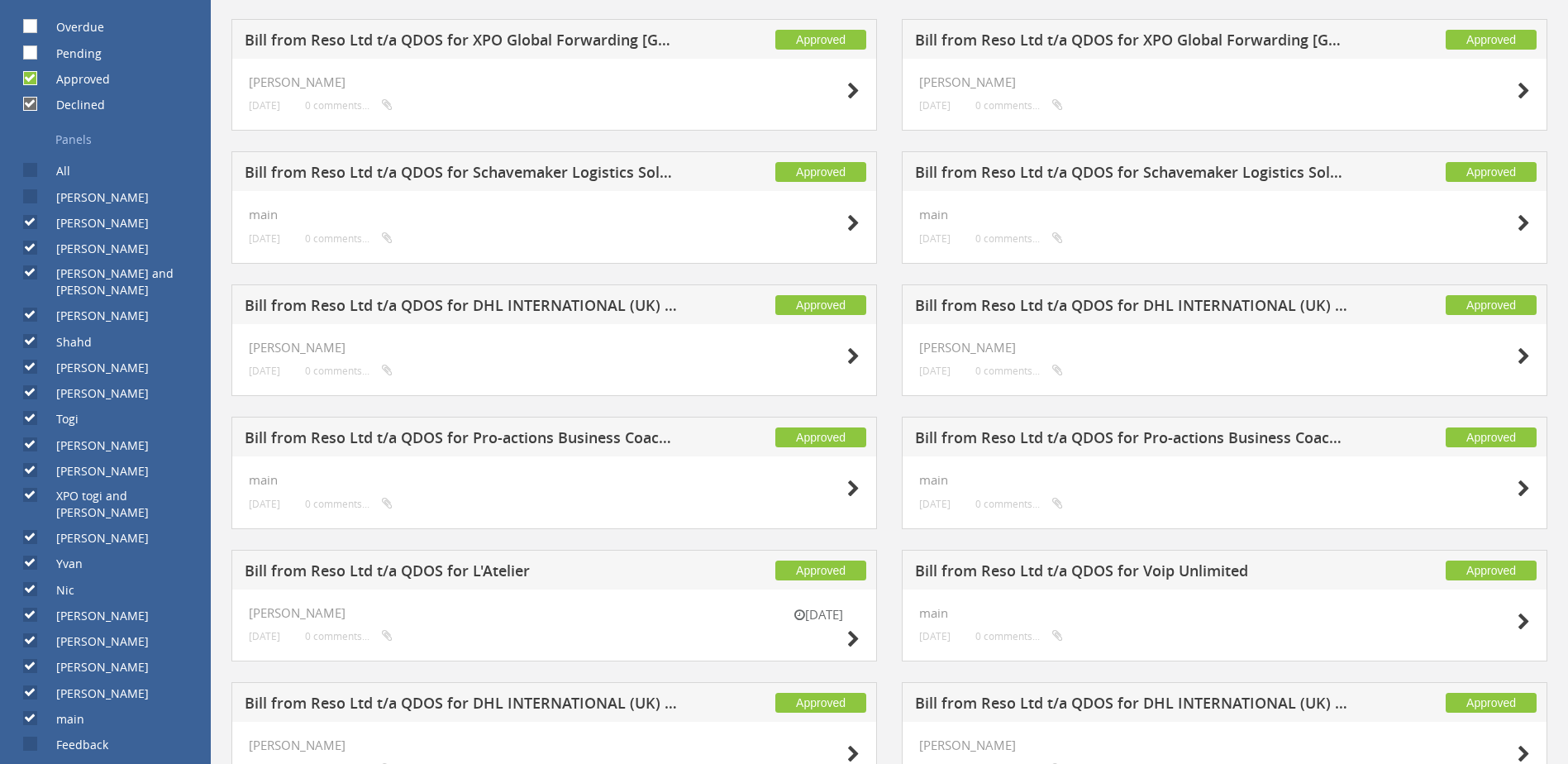
scroll to position [398, 0]
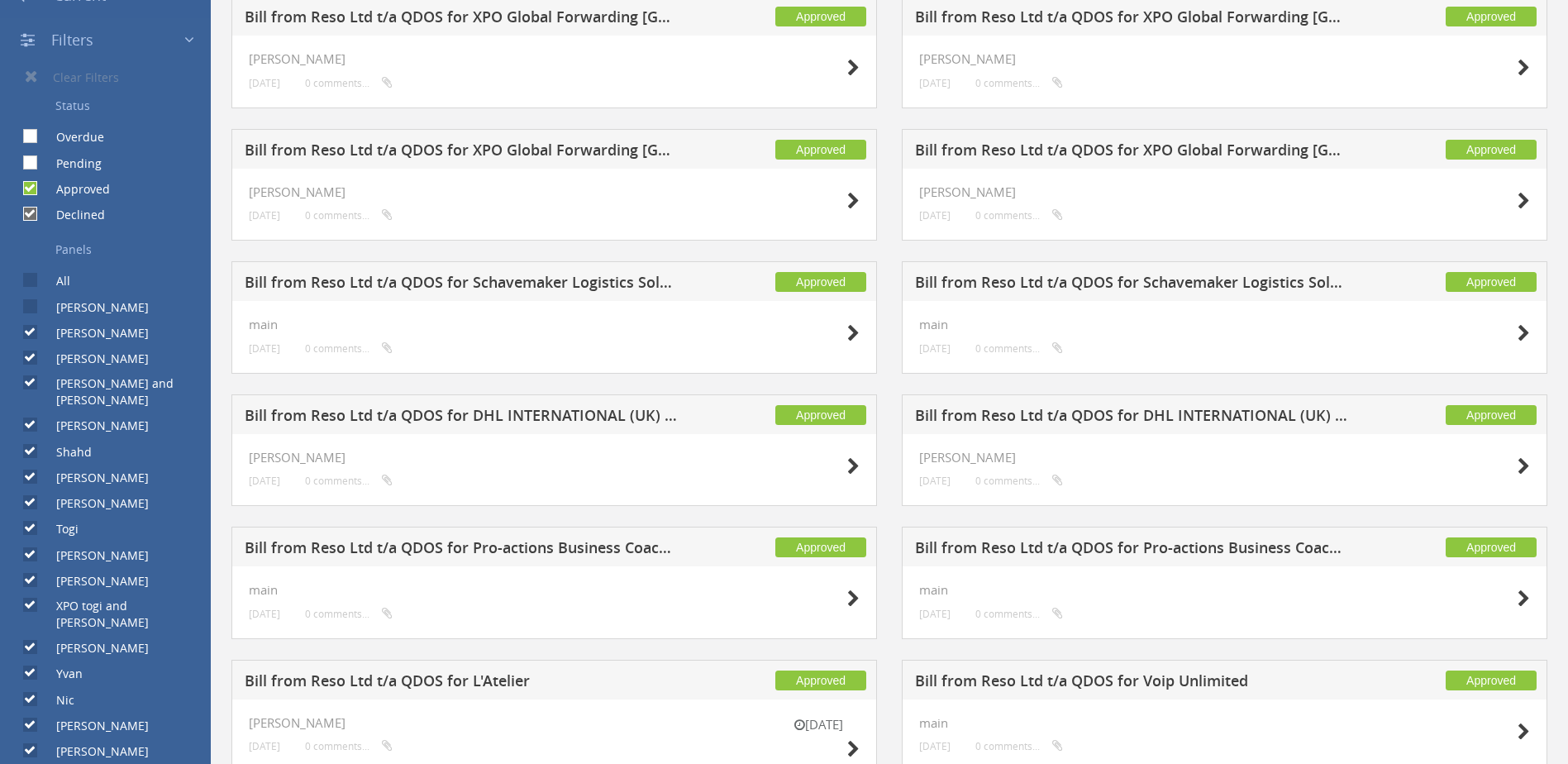
click at [31, 133] on input "Overdue" at bounding box center [29, 137] width 11 height 11
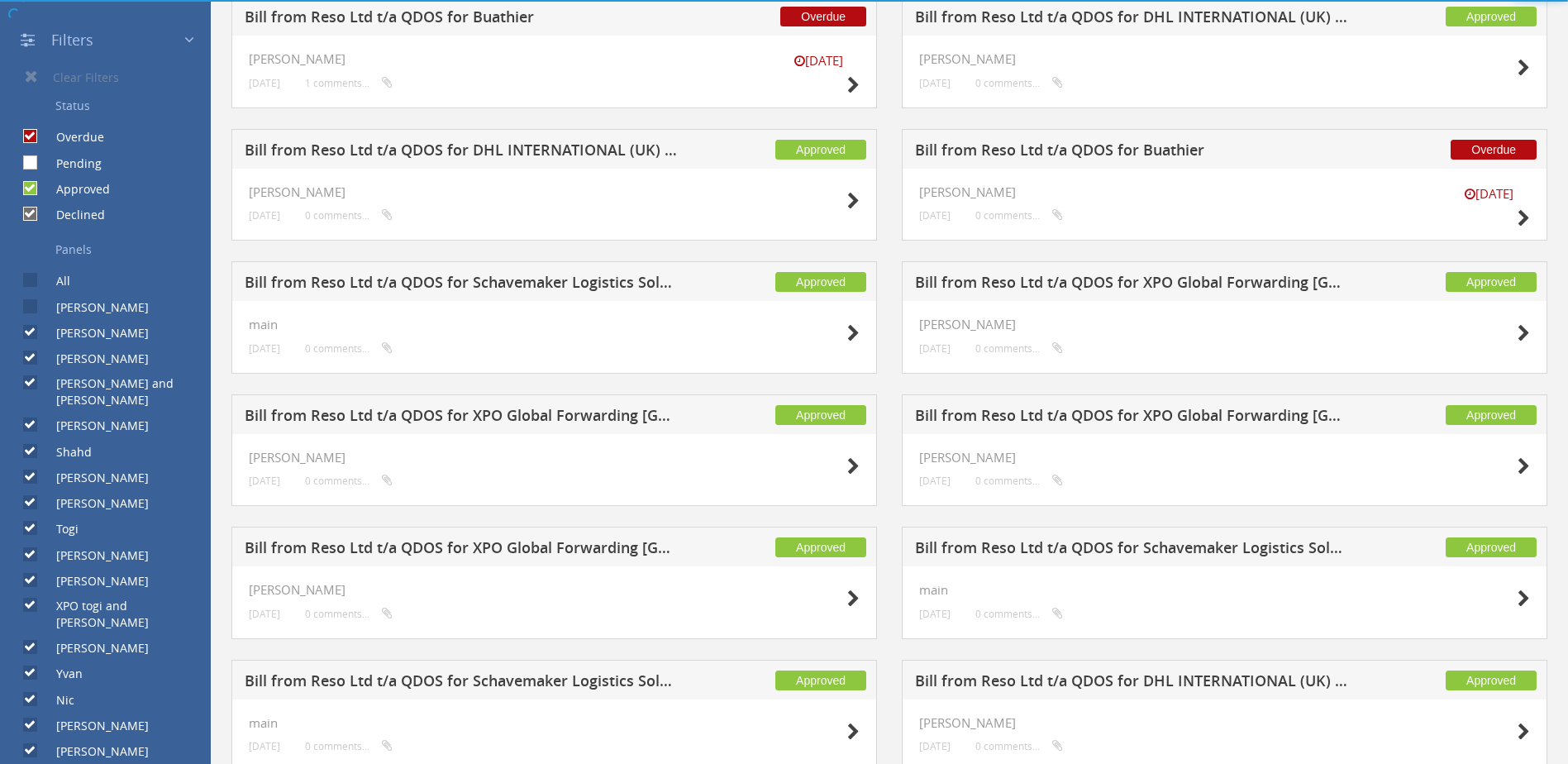
click at [31, 163] on input "Pending" at bounding box center [29, 162] width 11 height 11
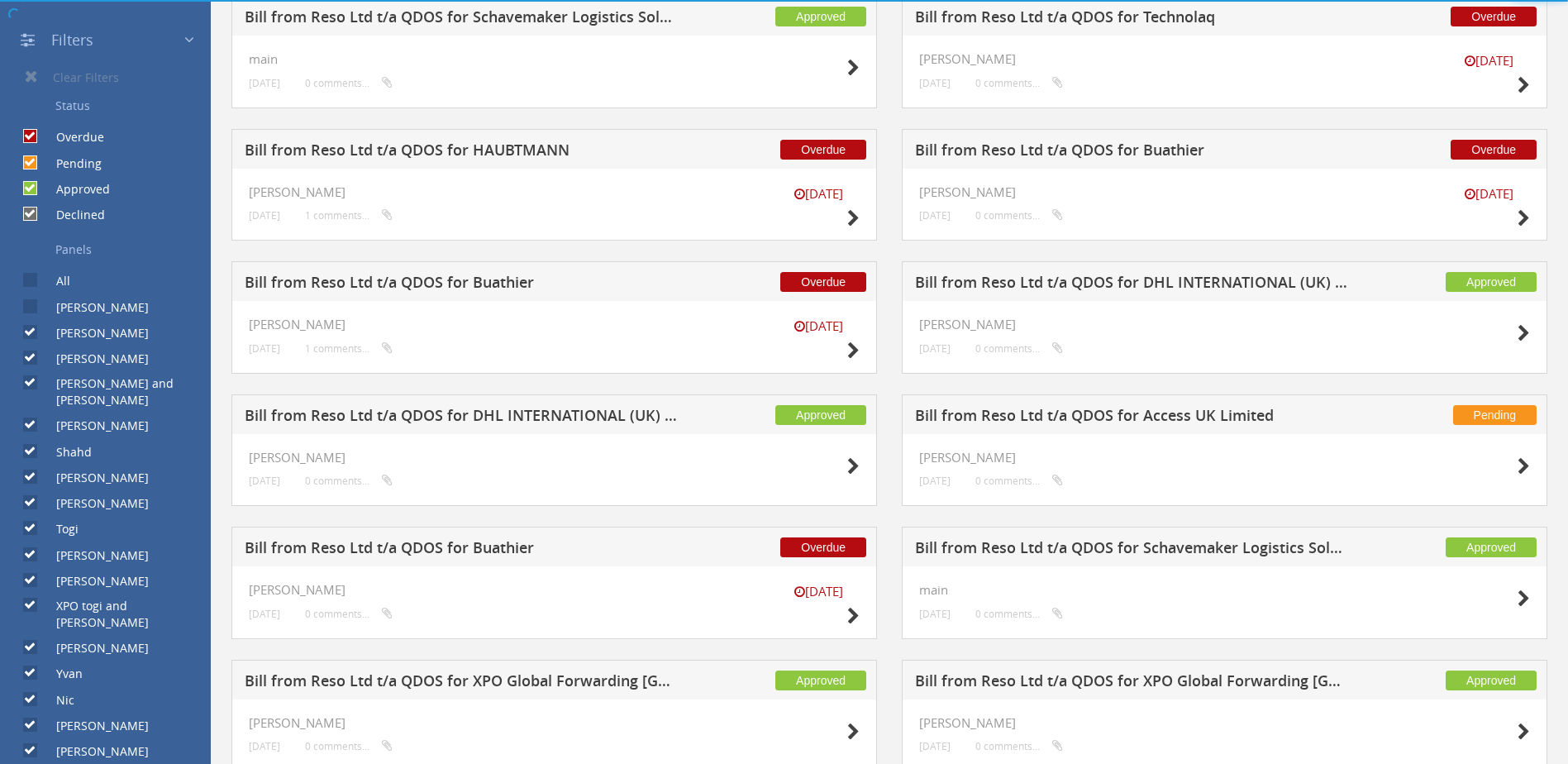
click at [33, 285] on input "All" at bounding box center [29, 281] width 11 height 11
click at [33, 284] on input "All" at bounding box center [29, 281] width 11 height 11
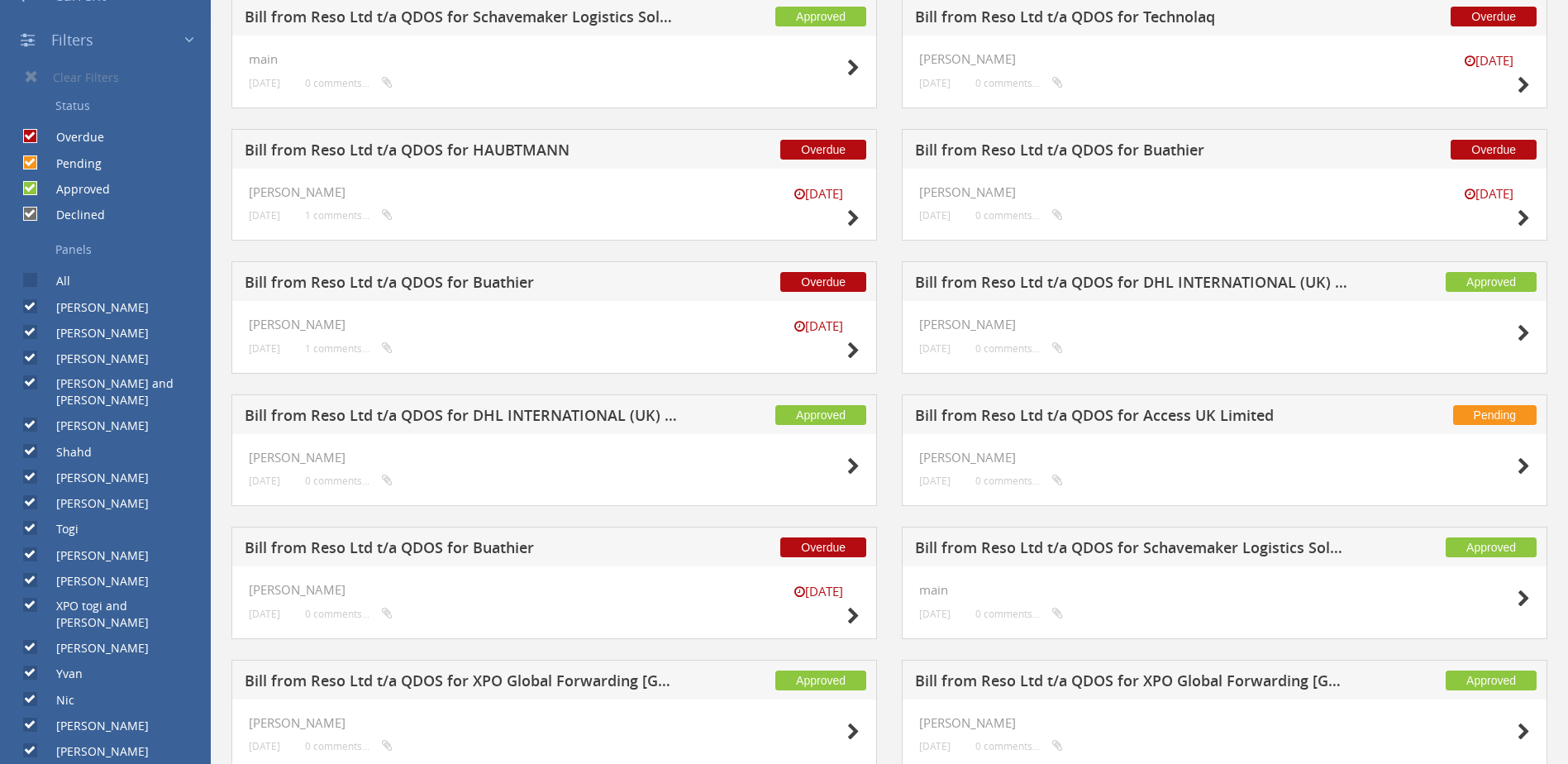
drag, startPoint x: 31, startPoint y: 329, endPoint x: 31, endPoint y: 353, distance: 24.0
click at [31, 330] on input "[PERSON_NAME]" at bounding box center [29, 333] width 11 height 11
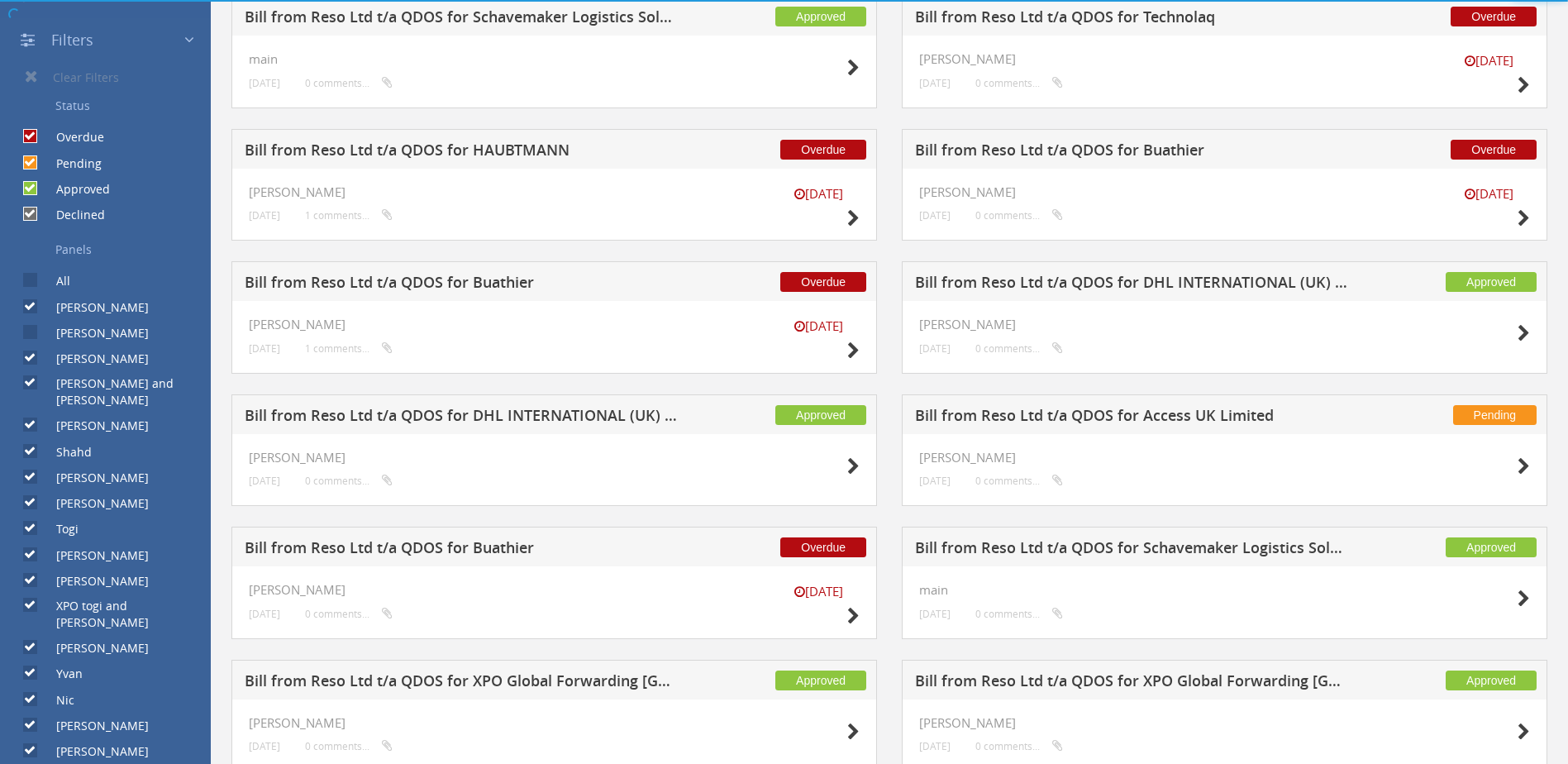
click at [31, 0] on div at bounding box center [784, 0] width 1568 height 0
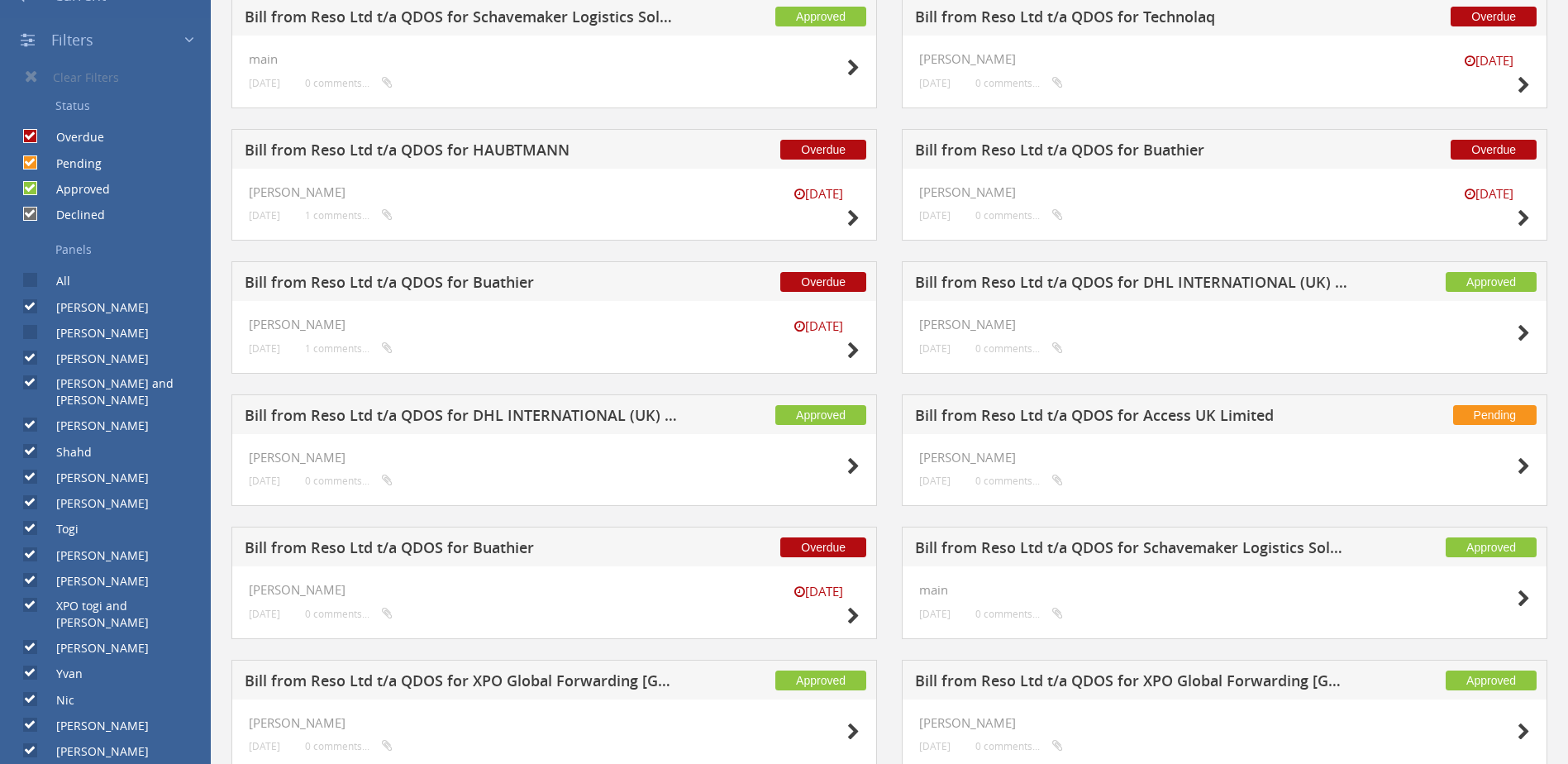
drag, startPoint x: 30, startPoint y: 358, endPoint x: 34, endPoint y: 382, distance: 24.3
click at [31, 358] on input "[PERSON_NAME]" at bounding box center [29, 359] width 11 height 11
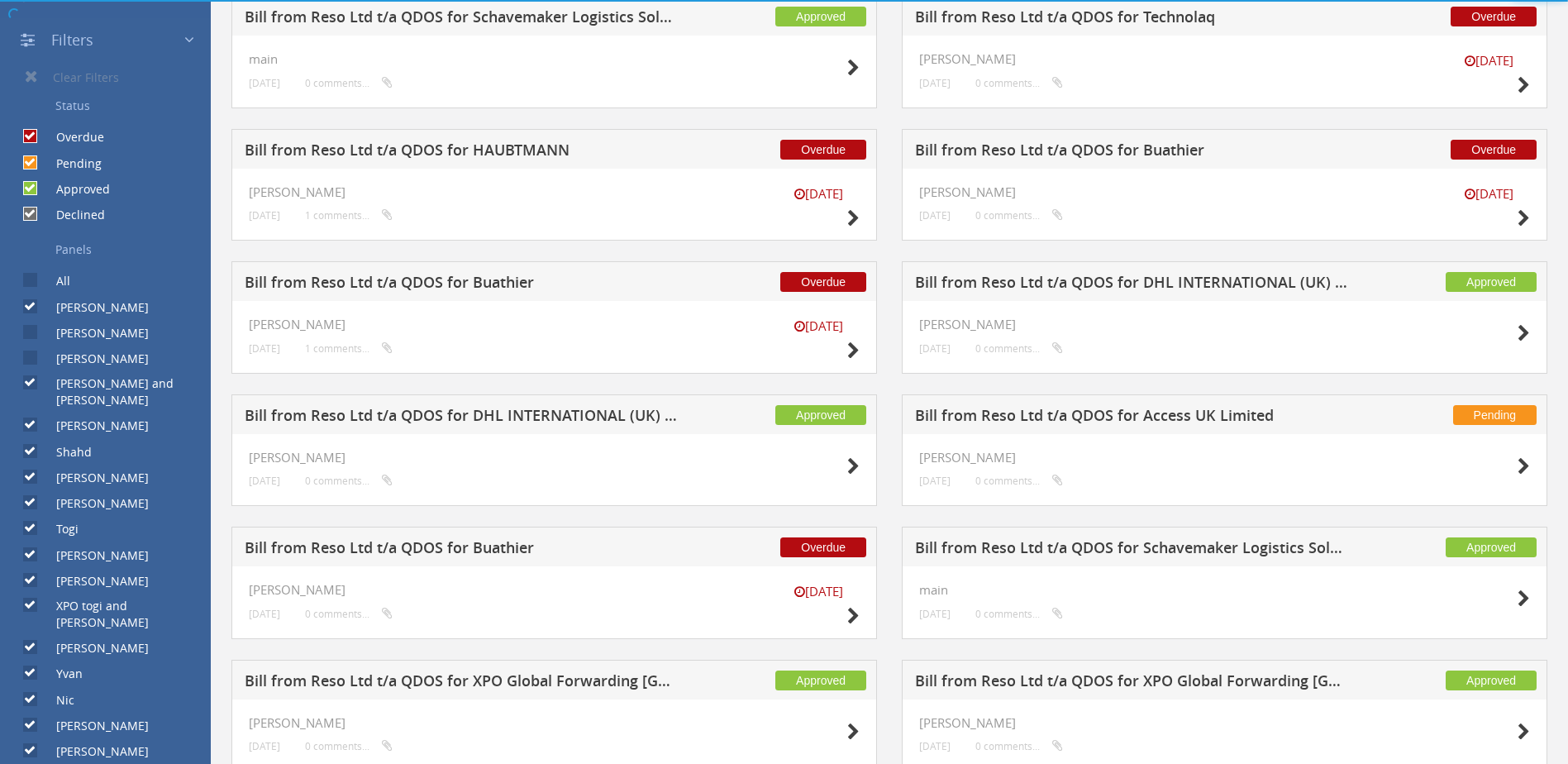
click at [32, 381] on input "[PERSON_NAME] and [PERSON_NAME]" at bounding box center [29, 384] width 11 height 11
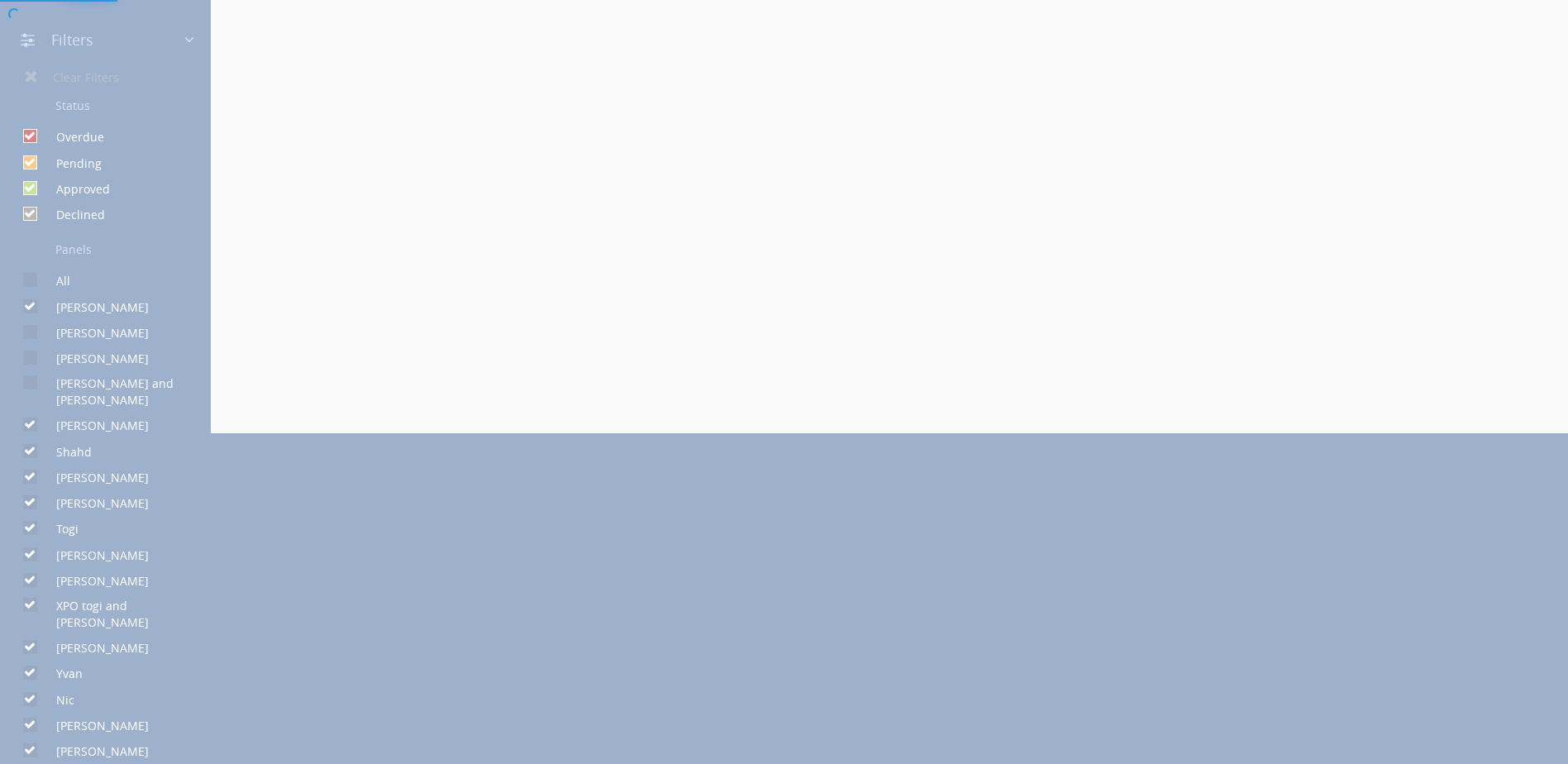
click at [34, 412] on div at bounding box center [784, 382] width 1568 height 764
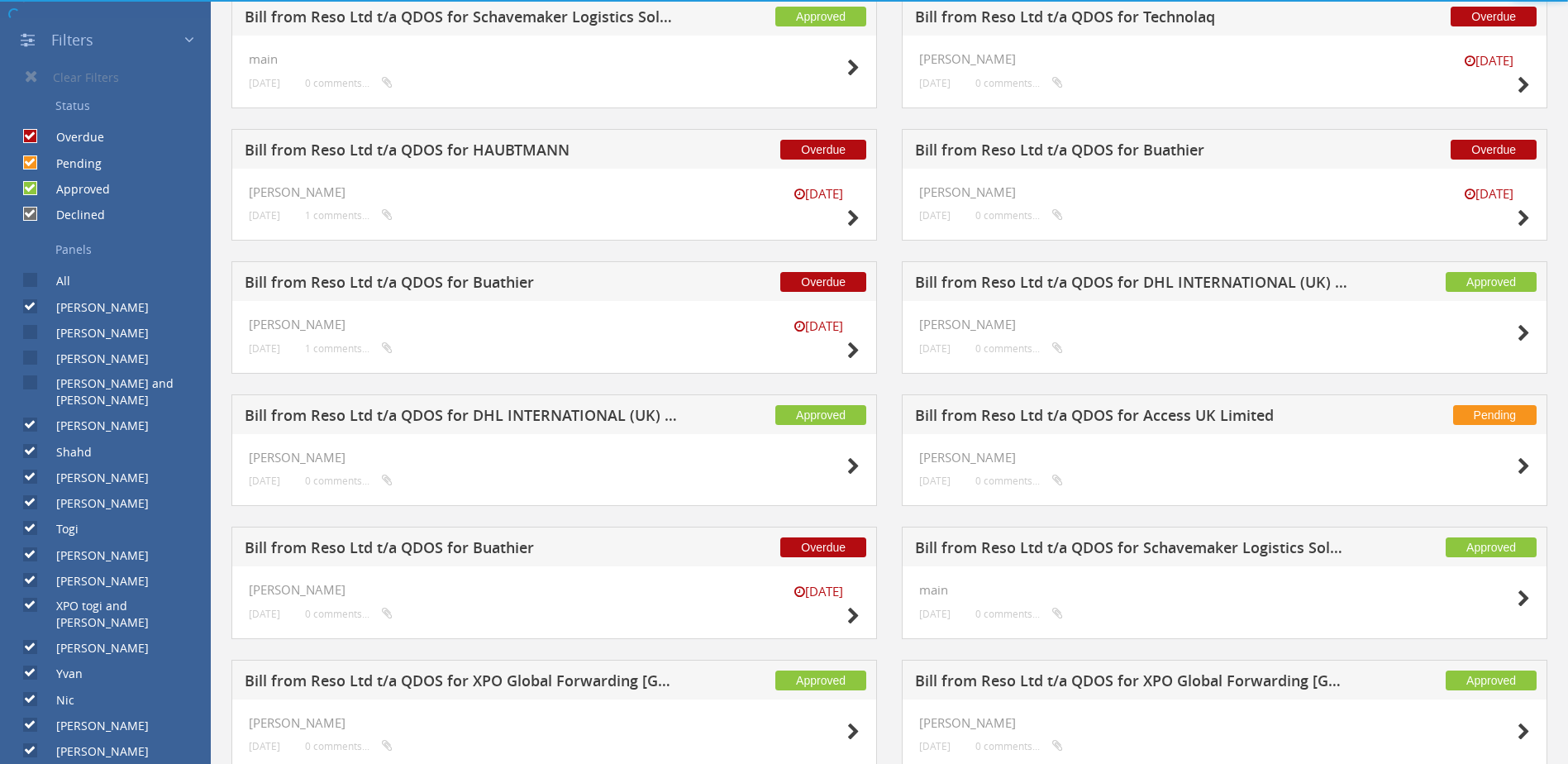
click at [32, 420] on input "[PERSON_NAME]" at bounding box center [29, 425] width 11 height 11
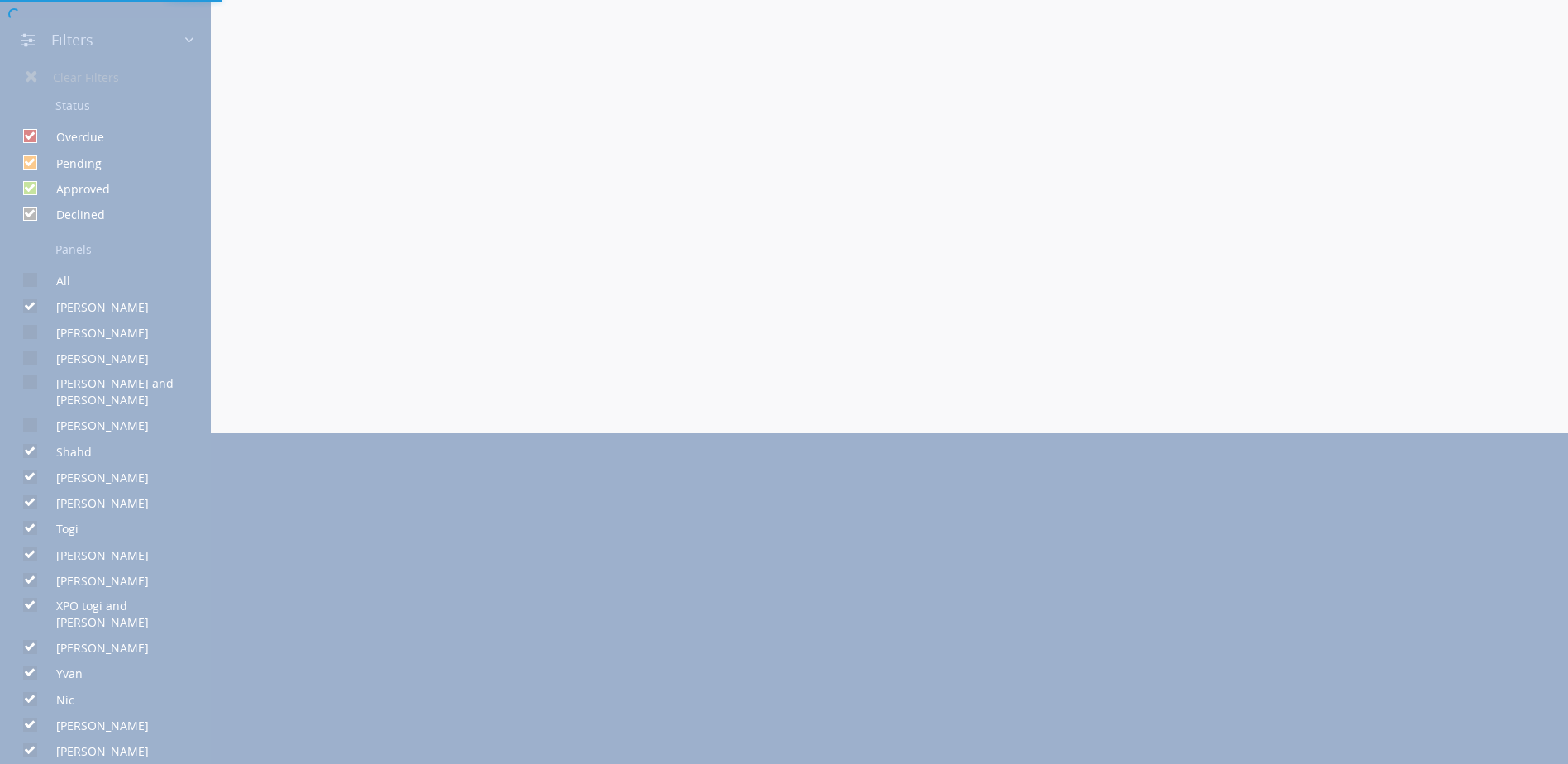
click at [33, 439] on div at bounding box center [784, 382] width 1568 height 764
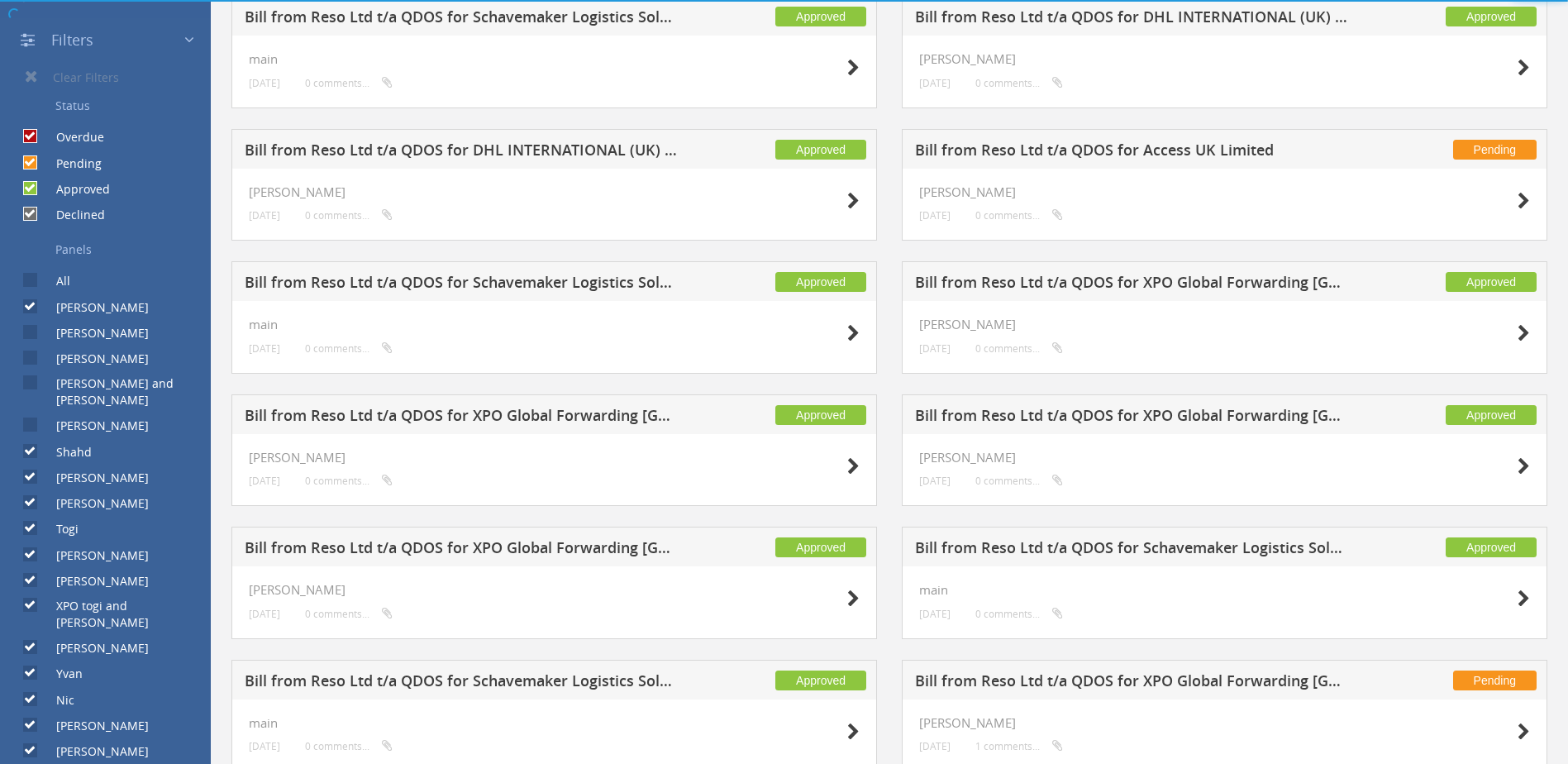
click at [29, 446] on input "Shahd" at bounding box center [29, 451] width 11 height 11
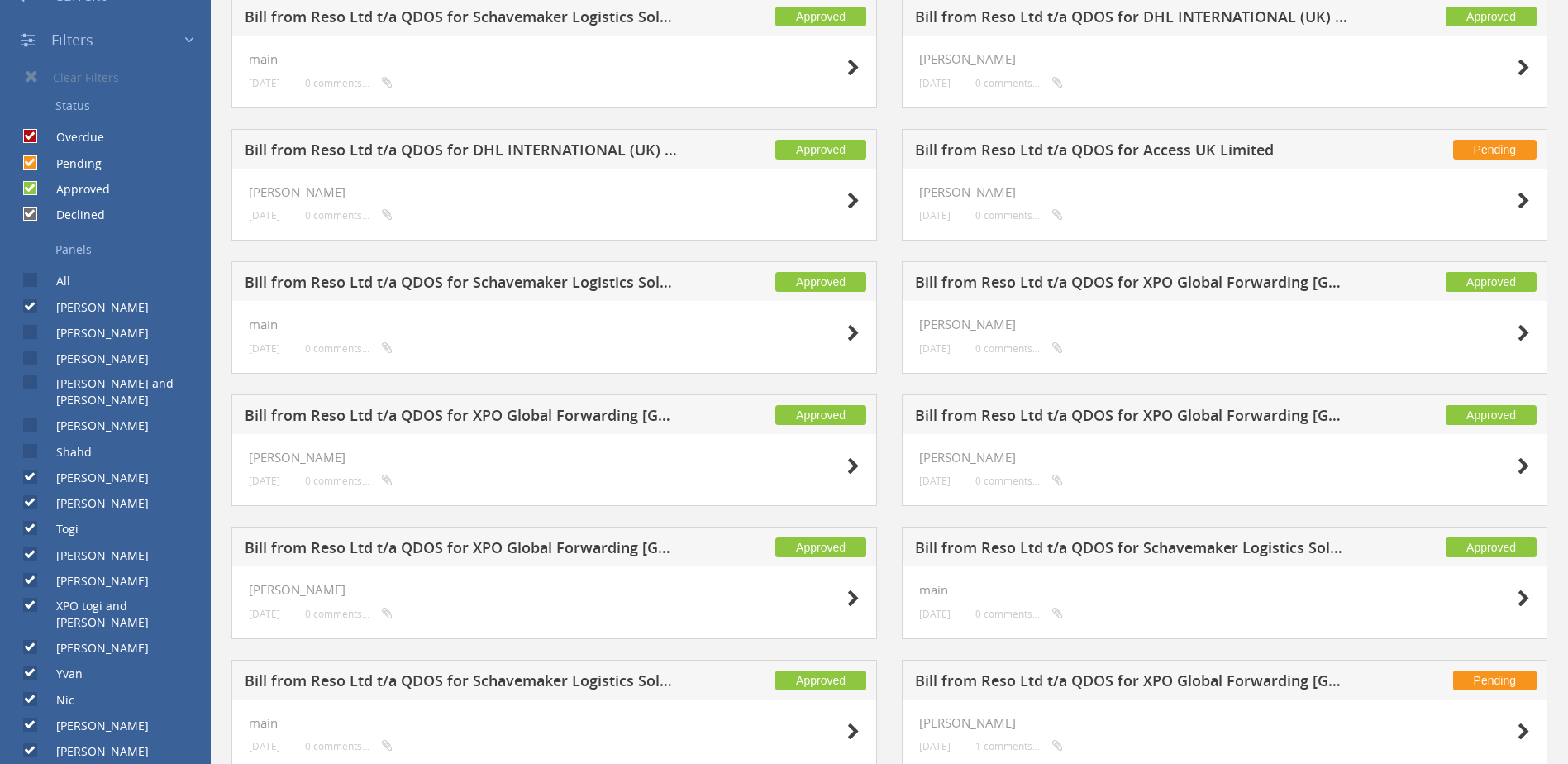
click at [28, 472] on input "[PERSON_NAME]" at bounding box center [29, 478] width 11 height 11
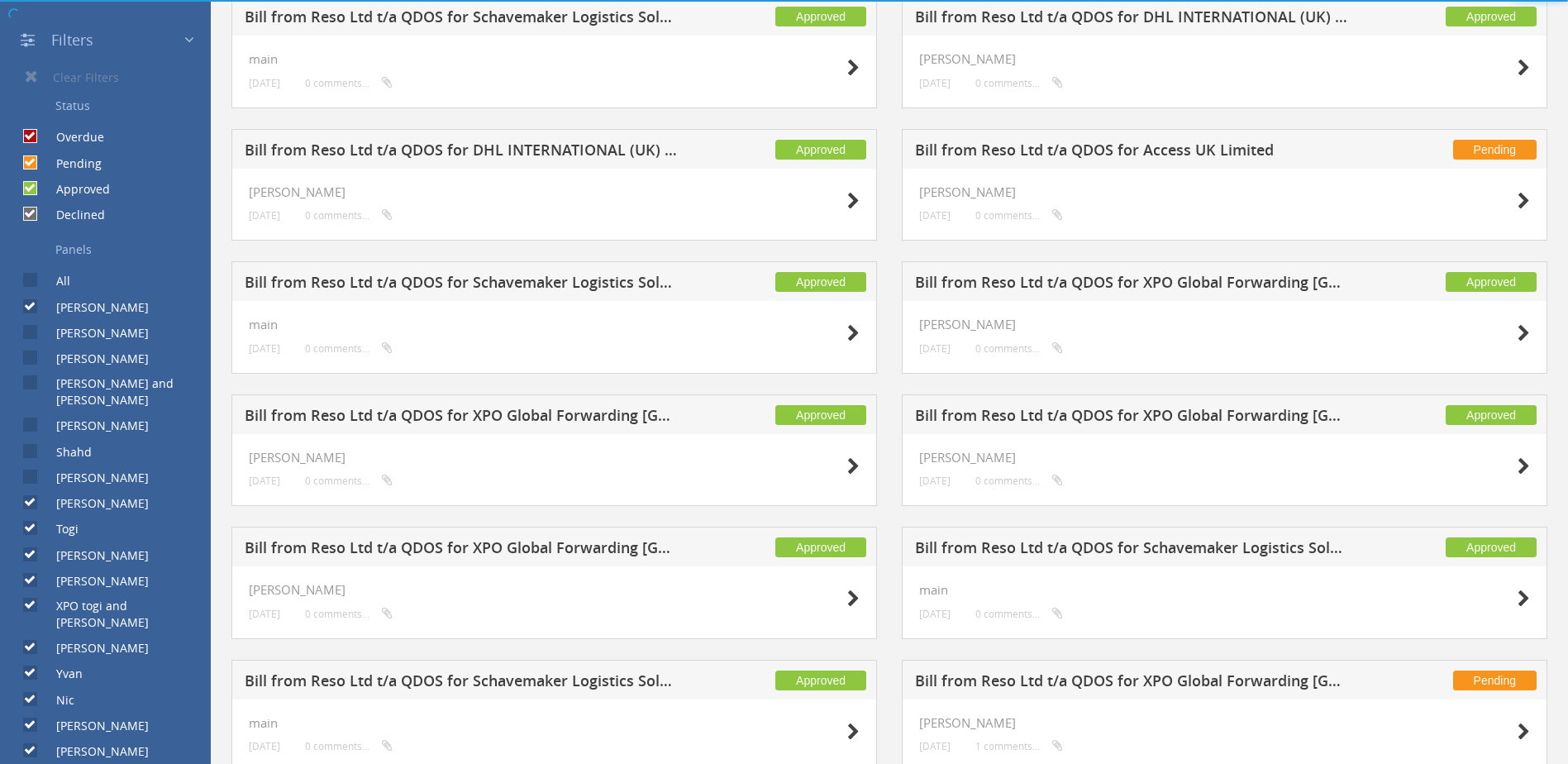
click at [28, 498] on input "[PERSON_NAME]" at bounding box center [29, 503] width 11 height 11
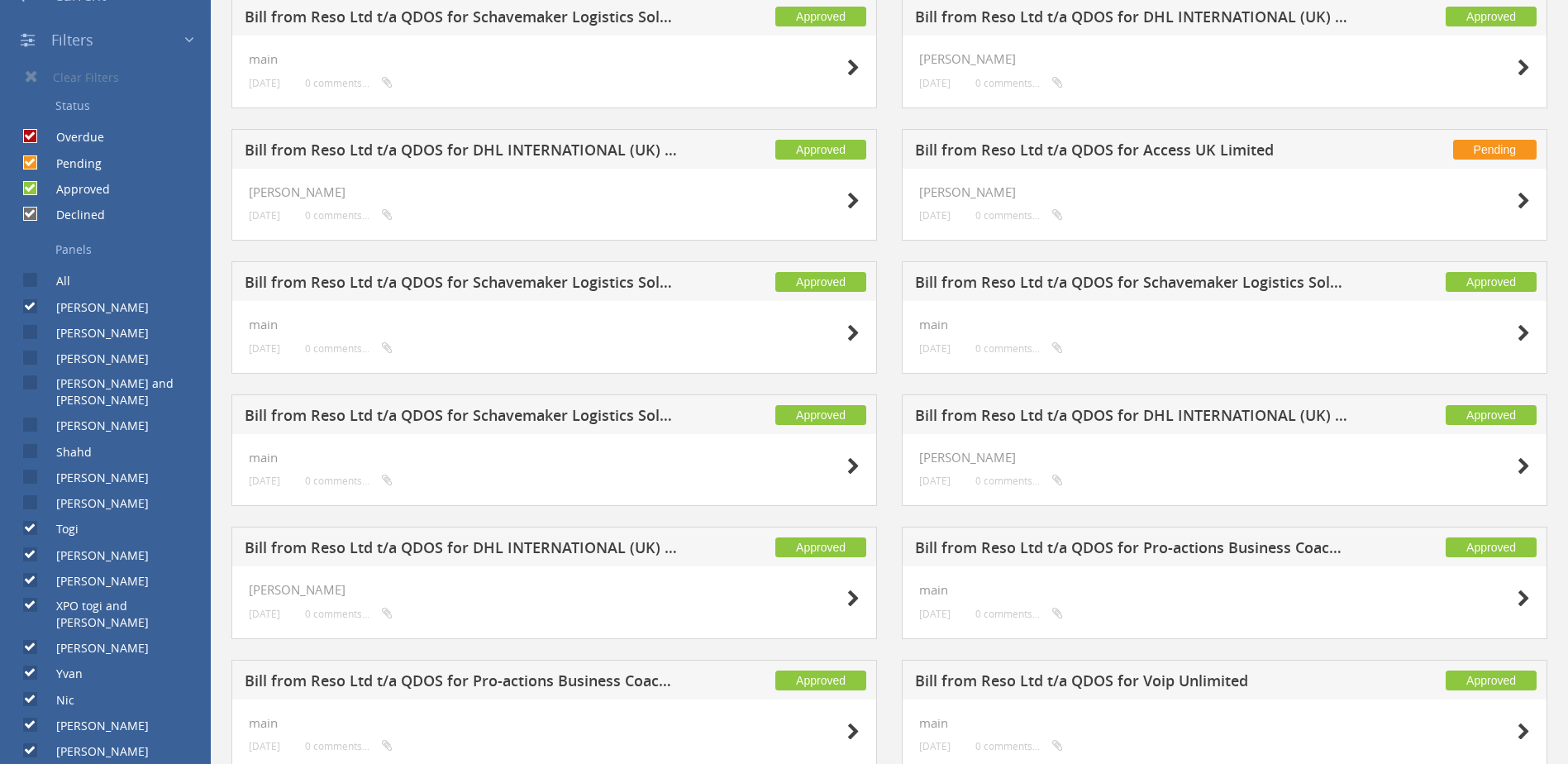
click at [27, 523] on input "Togi" at bounding box center [29, 528] width 11 height 11
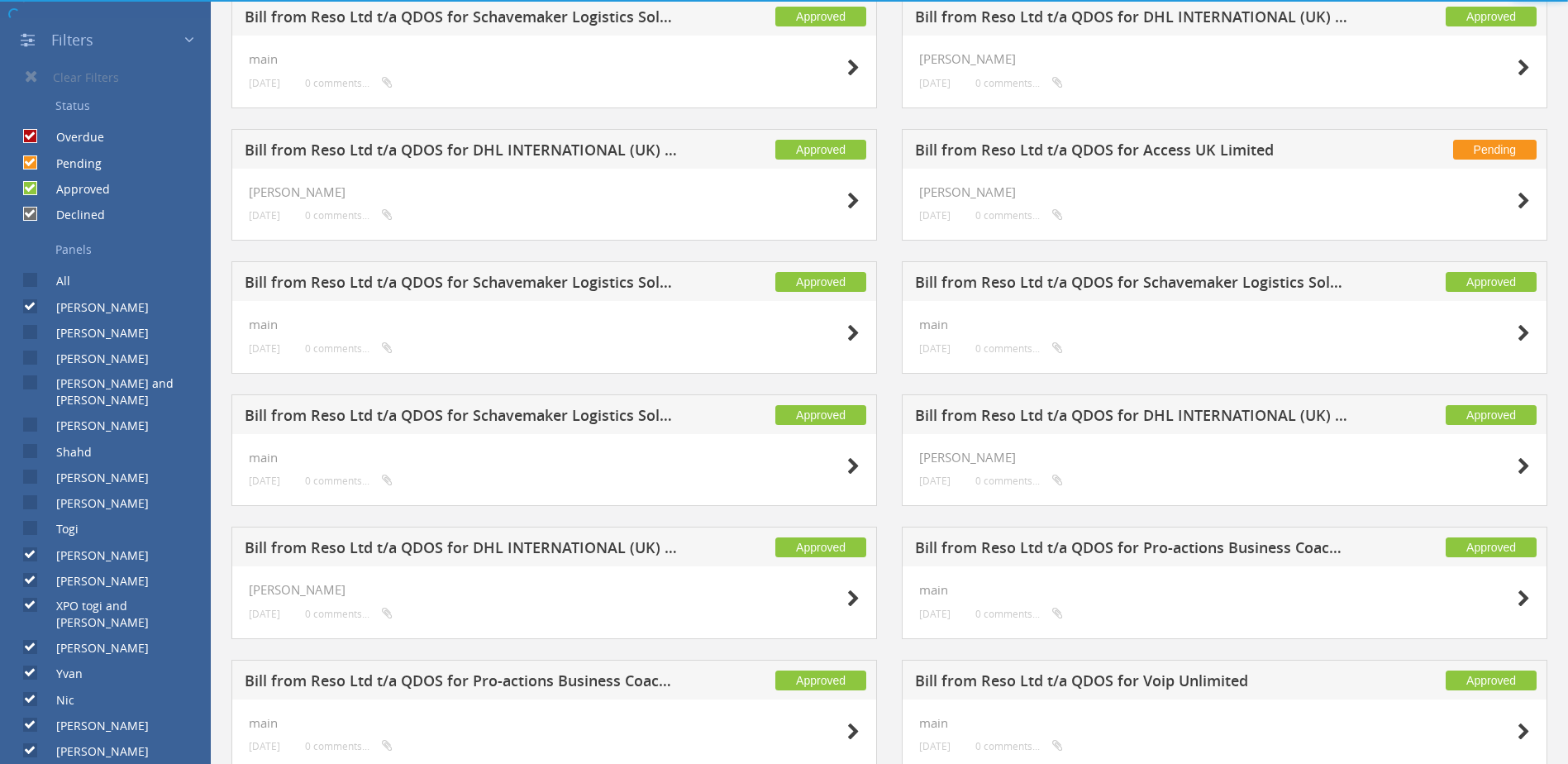
click at [29, 549] on input "[PERSON_NAME]" at bounding box center [29, 555] width 11 height 11
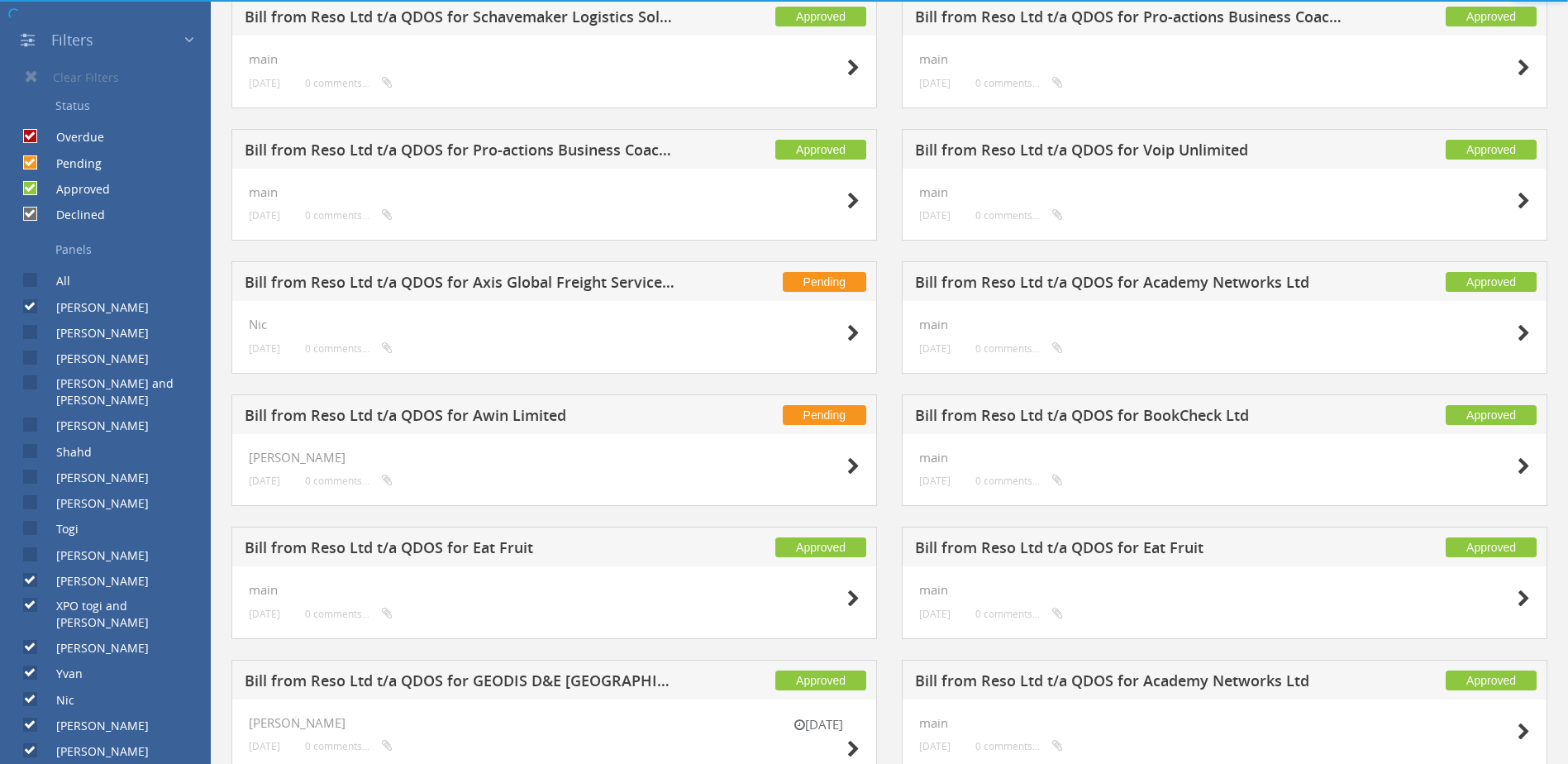
click at [29, 575] on input "[PERSON_NAME]" at bounding box center [29, 581] width 11 height 11
click at [31, 601] on input "XPO togi and [PERSON_NAME]" at bounding box center [29, 606] width 11 height 11
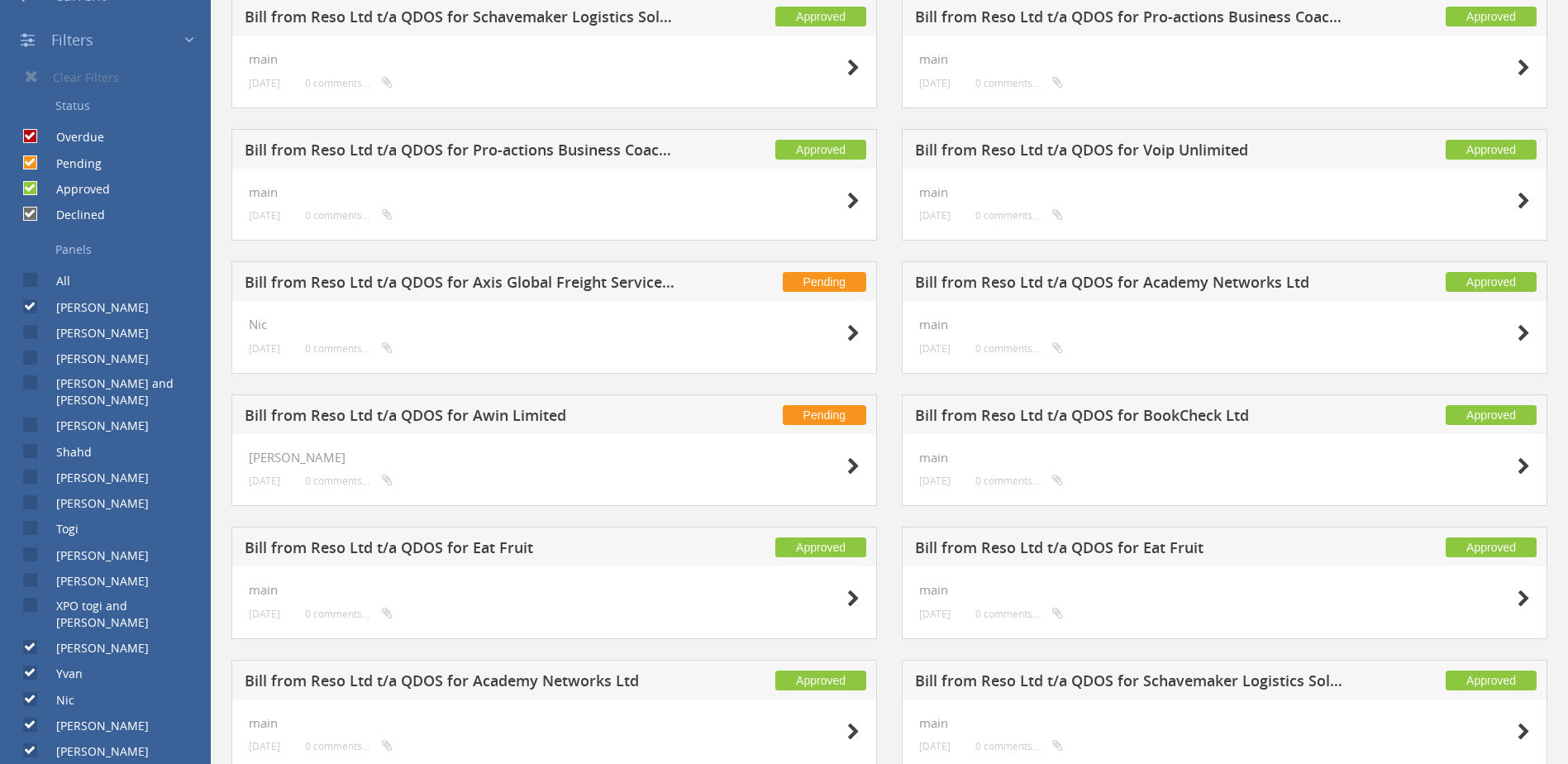
click at [30, 643] on input "[PERSON_NAME]" at bounding box center [29, 648] width 11 height 11
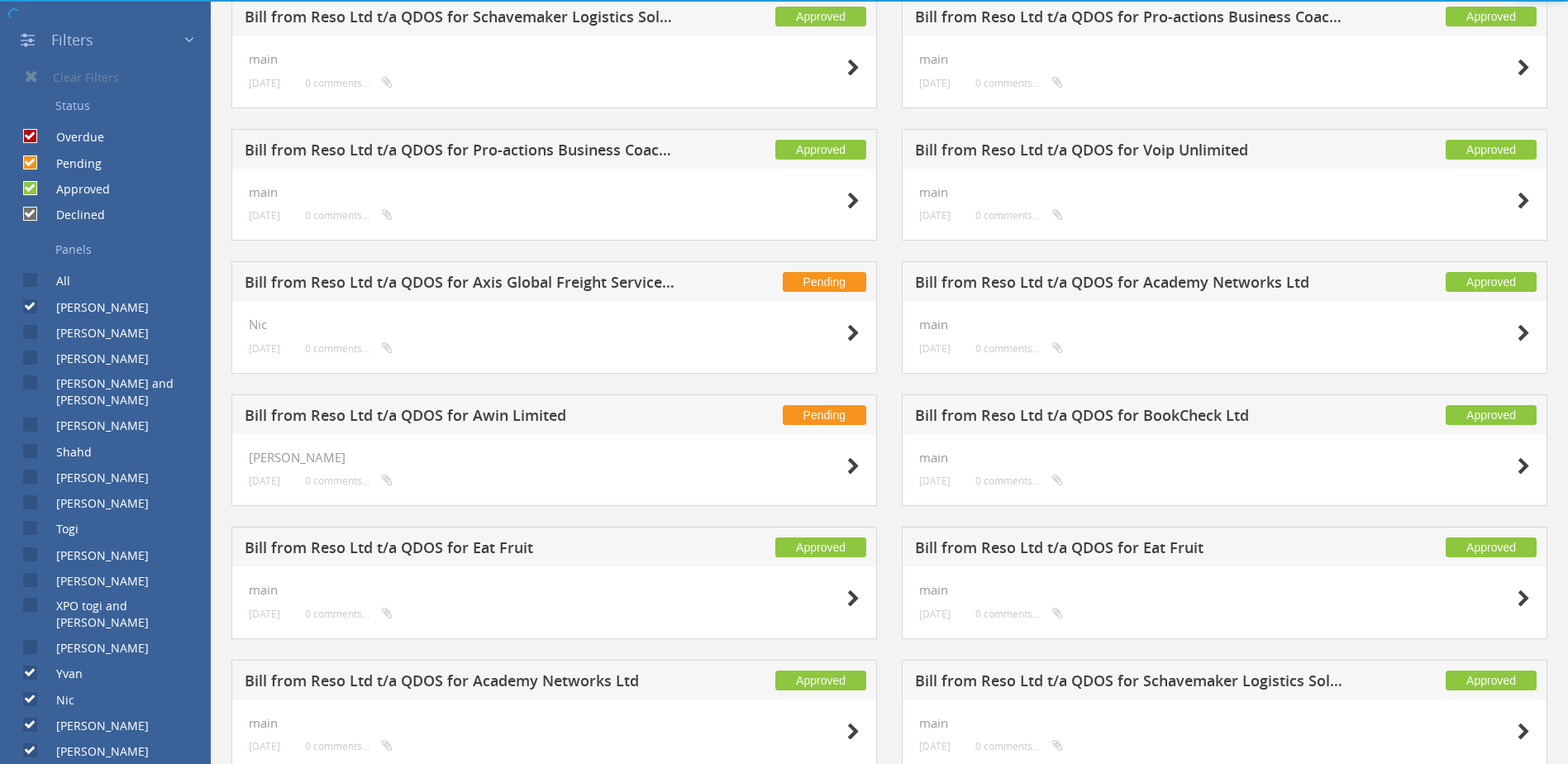
click at [32, 668] on input "Yvan" at bounding box center [29, 673] width 11 height 11
click at [32, 693] on input "Nic" at bounding box center [29, 699] width 11 height 11
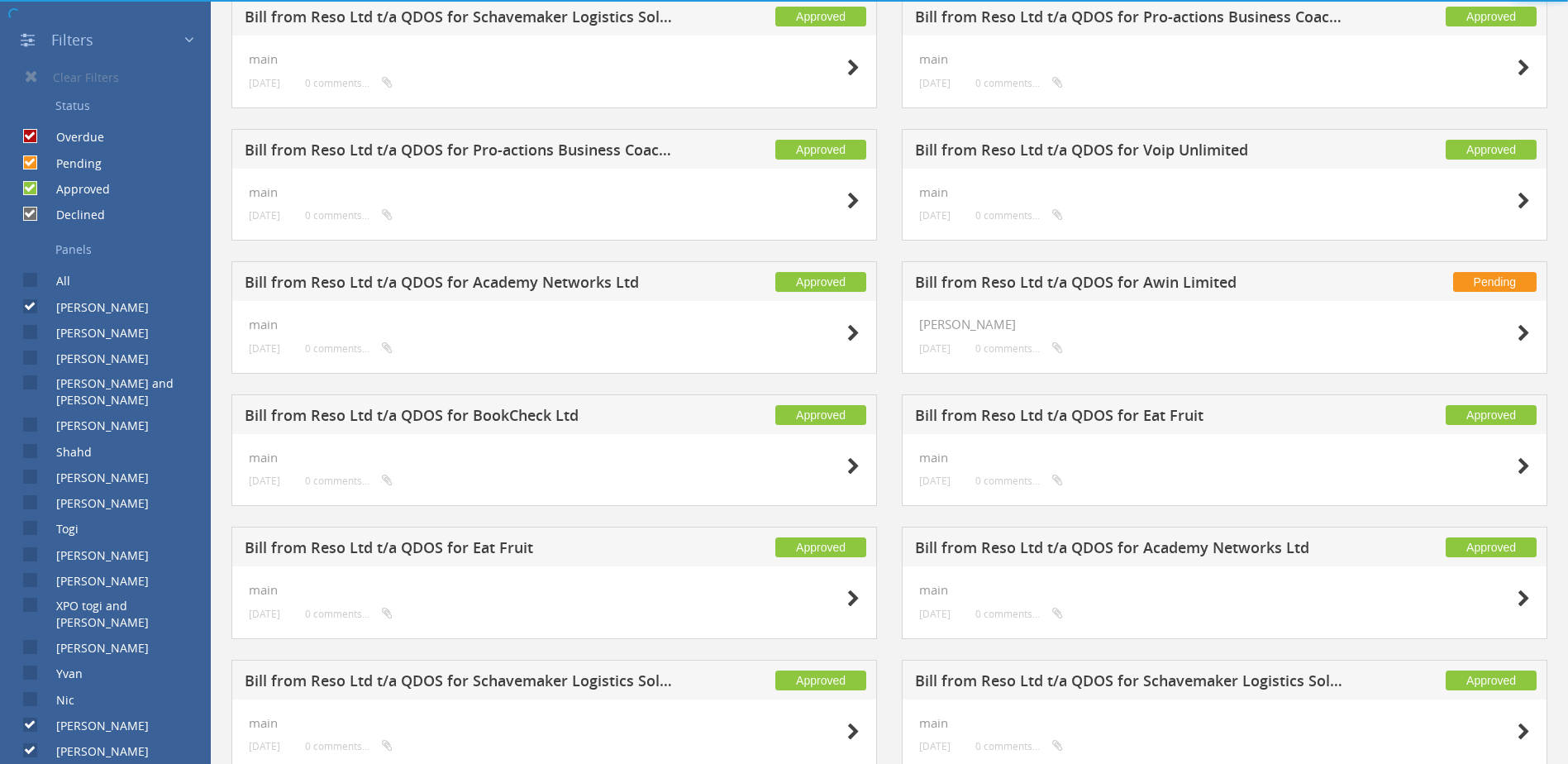
click at [33, 720] on input "[PERSON_NAME]" at bounding box center [29, 726] width 11 height 11
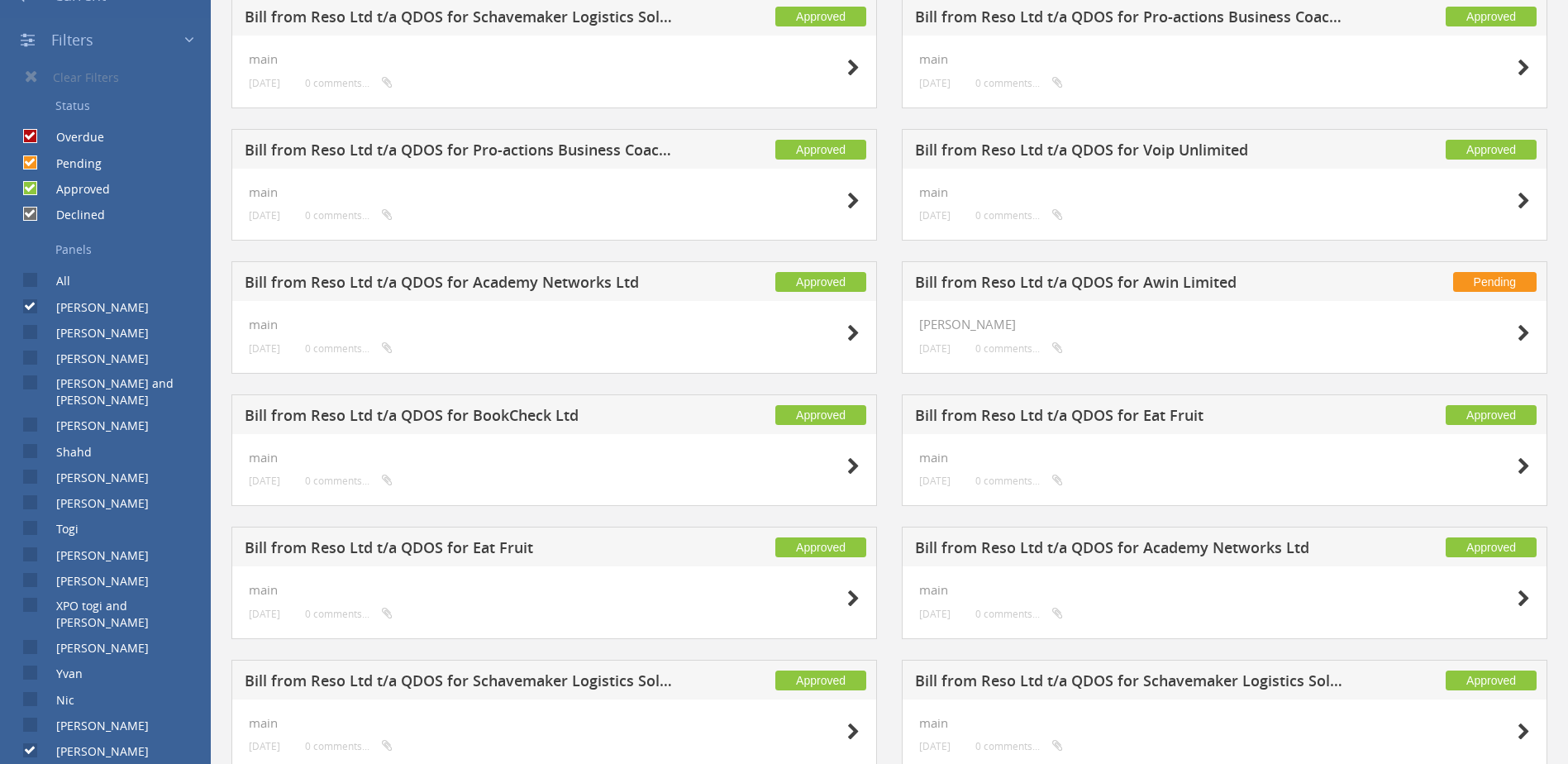
click at [40, 743] on label "[PERSON_NAME]" at bounding box center [94, 751] width 109 height 16
click at [34, 746] on input "[PERSON_NAME]" at bounding box center [29, 751] width 11 height 11
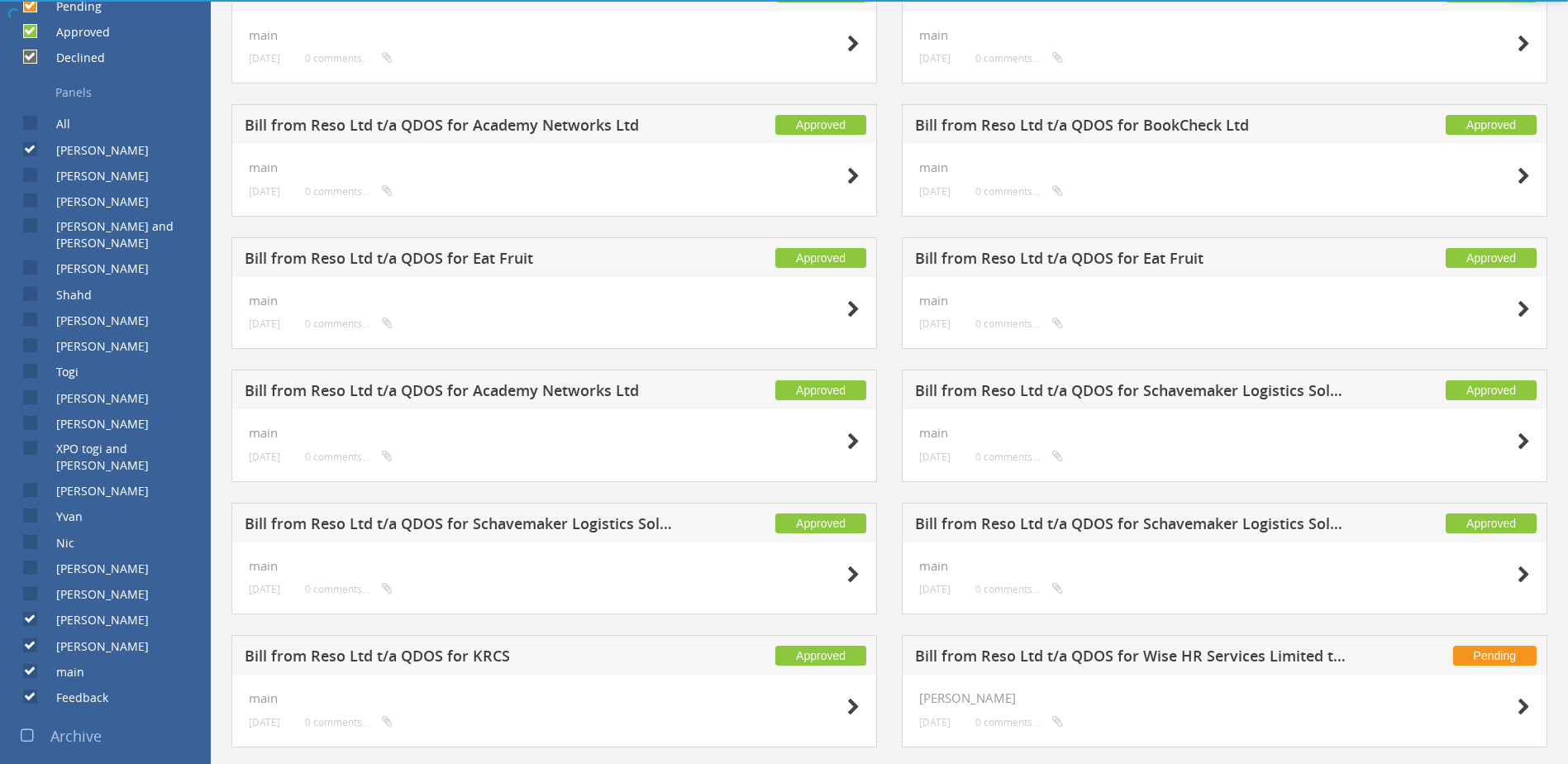
scroll to position [563, 0]
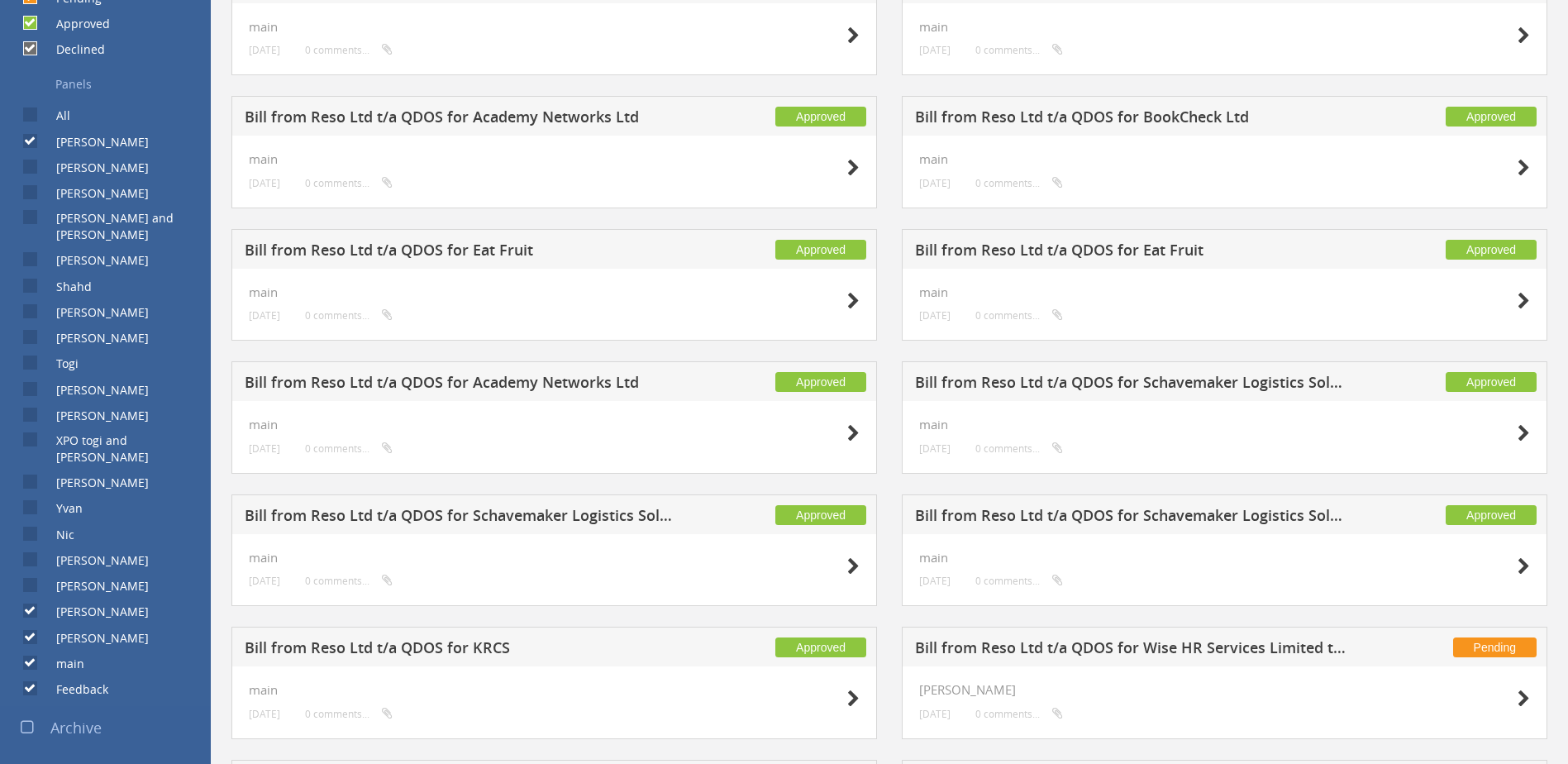
click at [32, 606] on input "[PERSON_NAME]" at bounding box center [29, 612] width 11 height 11
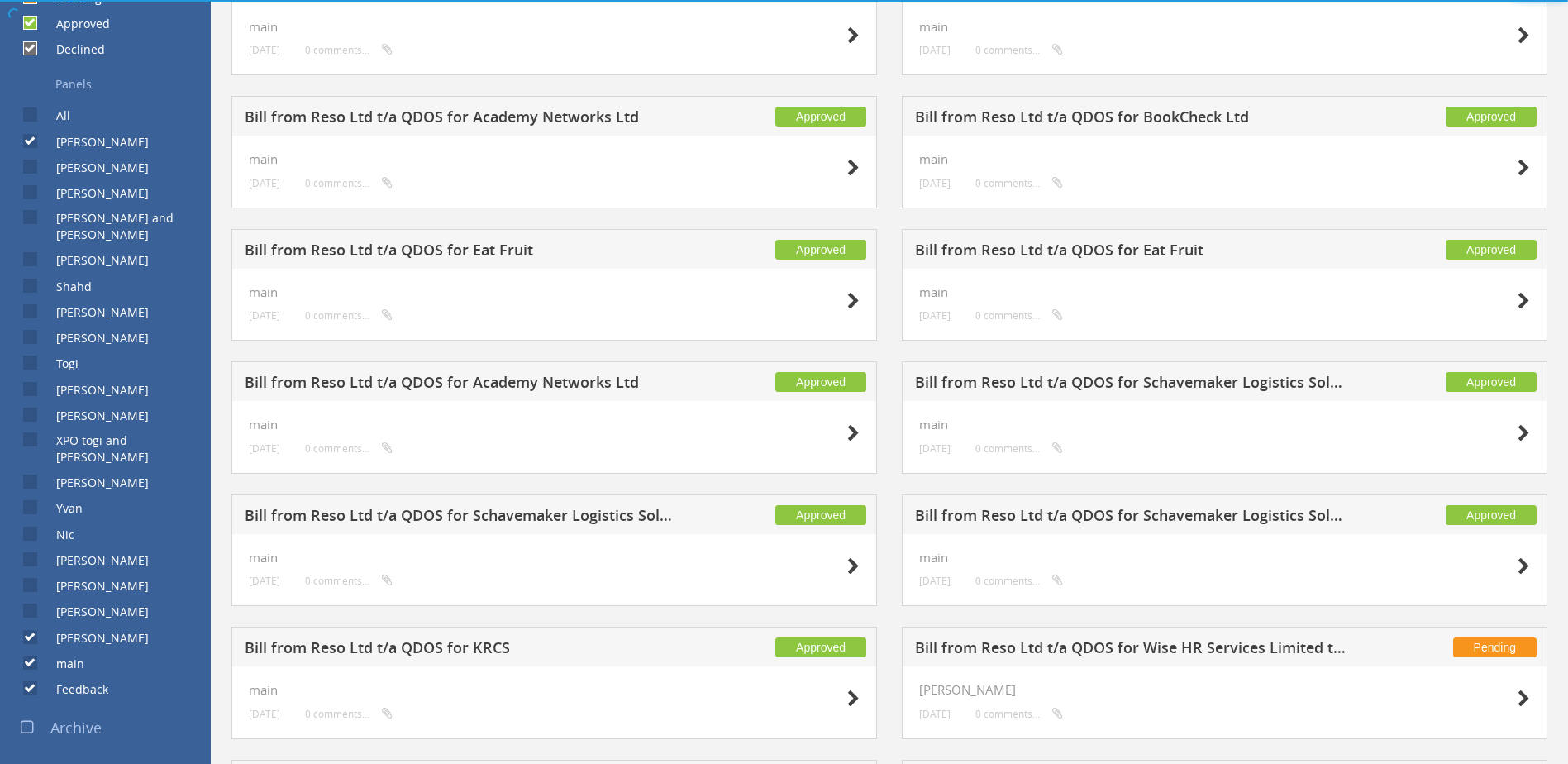
click at [33, 632] on input "[PERSON_NAME]" at bounding box center [29, 637] width 11 height 11
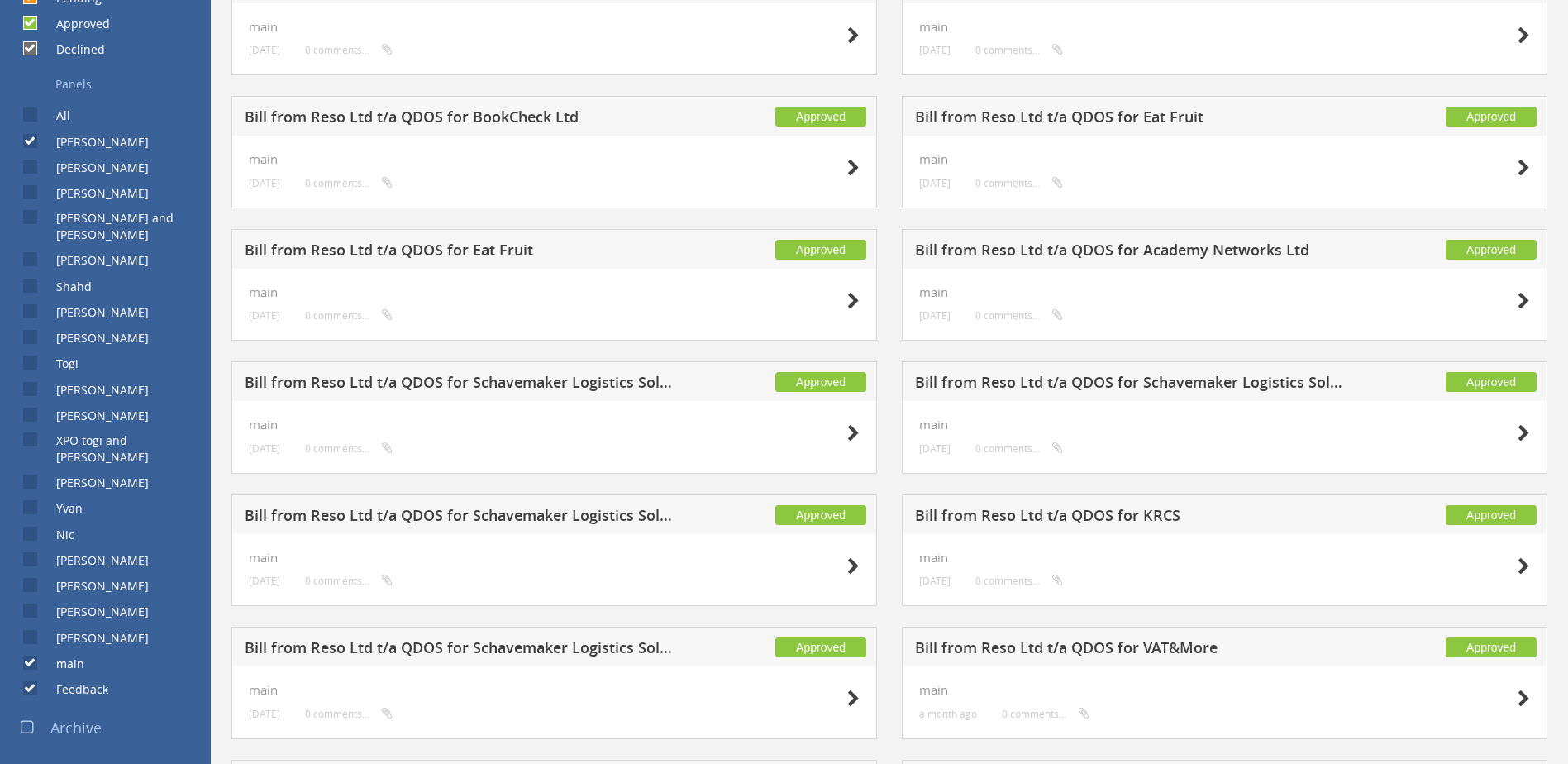
click at [30, 658] on input "main" at bounding box center [29, 663] width 11 height 11
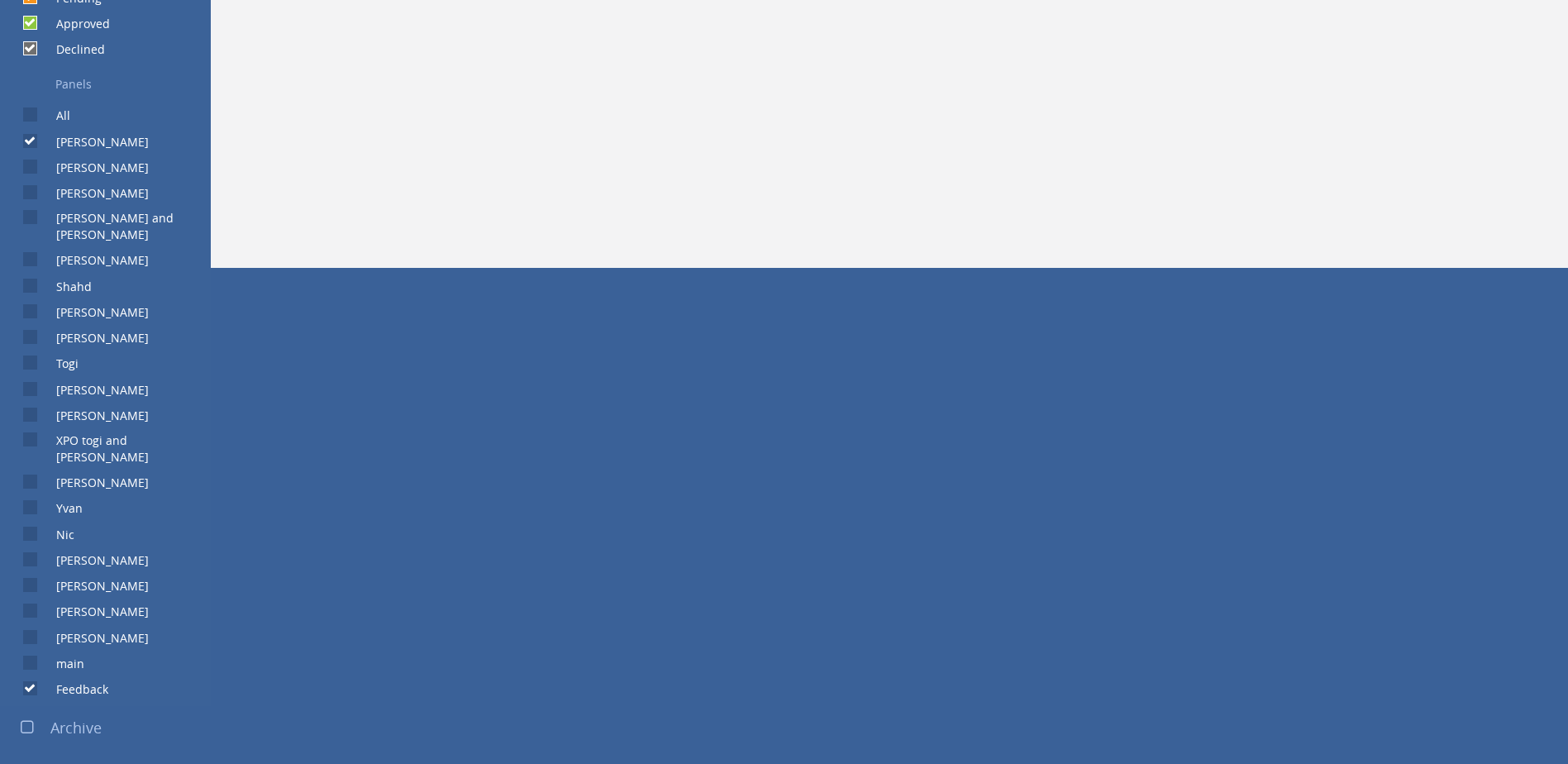
click at [40, 682] on label "Feedback" at bounding box center [74, 690] width 69 height 16
click at [34, 683] on input "Feedback" at bounding box center [29, 689] width 11 height 11
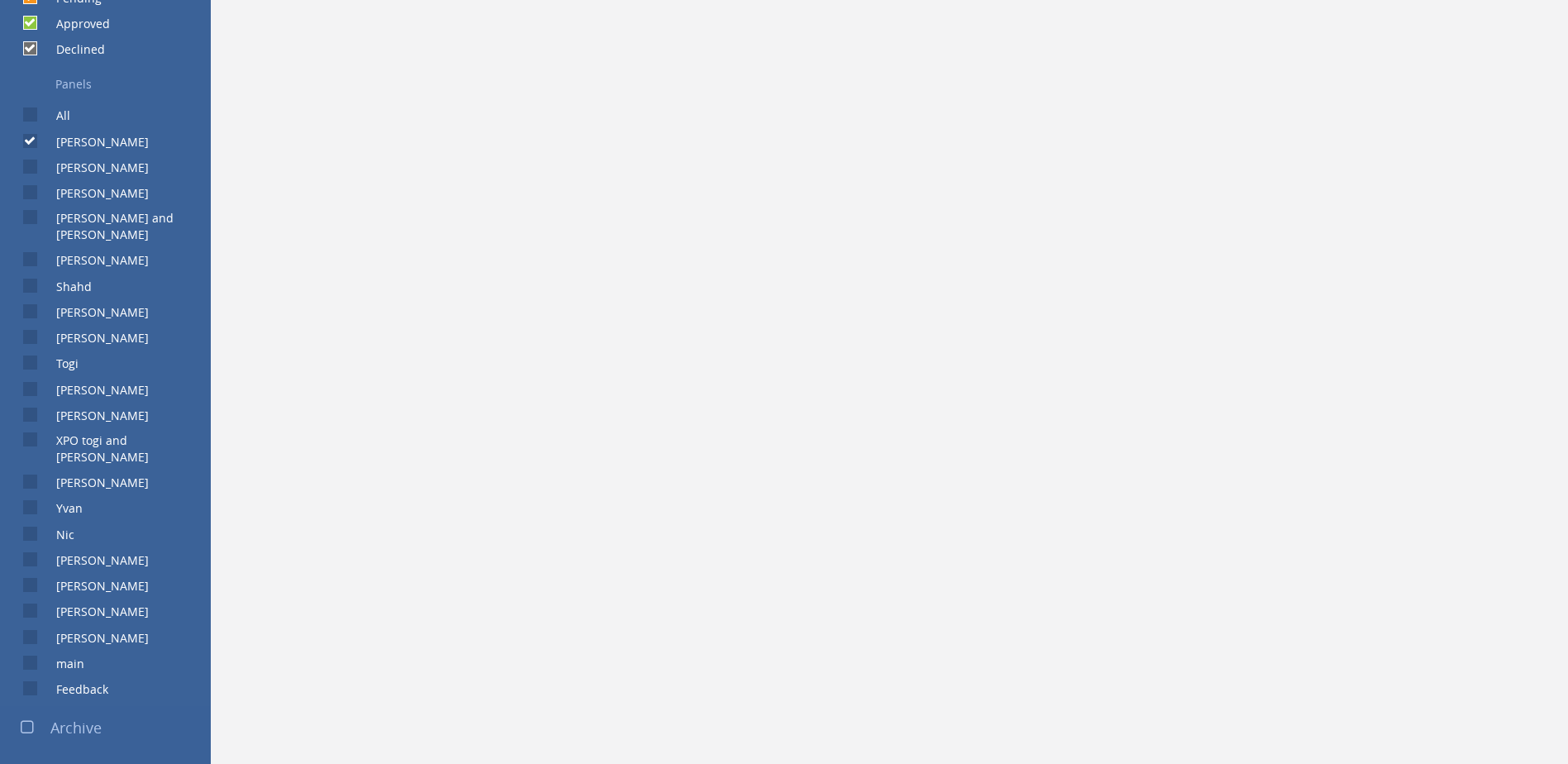
click at [40, 655] on label "main" at bounding box center [62, 663] width 44 height 16
click at [34, 658] on input "main" at bounding box center [29, 663] width 11 height 11
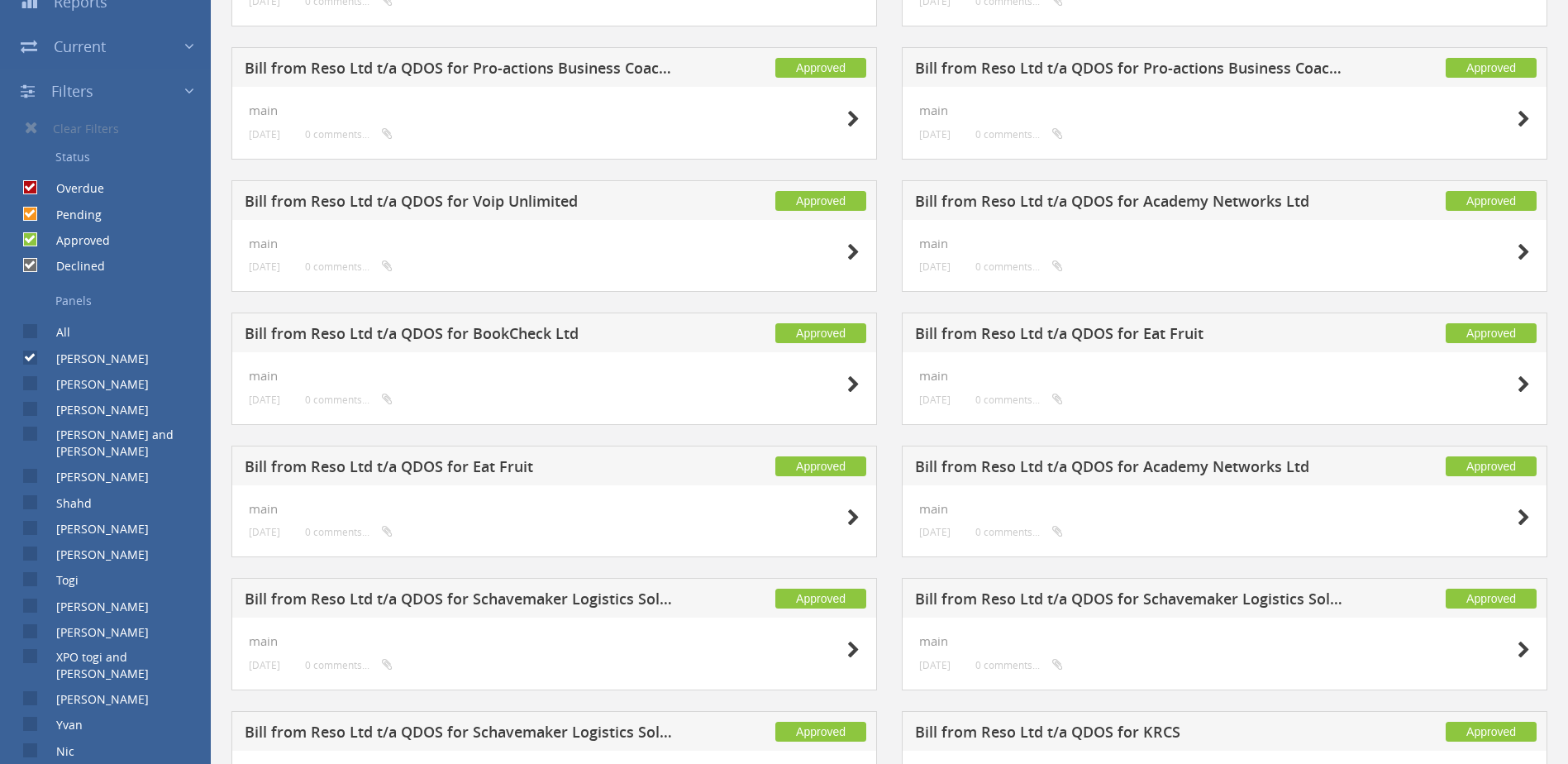
scroll to position [131, 0]
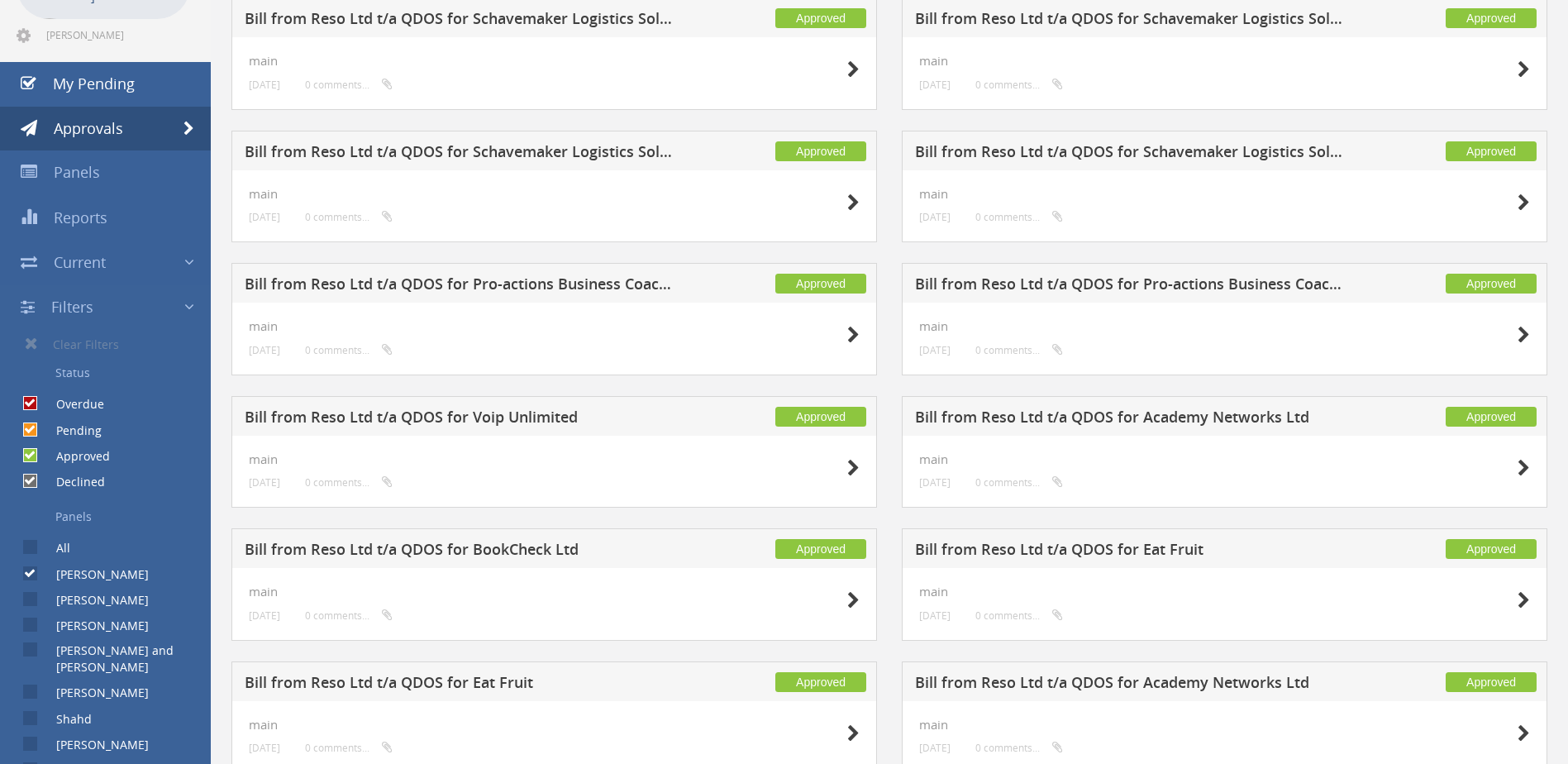
click at [197, 308] on link "Filters" at bounding box center [105, 307] width 211 height 44
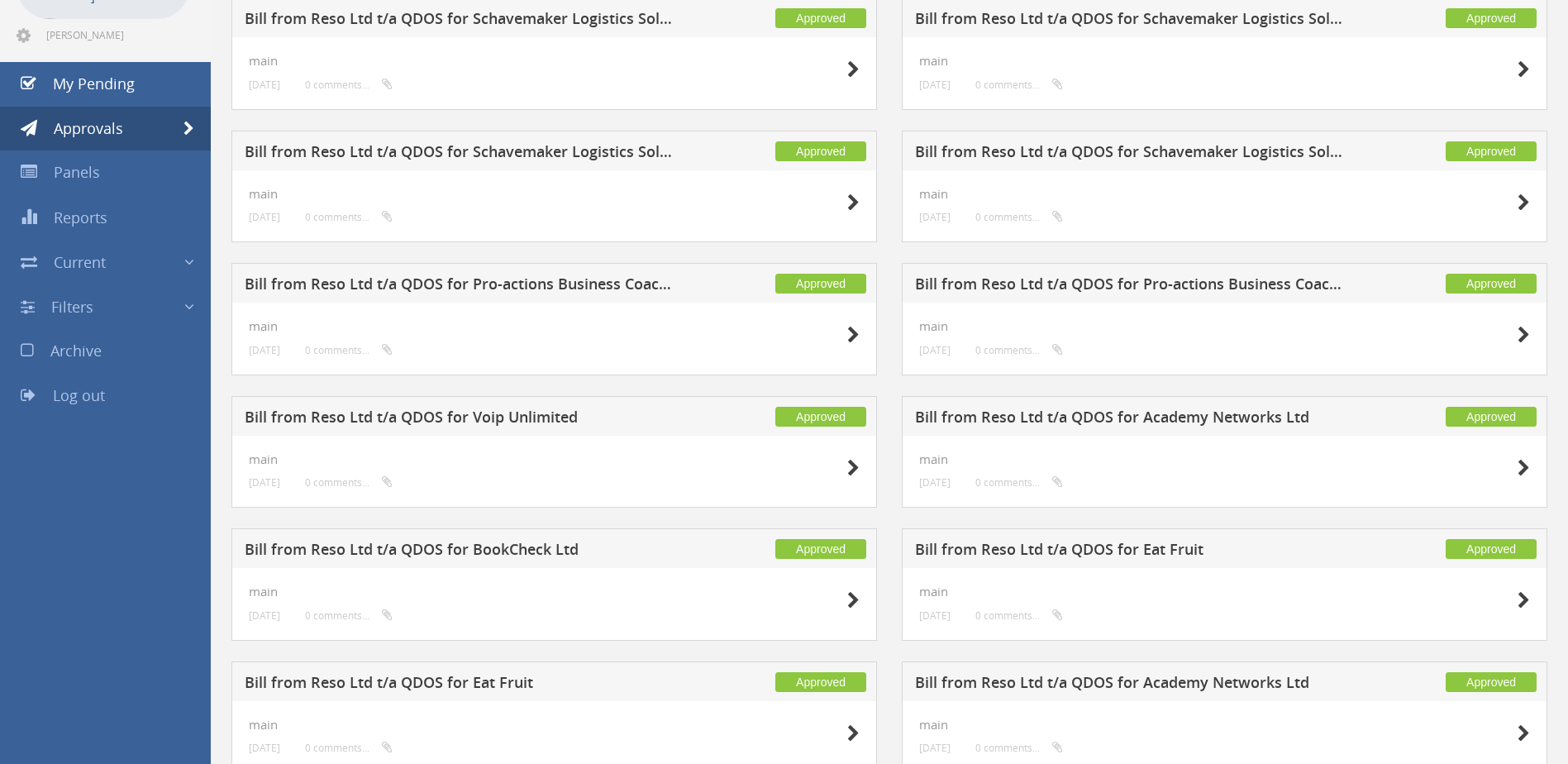
click at [196, 305] on link "Filters" at bounding box center [105, 307] width 211 height 44
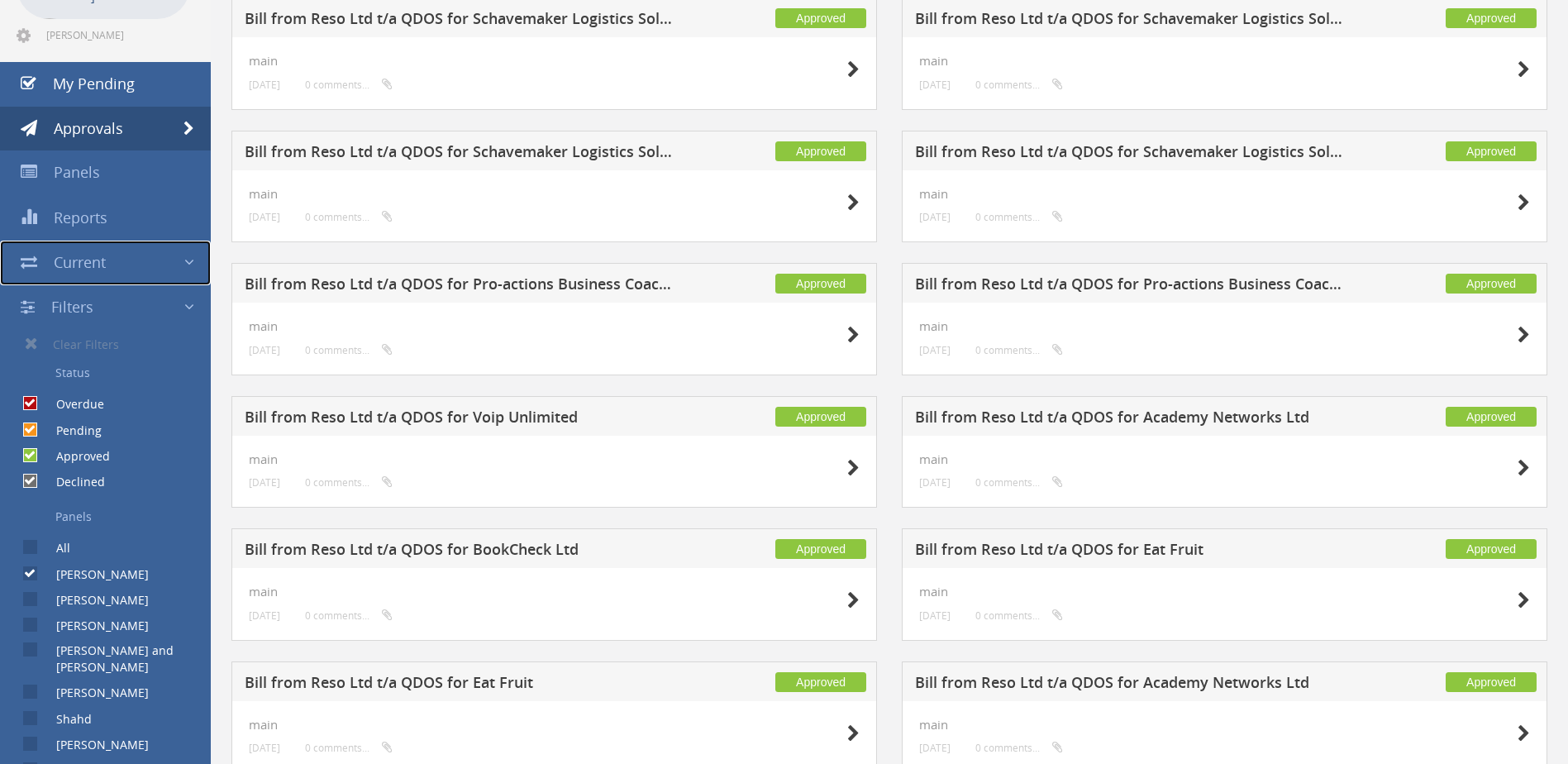
click at [192, 262] on span at bounding box center [188, 263] width 10 height 22
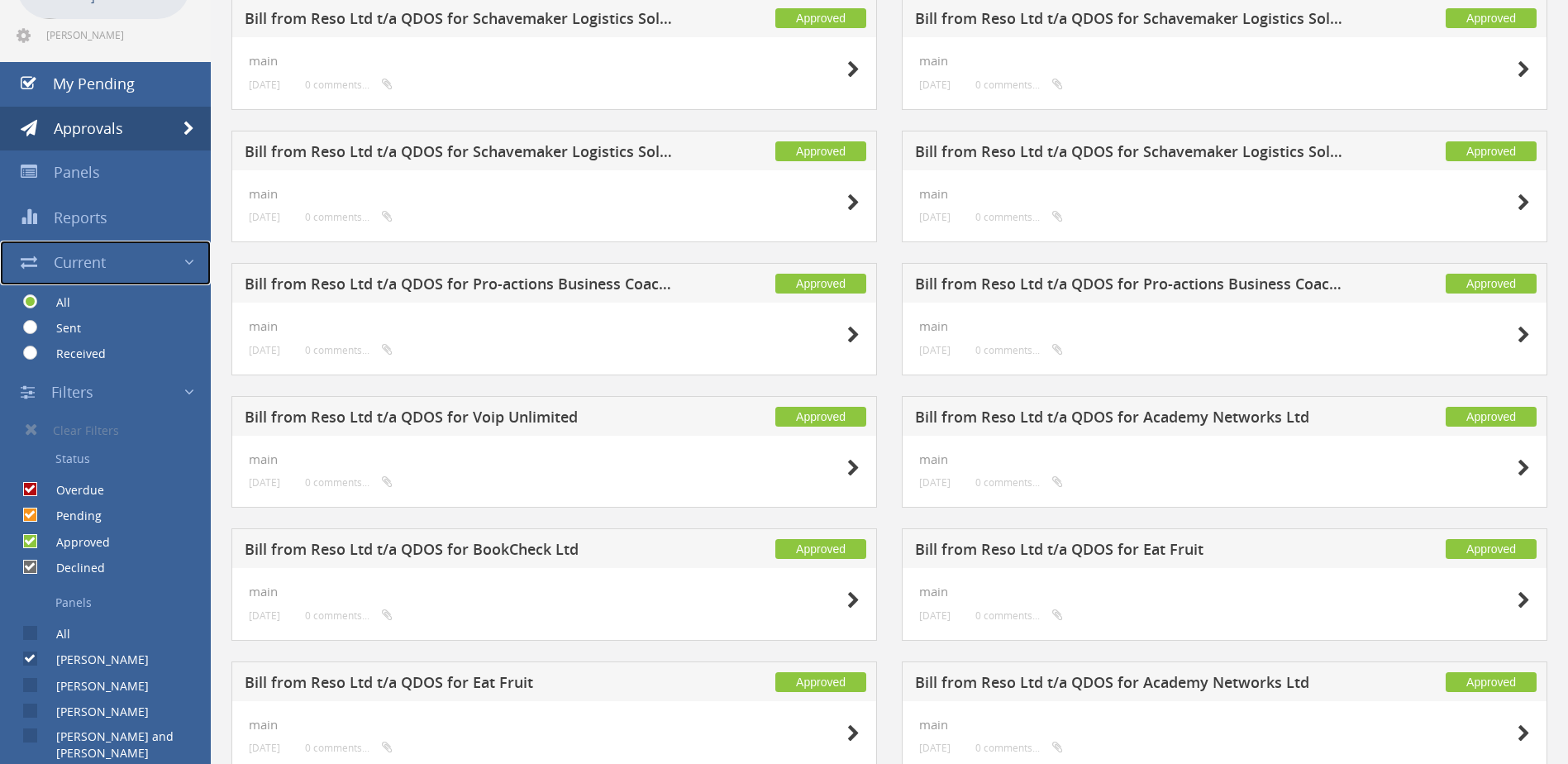
click at [181, 260] on link "Current" at bounding box center [105, 262] width 211 height 44
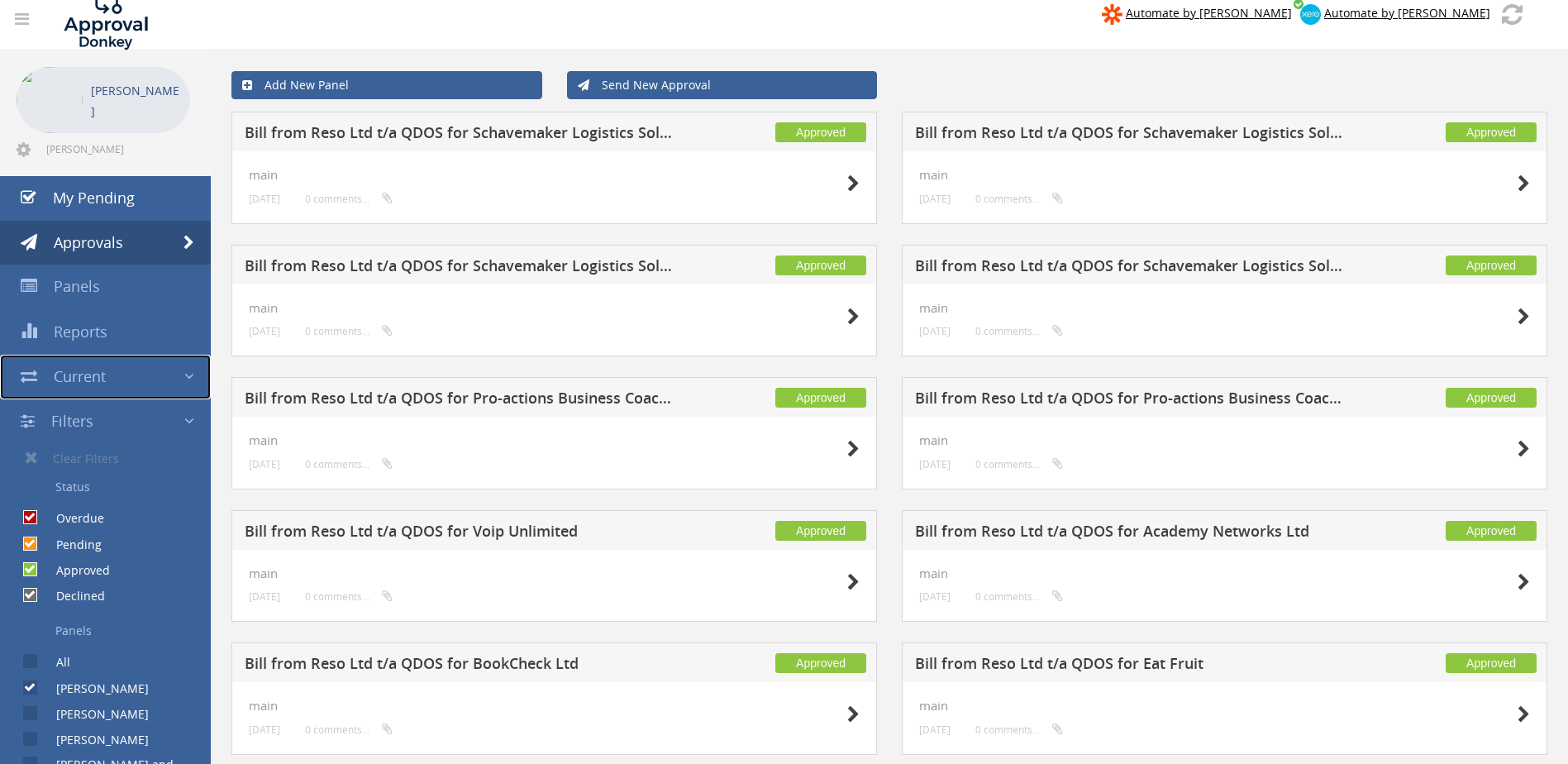
scroll to position [0, 0]
